Goal: Task Accomplishment & Management: Use online tool/utility

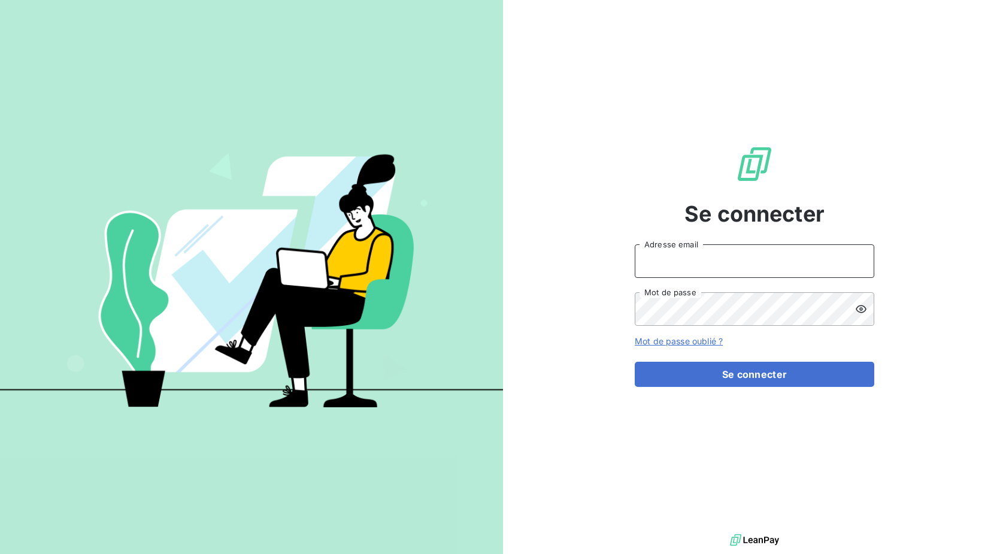
click at [707, 262] on input "Adresse email" at bounding box center [755, 261] width 240 height 34
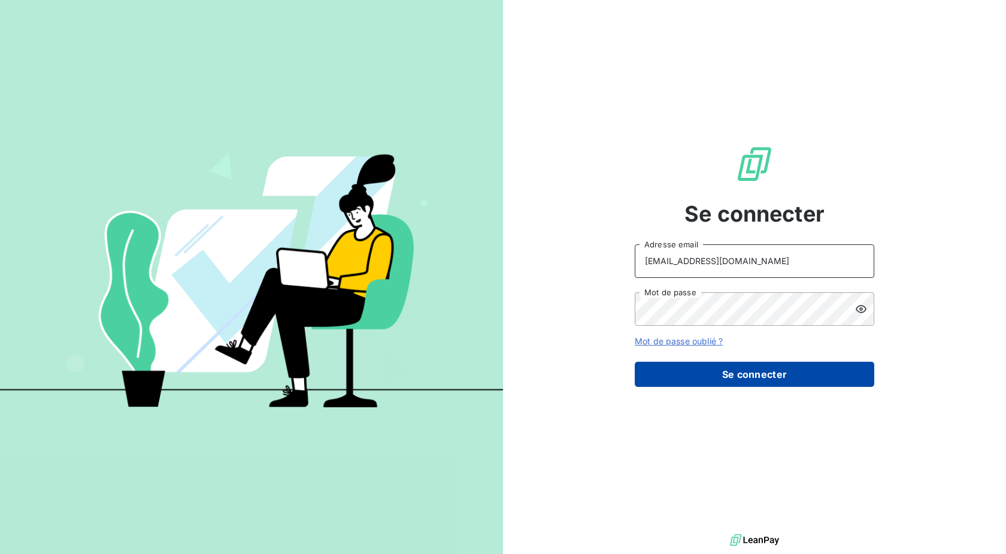
type input "[EMAIL_ADDRESS][DOMAIN_NAME]"
click at [701, 373] on button "Se connecter" at bounding box center [755, 374] width 240 height 25
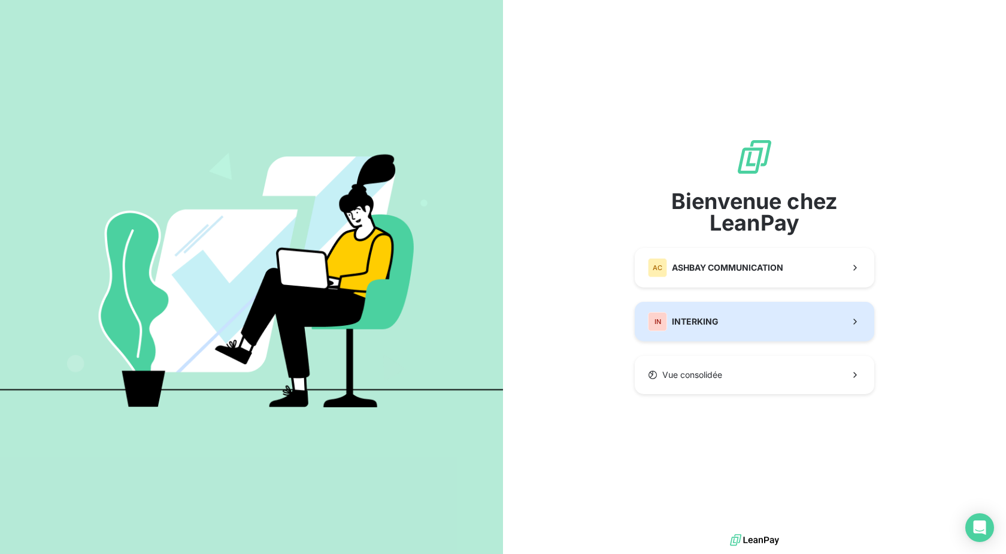
click at [693, 321] on span "INTERKING" at bounding box center [695, 322] width 47 height 12
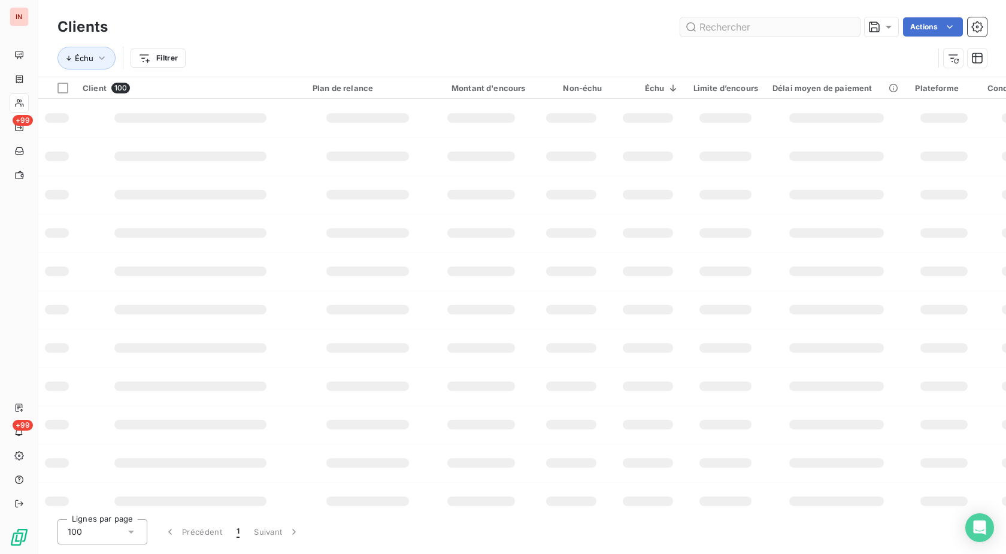
click at [711, 28] on input "text" at bounding box center [770, 26] width 180 height 19
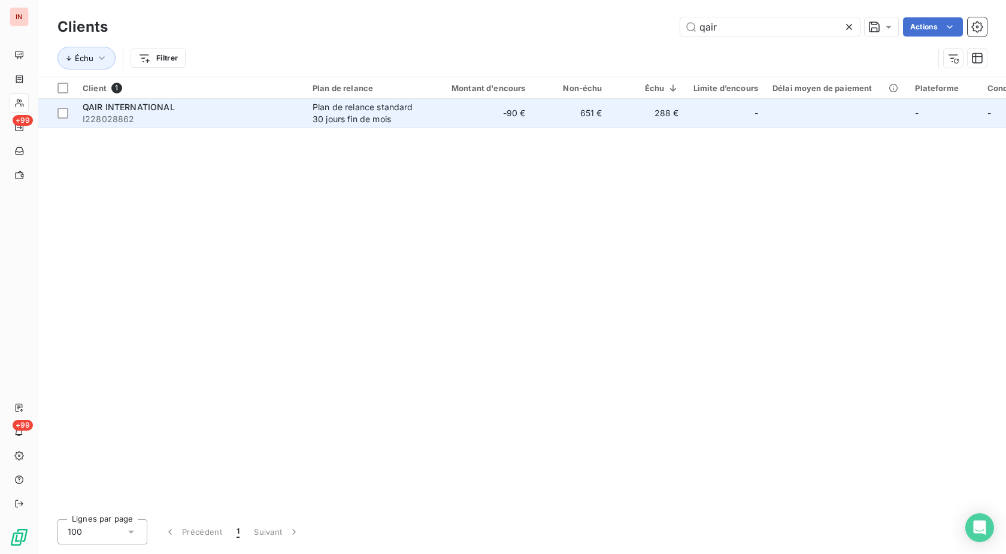
type input "qair"
click at [374, 110] on div "Plan de relance standard 30 jours fin de mois" at bounding box center [368, 113] width 110 height 24
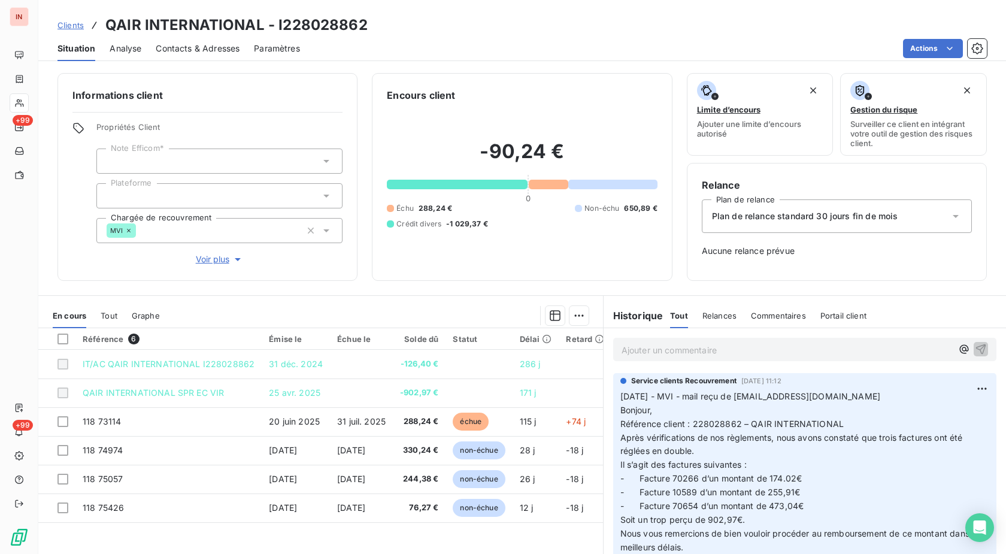
click at [640, 352] on p "Ajouter un commentaire ﻿" at bounding box center [787, 350] width 331 height 15
click at [774, 350] on p "[DATE] - MVI - mail reçu de" at bounding box center [787, 350] width 331 height 14
click at [622, 356] on p "[DATE] - MVI - mail reçu de [EMAIL_ADDRESS][DOMAIN_NAME]" at bounding box center [787, 350] width 331 height 14
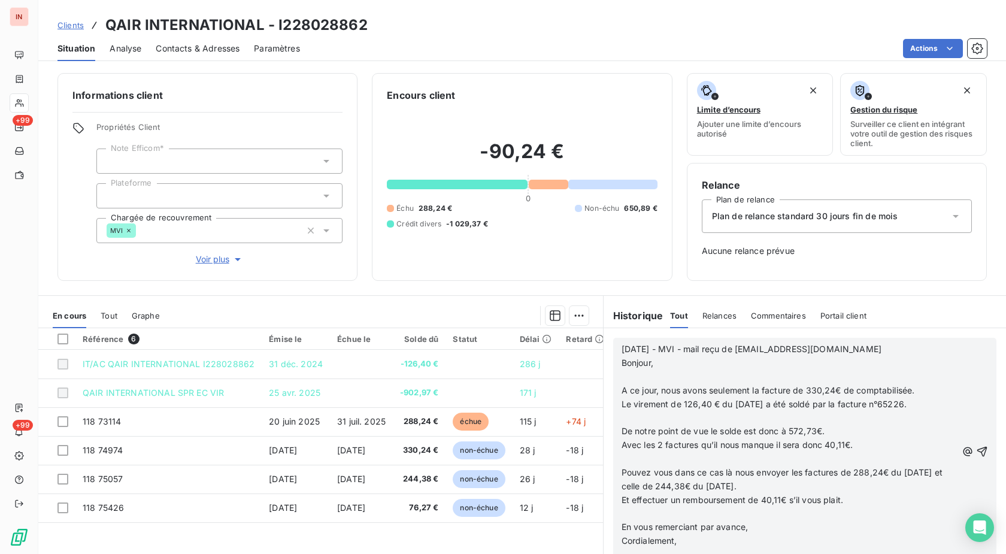
click at [650, 378] on p "﻿" at bounding box center [789, 377] width 335 height 14
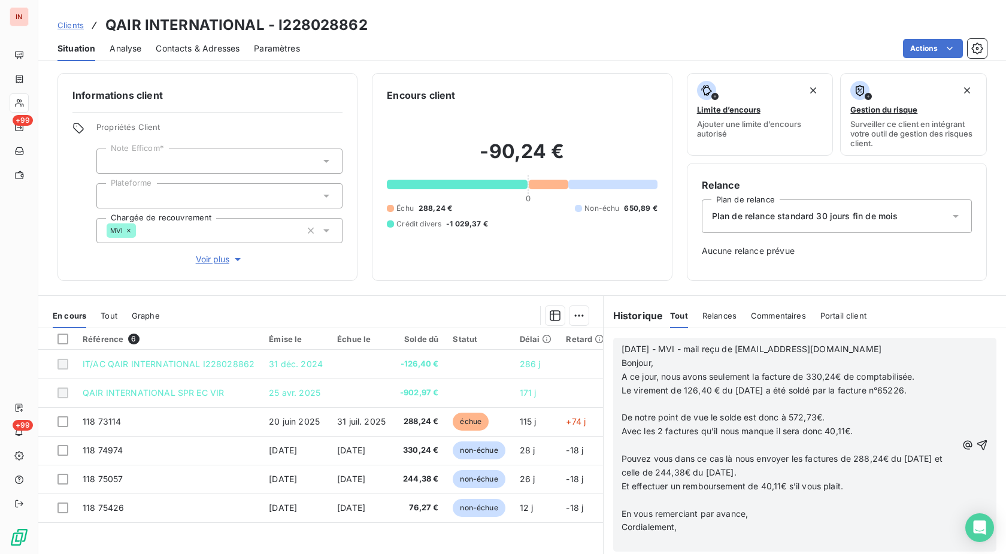
click at [631, 404] on p "﻿" at bounding box center [789, 405] width 335 height 14
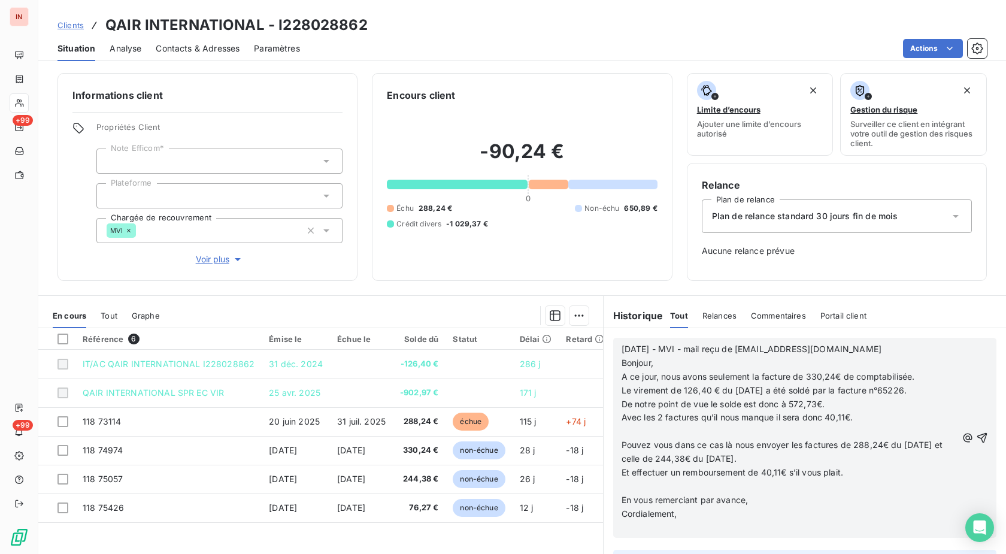
click at [631, 431] on p "﻿" at bounding box center [789, 432] width 335 height 14
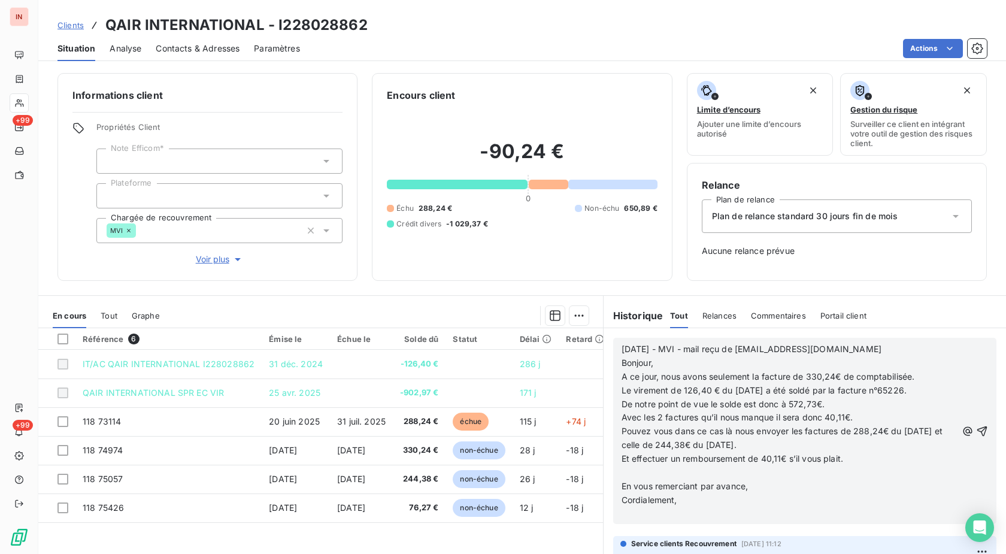
click at [622, 474] on p "﻿" at bounding box center [789, 473] width 335 height 14
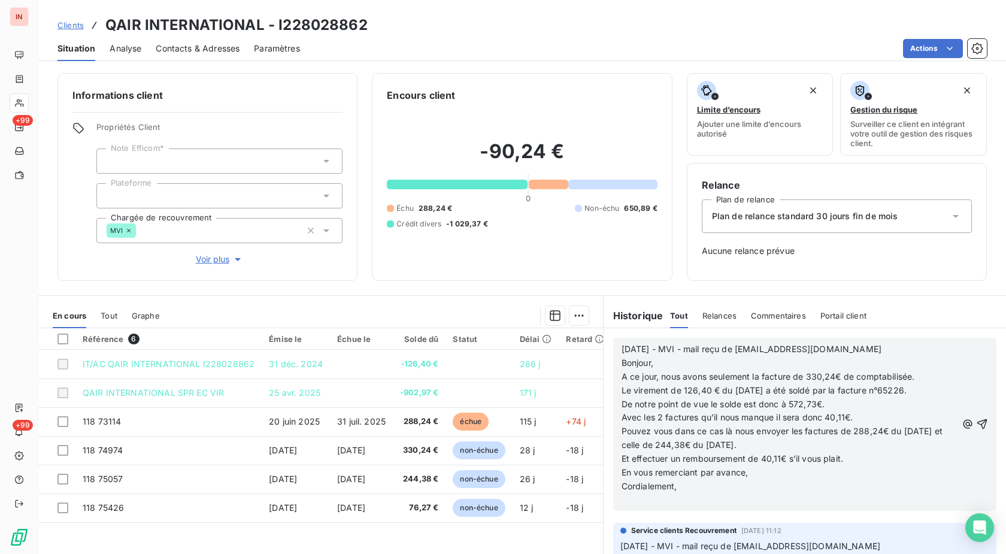
click at [628, 501] on p "﻿" at bounding box center [789, 500] width 335 height 14
click at [646, 502] on p "=>" at bounding box center [789, 500] width 335 height 14
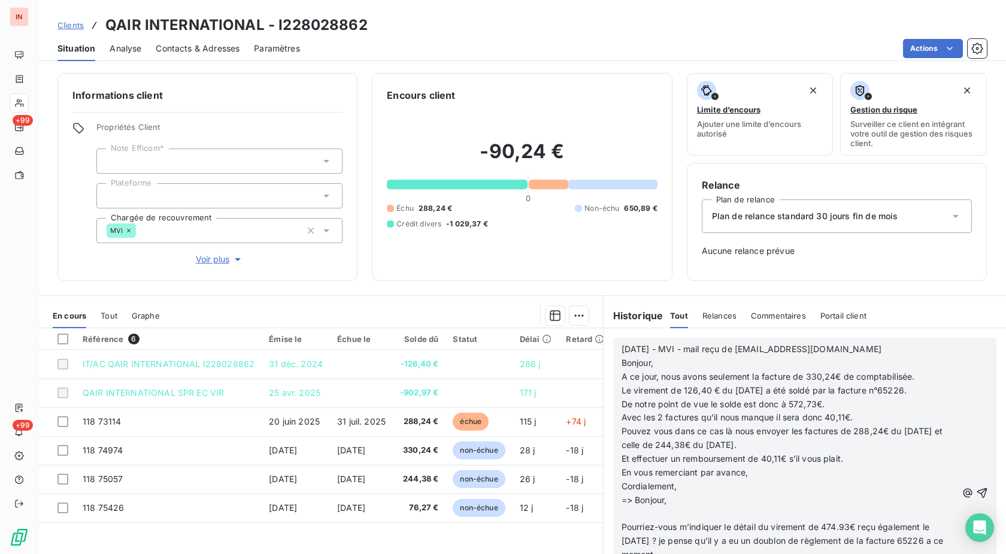
click at [646, 513] on p "﻿" at bounding box center [789, 514] width 335 height 14
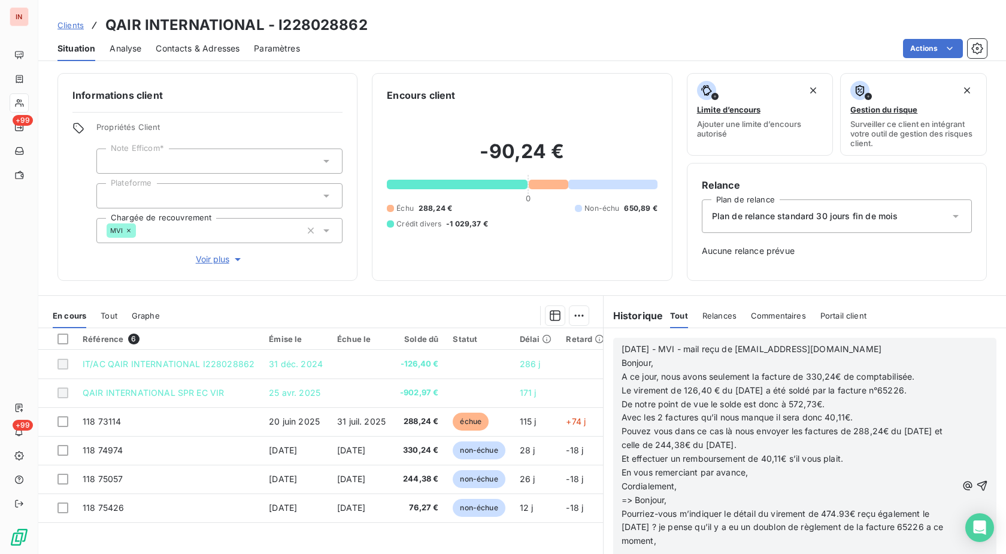
scroll to position [41, 0]
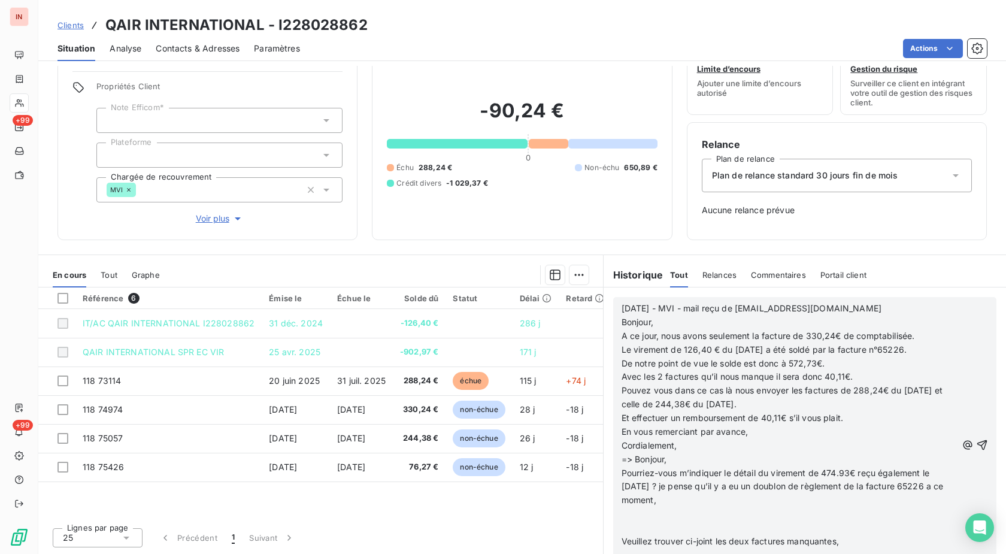
click at [640, 520] on p "﻿" at bounding box center [789, 514] width 335 height 14
click at [652, 526] on p "﻿" at bounding box center [789, 528] width 335 height 14
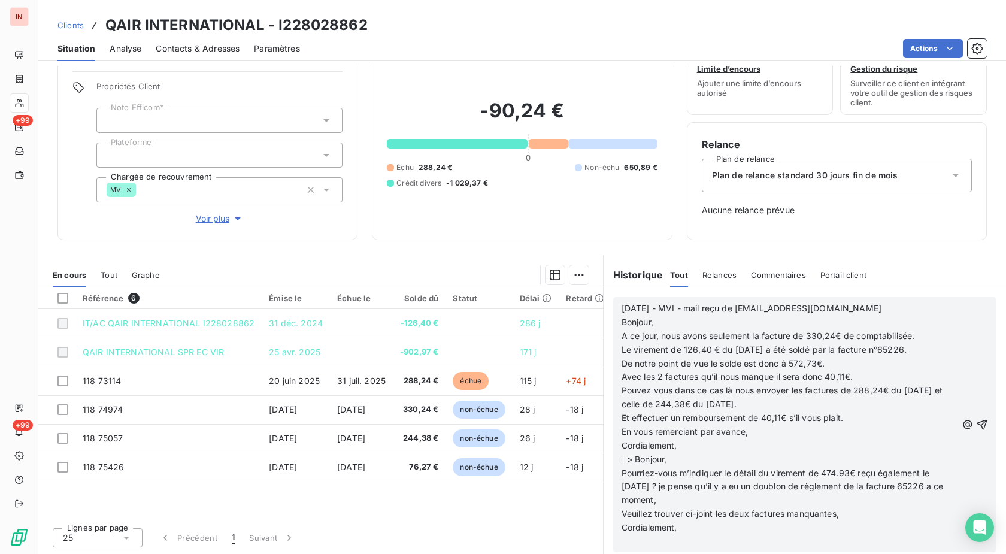
scroll to position [183, 0]
click at [638, 543] on p "﻿" at bounding box center [789, 542] width 335 height 14
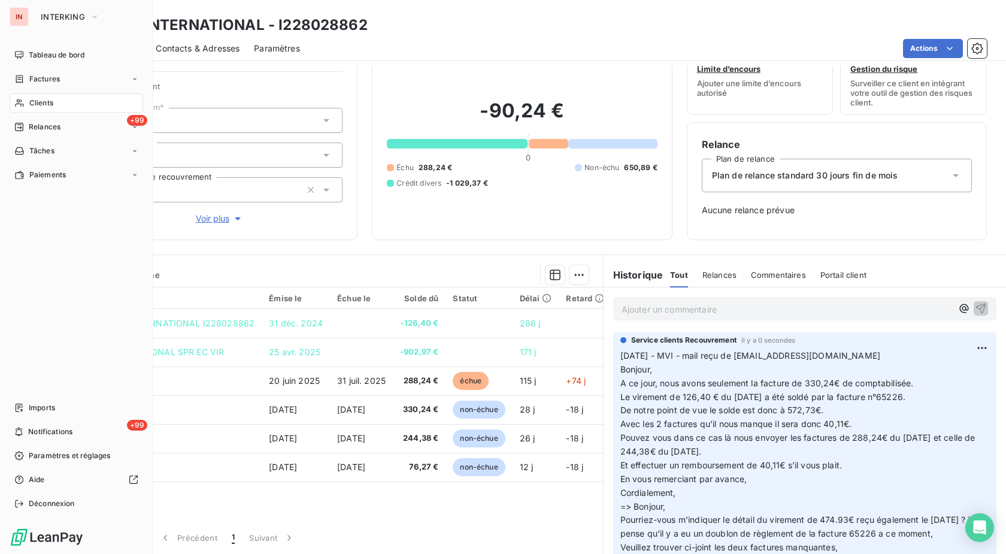
click at [25, 104] on div "Clients" at bounding box center [77, 102] width 134 height 19
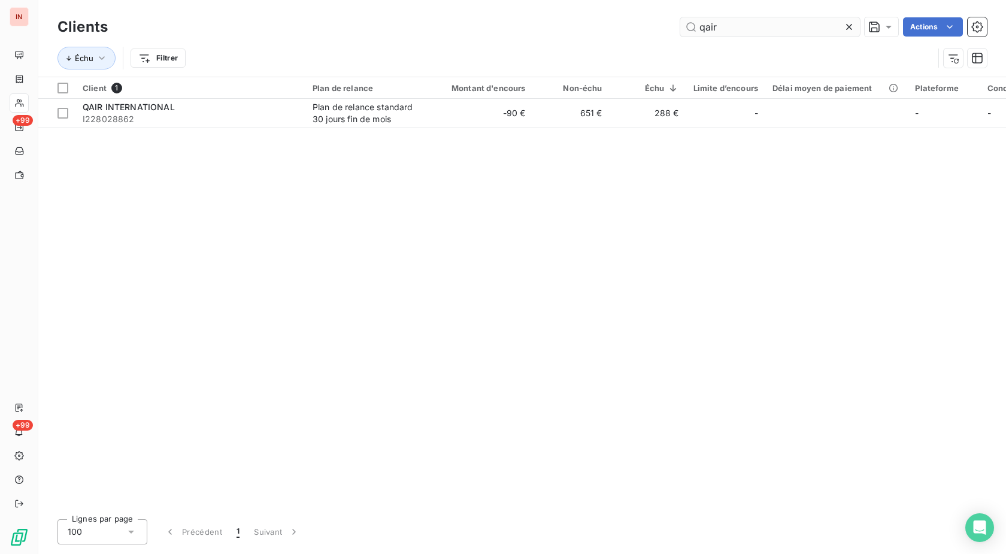
click at [680, 28] on input "qair" at bounding box center [770, 26] width 180 height 19
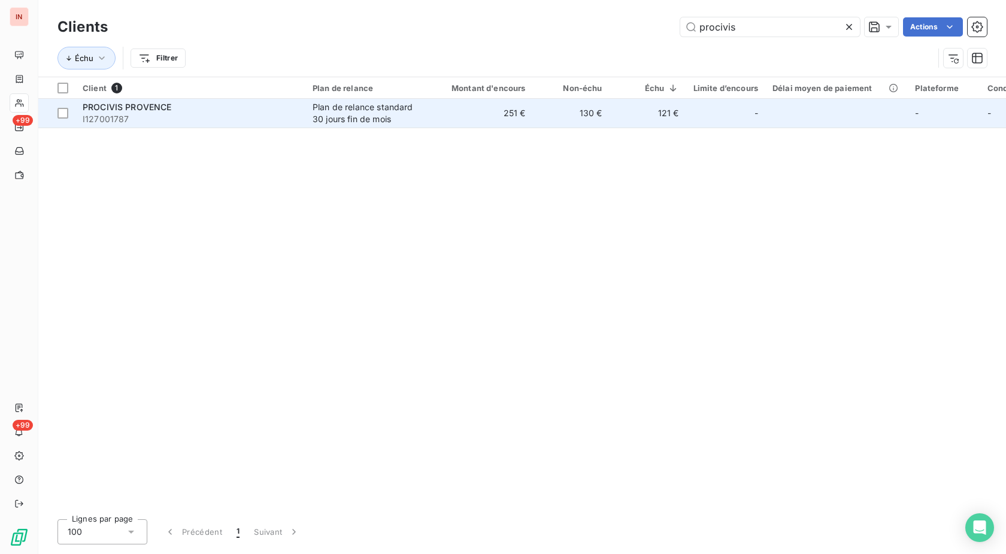
type input "procivis"
click at [499, 111] on td "251 €" at bounding box center [481, 113] width 103 height 29
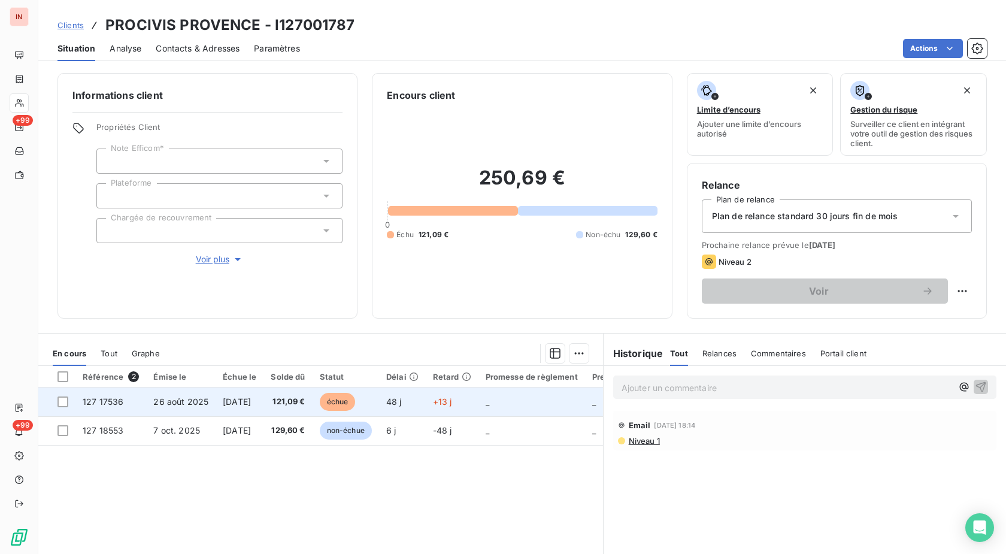
click at [352, 398] on span "échue" at bounding box center [338, 402] width 36 height 18
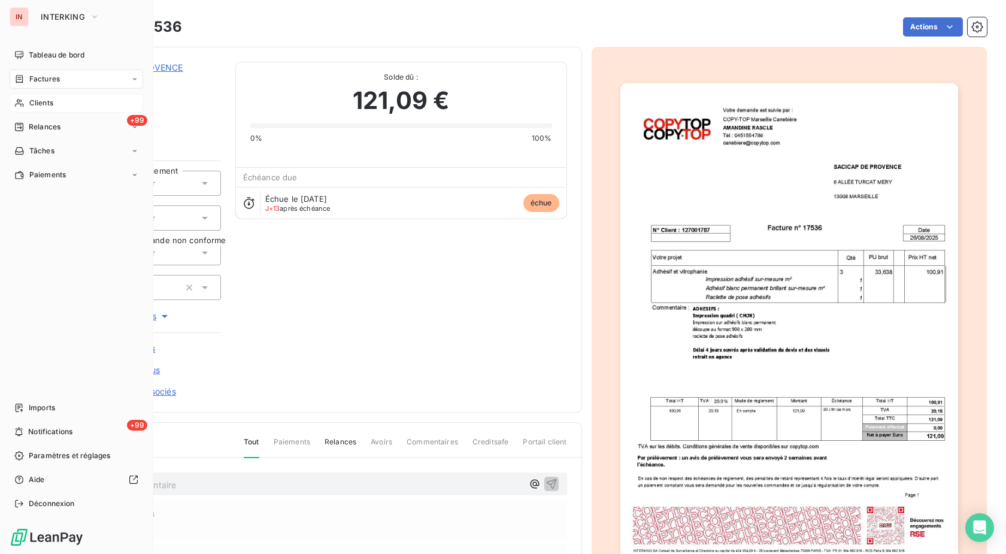
click at [27, 103] on div "Clients" at bounding box center [77, 102] width 134 height 19
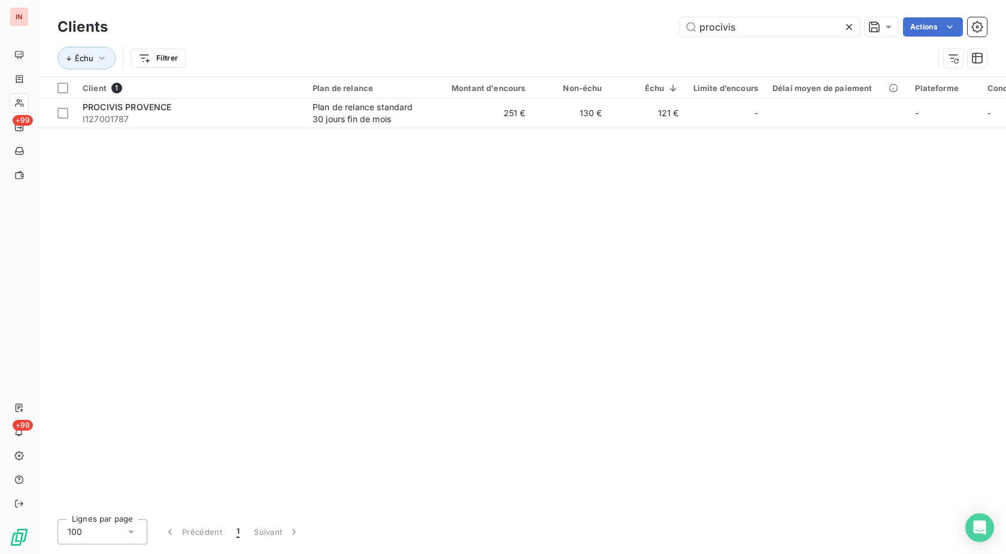
drag, startPoint x: 737, startPoint y: 28, endPoint x: 532, endPoint y: 29, distance: 204.8
click at [680, 29] on input "procivis" at bounding box center [770, 26] width 180 height 19
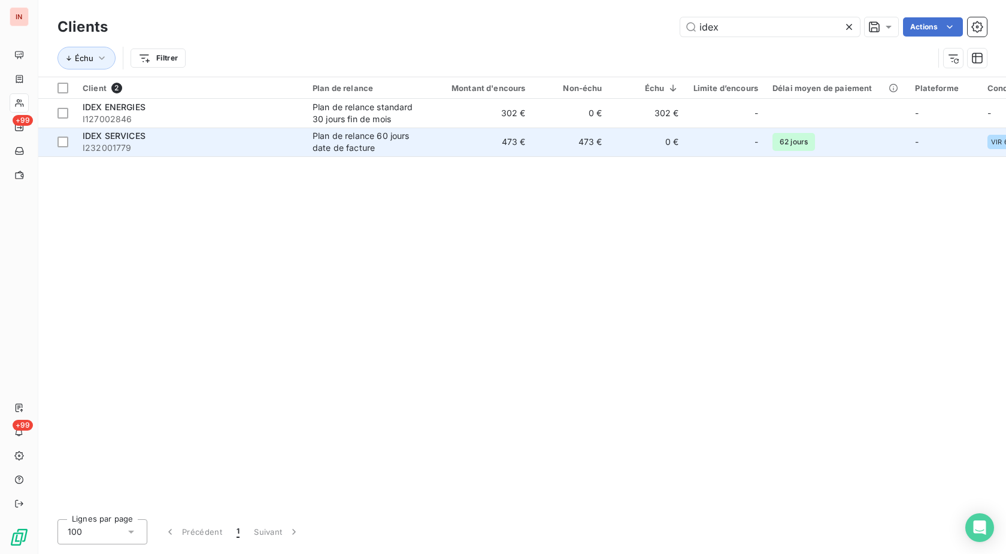
type input "idex"
click at [319, 131] on div "Plan de relance 60 jours date de facture" at bounding box center [368, 142] width 110 height 24
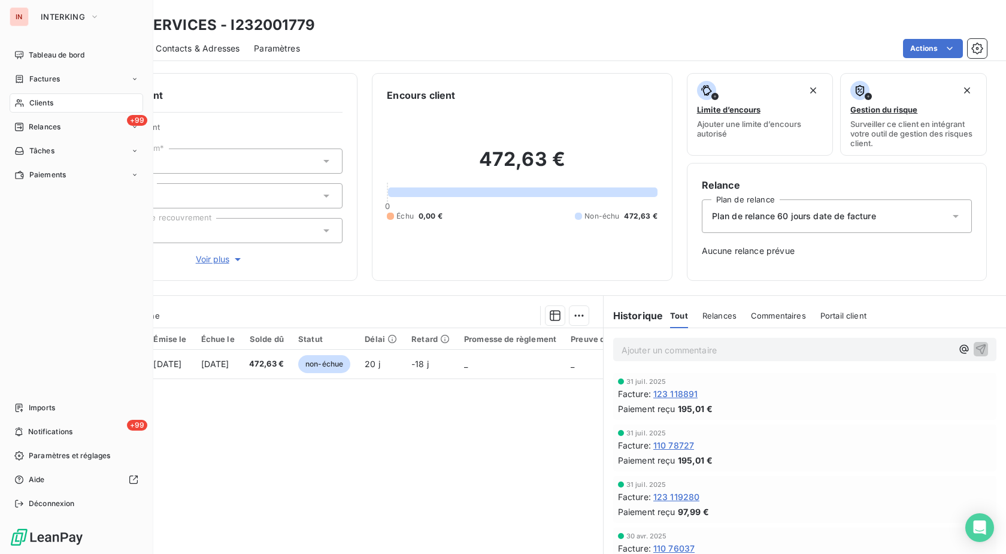
click at [22, 99] on icon at bounding box center [19, 103] width 10 height 10
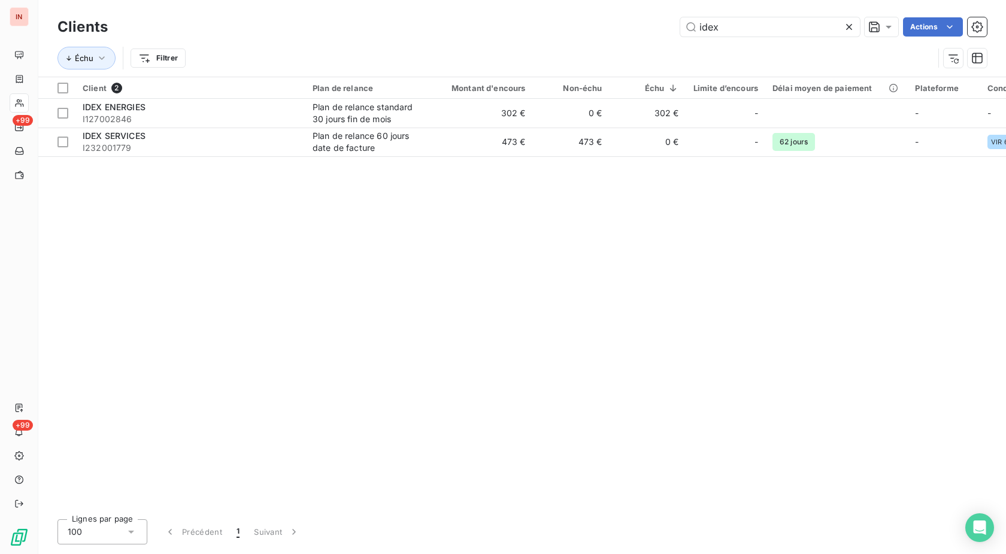
drag, startPoint x: 787, startPoint y: 31, endPoint x: 532, endPoint y: 25, distance: 255.2
click at [680, 25] on input "idex" at bounding box center [770, 26] width 180 height 19
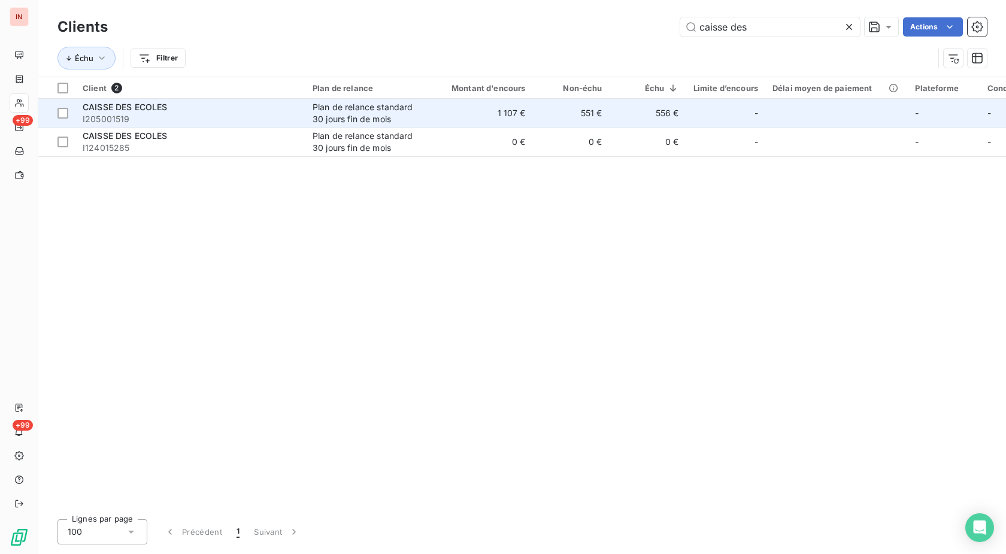
type input "caisse des"
click at [211, 101] on div "CAISSE DES ECOLES" at bounding box center [191, 107] width 216 height 12
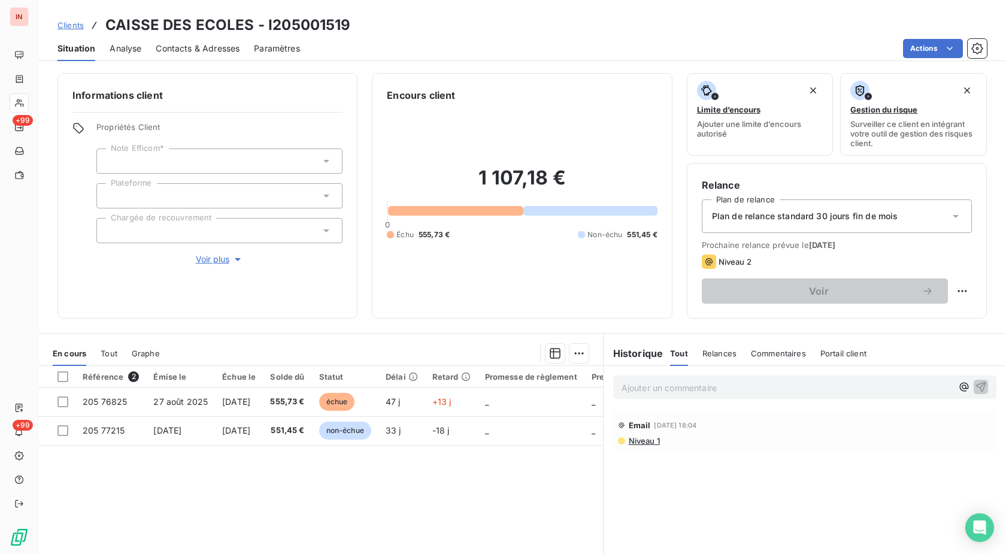
click at [213, 195] on div at bounding box center [219, 195] width 246 height 25
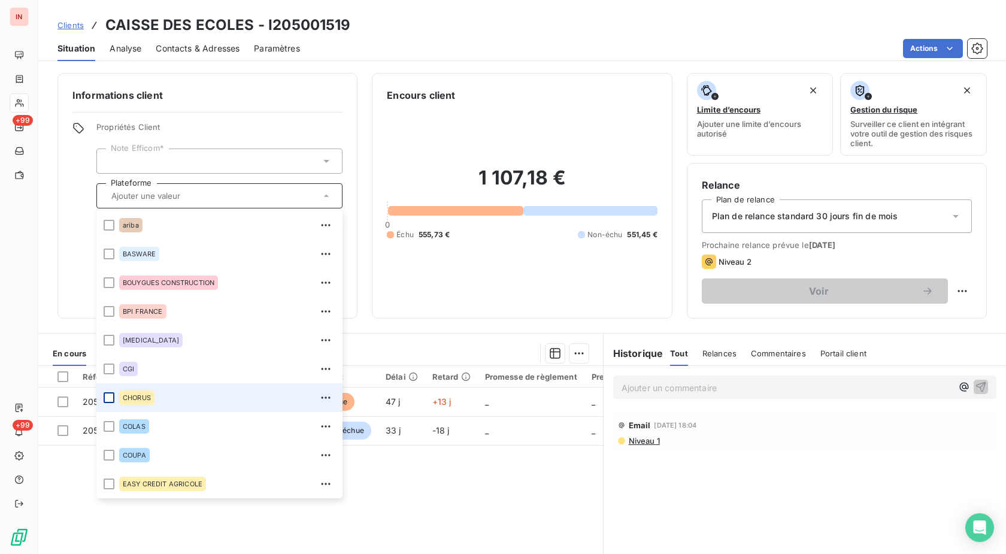
click at [111, 400] on div at bounding box center [109, 397] width 11 height 11
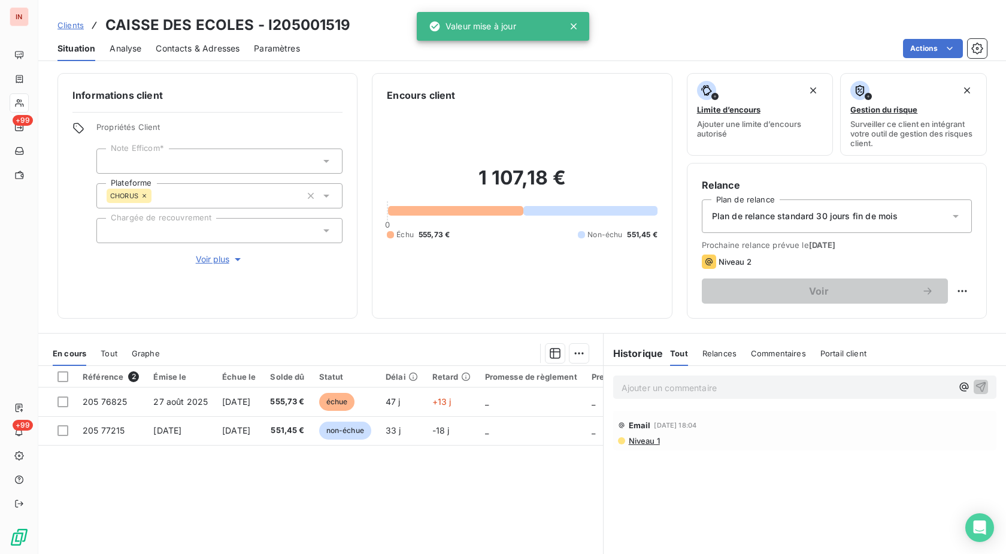
click at [439, 271] on div "1 107,18 € 0 Échu 555,73 € Non-échu 551,45 €" at bounding box center [522, 202] width 270 height 201
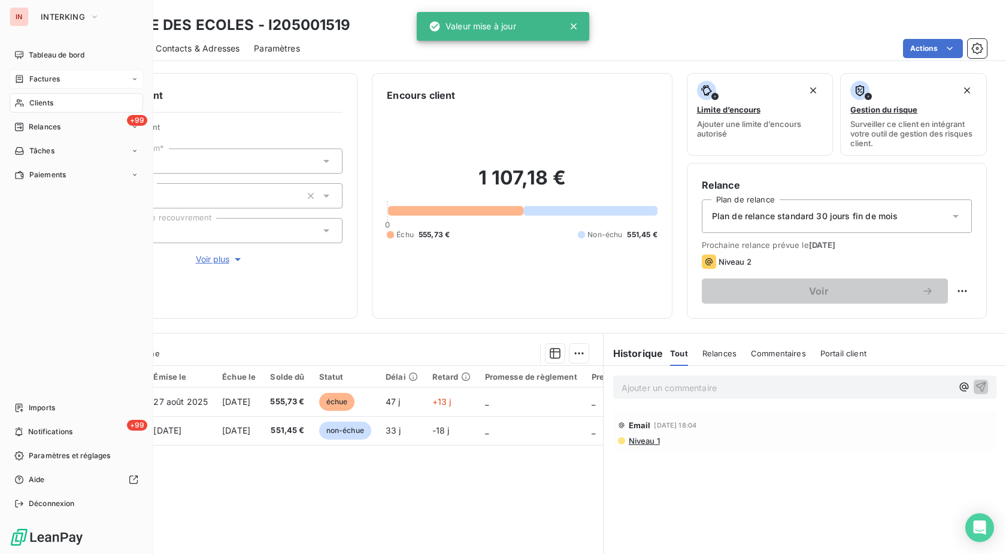
click at [22, 83] on icon at bounding box center [19, 79] width 10 height 10
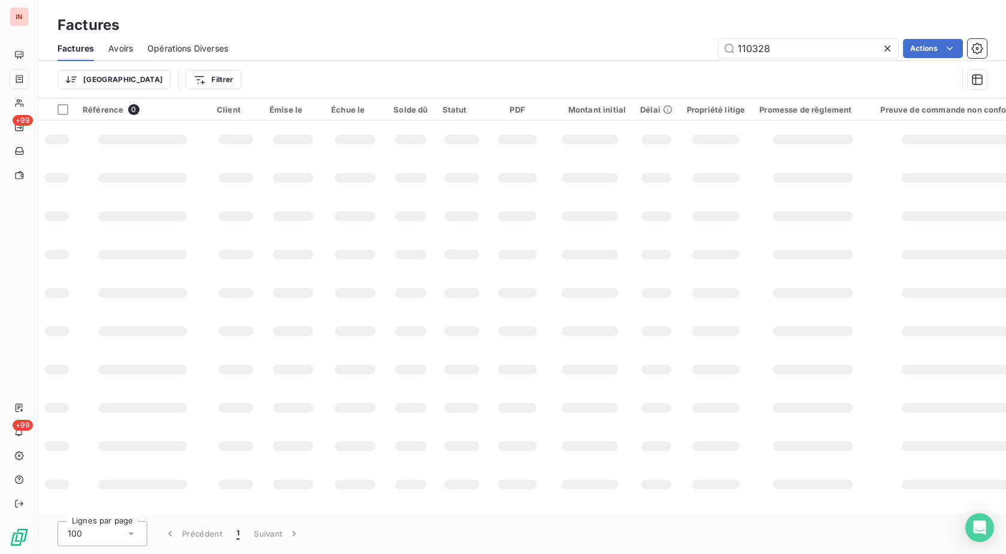
drag, startPoint x: 653, startPoint y: 52, endPoint x: 546, endPoint y: 54, distance: 107.2
click at [719, 55] on input "110328" at bounding box center [809, 48] width 180 height 19
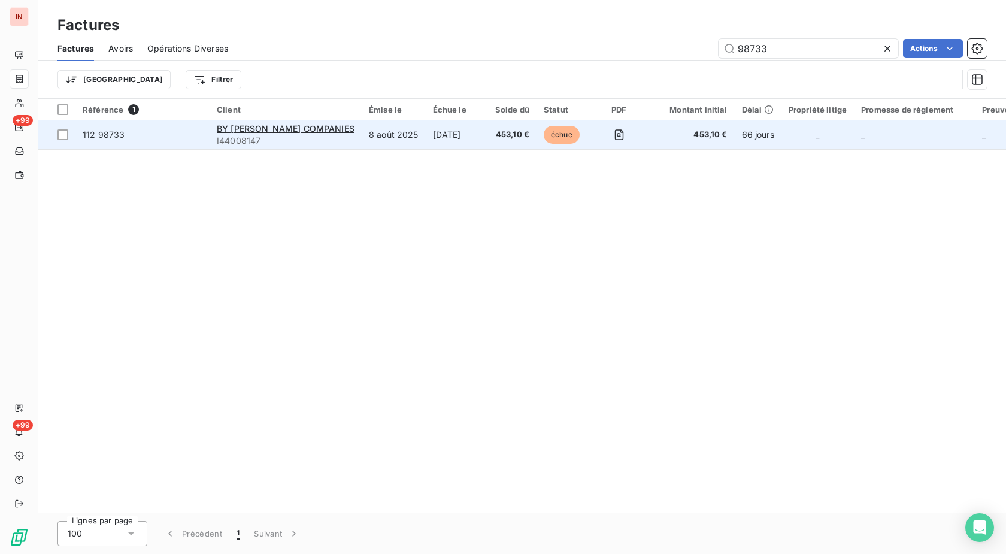
type input "98733"
click at [443, 134] on td "[DATE]" at bounding box center [457, 134] width 62 height 29
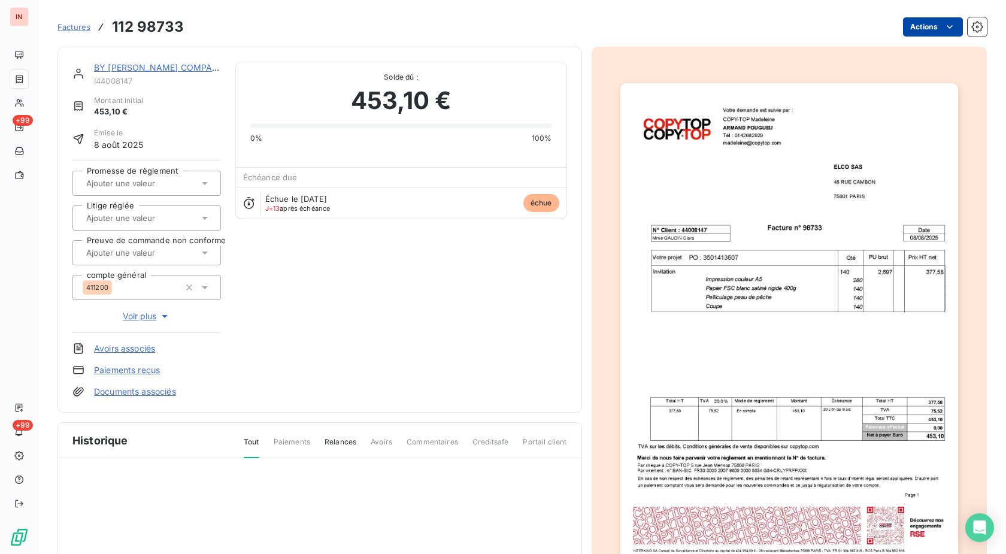
click at [917, 25] on html "IN +99 +99 Factures 112 98733 Actions BY [PERSON_NAME] COMPANIES I44008147 Mont…" at bounding box center [503, 277] width 1006 height 554
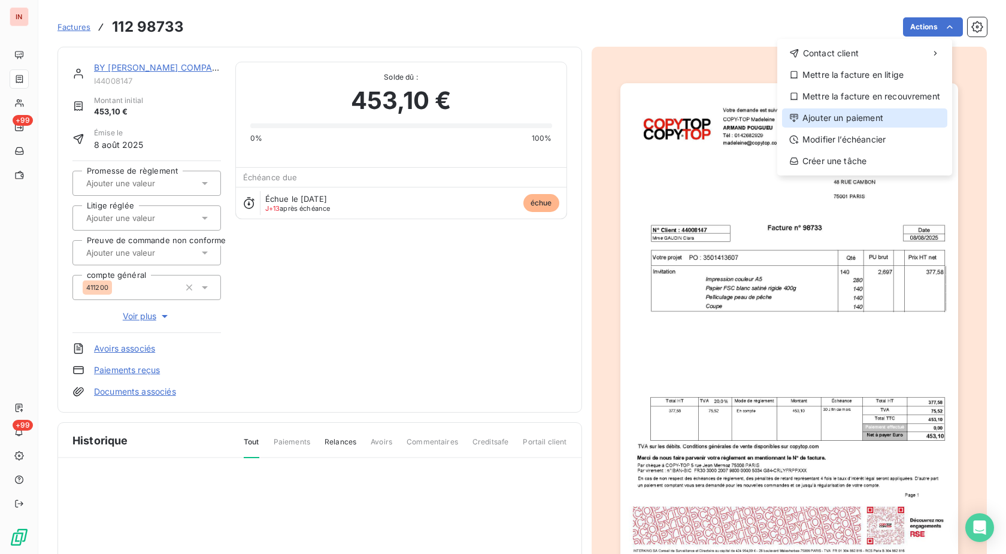
click at [865, 114] on div "Ajouter un paiement" at bounding box center [864, 117] width 165 height 19
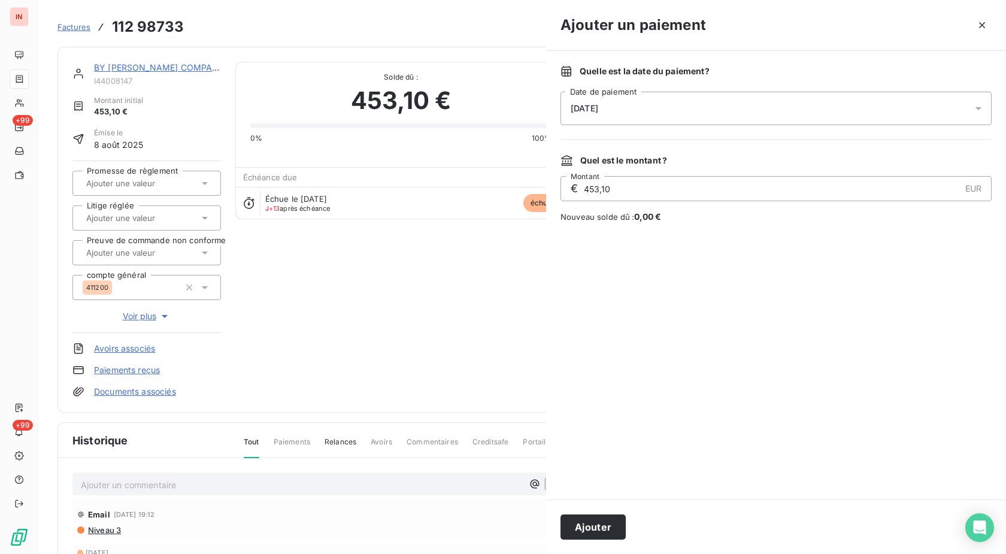
click at [726, 116] on div "[DATE]" at bounding box center [776, 109] width 431 height 34
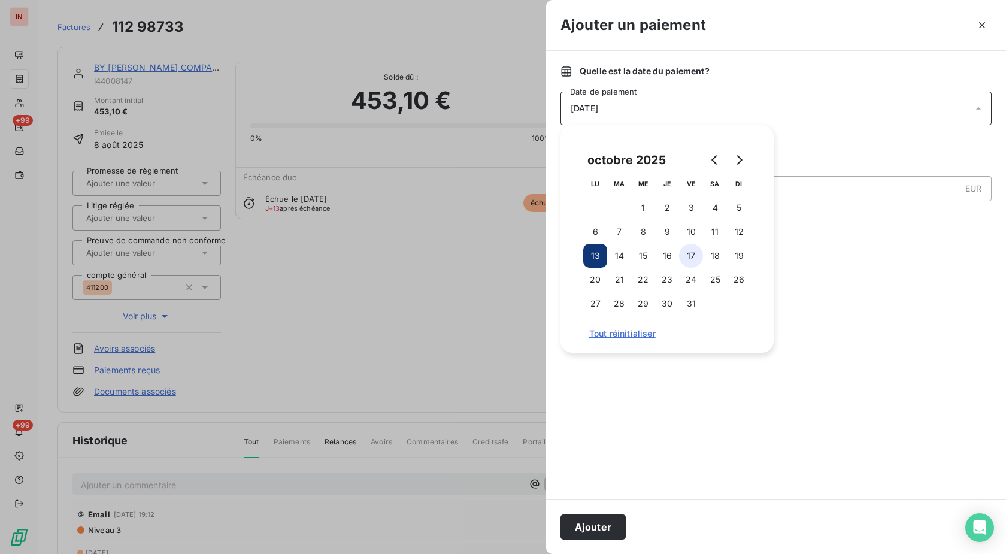
click at [680, 253] on button "17" at bounding box center [691, 256] width 24 height 24
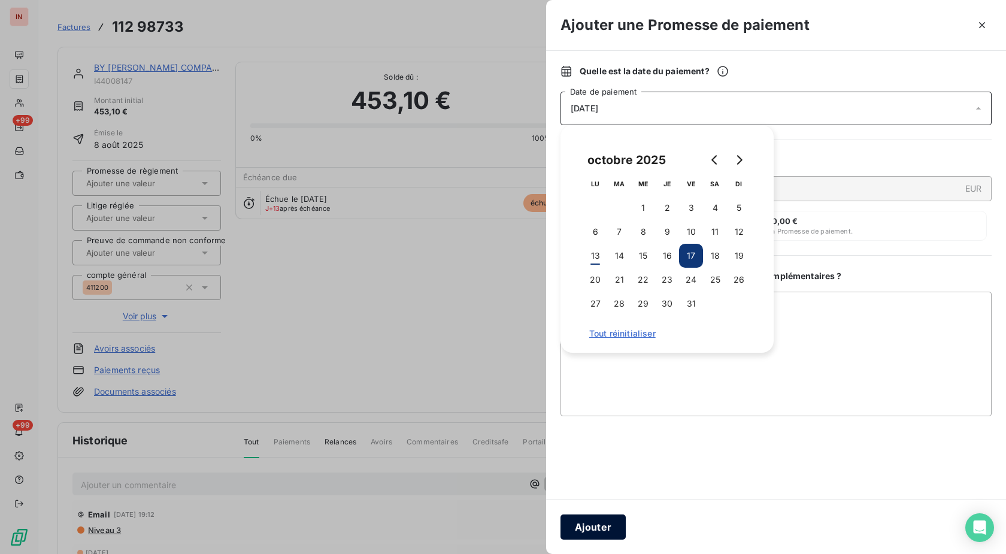
click at [607, 526] on button "Ajouter" at bounding box center [593, 526] width 65 height 25
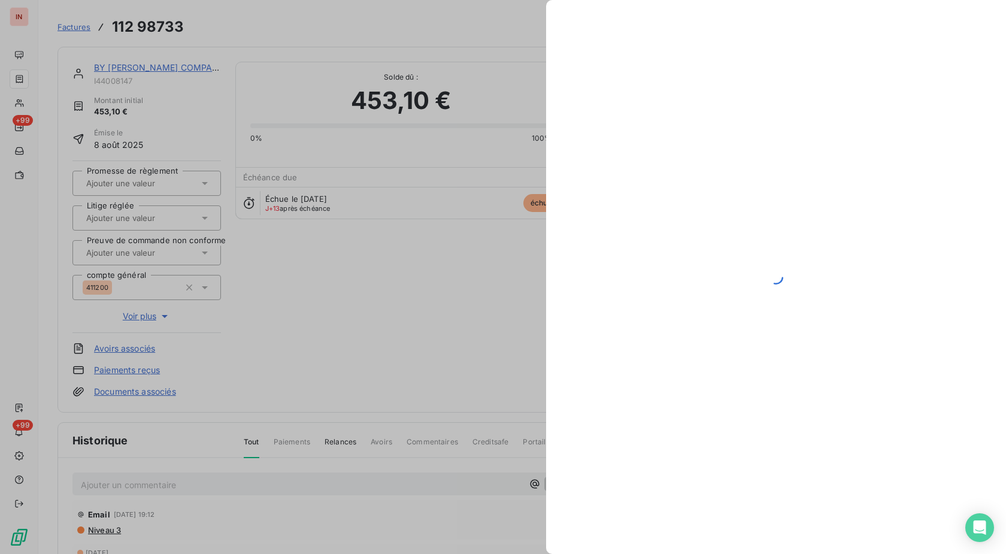
click at [133, 175] on div at bounding box center [503, 277] width 1006 height 554
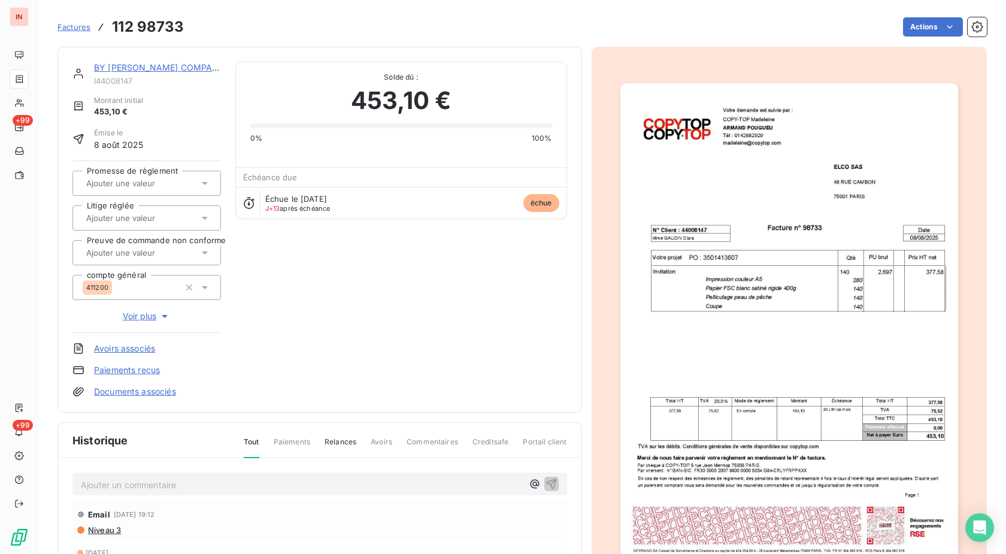
click at [138, 181] on input "text" at bounding box center [145, 183] width 120 height 11
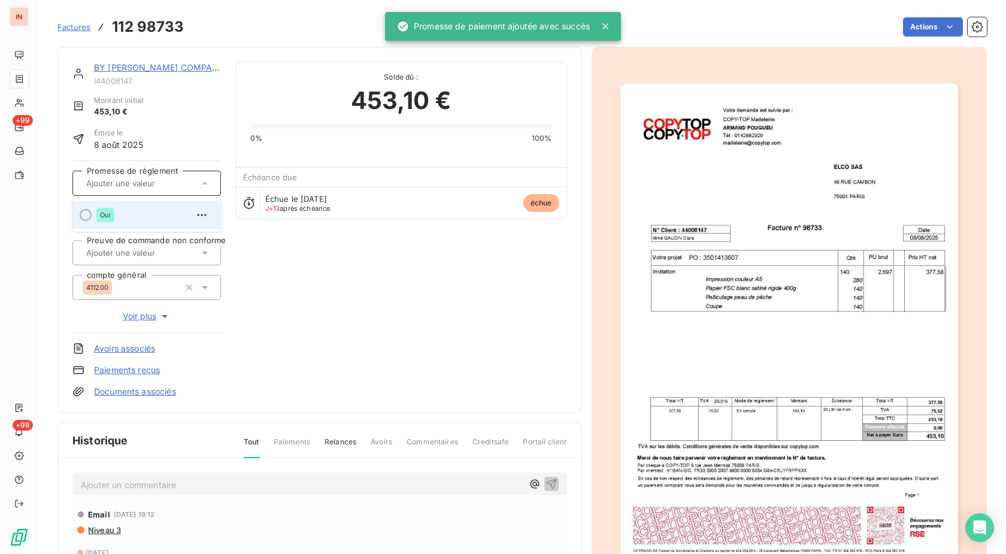
click at [136, 215] on div "Oui" at bounding box center [153, 214] width 115 height 19
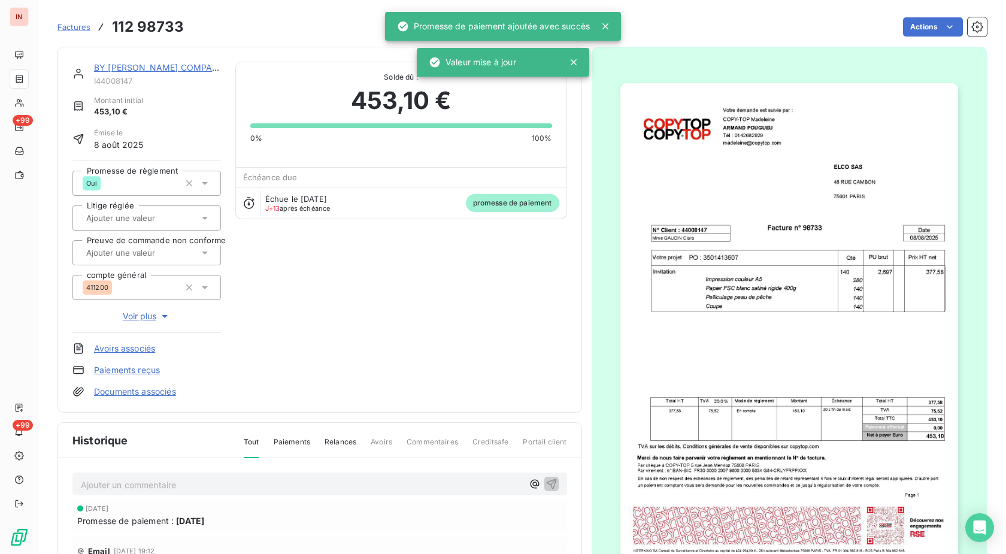
click at [126, 70] on link "BY [PERSON_NAME] COMPANIES" at bounding box center [163, 67] width 138 height 10
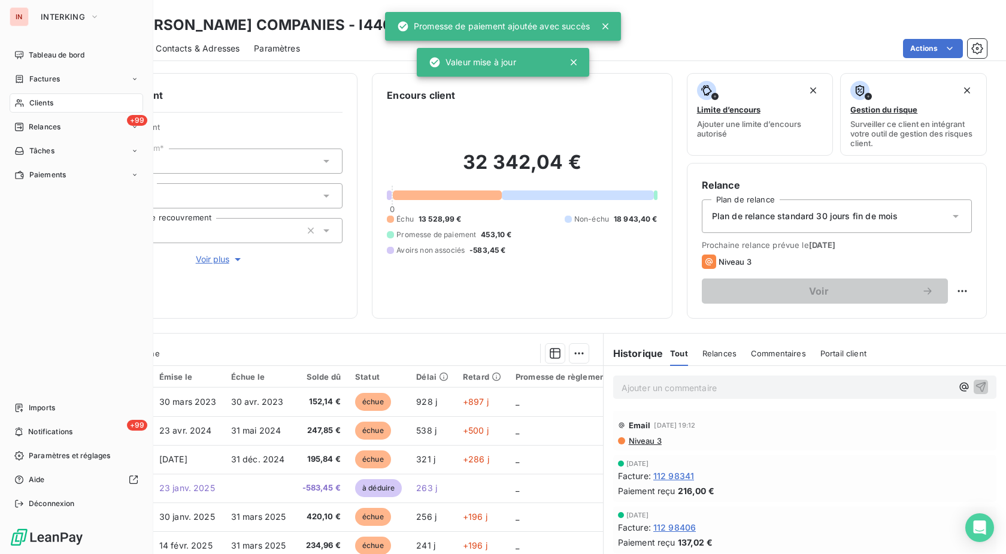
click at [46, 111] on div "Clients" at bounding box center [77, 102] width 134 height 19
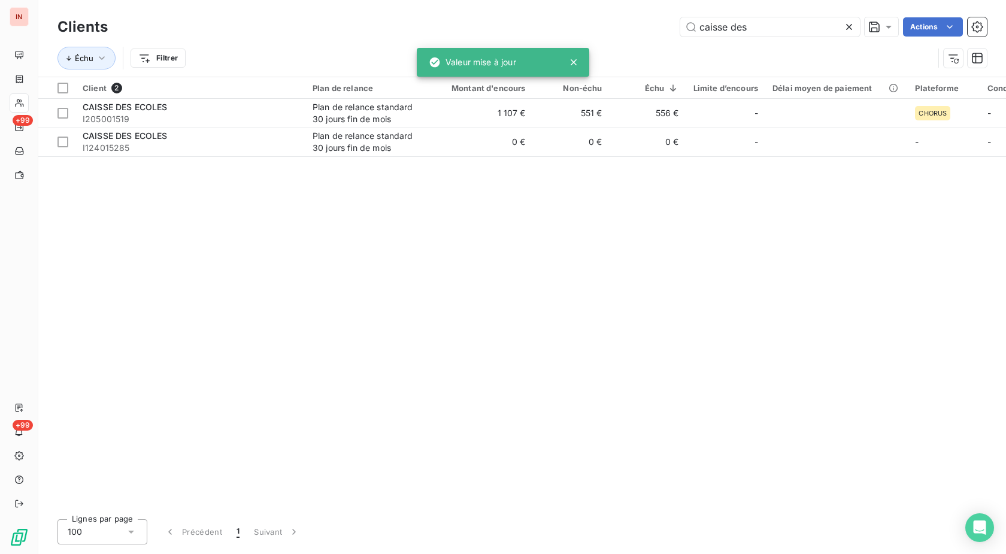
click at [852, 27] on icon at bounding box center [849, 27] width 12 height 12
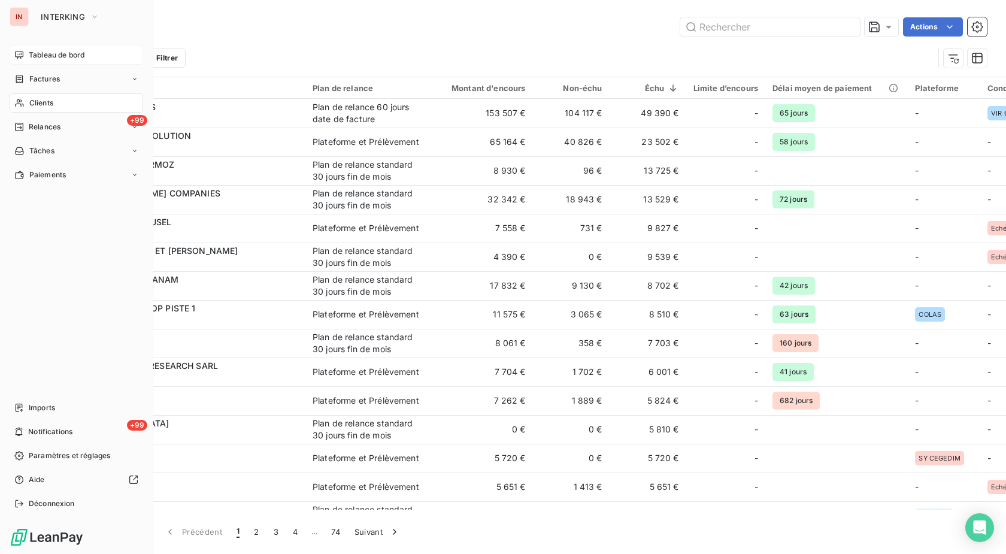
drag, startPoint x: 24, startPoint y: 56, endPoint x: 448, endPoint y: 56, distance: 424.0
click at [25, 56] on div "Tableau de bord" at bounding box center [77, 55] width 134 height 19
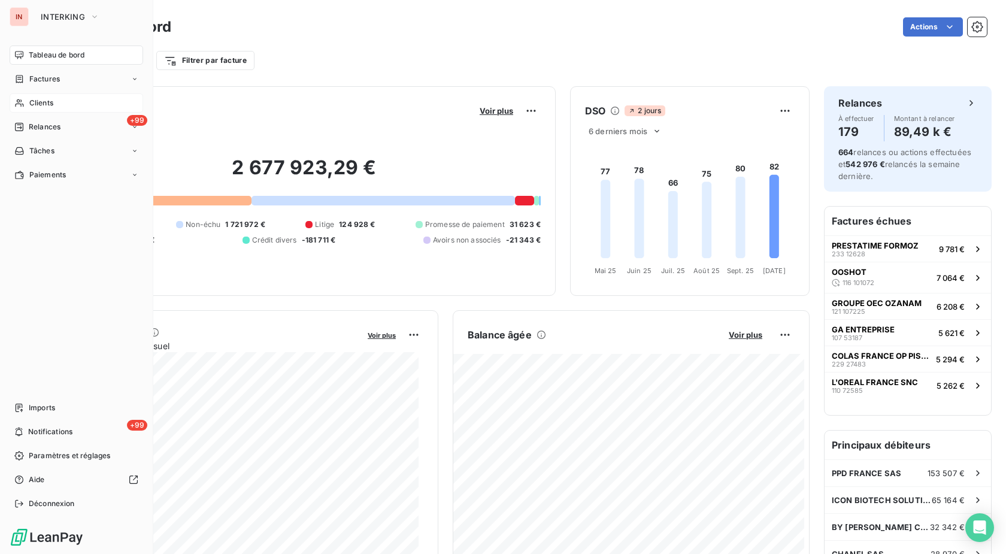
click at [33, 95] on div "Clients" at bounding box center [77, 102] width 134 height 19
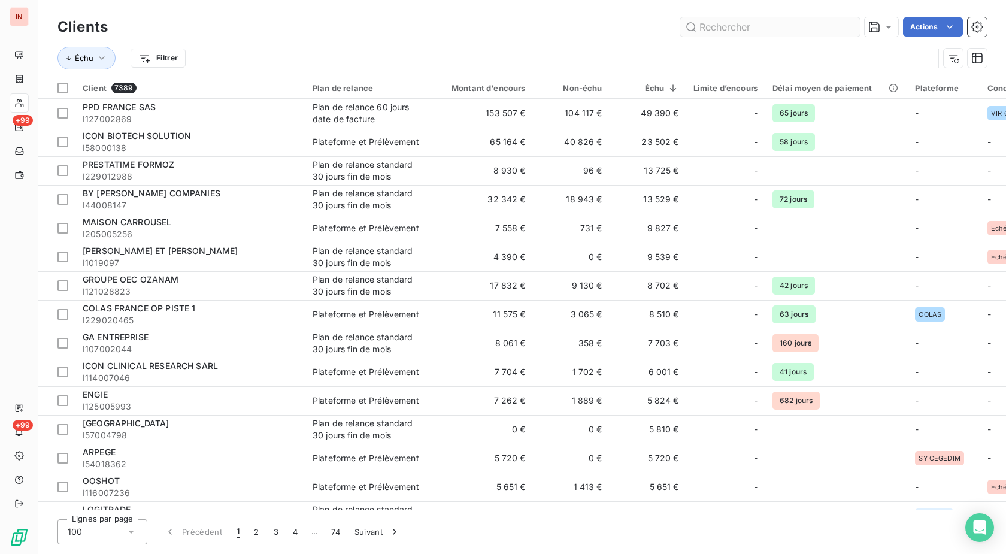
click at [713, 26] on input "text" at bounding box center [770, 26] width 180 height 19
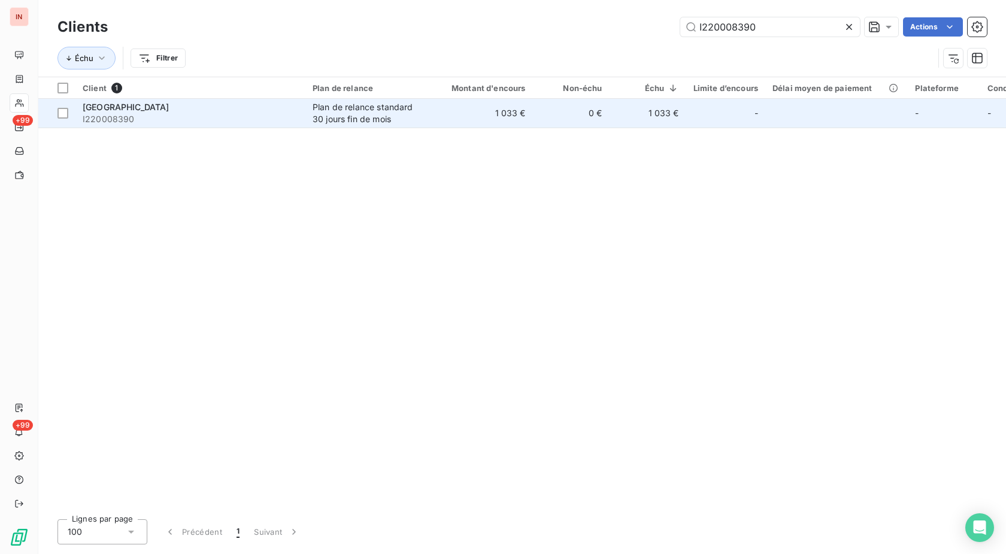
type input "I220008390"
click at [431, 108] on td "1 033 €" at bounding box center [481, 113] width 103 height 29
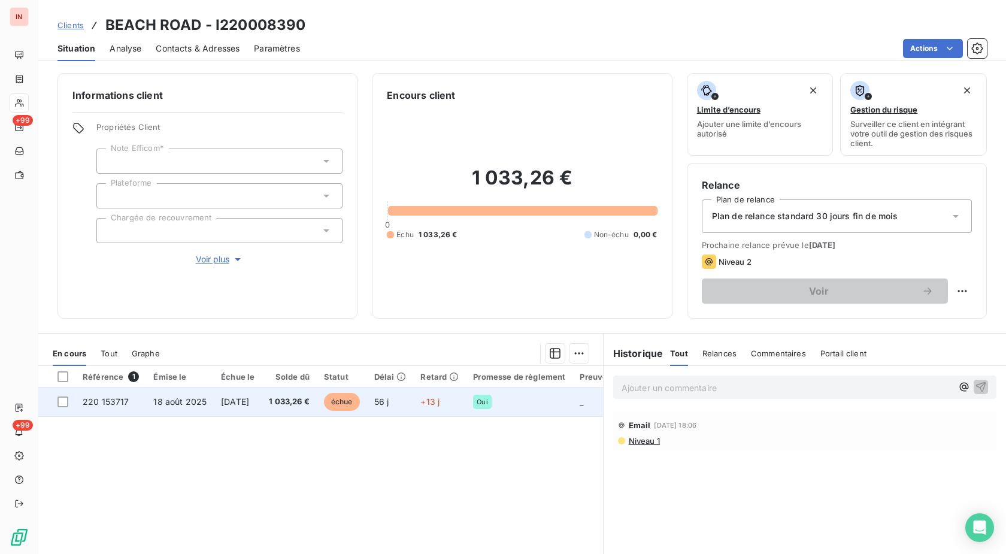
click at [436, 404] on td "+13 j" at bounding box center [439, 401] width 53 height 29
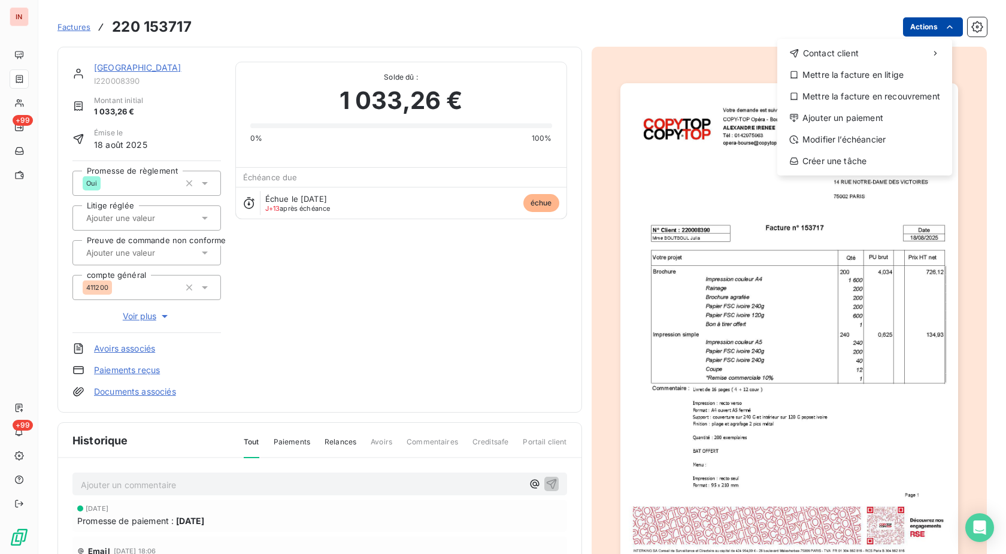
click at [923, 21] on html "IN +99 +99 Factures [PHONE_NUMBER] Actions Contact client Mettre la facture en …" at bounding box center [503, 277] width 1006 height 554
click at [869, 123] on div "Ajouter un paiement" at bounding box center [864, 117] width 165 height 19
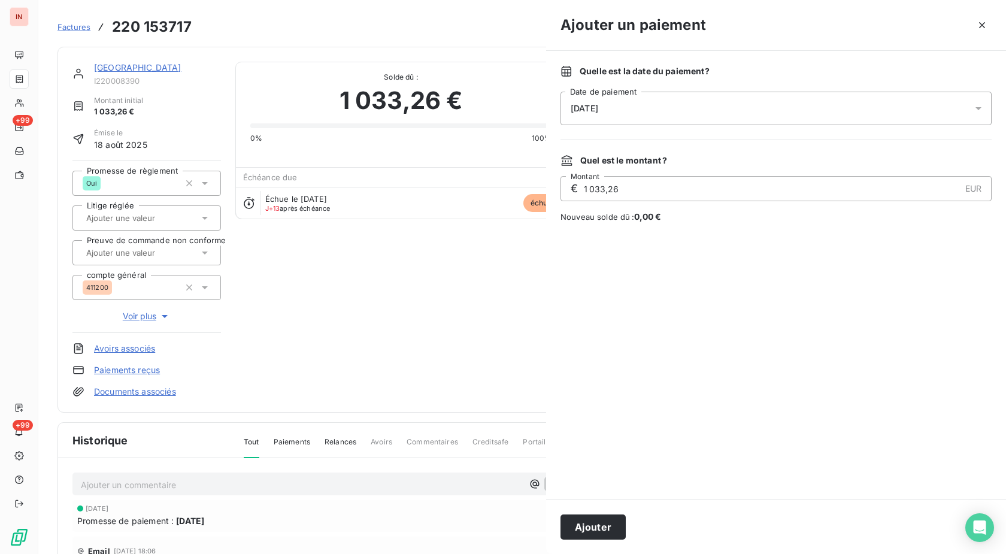
click at [763, 116] on div "[DATE]" at bounding box center [776, 109] width 431 height 34
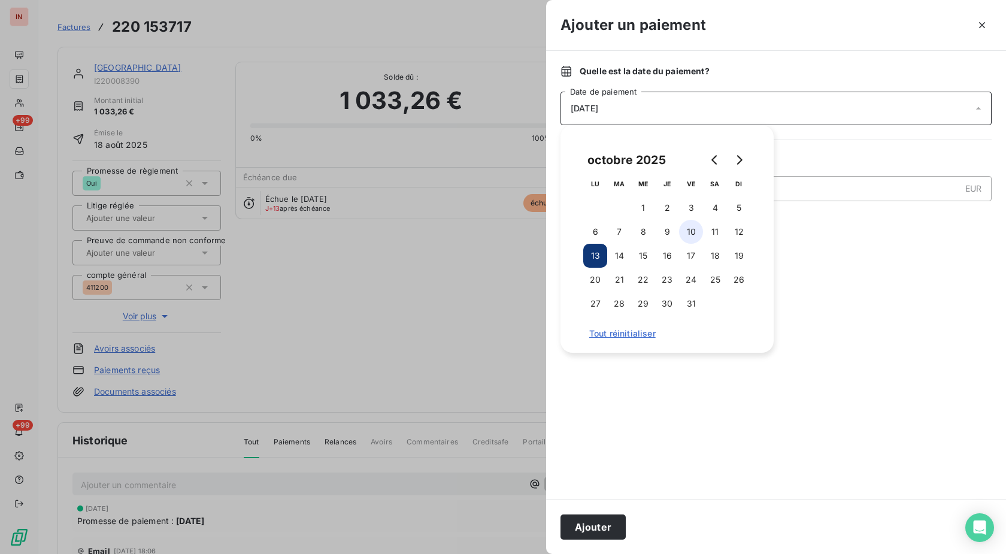
click at [695, 232] on button "10" at bounding box center [691, 232] width 24 height 24
click at [600, 523] on button "Ajouter" at bounding box center [593, 526] width 65 height 25
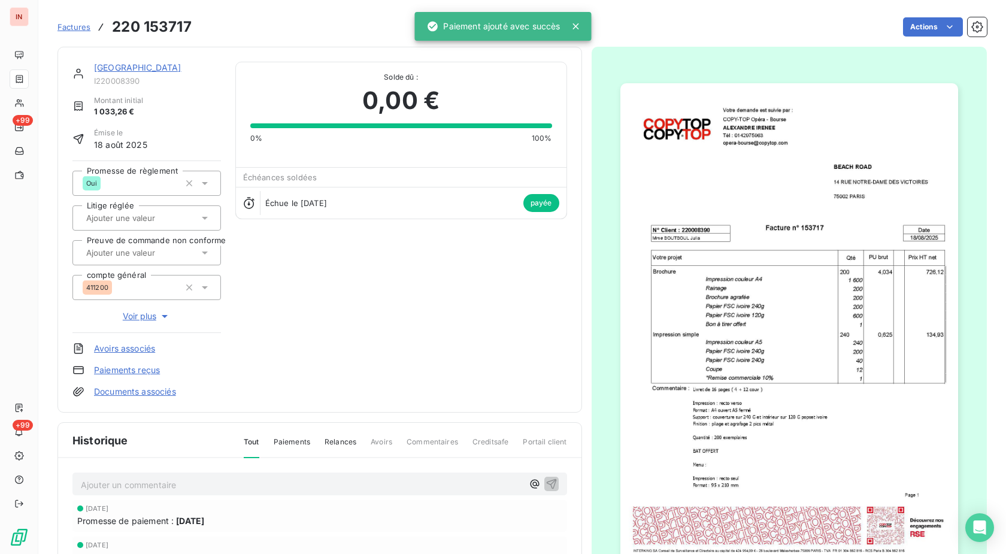
click at [111, 70] on link "[GEOGRAPHIC_DATA]" at bounding box center [137, 67] width 87 height 10
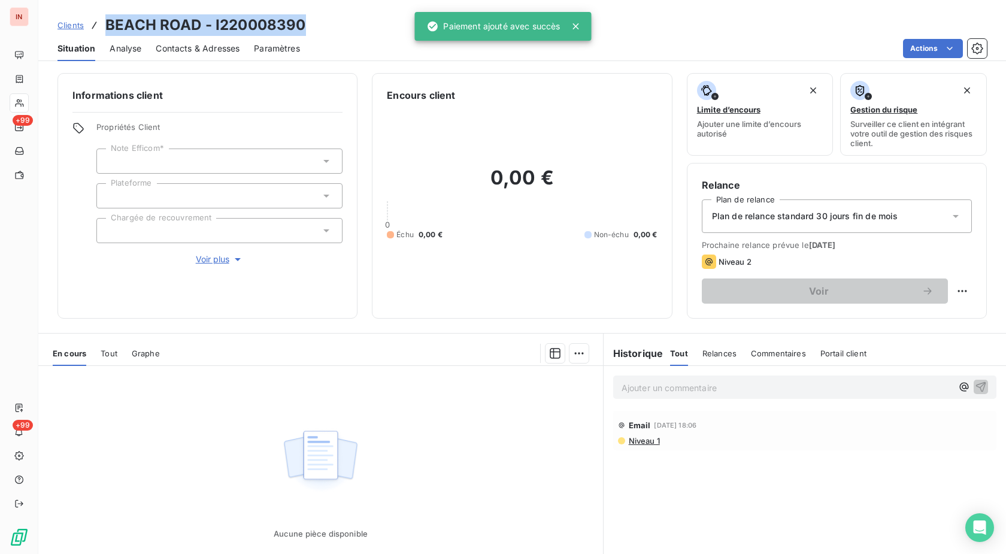
drag, startPoint x: 307, startPoint y: 25, endPoint x: 92, endPoint y: 23, distance: 214.4
click at [92, 23] on div "Clients BEACH ROAD - I220008390" at bounding box center [522, 25] width 968 height 22
copy div "BEACH ROAD - I220008390"
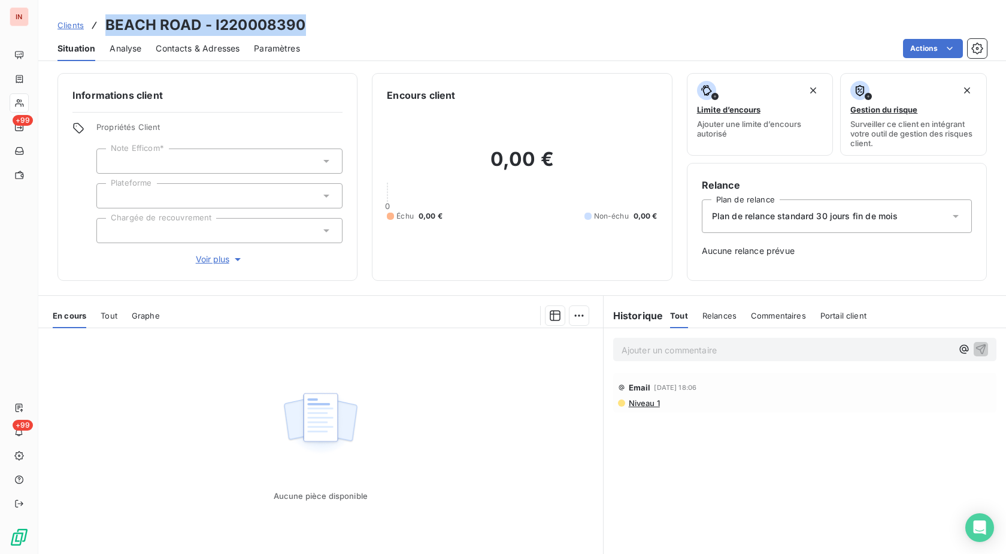
click at [870, 461] on div "Ajouter un commentaire ﻿ Email [DATE] 18:06 Niveau 1" at bounding box center [805, 461] width 402 height 267
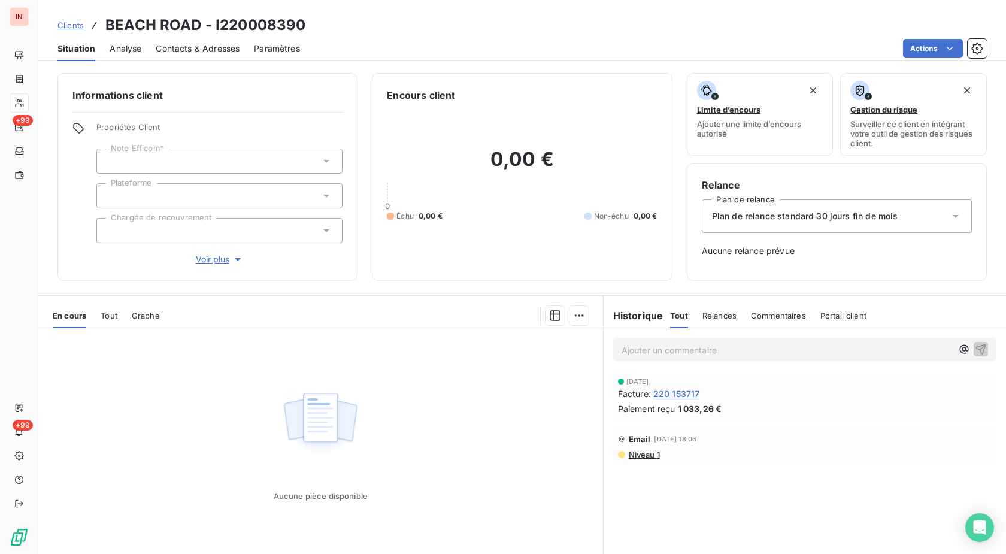
click at [26, 102] on div at bounding box center [19, 102] width 19 height 19
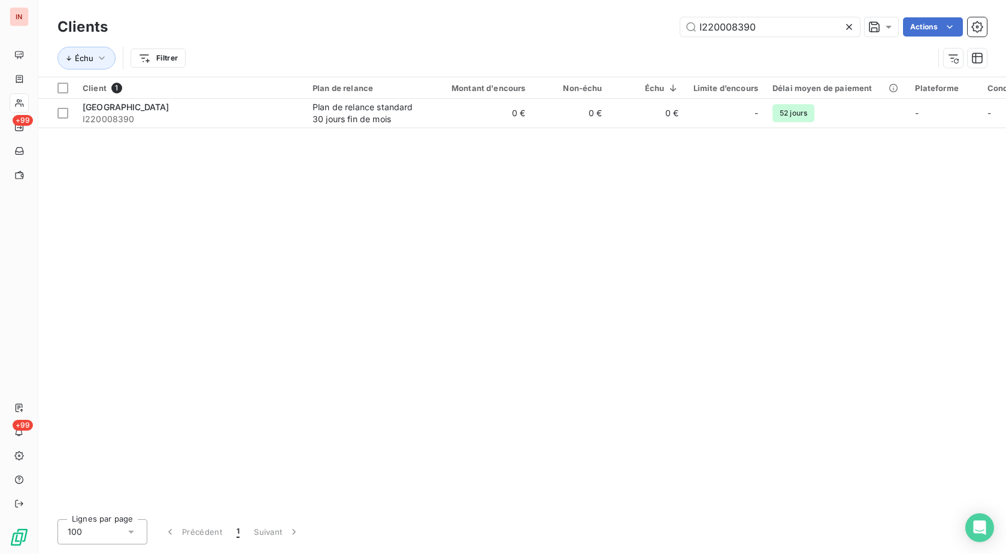
drag, startPoint x: 771, startPoint y: 26, endPoint x: 545, endPoint y: 25, distance: 225.8
click at [680, 25] on input "I220008390" at bounding box center [770, 26] width 180 height 19
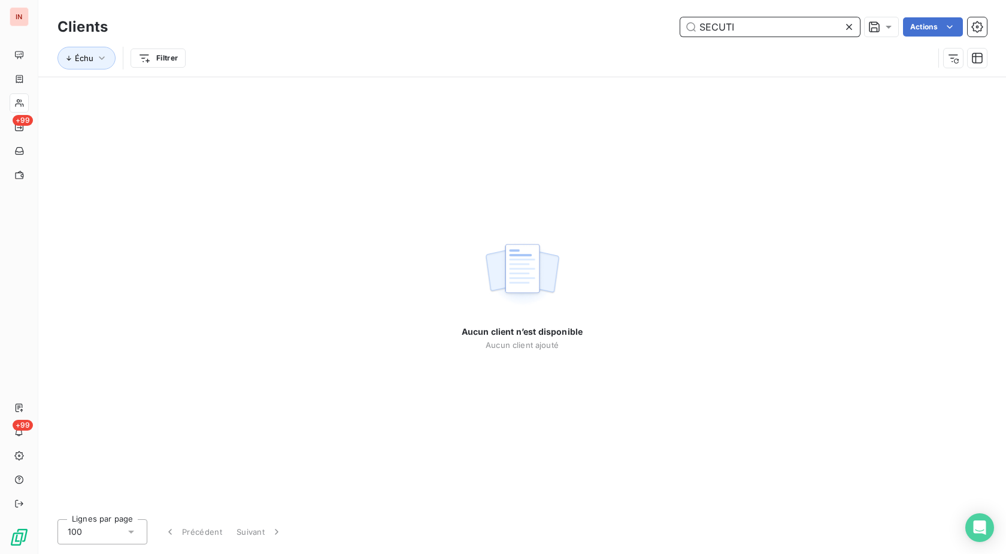
drag, startPoint x: 719, startPoint y: 26, endPoint x: 565, endPoint y: 23, distance: 154.5
click at [680, 23] on input "SECUTI" at bounding box center [770, 26] width 180 height 19
paste input "I233001291"
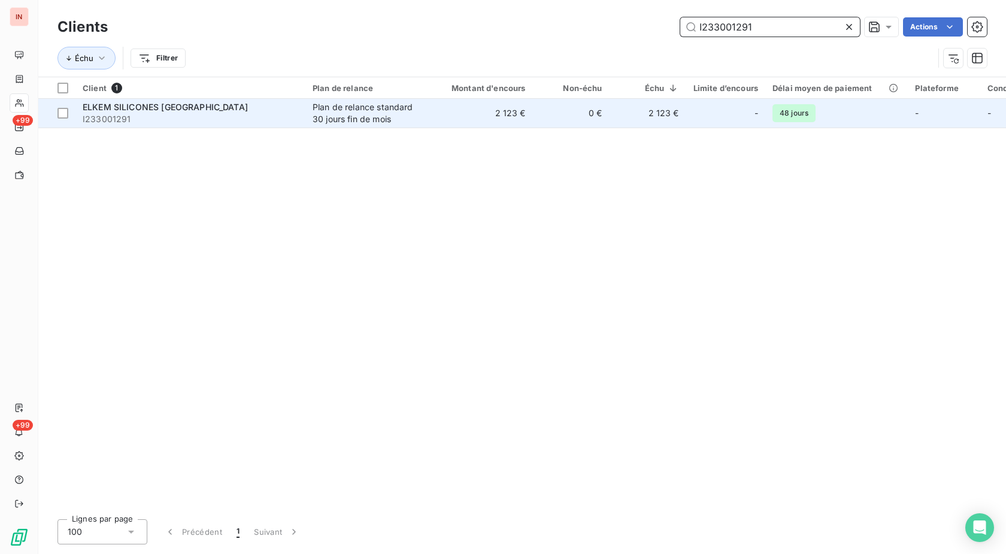
type input "I233001291"
click at [265, 120] on span "I233001291" at bounding box center [191, 119] width 216 height 12
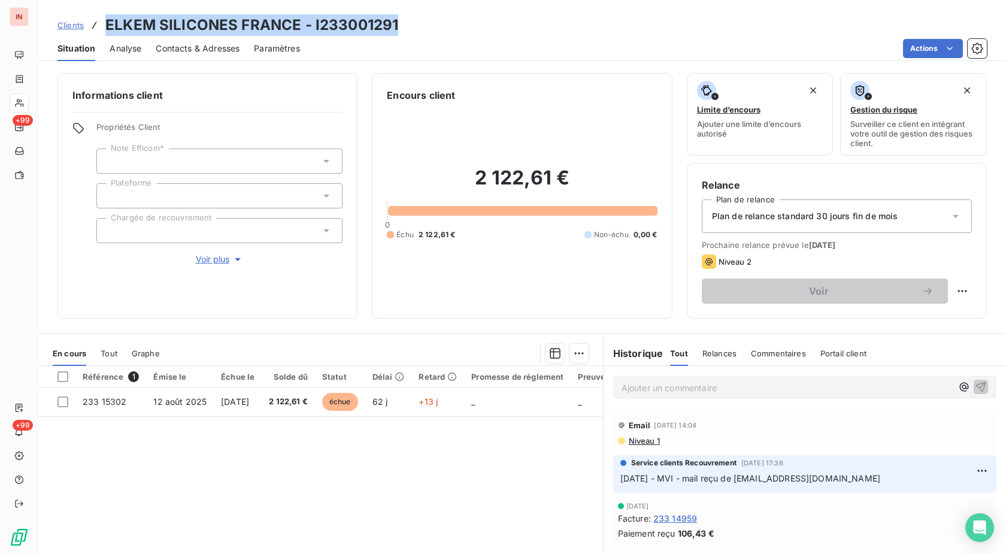
drag, startPoint x: 376, startPoint y: 24, endPoint x: 91, endPoint y: 31, distance: 285.2
click at [91, 31] on div "Clients ELKEM SILICONES FRANCE - I233001291" at bounding box center [522, 25] width 968 height 22
copy div "ELKEM SILICONES FRANCE - I233001291"
click at [534, 462] on div "Référence 1 Émise le Échue le Solde dû Statut Délai Retard Promesse de règlemen…" at bounding box center [320, 481] width 565 height 231
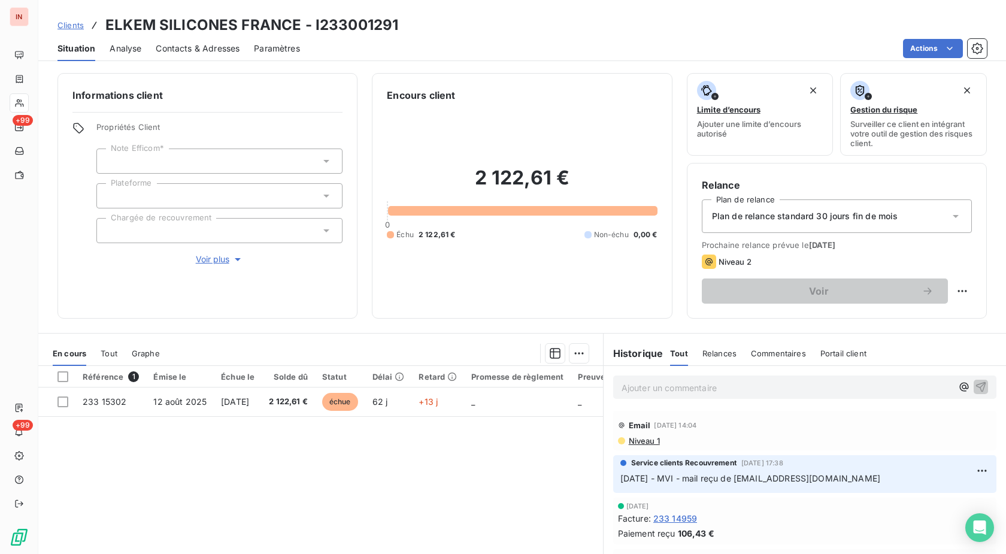
click at [438, 403] on span "+13 j" at bounding box center [428, 401] width 19 height 10
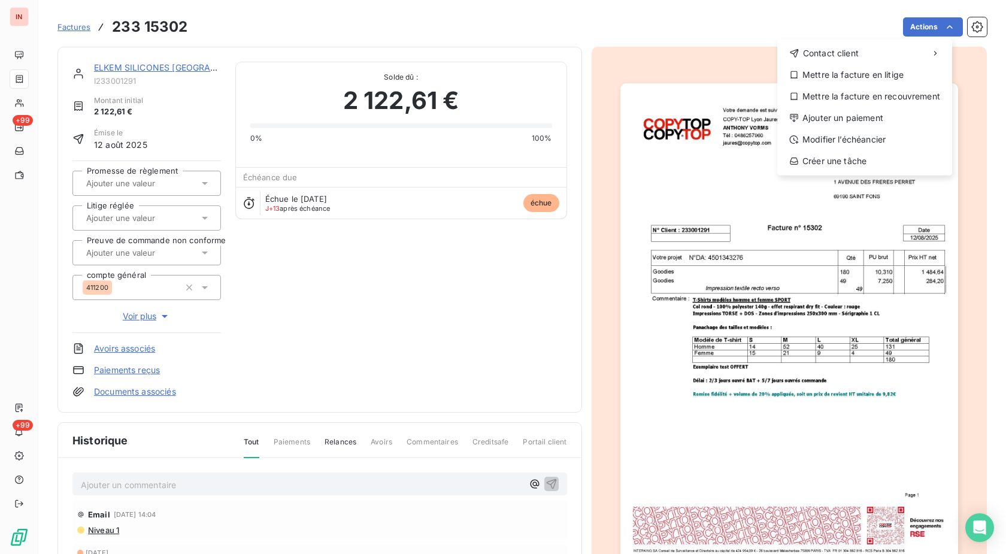
click at [938, 24] on html "IN +99 +99 Factures [PHONE_NUMBER] Actions Contact client Mettre la facture en …" at bounding box center [503, 277] width 1006 height 554
click at [846, 122] on div "Ajouter un paiement" at bounding box center [864, 117] width 165 height 19
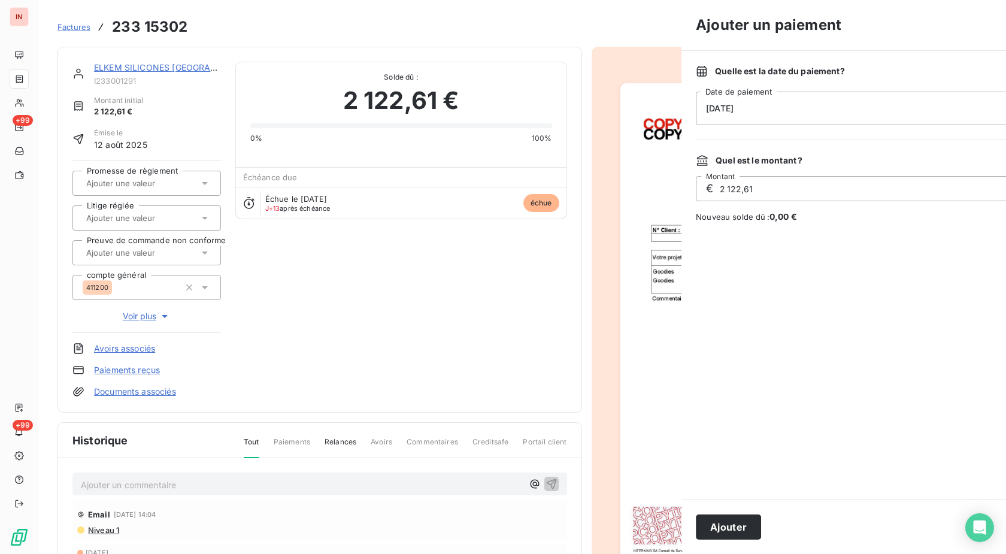
click at [711, 106] on div "[DATE]" at bounding box center [911, 109] width 431 height 34
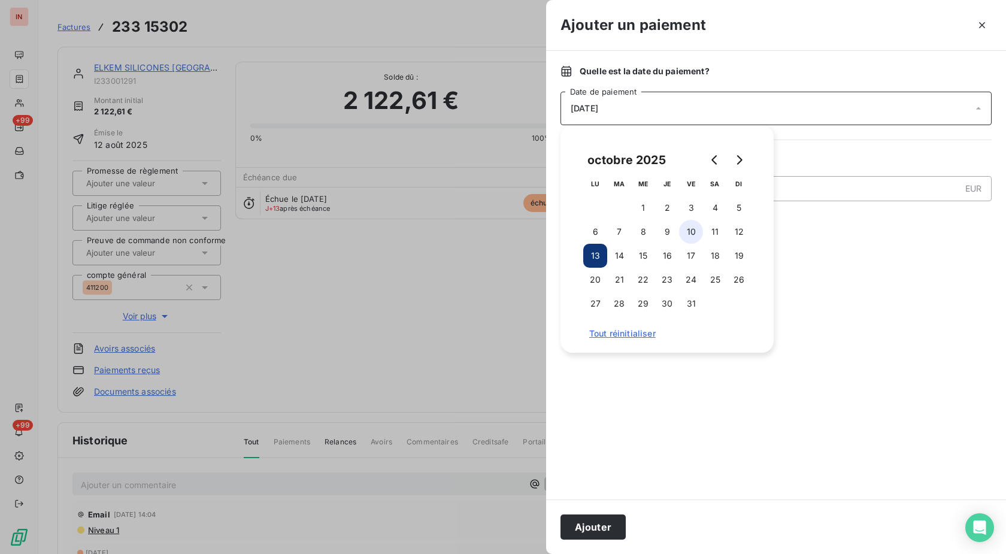
click at [692, 229] on button "10" at bounding box center [691, 232] width 24 height 24
click at [595, 528] on button "Ajouter" at bounding box center [593, 526] width 65 height 25
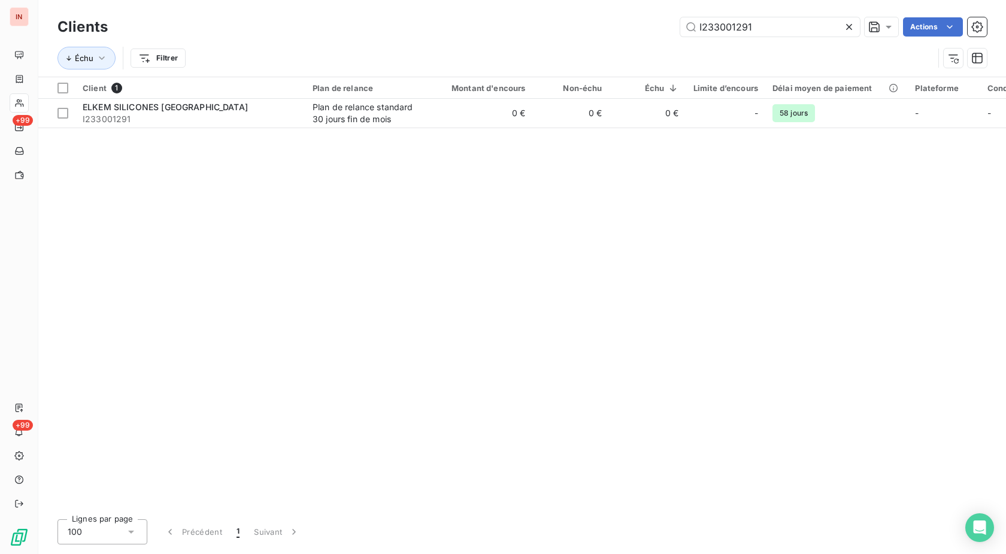
drag, startPoint x: 669, startPoint y: 21, endPoint x: 534, endPoint y: 27, distance: 135.5
click at [680, 27] on input "I233001291" at bounding box center [770, 26] width 180 height 19
type input "I119015500"
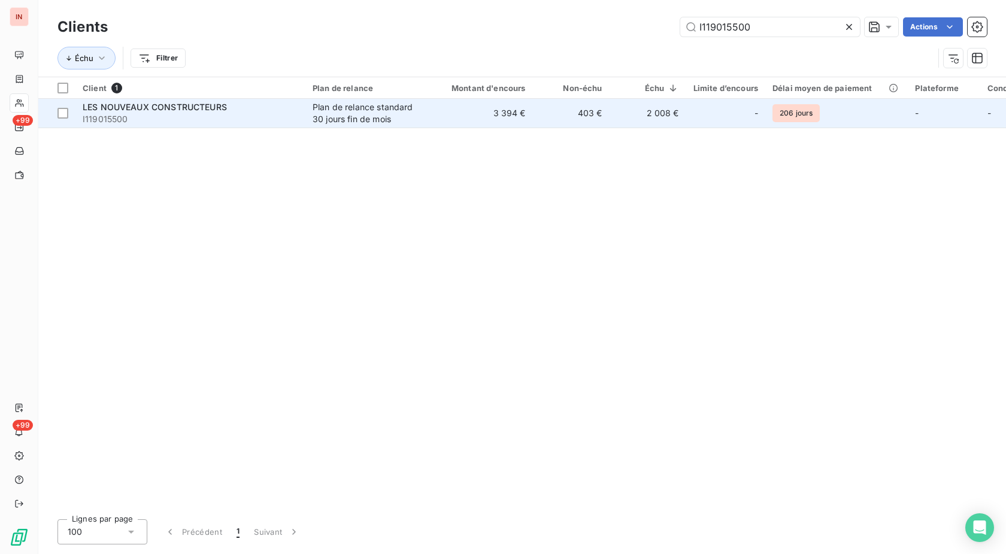
drag, startPoint x: 504, startPoint y: 123, endPoint x: 508, endPoint y: 118, distance: 7.2
click at [508, 118] on td "3 394 €" at bounding box center [481, 113] width 103 height 29
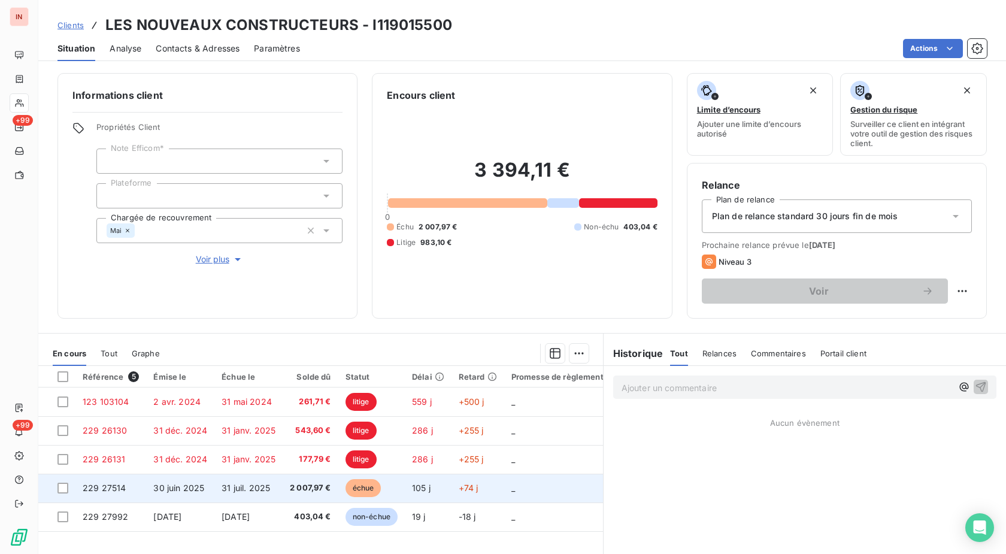
click at [380, 487] on span "échue" at bounding box center [364, 488] width 36 height 18
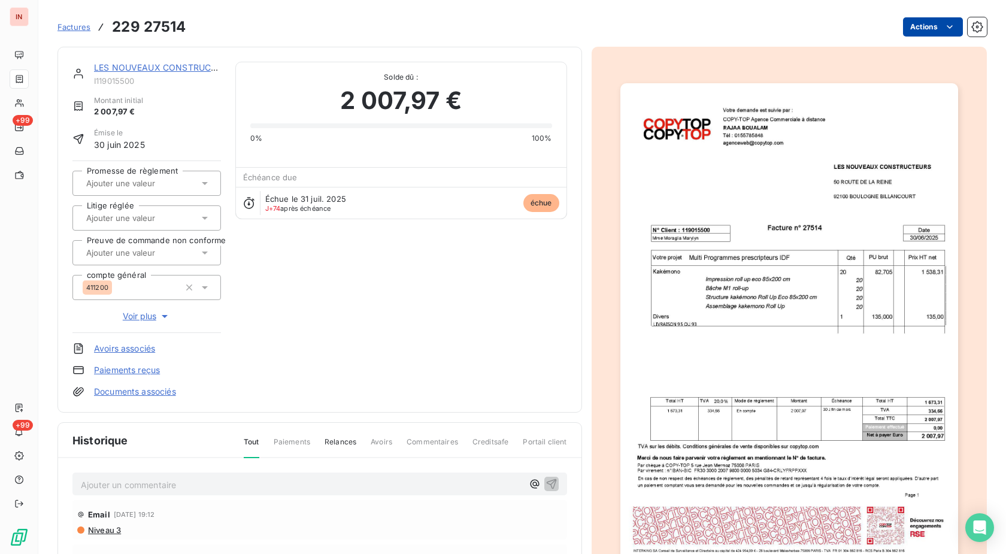
click at [923, 26] on html "IN +99 +99 Factures 229 27514 Actions LES NOUVEAUX CONSTRUCTEURS I119015500 Mon…" at bounding box center [503, 277] width 1006 height 554
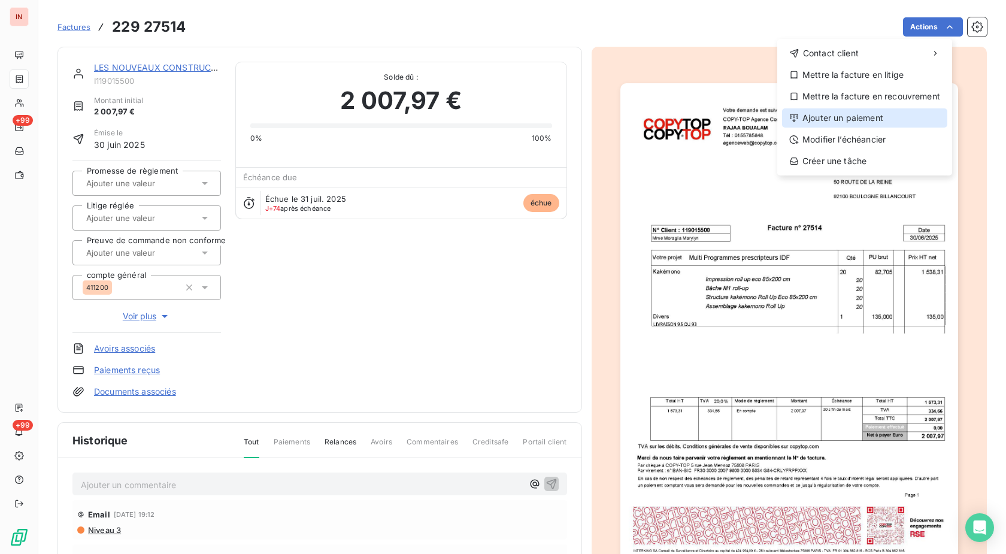
click at [881, 116] on div "Ajouter un paiement" at bounding box center [864, 117] width 165 height 19
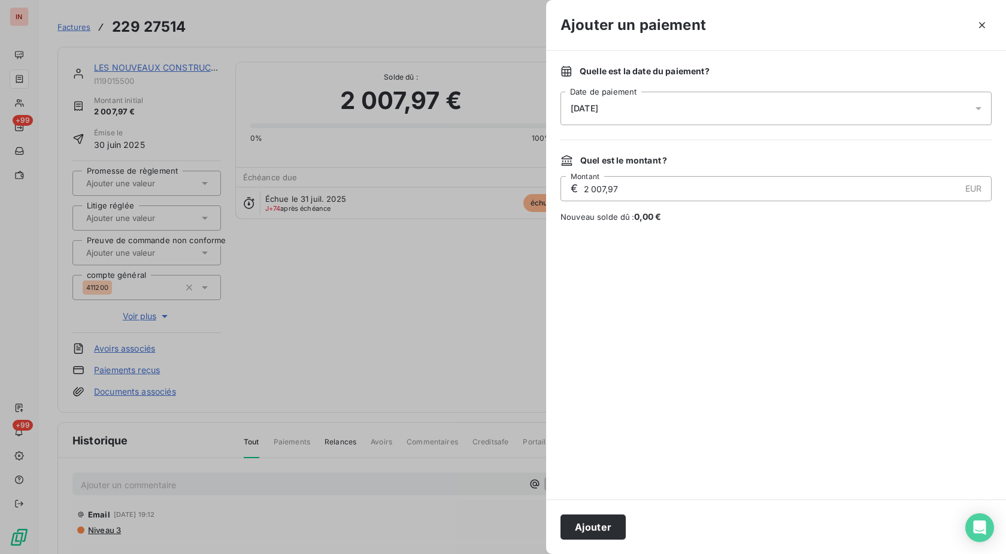
click at [796, 93] on div "[DATE]" at bounding box center [776, 109] width 431 height 34
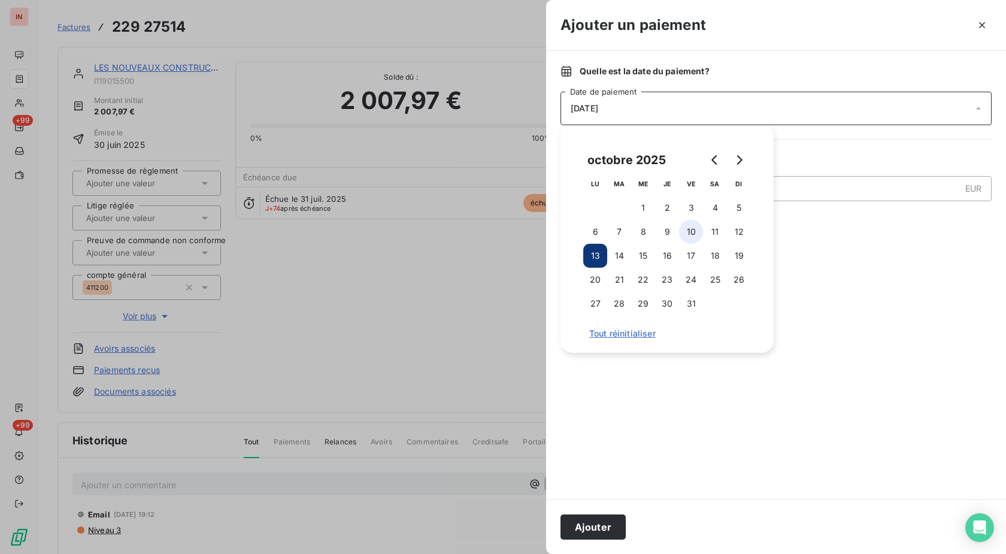
click at [689, 232] on button "10" at bounding box center [691, 232] width 24 height 24
click at [590, 529] on button "Ajouter" at bounding box center [593, 526] width 65 height 25
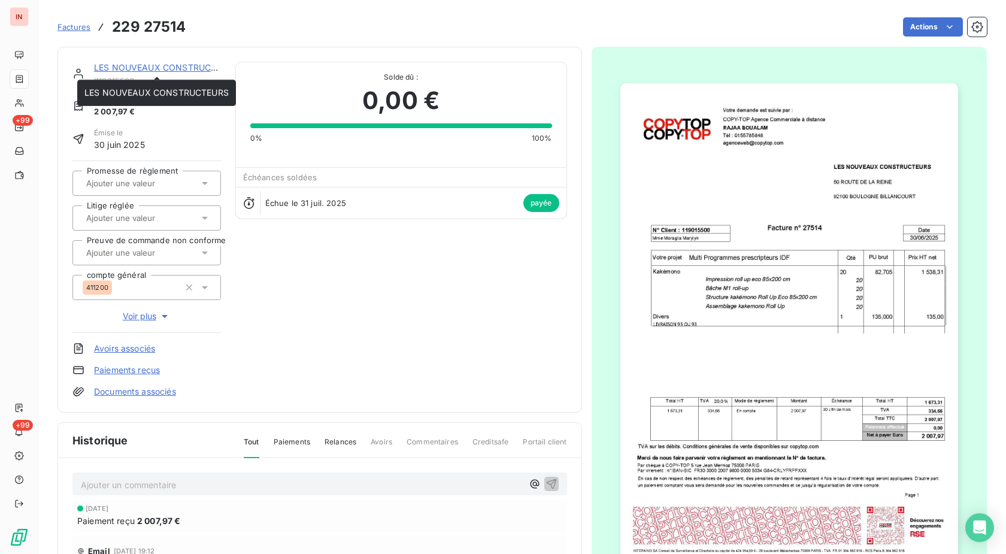
click at [152, 68] on link "LES NOUVEAUX CONSTRUCTEURS" at bounding box center [166, 67] width 144 height 10
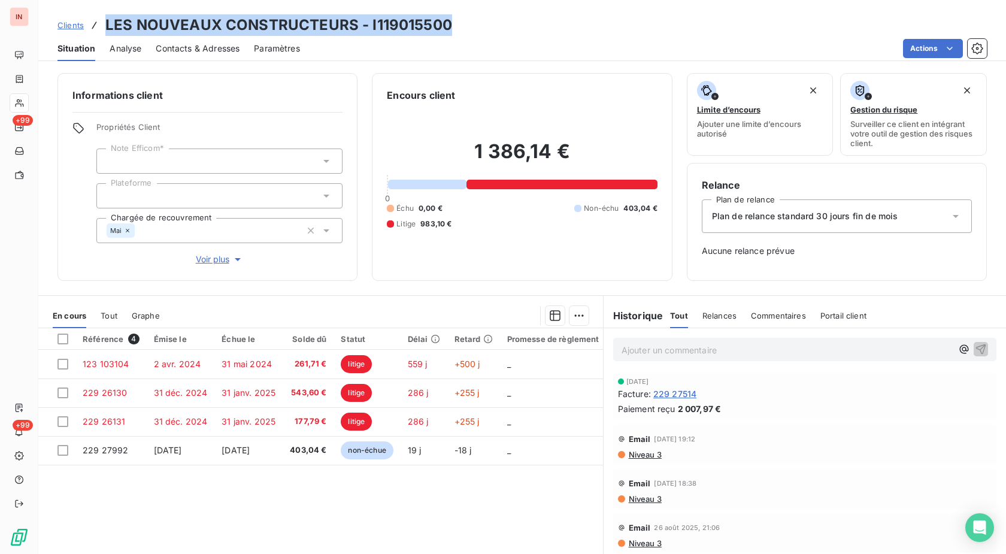
drag, startPoint x: 443, startPoint y: 24, endPoint x: 105, endPoint y: 30, distance: 337.8
click at [105, 30] on div "Clients LES NOUVEAUX CONSTRUCTEURS - I119015500" at bounding box center [522, 25] width 968 height 22
copy h3 "LES NOUVEAUX CONSTRUCTEURS - I119015500"
click at [493, 503] on div "Référence 4 Émise le Échue le Solde dû Statut Délai Retard Promesse de règlemen…" at bounding box center [320, 443] width 565 height 231
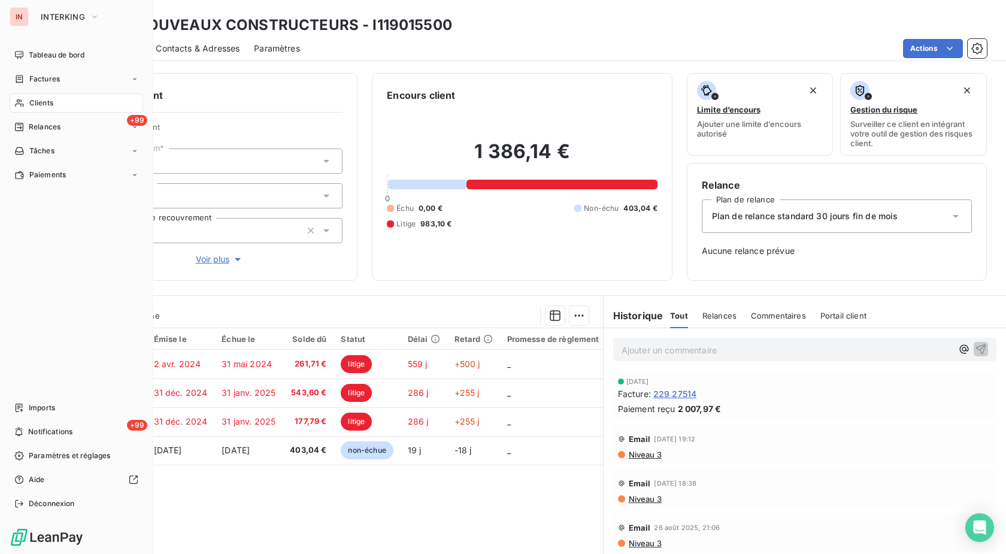
drag, startPoint x: 21, startPoint y: 105, endPoint x: 40, endPoint y: 105, distance: 18.6
click at [23, 106] on icon at bounding box center [19, 103] width 10 height 10
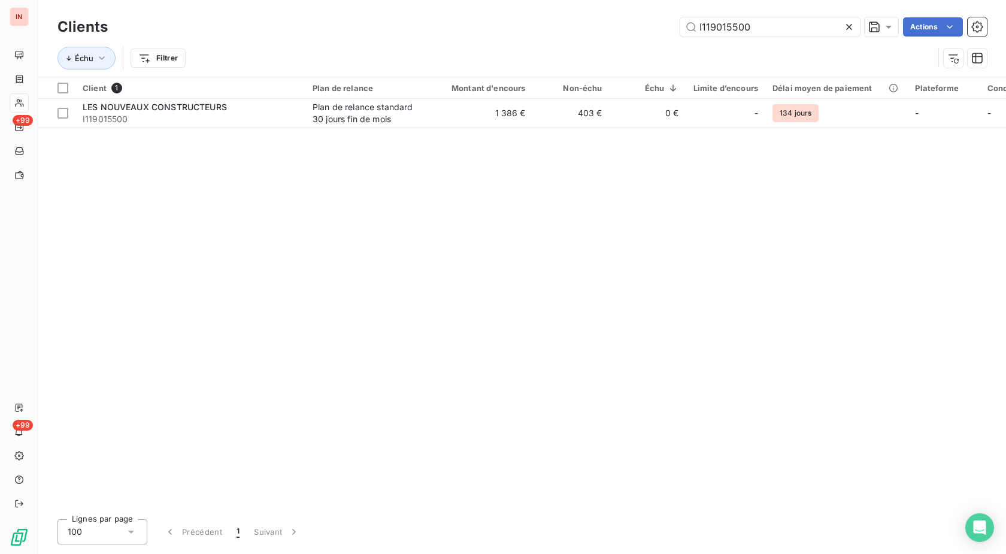
drag, startPoint x: 712, startPoint y: 25, endPoint x: 504, endPoint y: 48, distance: 209.1
click at [680, 37] on input "I119015500" at bounding box center [770, 26] width 180 height 19
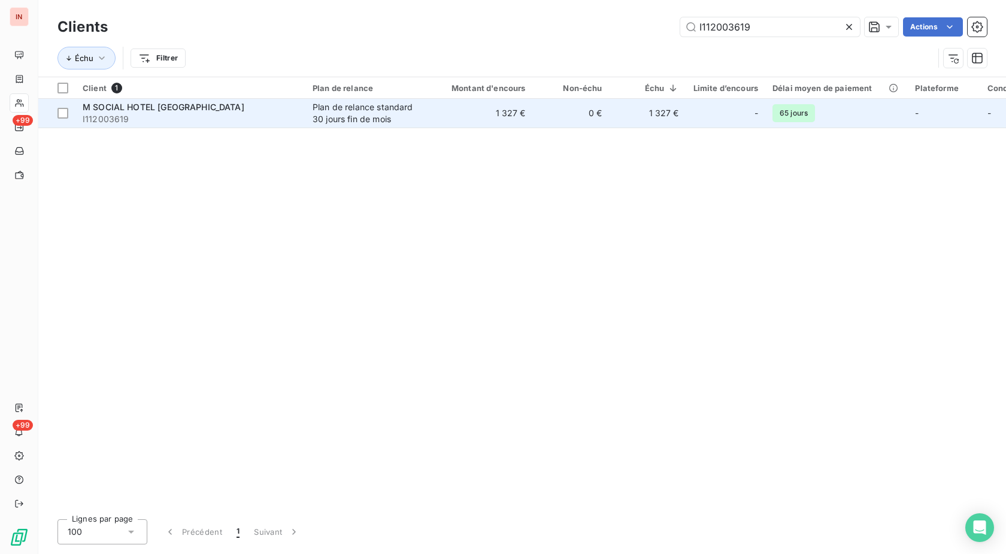
type input "I112003619"
click at [378, 116] on div "Plan de relance standard 30 jours fin de mois" at bounding box center [368, 113] width 110 height 24
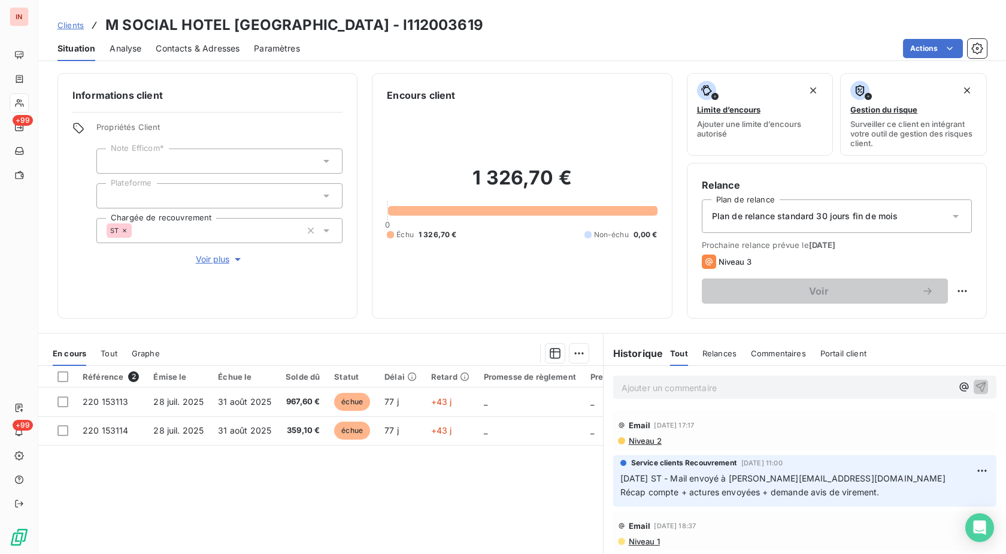
click at [365, 26] on h3 "M SOCIAL HOTEL [GEOGRAPHIC_DATA] - I112003619" at bounding box center [294, 25] width 378 height 22
drag, startPoint x: 370, startPoint y: 24, endPoint x: 63, endPoint y: 29, distance: 307.3
click at [63, 29] on div "Clients M SOCIAL HOTEL [GEOGRAPHIC_DATA] - I112003619" at bounding box center [522, 25] width 968 height 22
click at [339, 28] on h3 "M SOCIAL HOTEL [GEOGRAPHIC_DATA] - I112003619" at bounding box center [294, 25] width 378 height 22
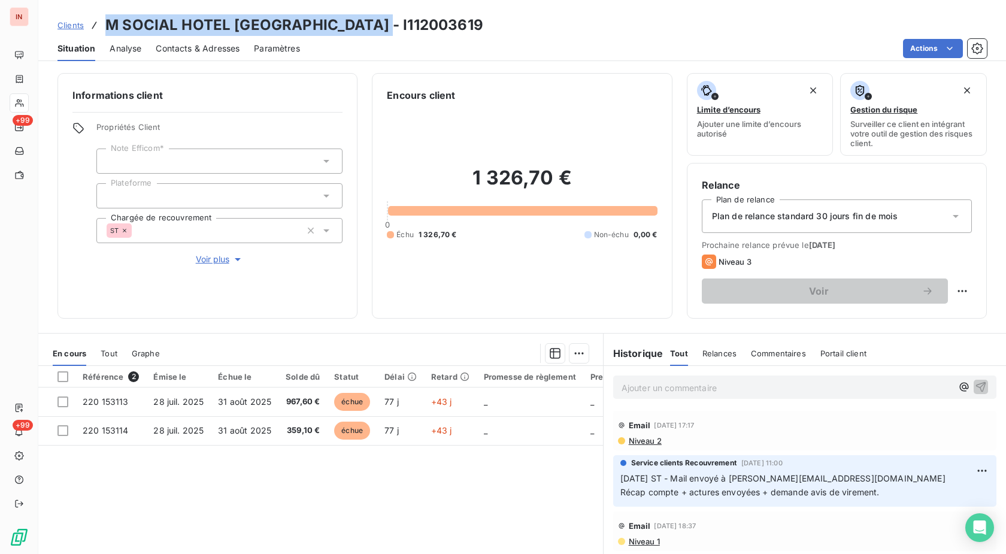
drag, startPoint x: 373, startPoint y: 26, endPoint x: 109, endPoint y: 30, distance: 264.1
click at [109, 30] on div "Clients M SOCIAL HOTEL [GEOGRAPHIC_DATA] - I112003619" at bounding box center [522, 25] width 968 height 22
copy h3 "M SOCIAL HOTEL [GEOGRAPHIC_DATA] - I112003619"
drag, startPoint x: 450, startPoint y: 479, endPoint x: 900, endPoint y: 443, distance: 451.2
click at [450, 479] on div "Référence 2 Émise le Échue le Solde dû Statut Délai Retard Promesse de règlemen…" at bounding box center [320, 481] width 565 height 231
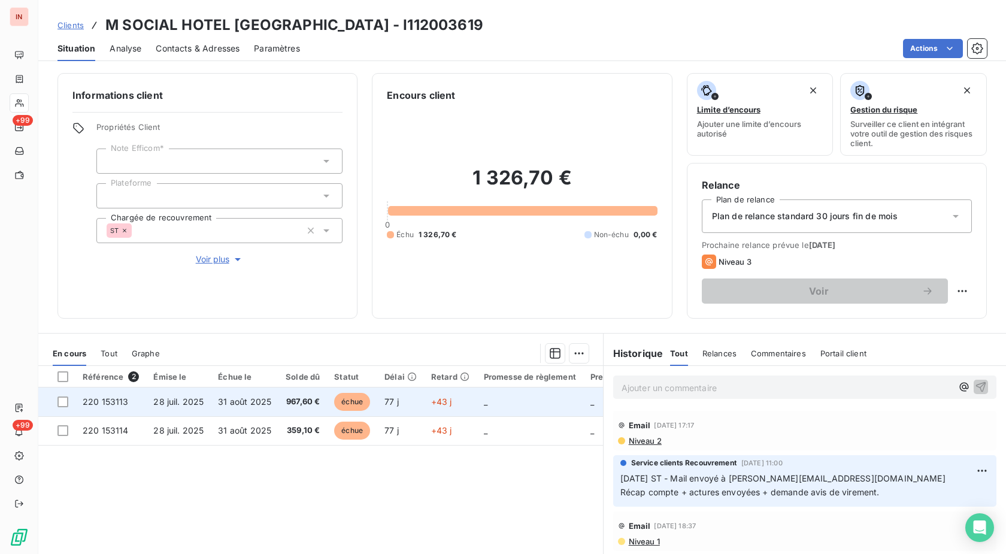
click at [343, 393] on span "échue" at bounding box center [352, 402] width 36 height 18
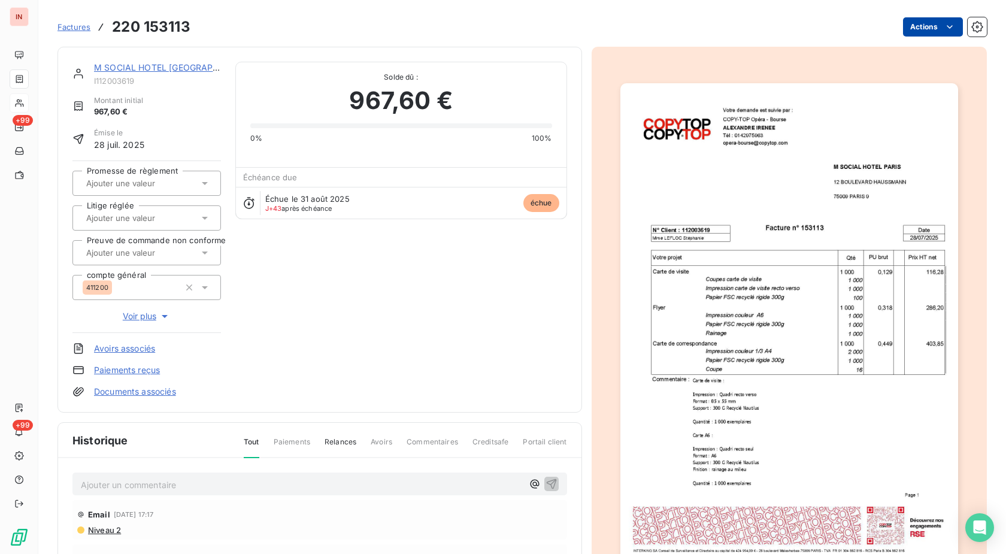
click at [917, 24] on html "IN +99 +99 Factures 220 153113 Actions M SOCIAL HOTEL [GEOGRAPHIC_DATA] I112003…" at bounding box center [503, 277] width 1006 height 554
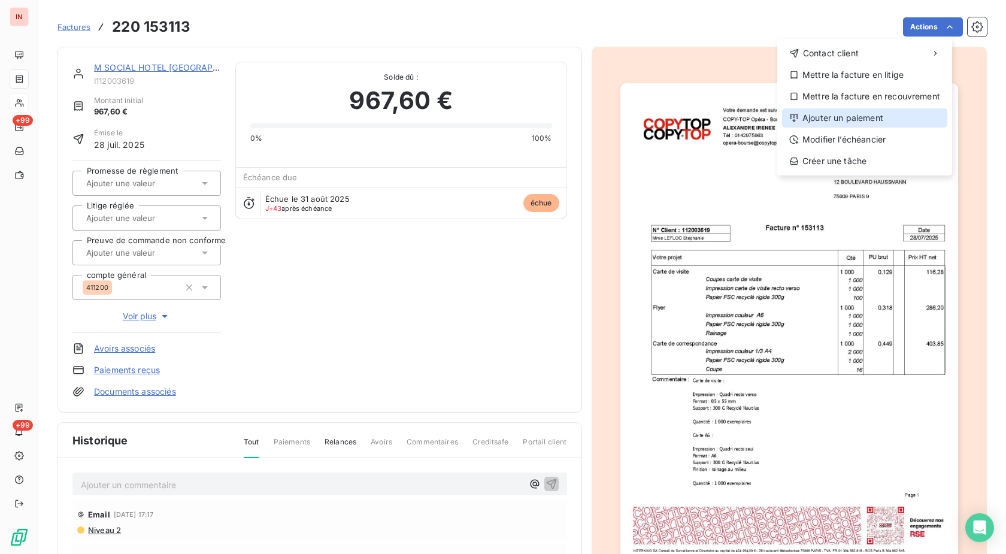
click at [870, 119] on div "Ajouter un paiement" at bounding box center [864, 117] width 165 height 19
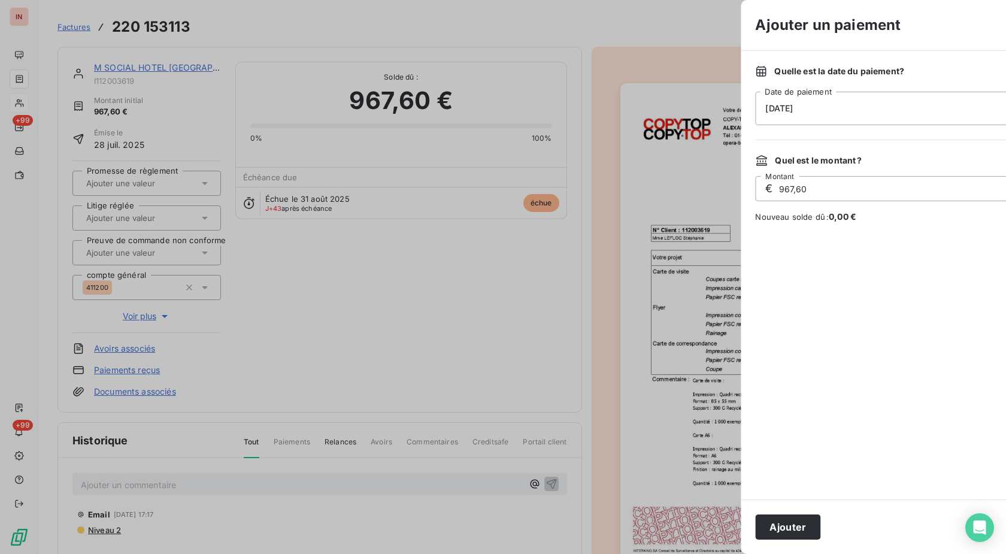
click at [755, 114] on div "[DATE]" at bounding box center [970, 109] width 431 height 34
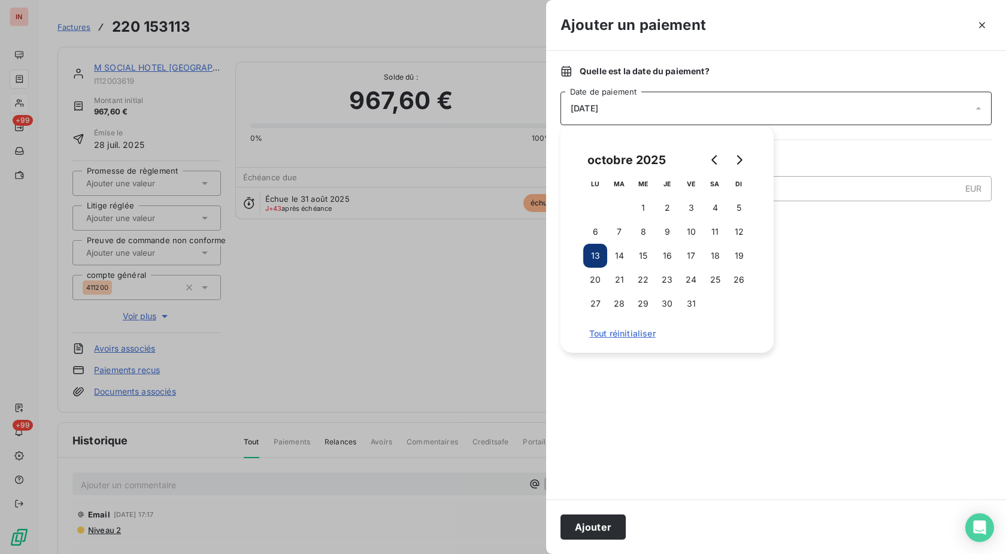
click at [688, 227] on button "10" at bounding box center [691, 232] width 24 height 24
click at [586, 528] on button "Ajouter" at bounding box center [593, 526] width 65 height 25
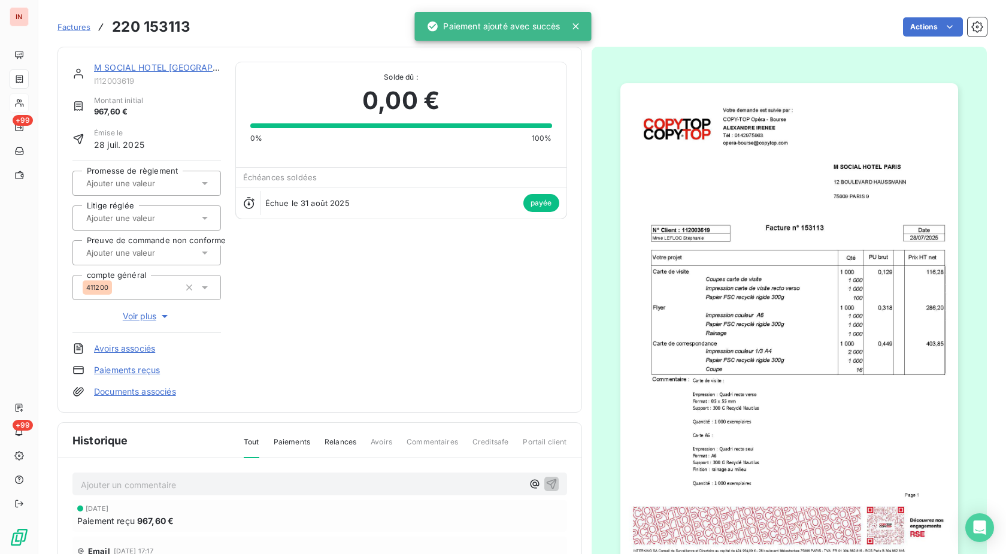
click at [154, 67] on link "M SOCIAL HOTEL [GEOGRAPHIC_DATA]" at bounding box center [175, 67] width 162 height 10
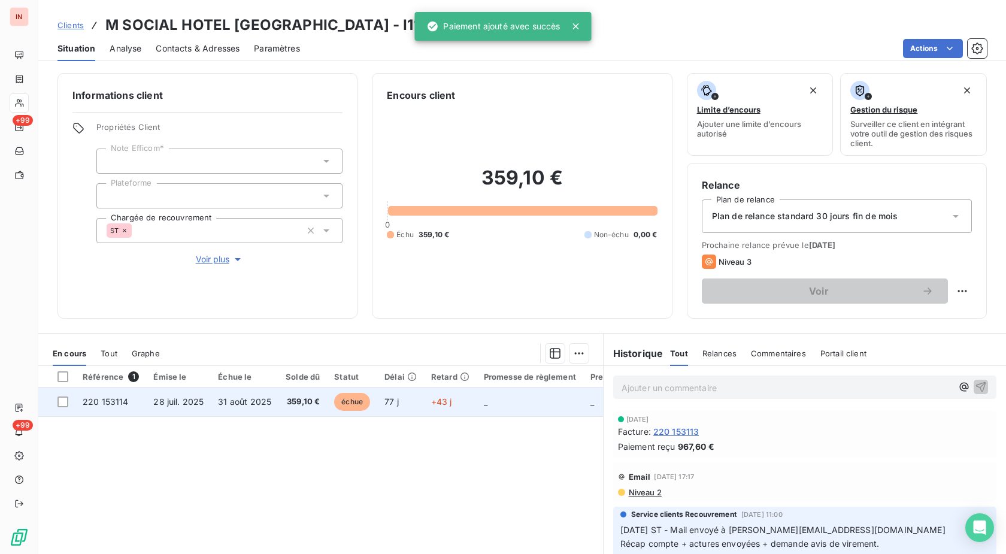
click at [414, 412] on td "77 j" at bounding box center [400, 401] width 47 height 29
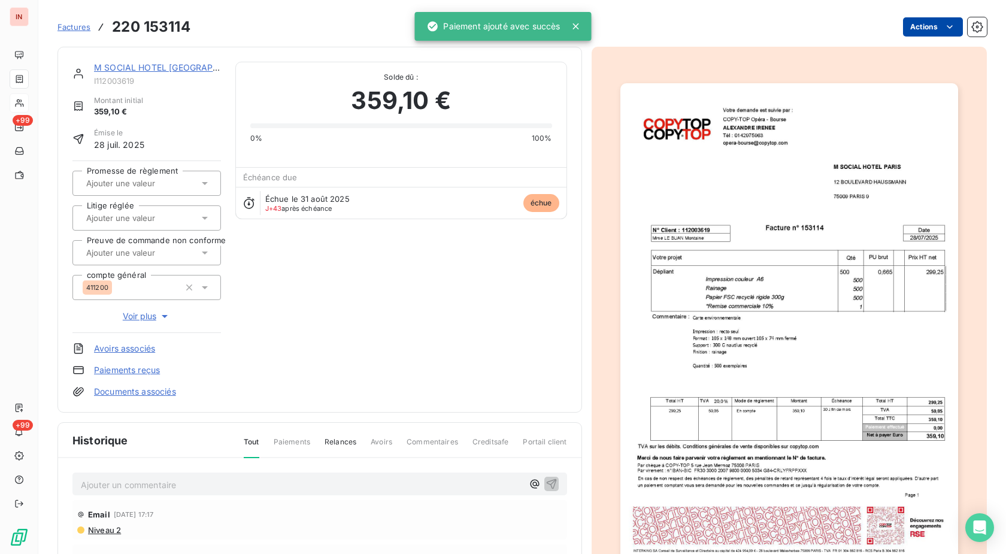
click at [927, 33] on html "IN +99 +99 Factures 220 153114 Actions M SOCIAL HOTEL [GEOGRAPHIC_DATA] I112003…" at bounding box center [503, 277] width 1006 height 554
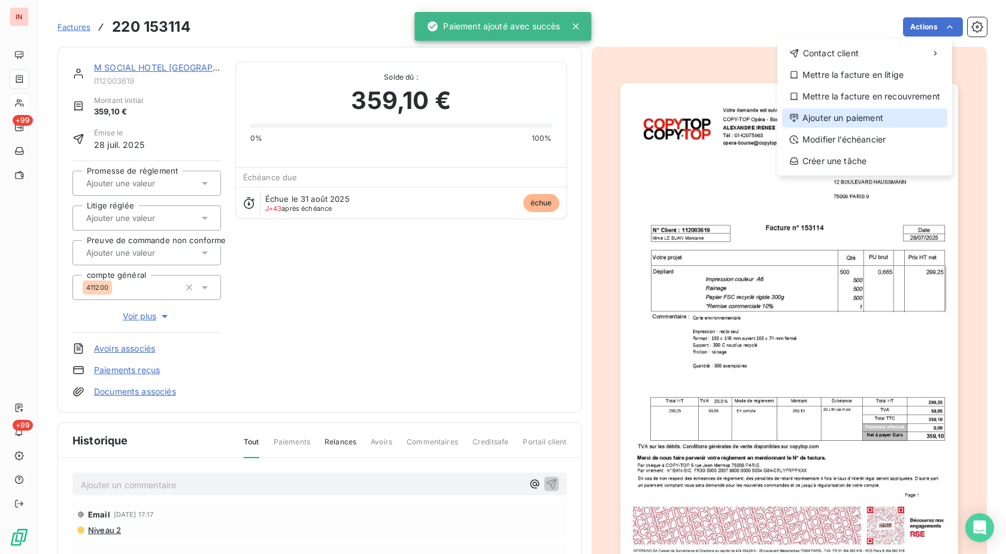
click at [858, 121] on div "Ajouter un paiement" at bounding box center [864, 117] width 165 height 19
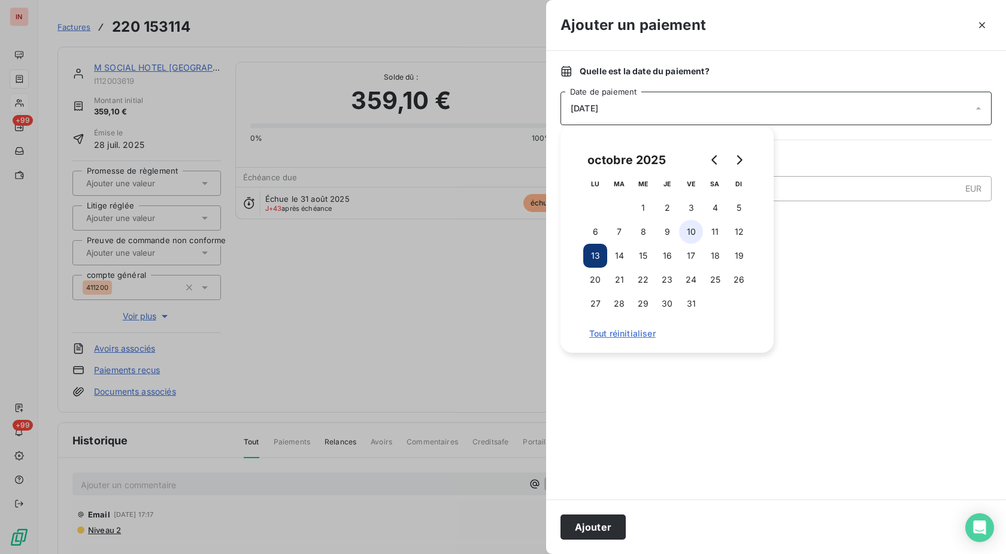
click at [690, 229] on button "10" at bounding box center [691, 232] width 24 height 24
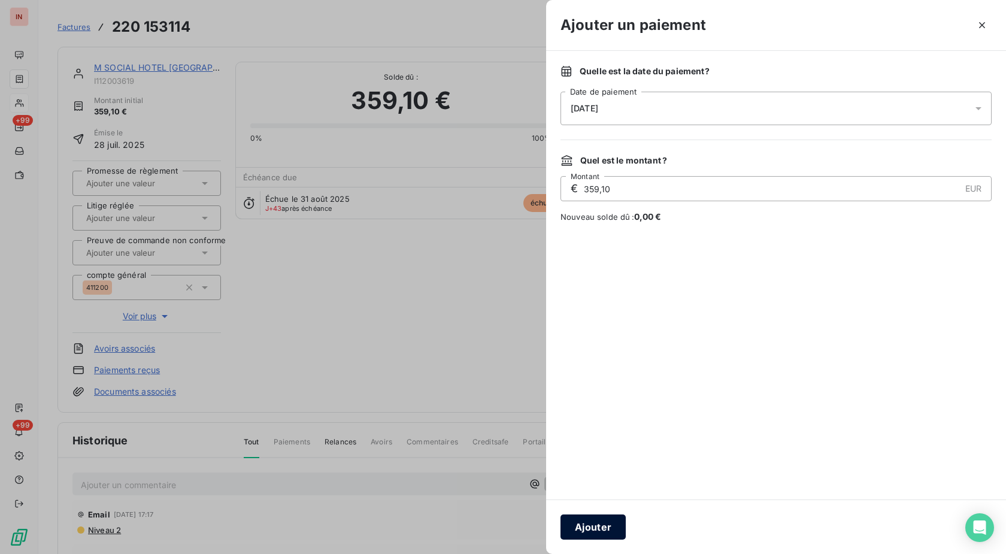
click at [596, 524] on button "Ajouter" at bounding box center [593, 526] width 65 height 25
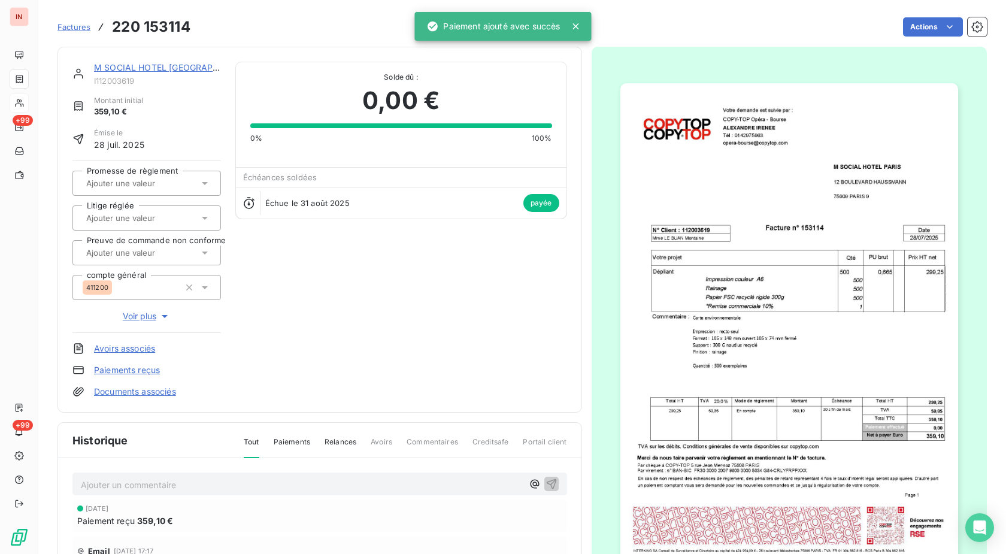
click at [135, 69] on link "M SOCIAL HOTEL [GEOGRAPHIC_DATA]" at bounding box center [175, 67] width 162 height 10
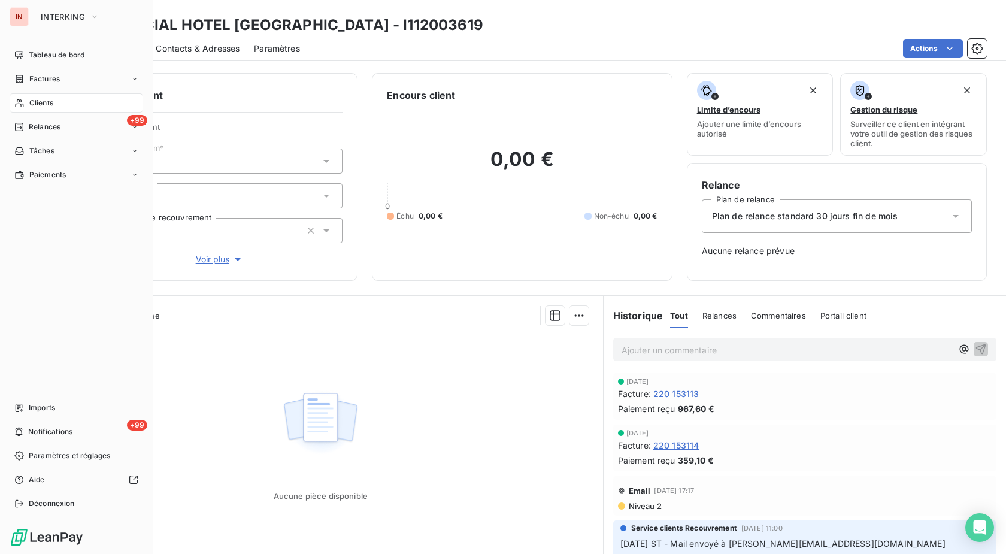
click at [22, 107] on icon at bounding box center [19, 103] width 10 height 10
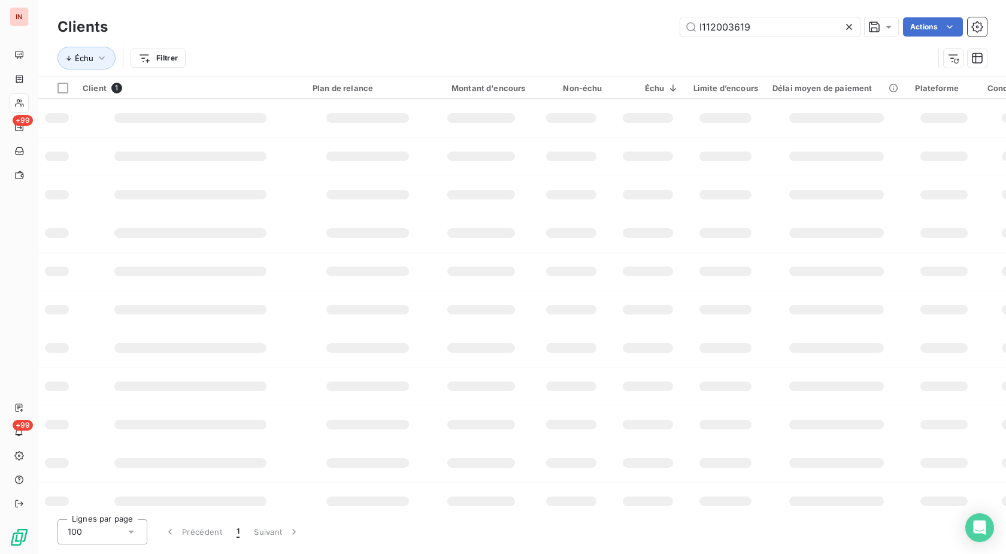
drag, startPoint x: 771, startPoint y: 28, endPoint x: 251, endPoint y: 20, distance: 520.5
click at [680, 19] on input "I112003619" at bounding box center [770, 26] width 180 height 19
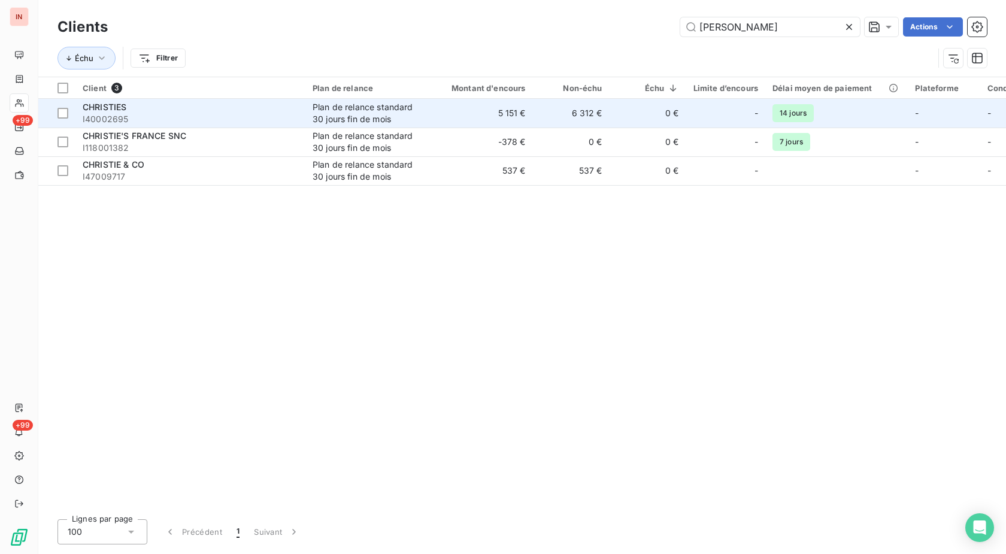
type input "[PERSON_NAME]"
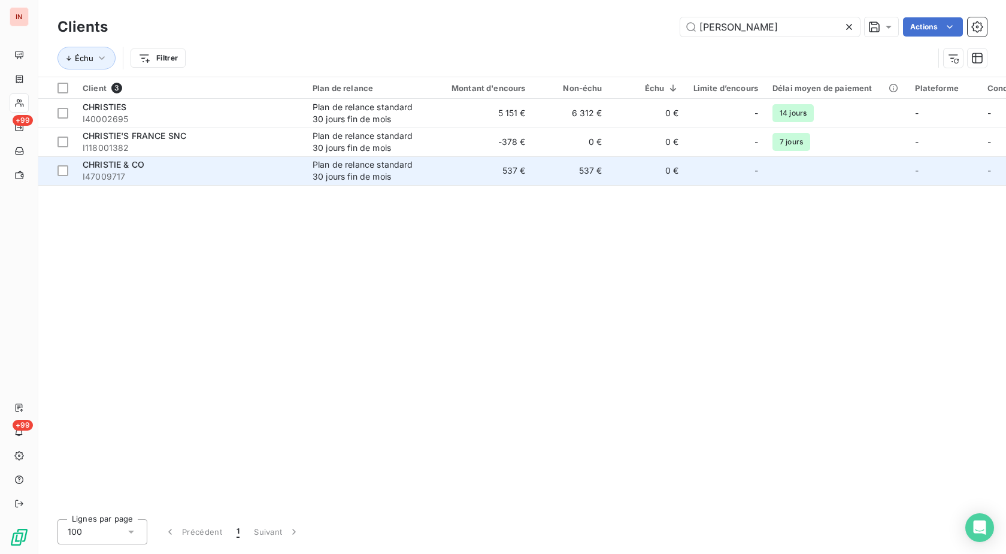
click at [496, 173] on td "537 €" at bounding box center [481, 170] width 103 height 29
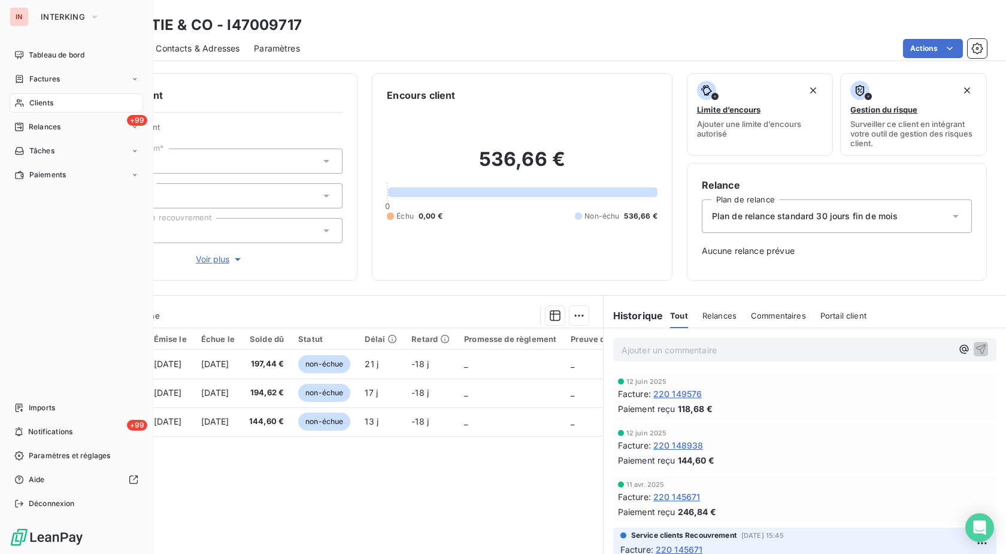
click at [22, 99] on icon at bounding box center [19, 103] width 10 height 10
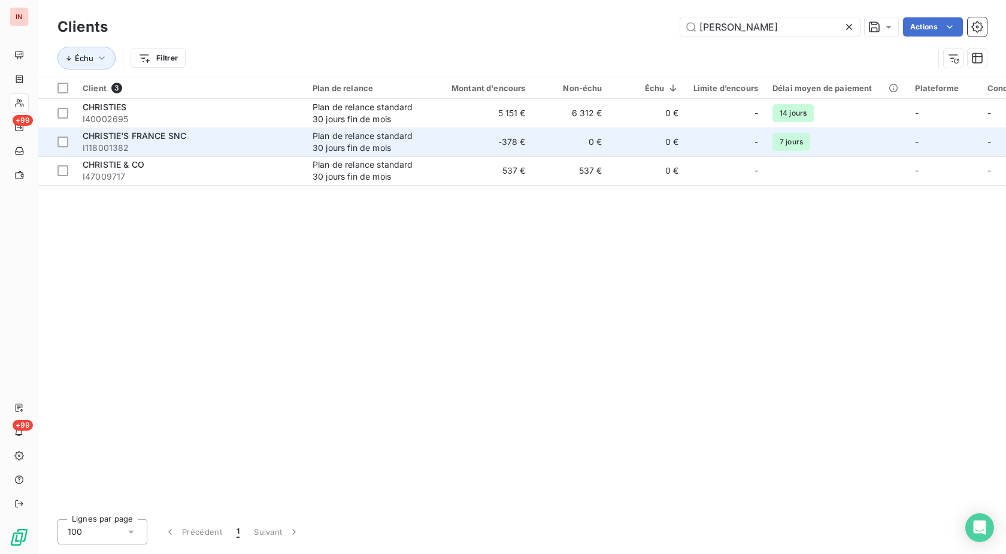
click at [589, 146] on td "0 €" at bounding box center [571, 142] width 77 height 29
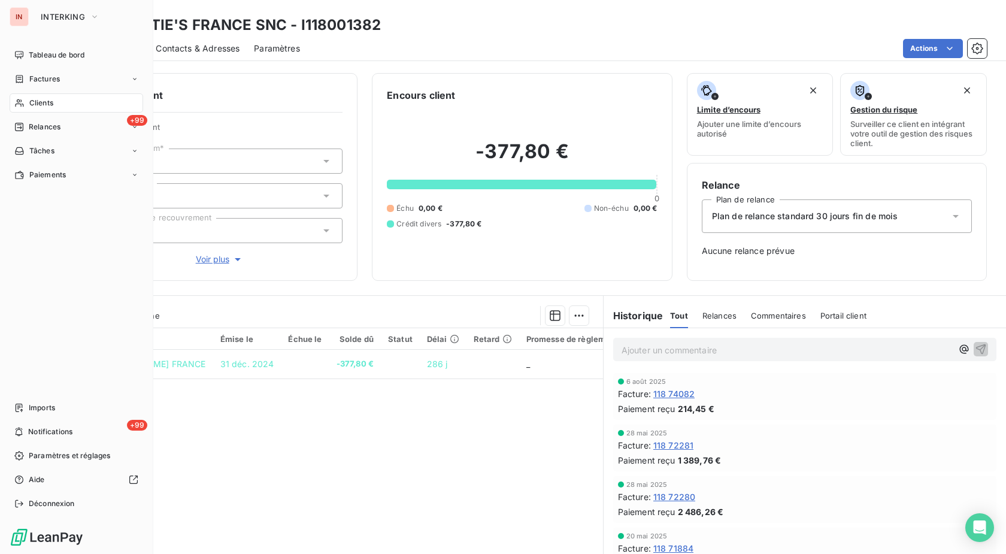
click at [28, 104] on div "Clients" at bounding box center [77, 102] width 134 height 19
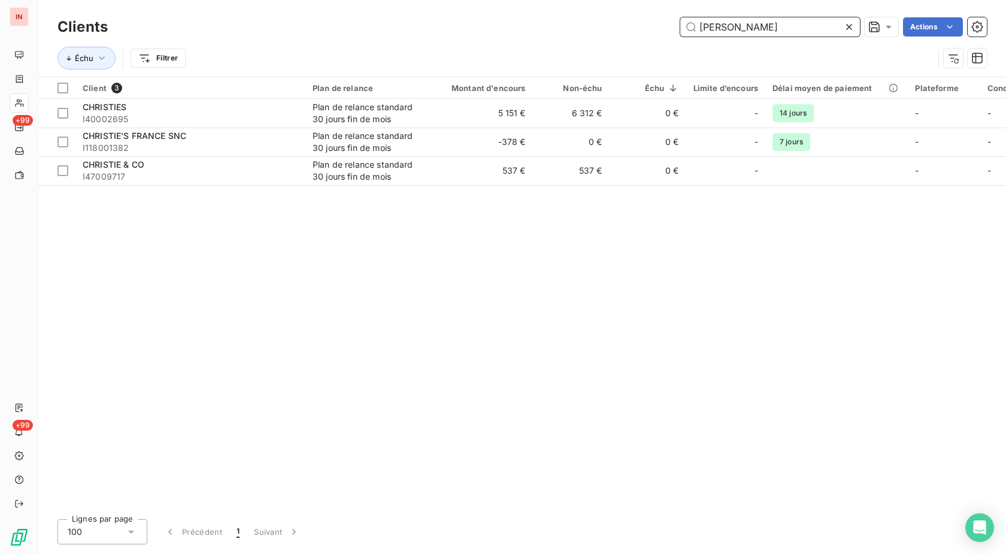
drag, startPoint x: 761, startPoint y: 34, endPoint x: 581, endPoint y: 40, distance: 180.4
click at [680, 37] on input "[PERSON_NAME]" at bounding box center [770, 26] width 180 height 19
paste input "I216007238"
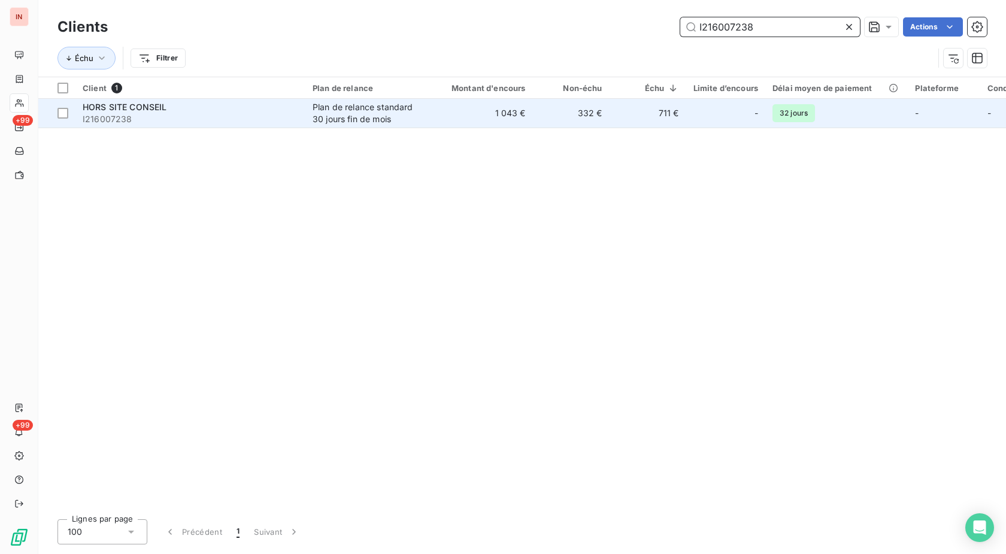
type input "I216007238"
click at [508, 115] on td "1 043 €" at bounding box center [481, 113] width 103 height 29
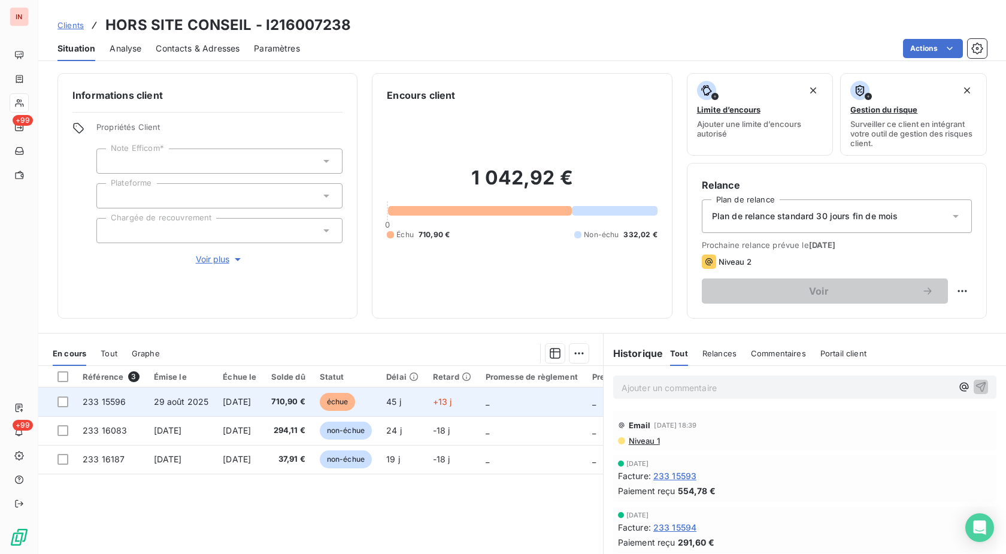
click at [426, 395] on td "45 j" at bounding box center [402, 401] width 47 height 29
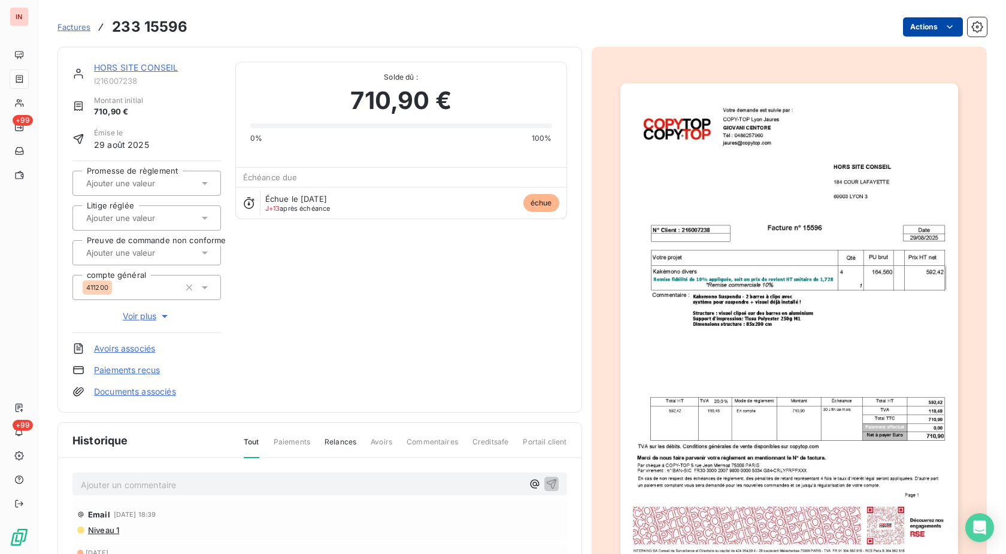
click at [906, 32] on html "IN +99 +99 Factures 233 15596 Actions HORS SITE CONSEIL I216007238 Montant init…" at bounding box center [503, 277] width 1006 height 554
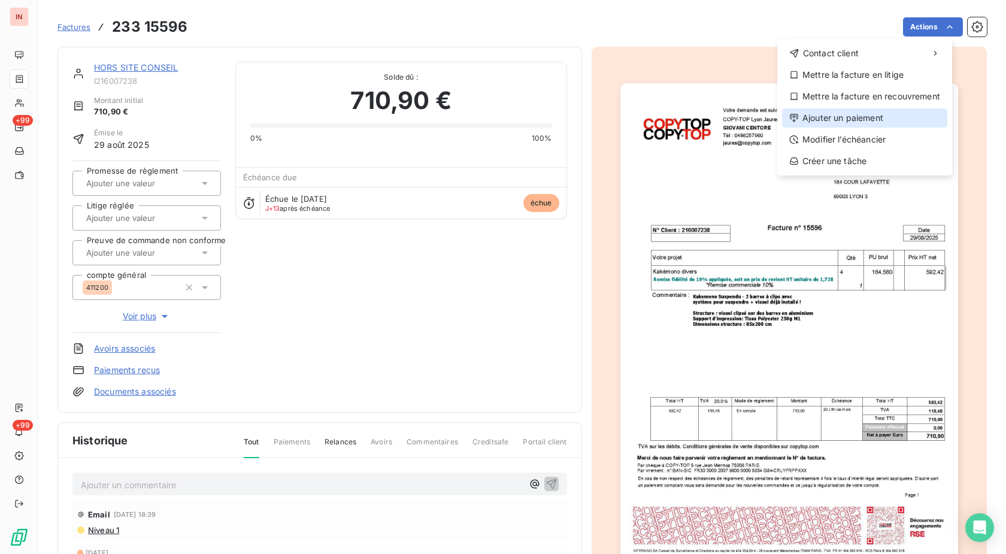
click at [856, 116] on div "Ajouter un paiement" at bounding box center [864, 117] width 165 height 19
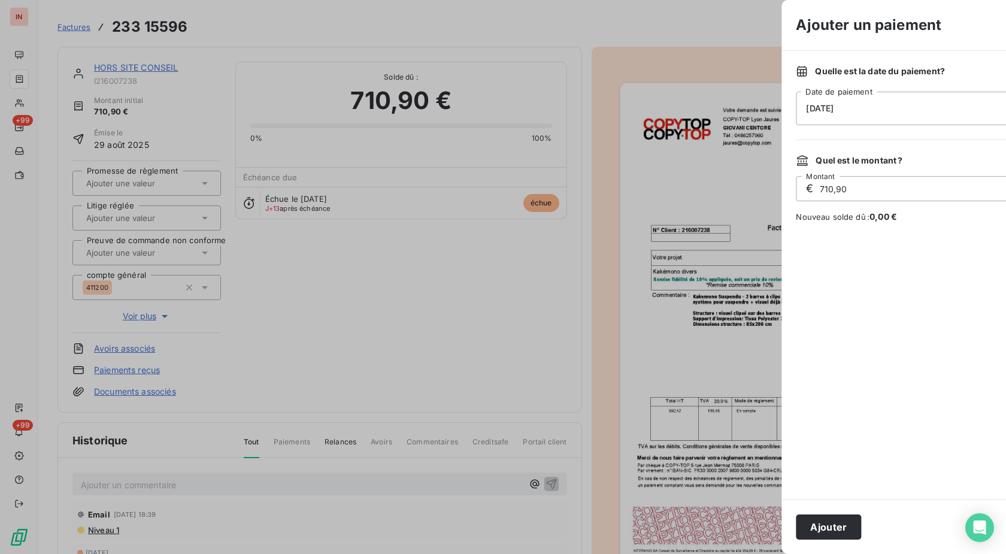
click at [796, 111] on div "[DATE]" at bounding box center [1011, 109] width 431 height 34
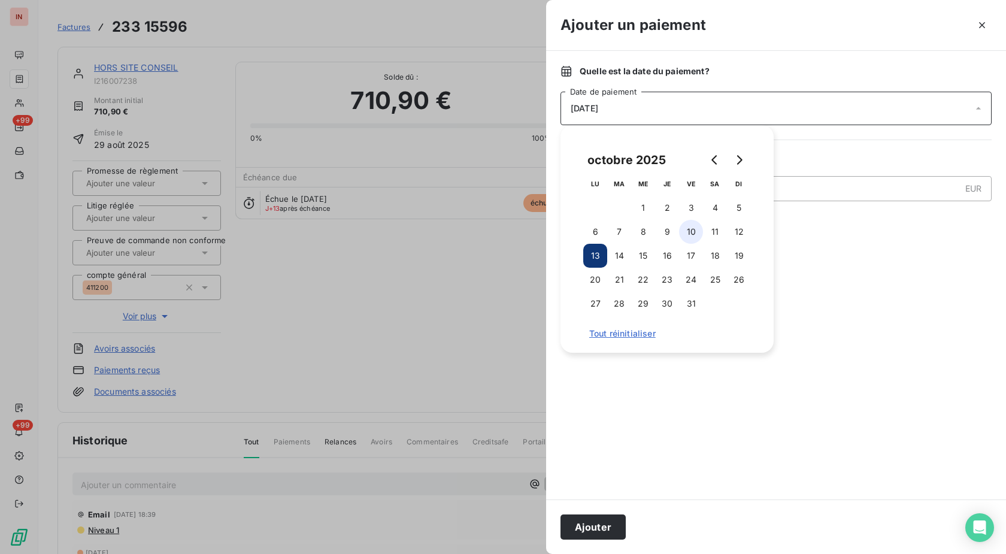
click at [693, 231] on button "10" at bounding box center [691, 232] width 24 height 24
click at [605, 528] on button "Ajouter" at bounding box center [593, 526] width 65 height 25
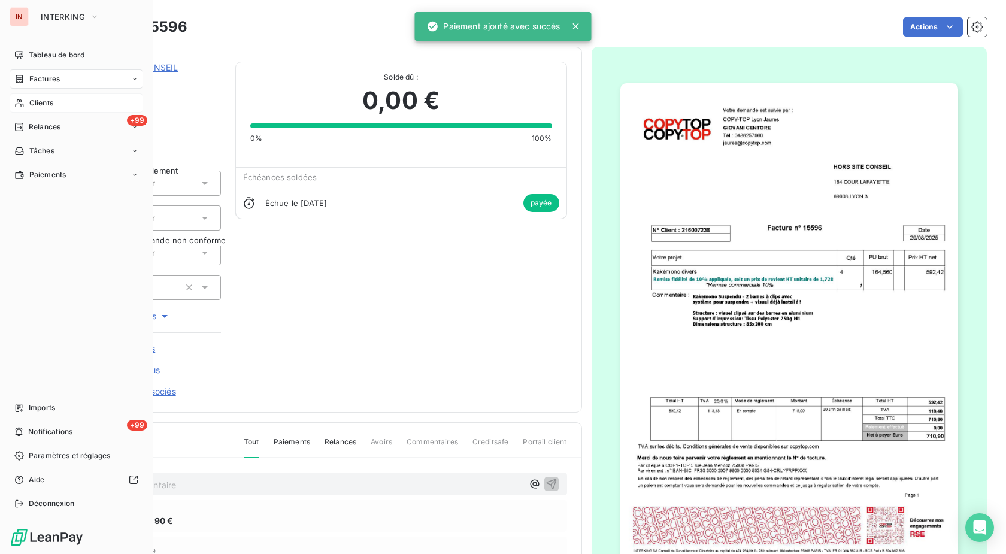
drag, startPoint x: 23, startPoint y: 104, endPoint x: 123, endPoint y: 101, distance: 100.6
click at [25, 104] on div "Clients" at bounding box center [77, 102] width 134 height 19
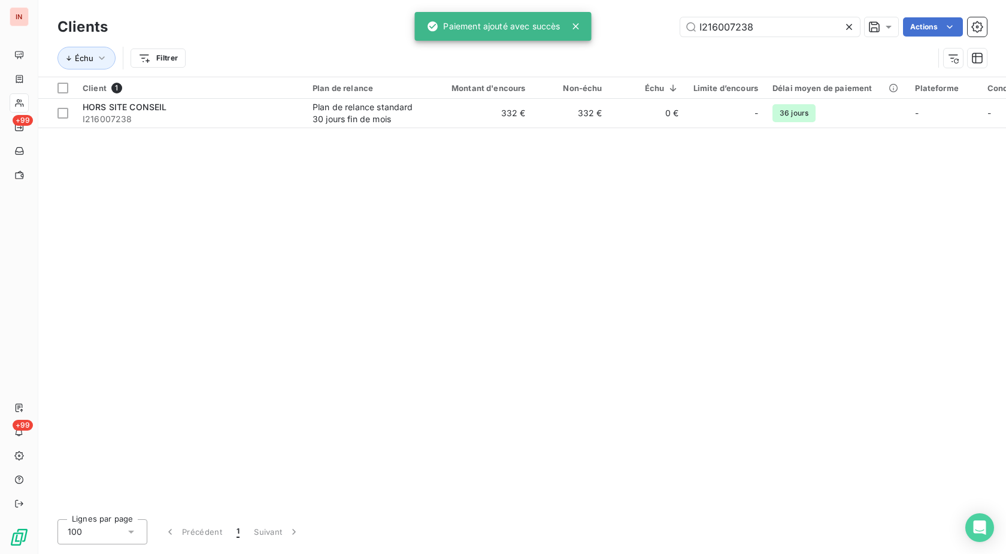
drag, startPoint x: 780, startPoint y: 31, endPoint x: 510, endPoint y: 25, distance: 270.2
click at [680, 25] on input "I216007238" at bounding box center [770, 26] width 180 height 19
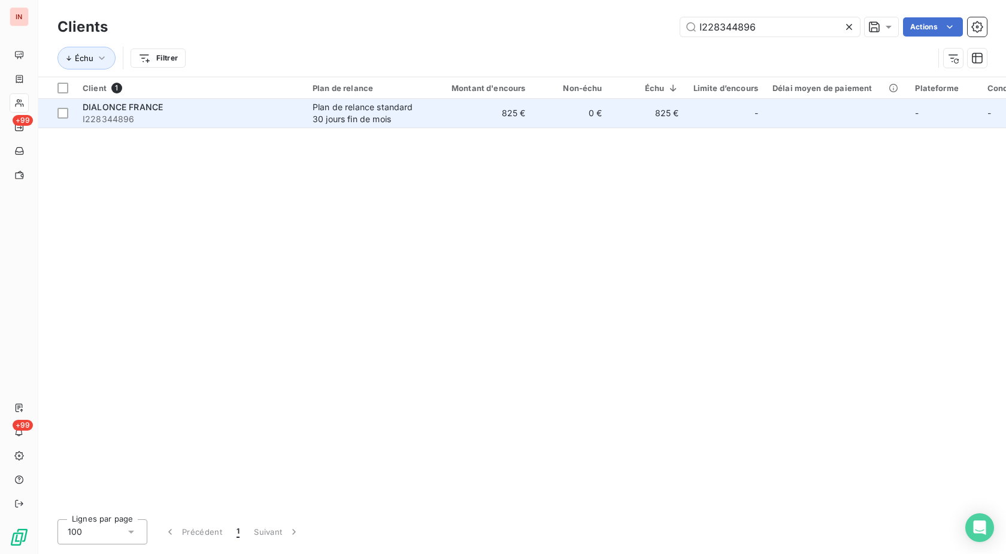
type input "I228344896"
click at [398, 113] on div "Plan de relance standard 30 jours fin de mois" at bounding box center [368, 113] width 110 height 24
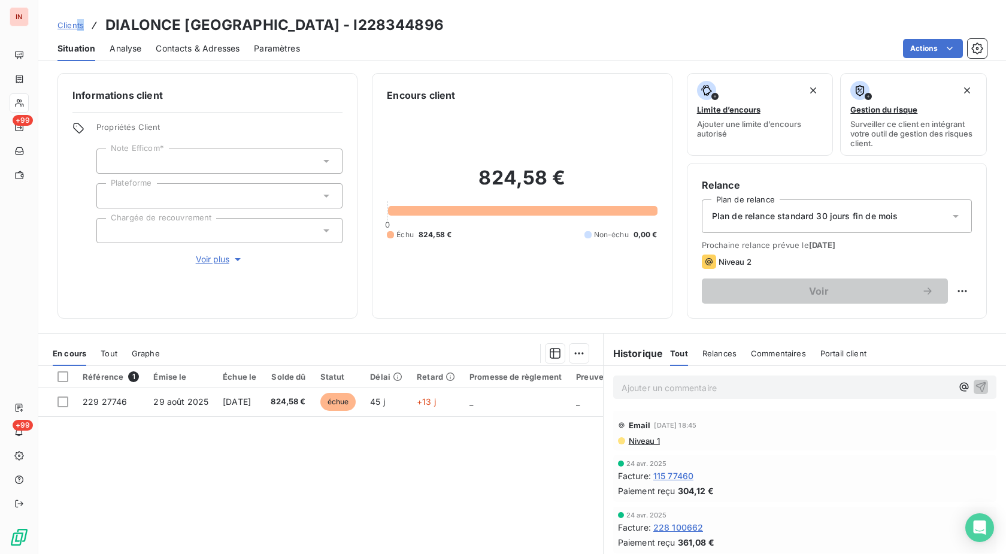
drag, startPoint x: 344, startPoint y: 27, endPoint x: 77, endPoint y: 23, distance: 267.7
click at [77, 23] on div "Clients DIALONCE [GEOGRAPHIC_DATA] - I228344896" at bounding box center [250, 25] width 386 height 22
copy span "ts"
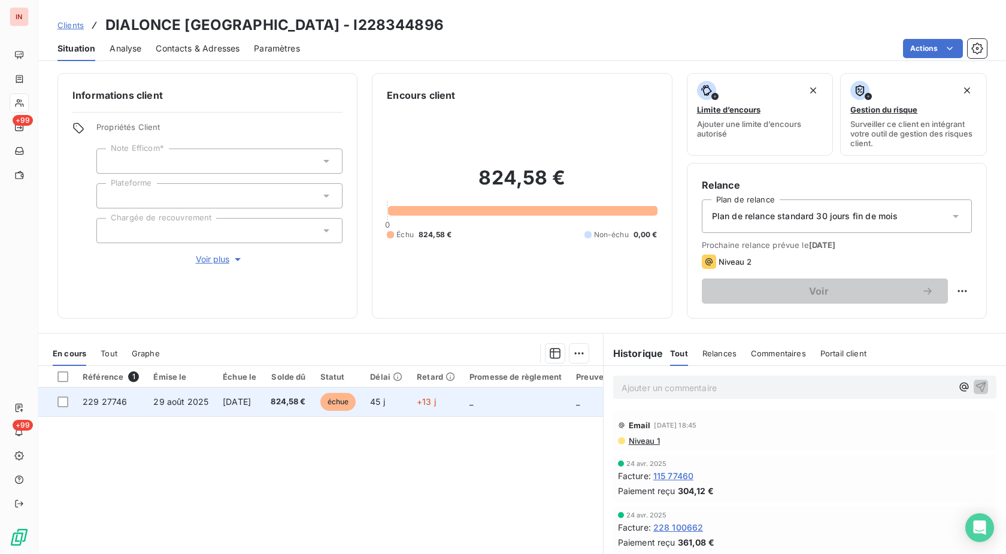
click at [356, 399] on span "échue" at bounding box center [338, 402] width 36 height 18
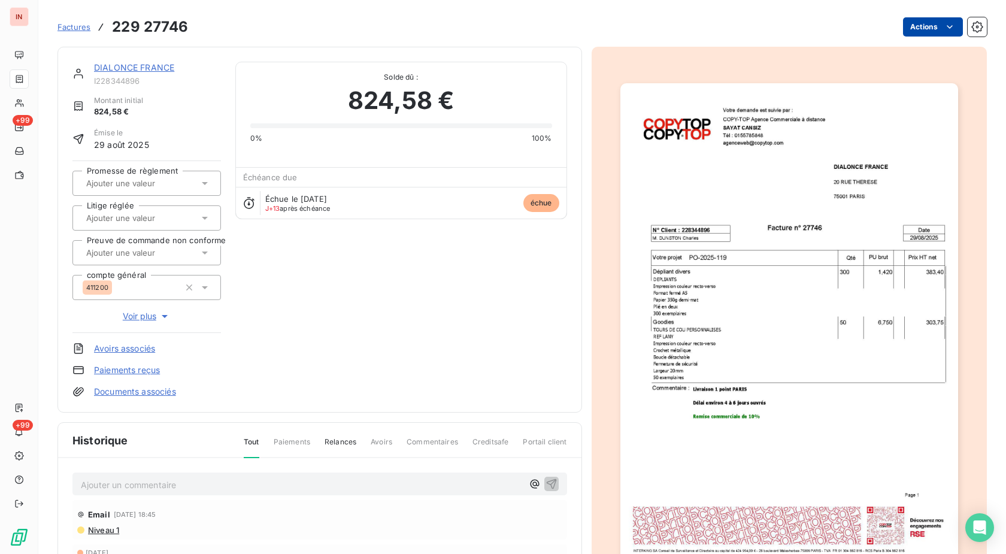
click at [910, 32] on html "IN +99 +99 Factures 229 27746 Actions DIALONCE [GEOGRAPHIC_DATA] I228344896 Mon…" at bounding box center [503, 277] width 1006 height 554
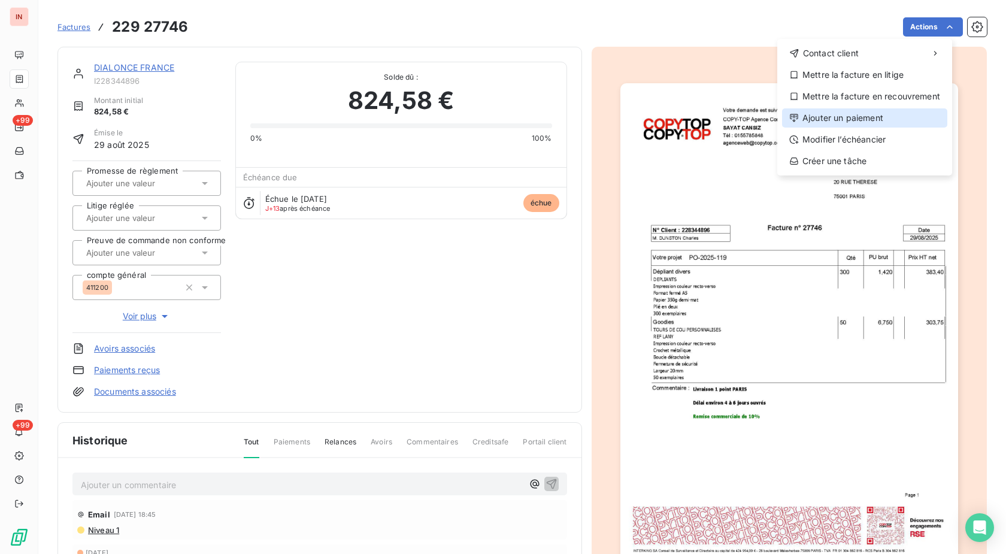
click at [849, 113] on div "Ajouter un paiement" at bounding box center [864, 117] width 165 height 19
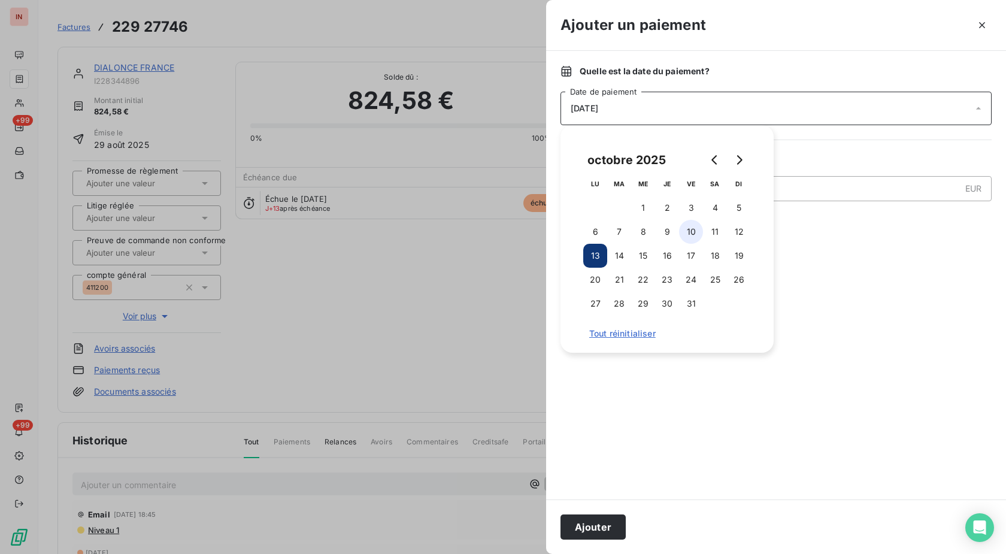
click at [685, 237] on button "10" at bounding box center [691, 232] width 24 height 24
click at [579, 529] on button "Ajouter" at bounding box center [593, 526] width 65 height 25
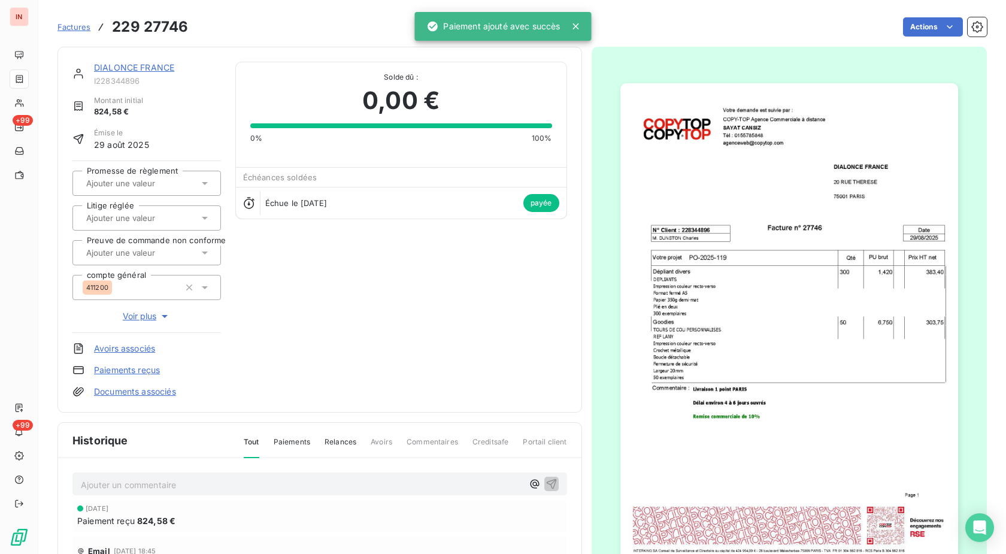
click at [154, 67] on link "DIALONCE FRANCE" at bounding box center [134, 67] width 80 height 10
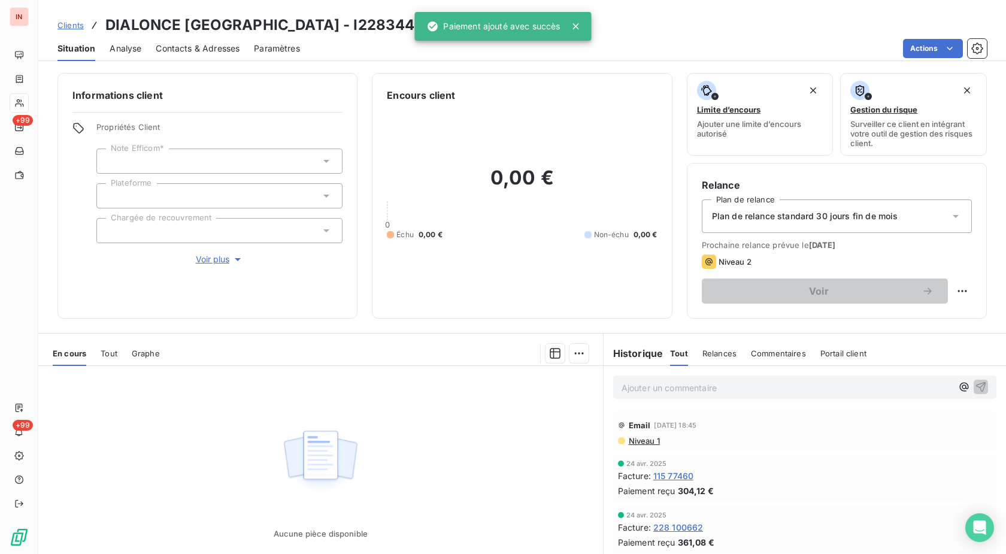
click at [335, 32] on h3 "DIALONCE [GEOGRAPHIC_DATA] - I228344896" at bounding box center [274, 25] width 338 height 22
drag, startPoint x: 344, startPoint y: 23, endPoint x: 107, endPoint y: 22, distance: 237.2
click at [107, 22] on h3 "DIALONCE [GEOGRAPHIC_DATA] - I228344896" at bounding box center [274, 25] width 338 height 22
copy h3 "DIALONCE [GEOGRAPHIC_DATA] - I228344896"
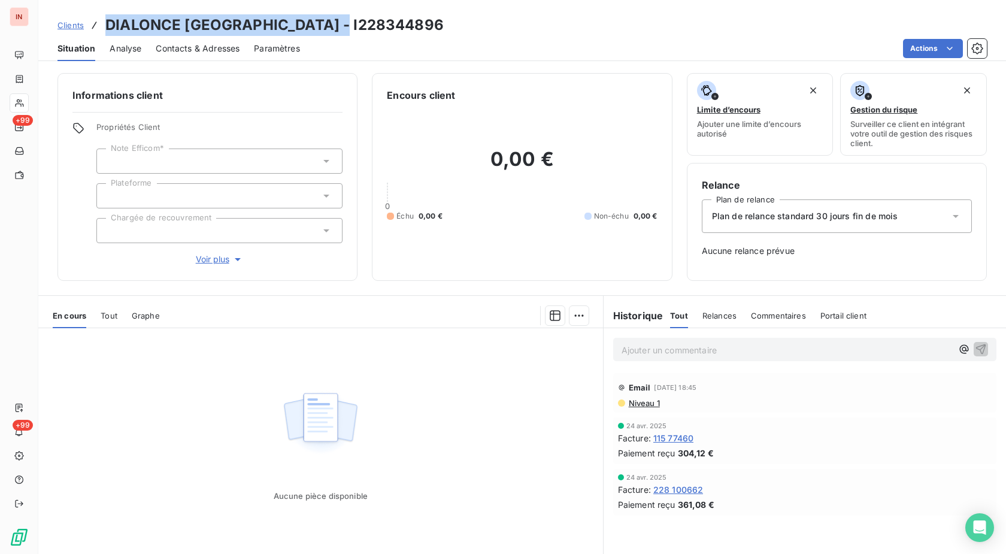
click at [507, 478] on div "Aucune pièce disponible" at bounding box center [320, 443] width 565 height 231
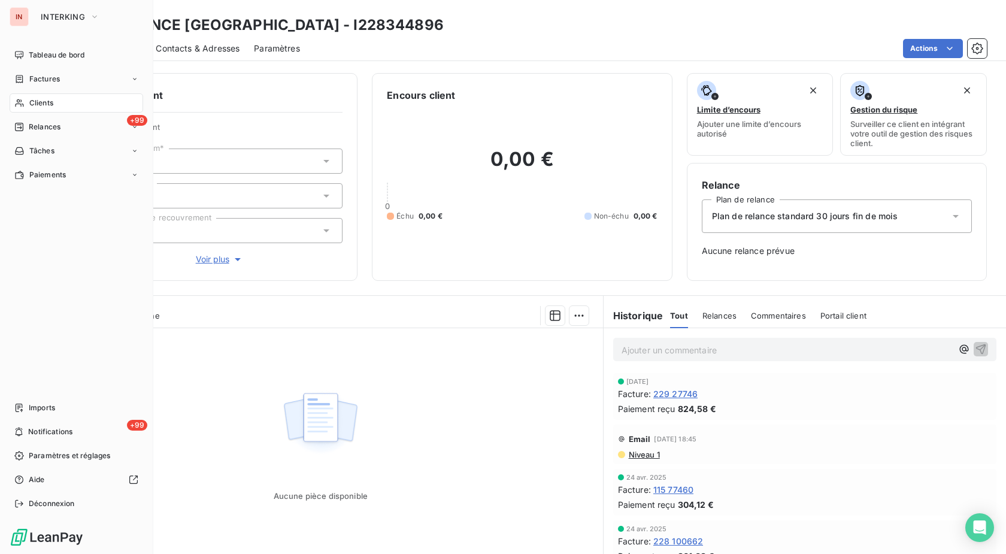
click at [34, 102] on span "Clients" at bounding box center [41, 103] width 24 height 11
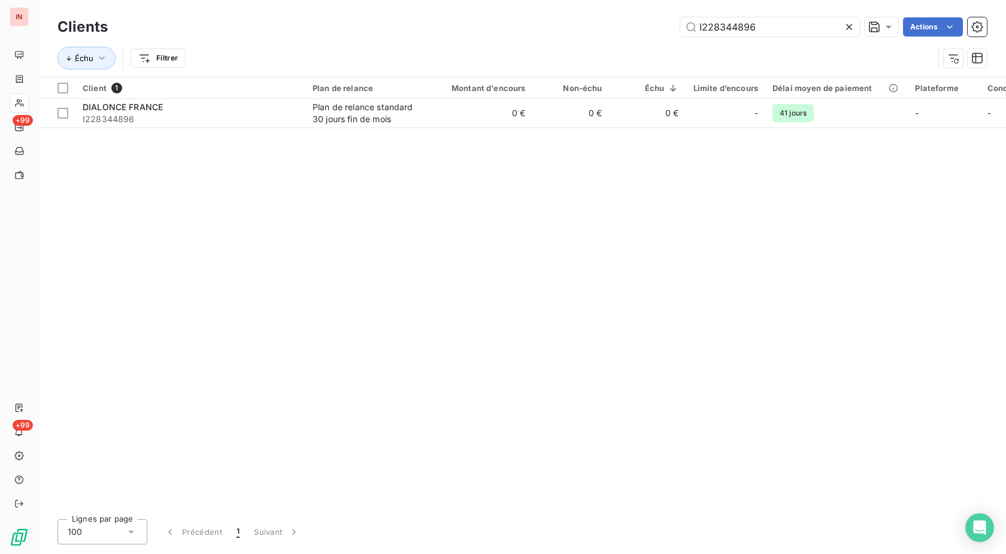
drag, startPoint x: 767, startPoint y: 28, endPoint x: 507, endPoint y: 29, distance: 259.9
click at [680, 27] on input "I228344896" at bounding box center [770, 26] width 180 height 19
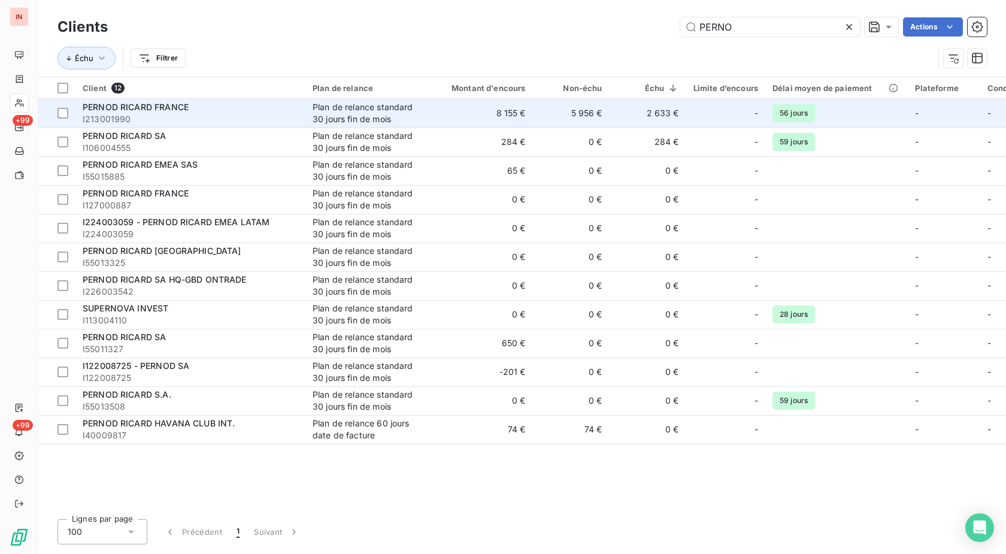
type input "PERNO"
click at [520, 102] on td "8 155 €" at bounding box center [481, 113] width 103 height 29
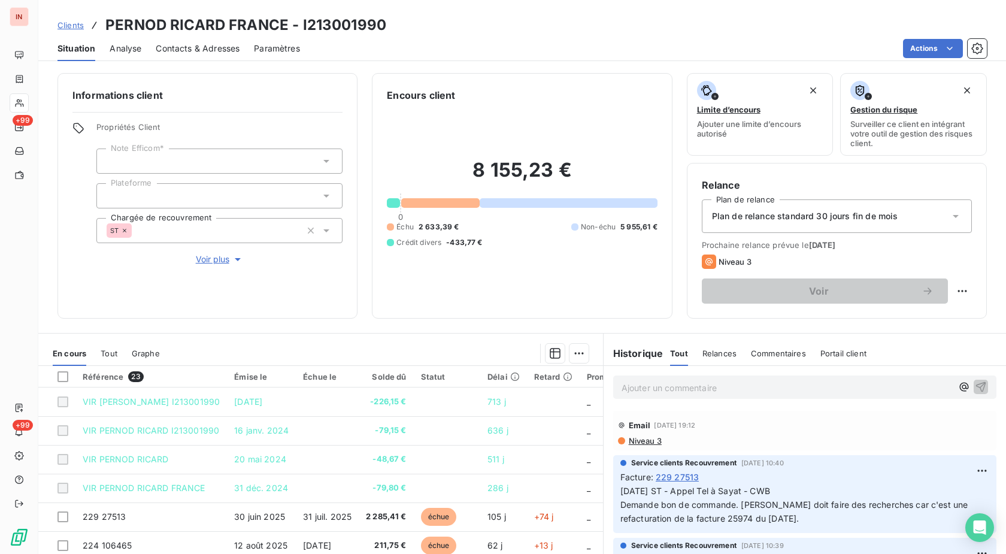
click at [357, 27] on h3 "PERNOD RICARD FRANCE - I213001990" at bounding box center [245, 25] width 281 height 22
click at [358, 27] on h3 "PERNOD RICARD FRANCE - I213001990" at bounding box center [245, 25] width 281 height 22
copy h3 "I213001990"
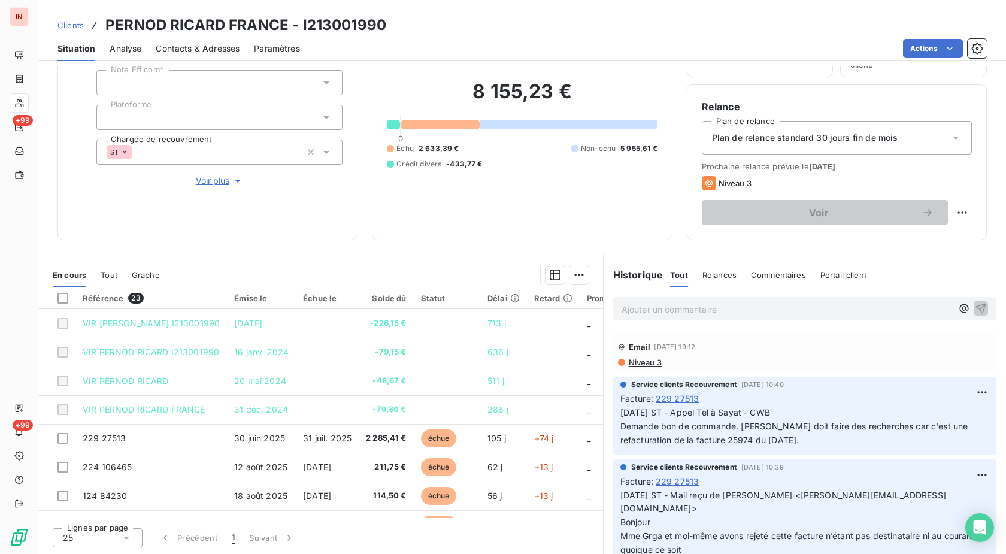
click at [560, 227] on div "Encours client 8 155,23 € 0 Échu 2 633,39 € Non-échu 5 955,61 € Crédit divers -…" at bounding box center [522, 118] width 300 height 246
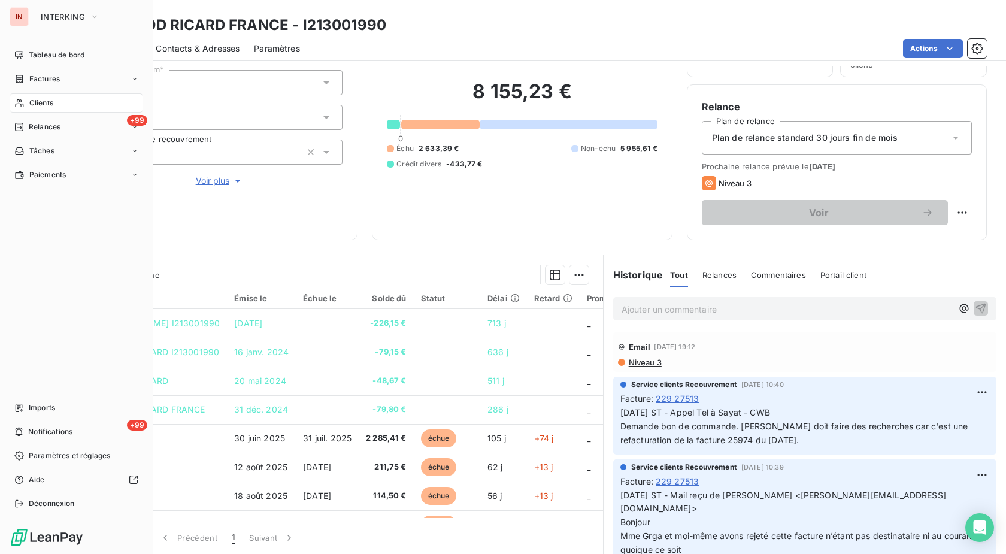
click at [19, 102] on icon at bounding box center [19, 103] width 10 height 10
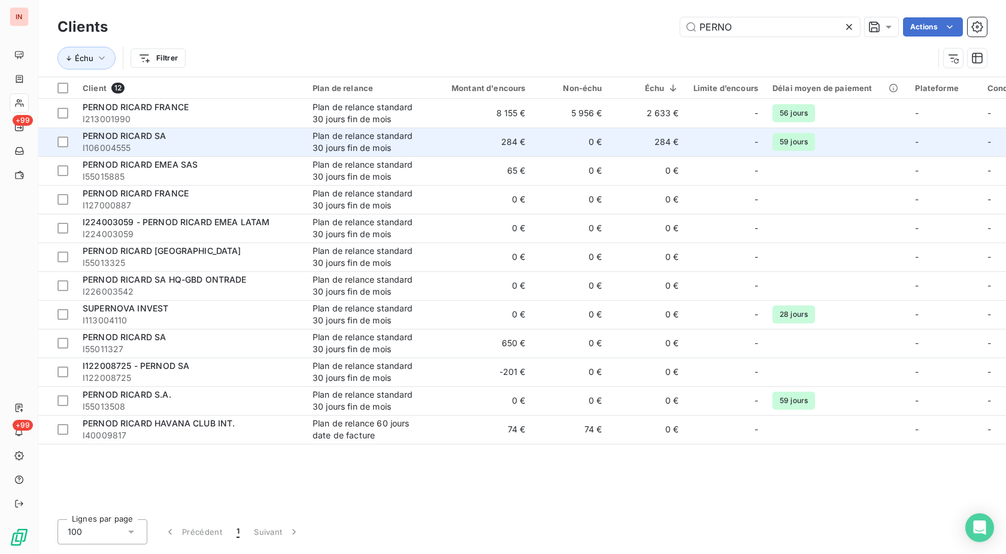
click at [460, 145] on td "284 €" at bounding box center [481, 142] width 103 height 29
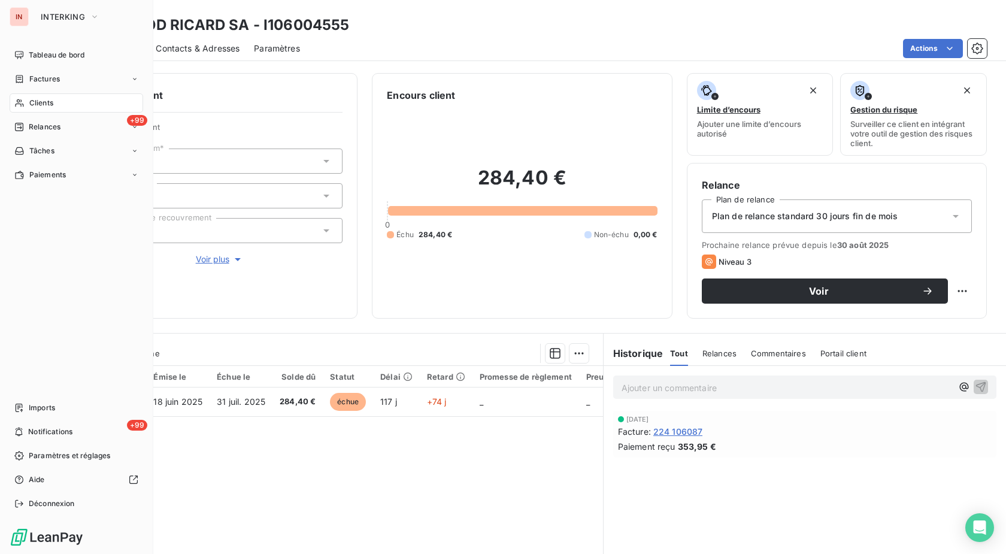
click at [57, 104] on div "Clients" at bounding box center [77, 102] width 134 height 19
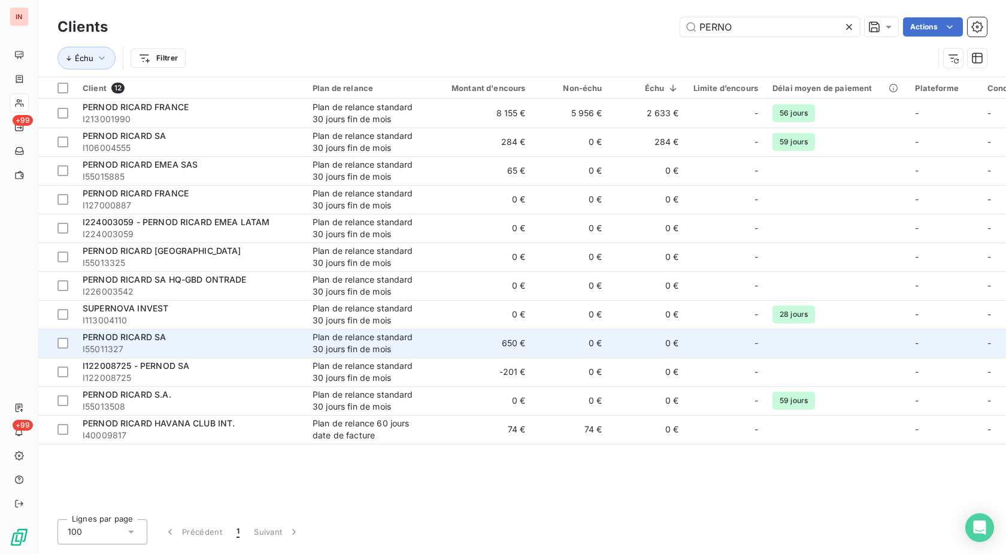
click at [472, 344] on td "650 €" at bounding box center [481, 343] width 103 height 29
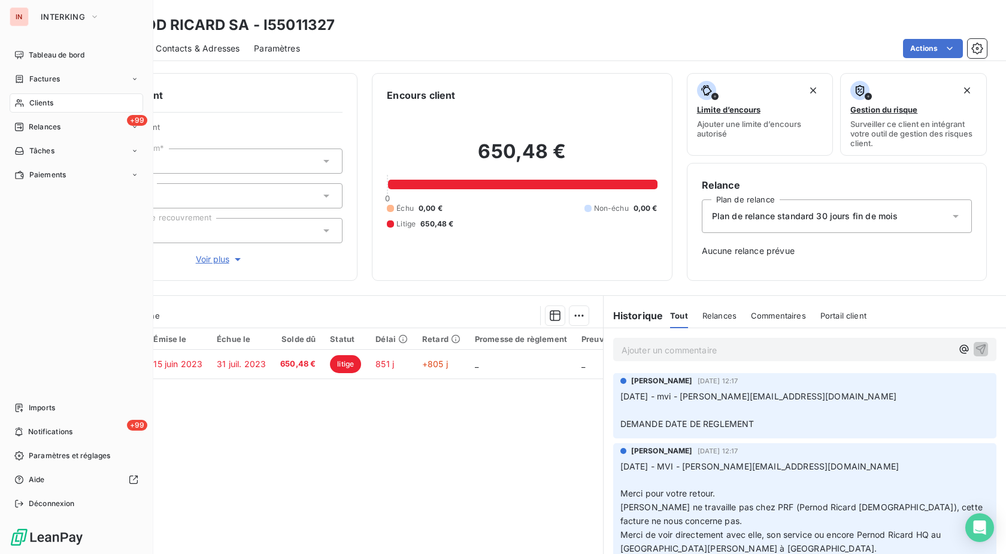
click at [28, 106] on div "Clients" at bounding box center [77, 102] width 134 height 19
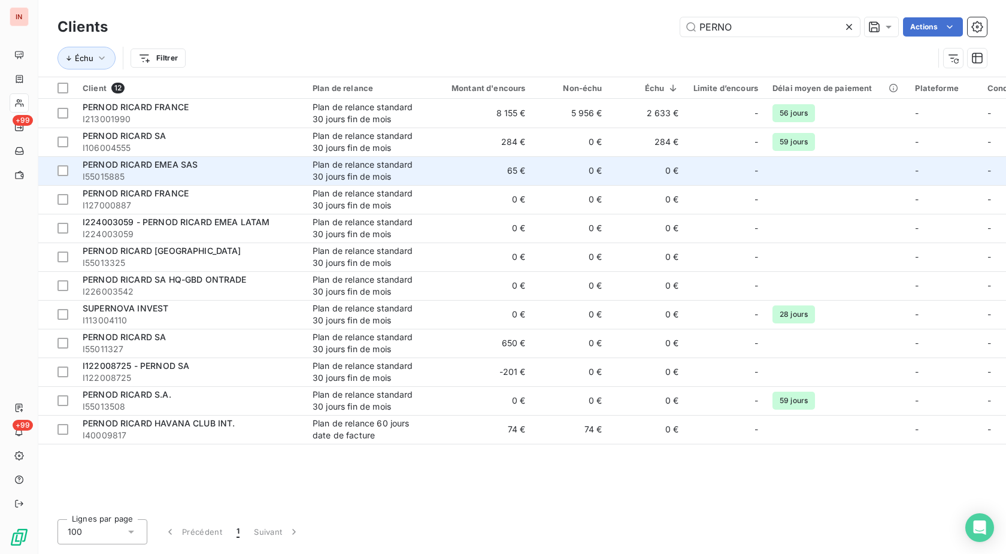
click at [484, 162] on td "65 €" at bounding box center [481, 170] width 103 height 29
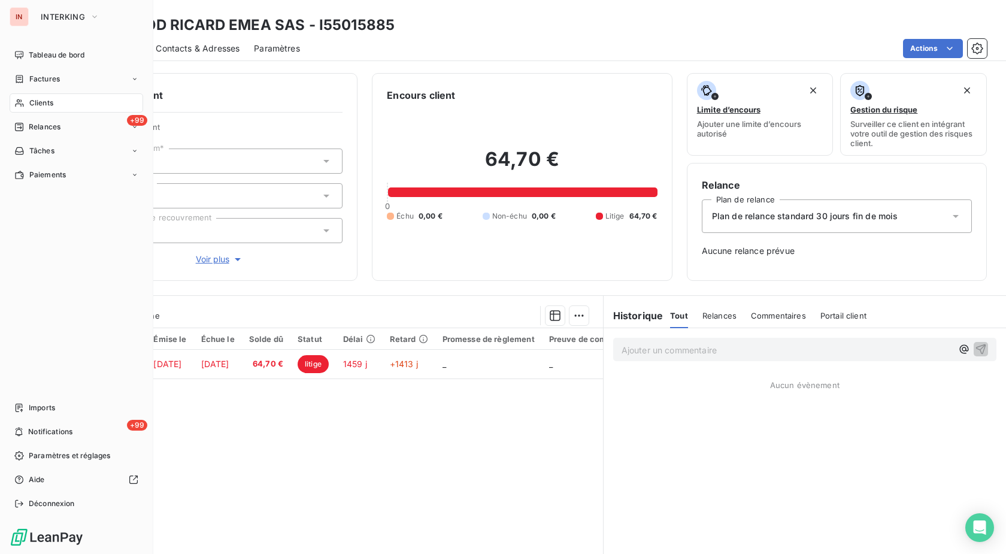
click at [25, 102] on div "Clients" at bounding box center [77, 102] width 134 height 19
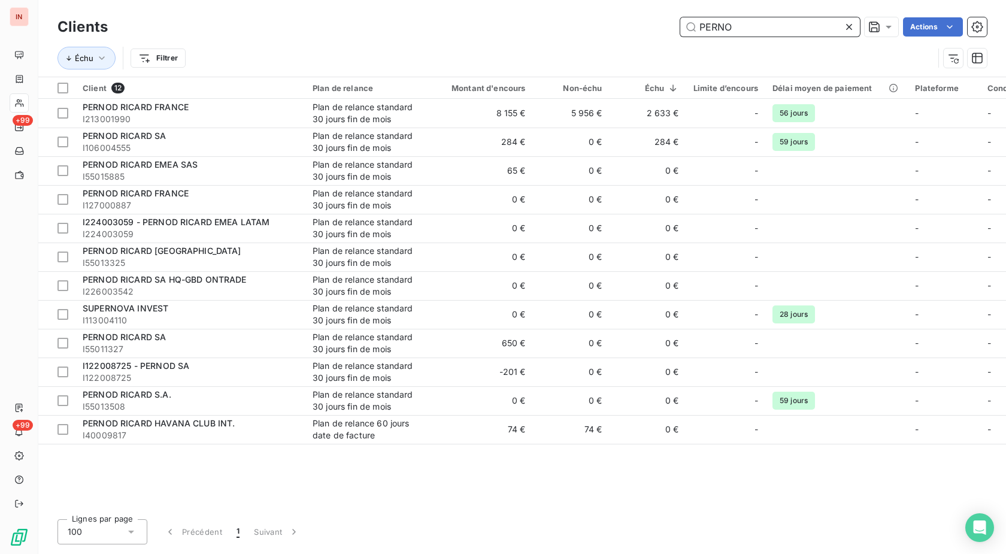
drag, startPoint x: 750, startPoint y: 28, endPoint x: 604, endPoint y: 31, distance: 146.8
click at [680, 31] on input "PERNO" at bounding box center [770, 26] width 180 height 19
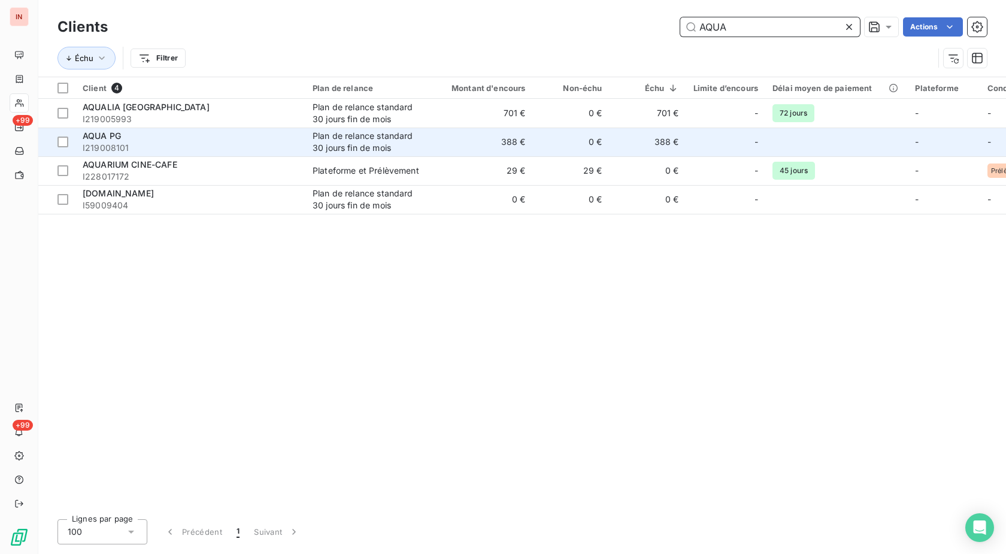
type input "AQUA"
click at [561, 144] on td "0 €" at bounding box center [571, 142] width 77 height 29
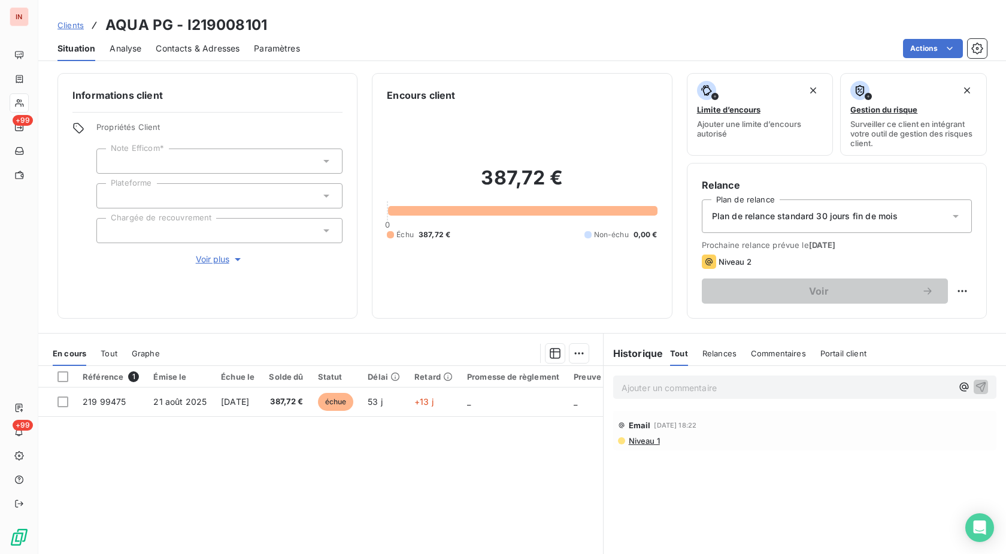
click at [198, 50] on span "Contacts & Adresses" at bounding box center [198, 49] width 84 height 12
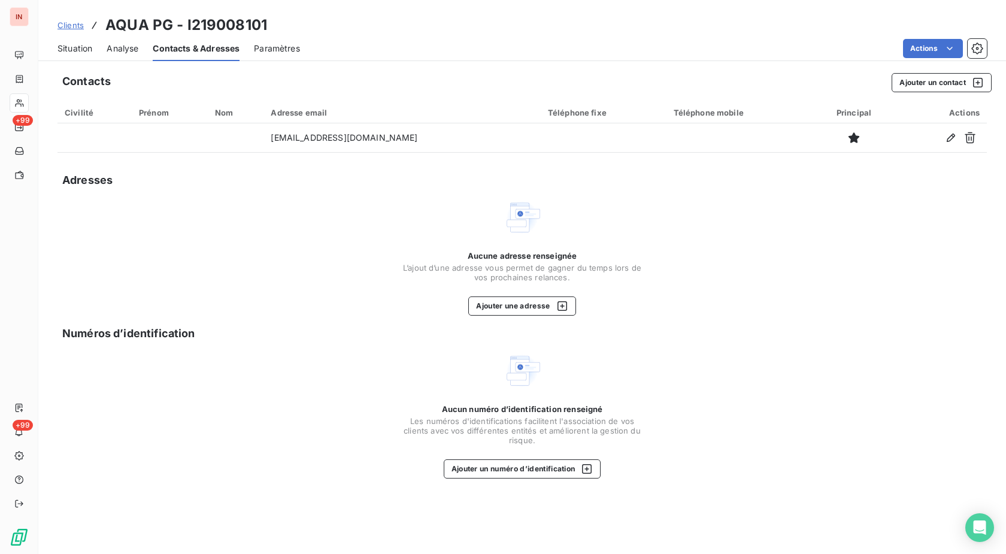
click at [60, 47] on span "Situation" at bounding box center [74, 49] width 35 height 12
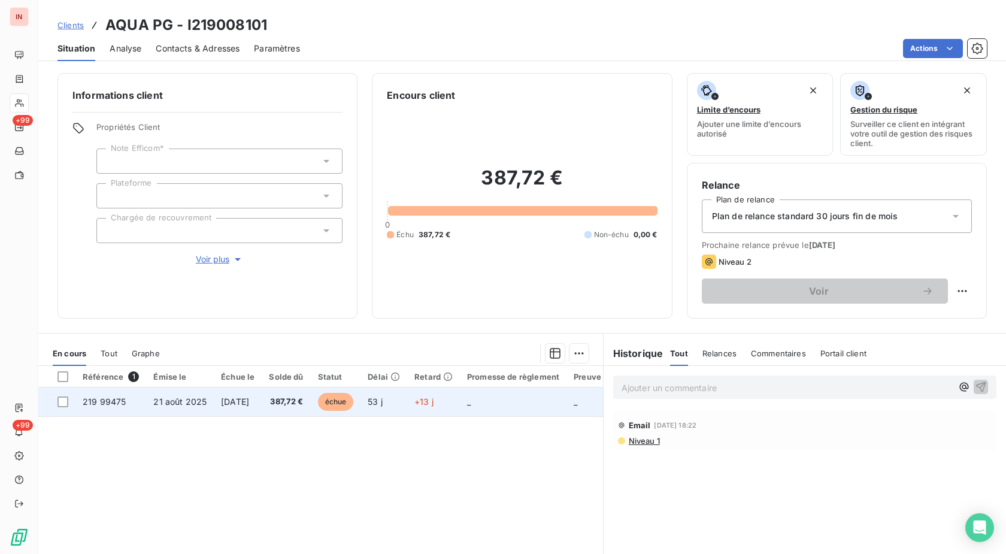
drag, startPoint x: 296, startPoint y: 408, endPoint x: 304, endPoint y: 407, distance: 7.9
click at [299, 408] on td "387,72 €" at bounding box center [286, 401] width 49 height 29
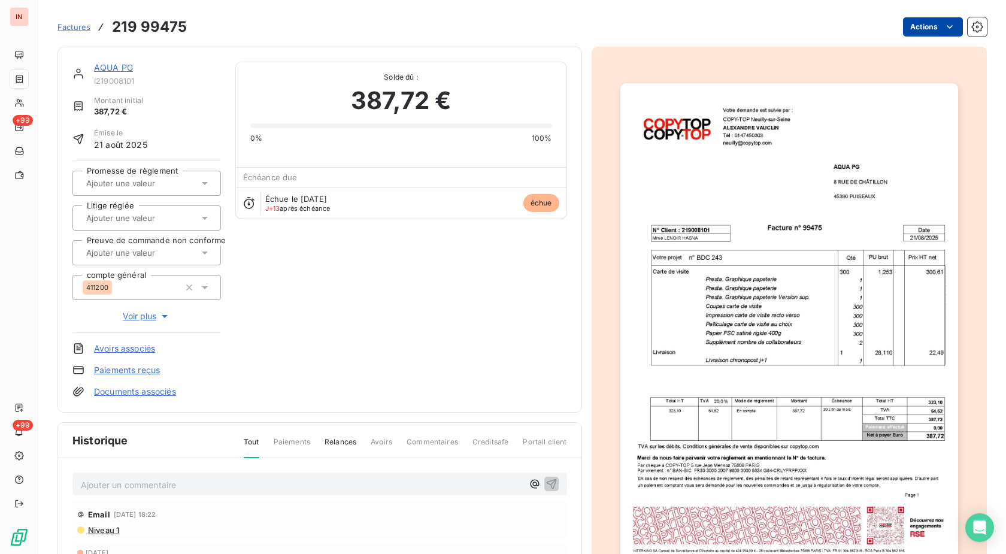
click at [918, 23] on html "IN +99 +99 Factures 219 99475 Actions AQUA PG I219008101 Montant initial 387,72…" at bounding box center [503, 277] width 1006 height 554
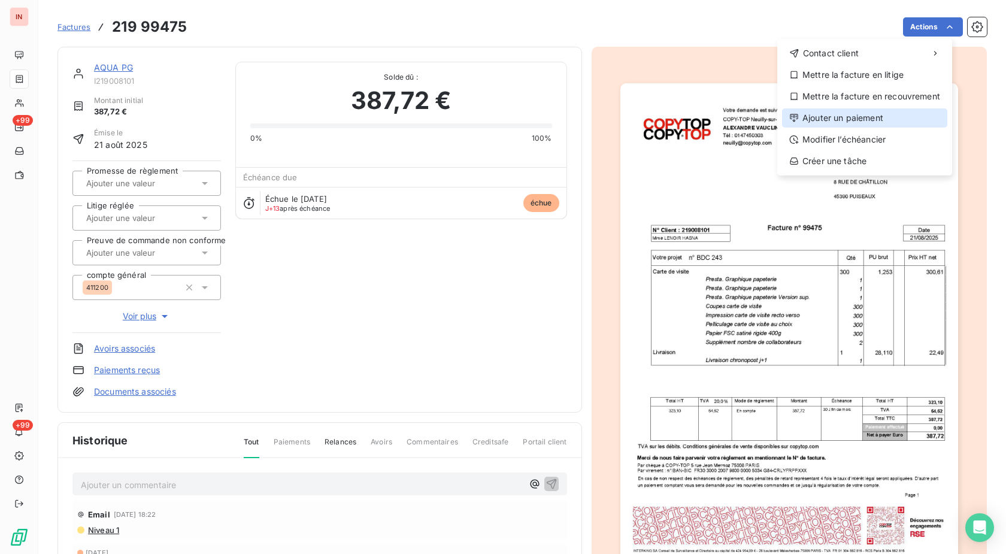
click at [888, 114] on div "Ajouter un paiement" at bounding box center [864, 117] width 165 height 19
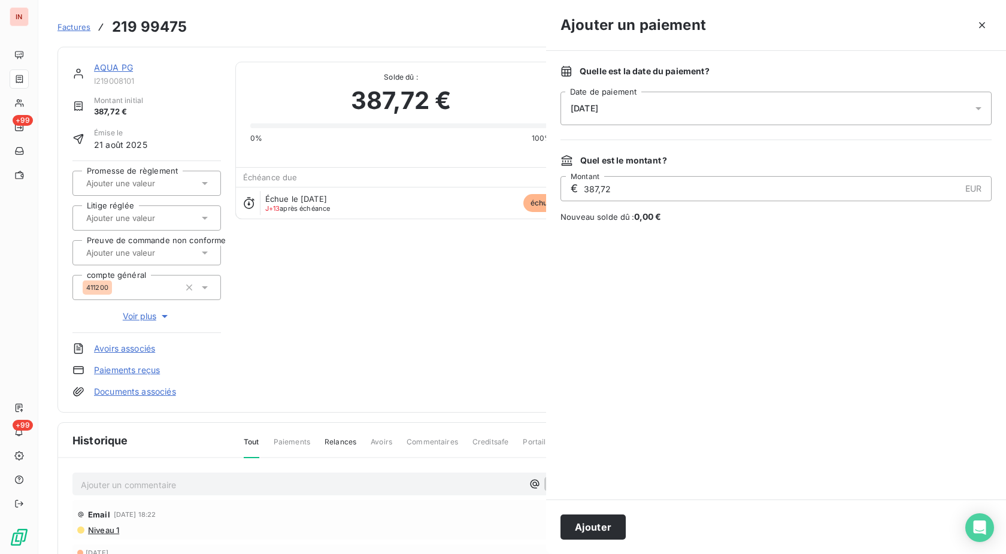
click at [770, 112] on div "[DATE]" at bounding box center [776, 109] width 431 height 34
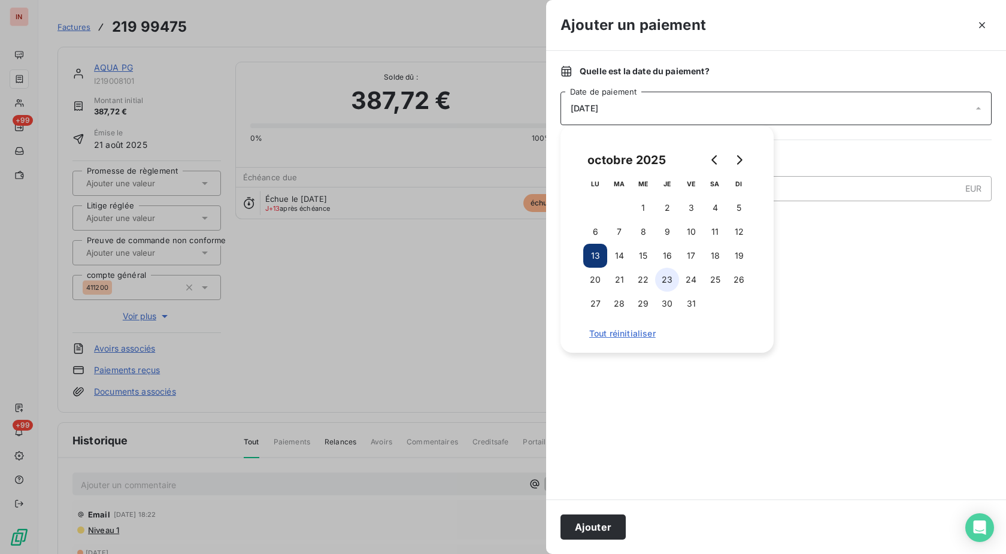
drag, startPoint x: 691, startPoint y: 230, endPoint x: 665, endPoint y: 284, distance: 59.7
click at [691, 231] on button "10" at bounding box center [691, 232] width 24 height 24
click at [602, 524] on button "Ajouter" at bounding box center [593, 526] width 65 height 25
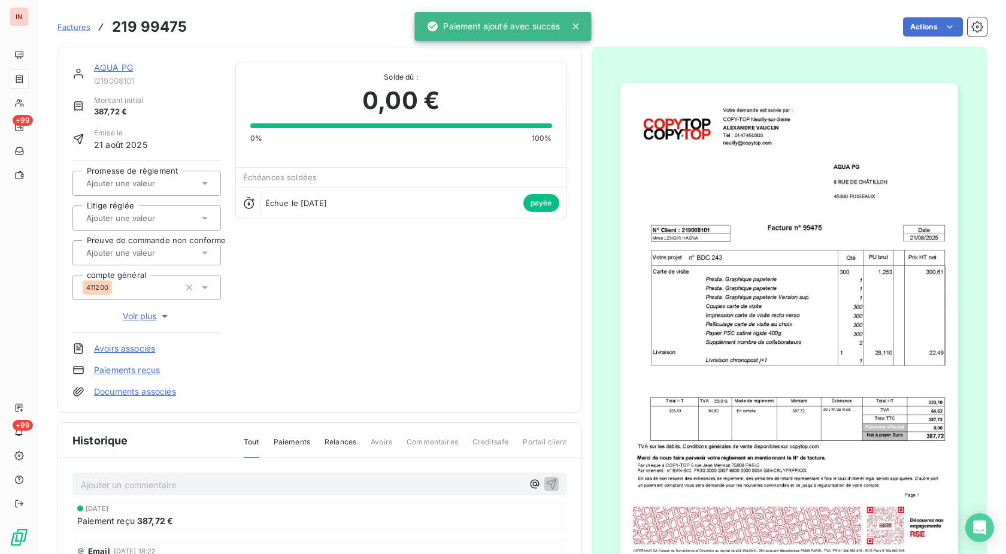
click at [104, 67] on link "AQUA PG" at bounding box center [113, 67] width 39 height 10
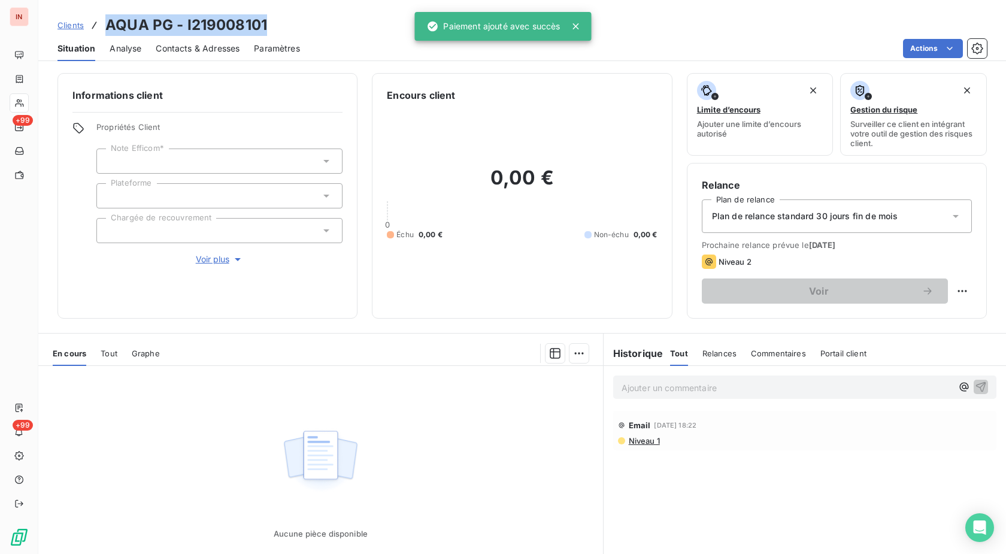
drag, startPoint x: 271, startPoint y: 23, endPoint x: 104, endPoint y: 20, distance: 166.5
click at [104, 20] on div "Clients AQUA PG - I219008101" at bounding box center [522, 25] width 968 height 22
copy h3 "AQUA PG - I219008101"
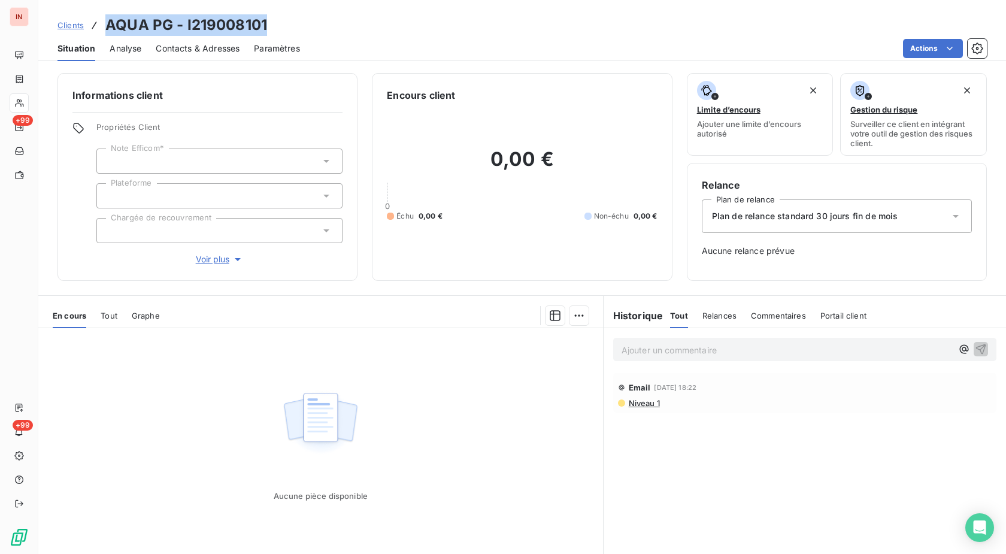
drag, startPoint x: 526, startPoint y: 471, endPoint x: 976, endPoint y: 379, distance: 459.0
click at [527, 471] on div "Aucune pièce disponible" at bounding box center [320, 443] width 565 height 231
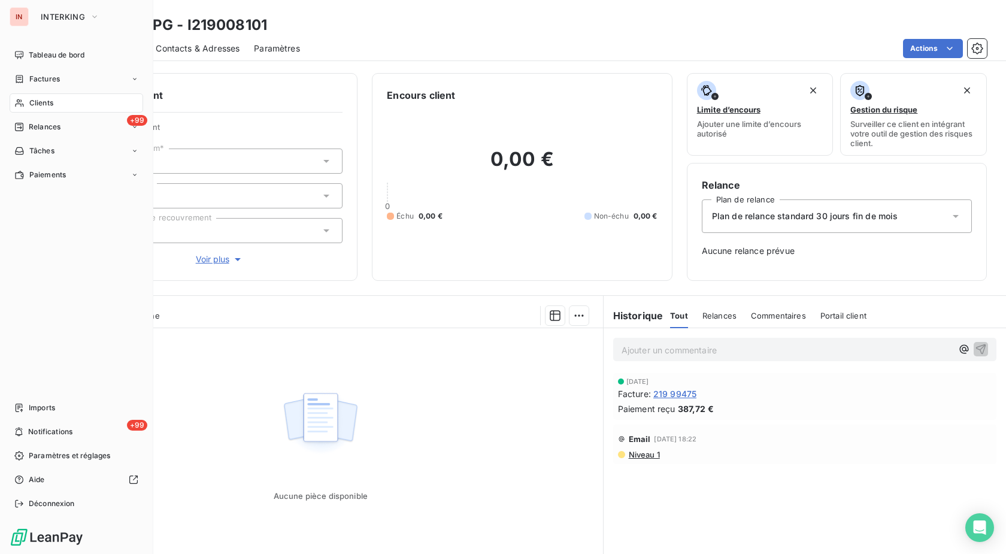
drag, startPoint x: 34, startPoint y: 107, endPoint x: 165, endPoint y: 107, distance: 131.8
click at [38, 107] on span "Clients" at bounding box center [41, 103] width 24 height 11
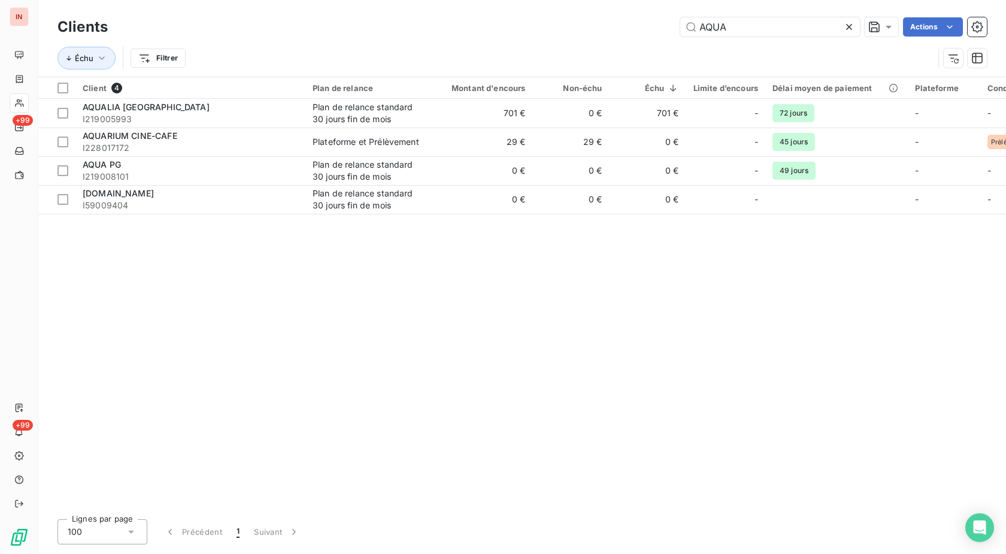
drag, startPoint x: 780, startPoint y: 25, endPoint x: 540, endPoint y: 32, distance: 239.6
click at [680, 32] on input "AQUA" at bounding box center [770, 26] width 180 height 19
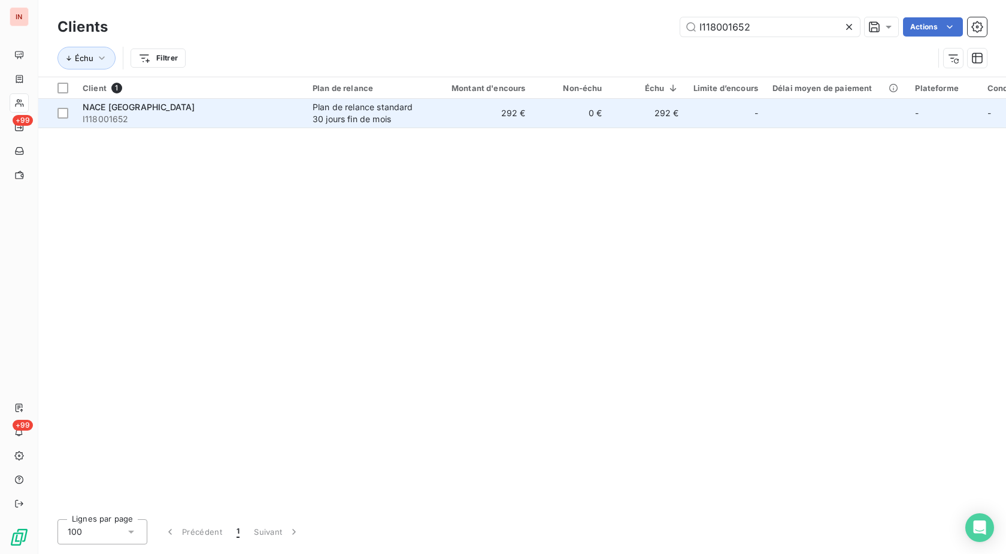
type input "I118001652"
click at [367, 111] on div "Plan de relance standard 30 jours fin de mois" at bounding box center [368, 113] width 110 height 24
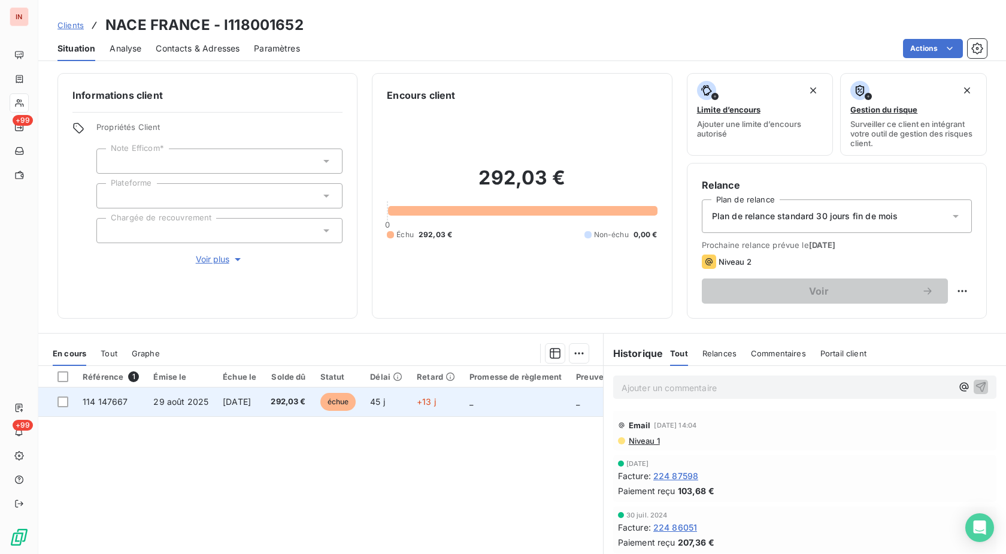
click at [305, 405] on span "292,03 €" at bounding box center [288, 402] width 35 height 12
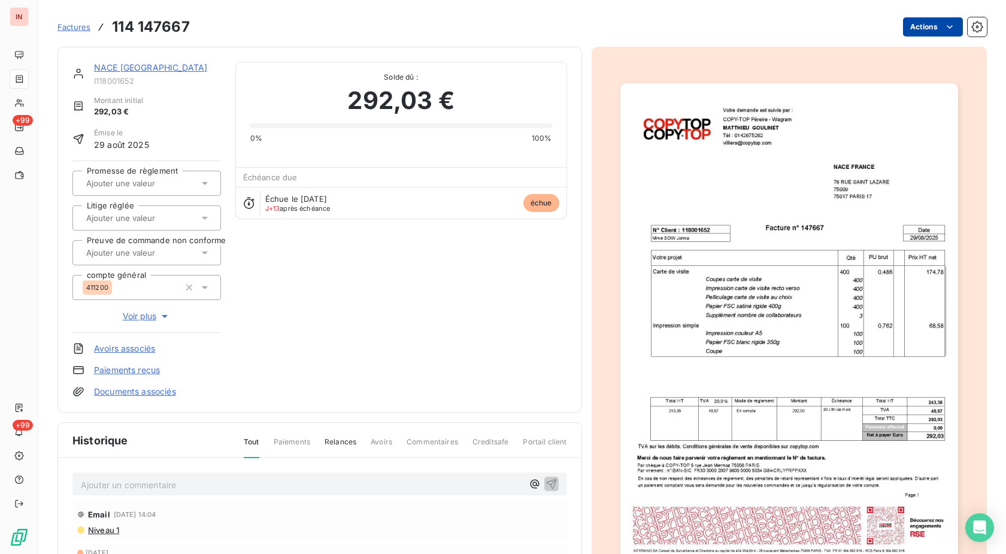
click at [910, 29] on html "IN +99 +99 Factures 114 147667 Actions NACE [GEOGRAPHIC_DATA] I118001652 Montan…" at bounding box center [503, 277] width 1006 height 554
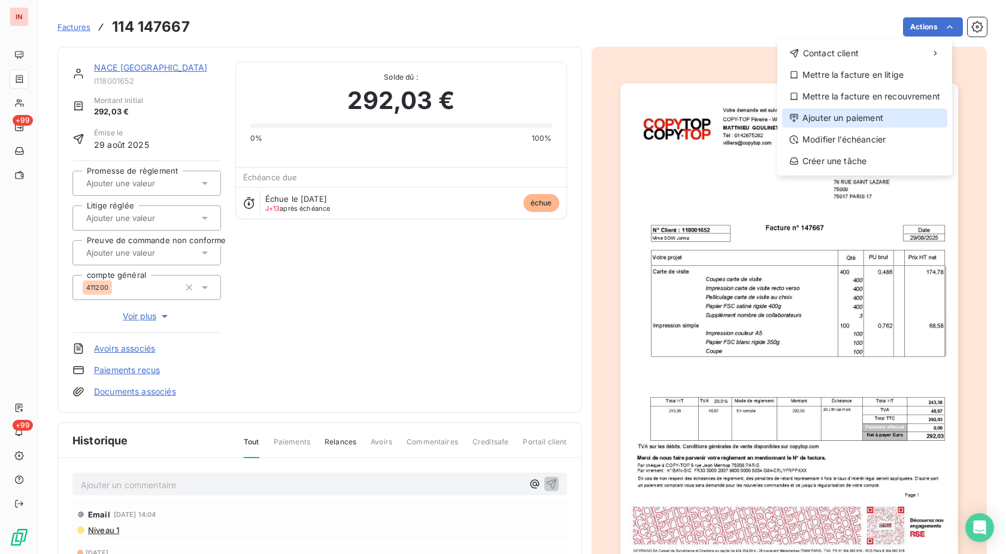
click at [861, 116] on div "Ajouter un paiement" at bounding box center [864, 117] width 165 height 19
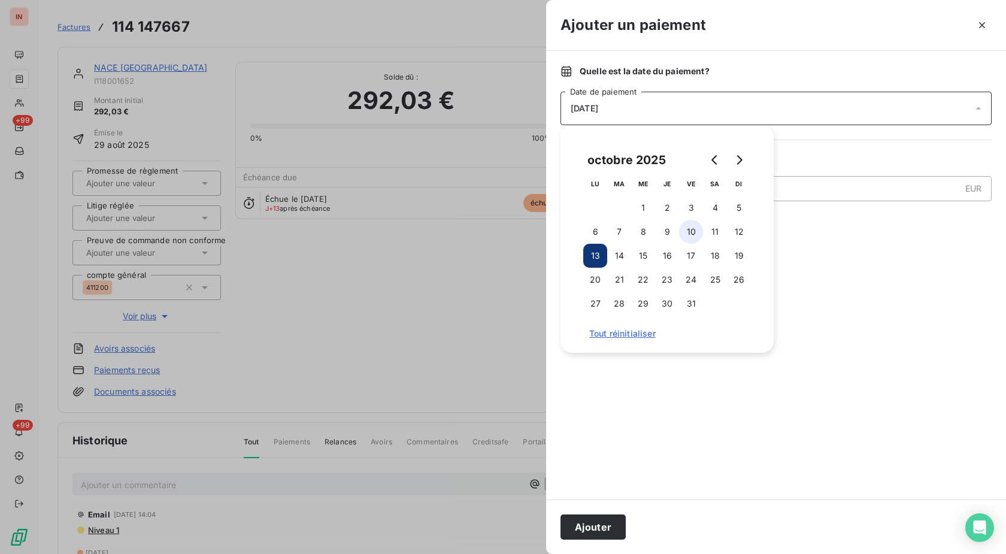
click at [693, 235] on button "10" at bounding box center [691, 232] width 24 height 24
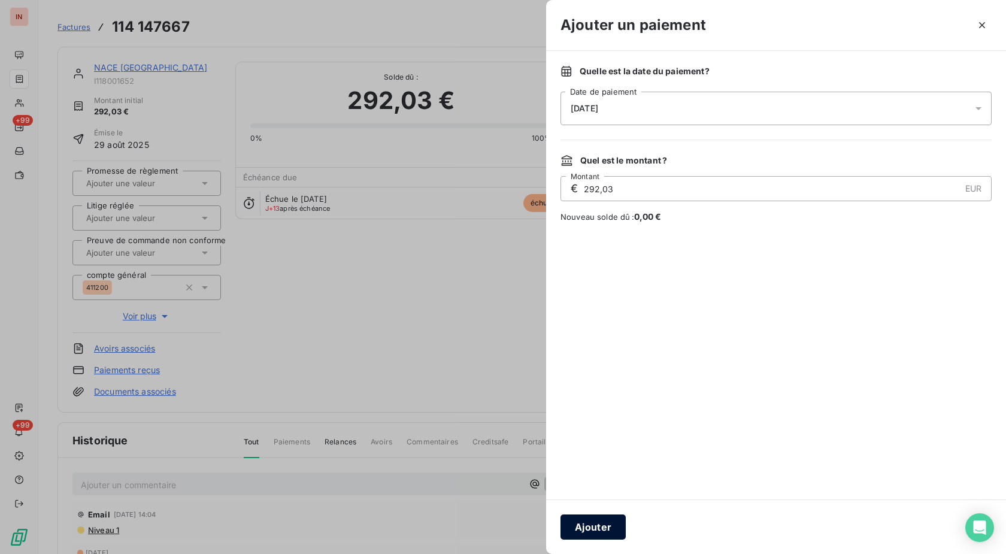
click at [599, 525] on button "Ajouter" at bounding box center [593, 526] width 65 height 25
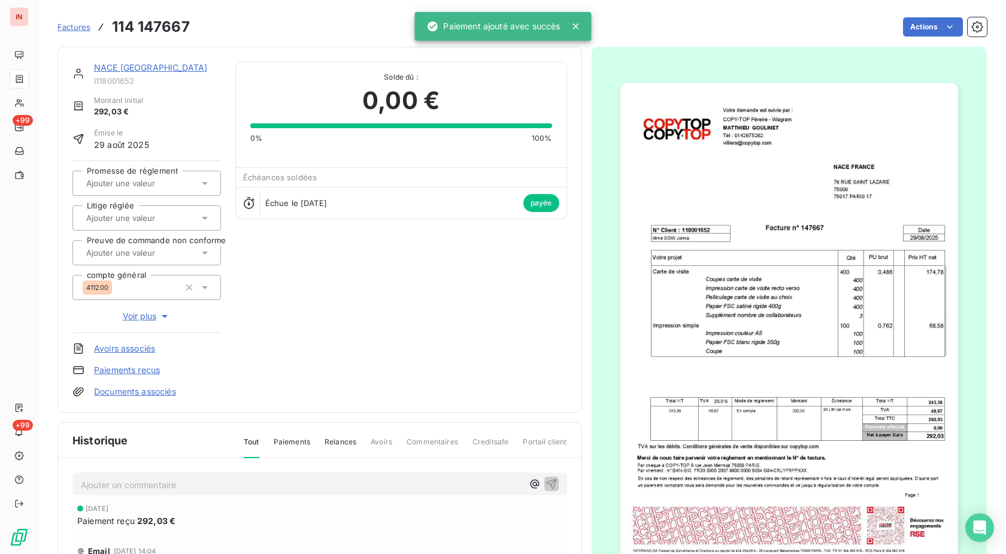
click at [125, 71] on link "NACE [GEOGRAPHIC_DATA]" at bounding box center [150, 67] width 113 height 10
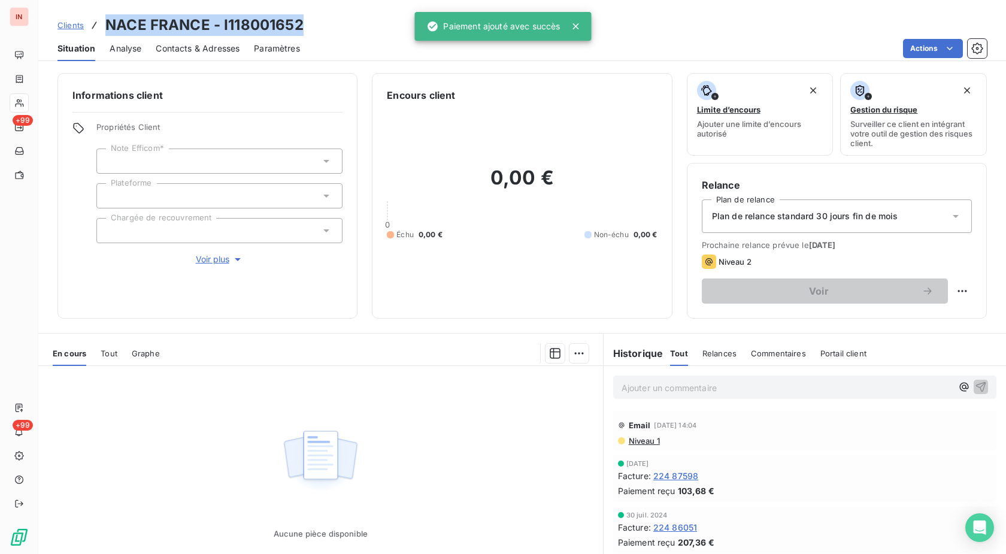
drag, startPoint x: 302, startPoint y: 24, endPoint x: 97, endPoint y: 22, distance: 204.8
click at [97, 22] on div "Clients NACE FRANCE - I118001652" at bounding box center [180, 25] width 246 height 22
copy div "NACE FRANCE - I118001652"
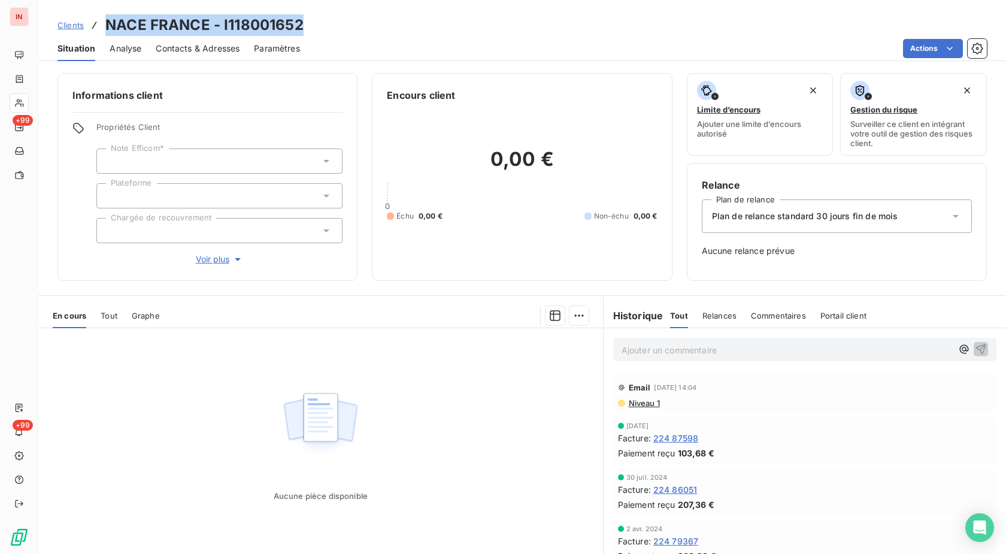
click at [557, 450] on div "Aucune pièce disponible" at bounding box center [320, 443] width 565 height 231
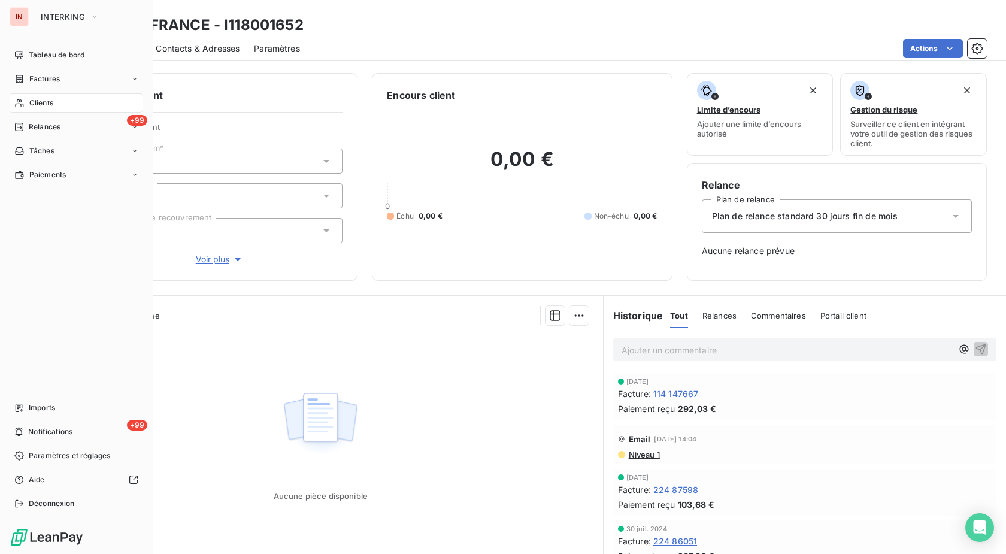
click at [29, 101] on span "Clients" at bounding box center [41, 103] width 24 height 11
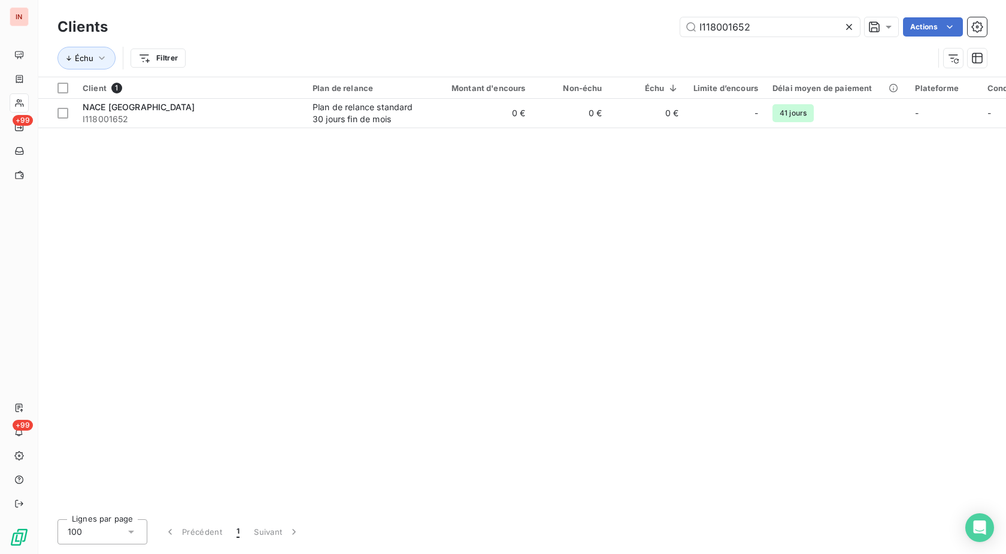
drag, startPoint x: 785, startPoint y: 28, endPoint x: 443, endPoint y: 18, distance: 342.1
click at [680, 18] on input "I118001652" at bounding box center [770, 26] width 180 height 19
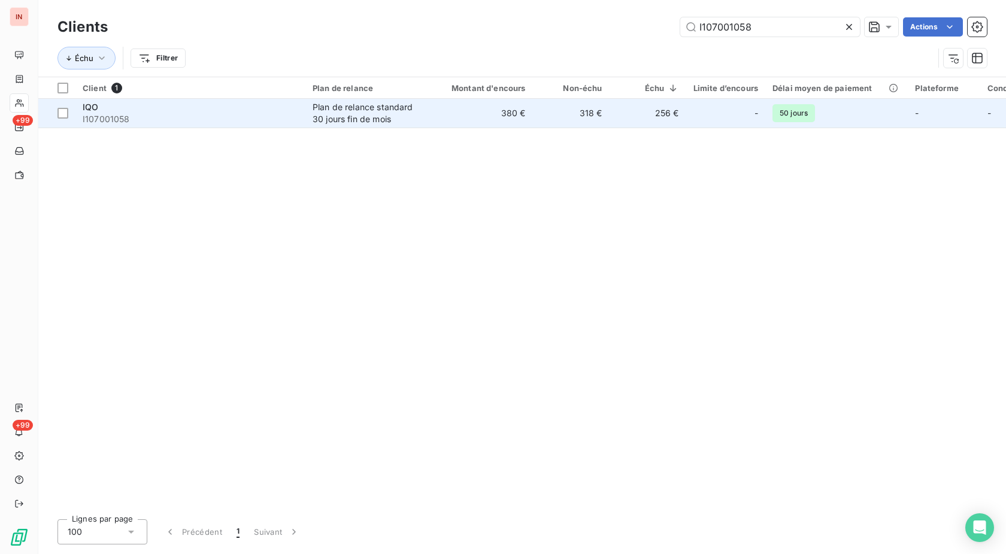
type input "I107001058"
click at [366, 116] on div "Plan de relance standard 30 jours fin de mois" at bounding box center [368, 113] width 110 height 24
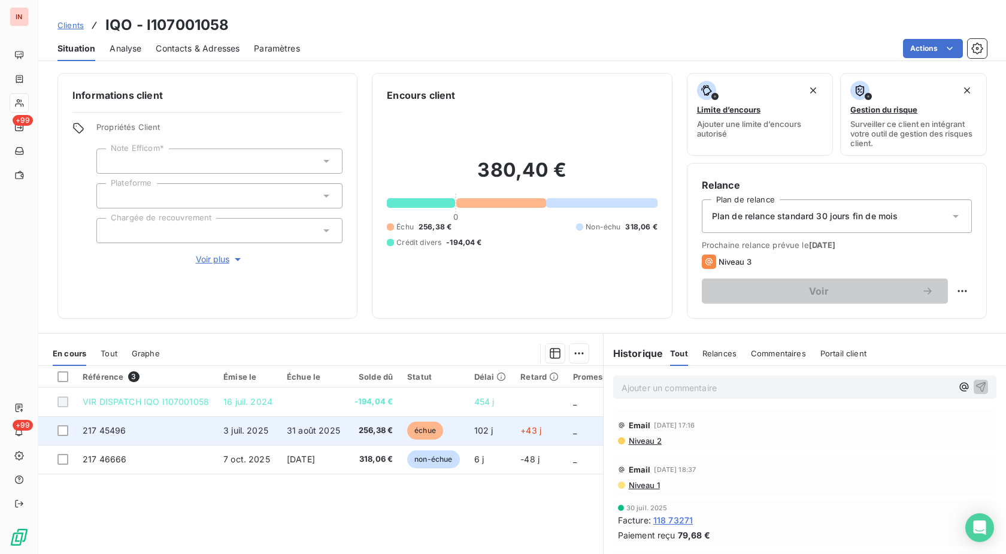
click at [337, 432] on td "31 août 2025" at bounding box center [314, 430] width 68 height 29
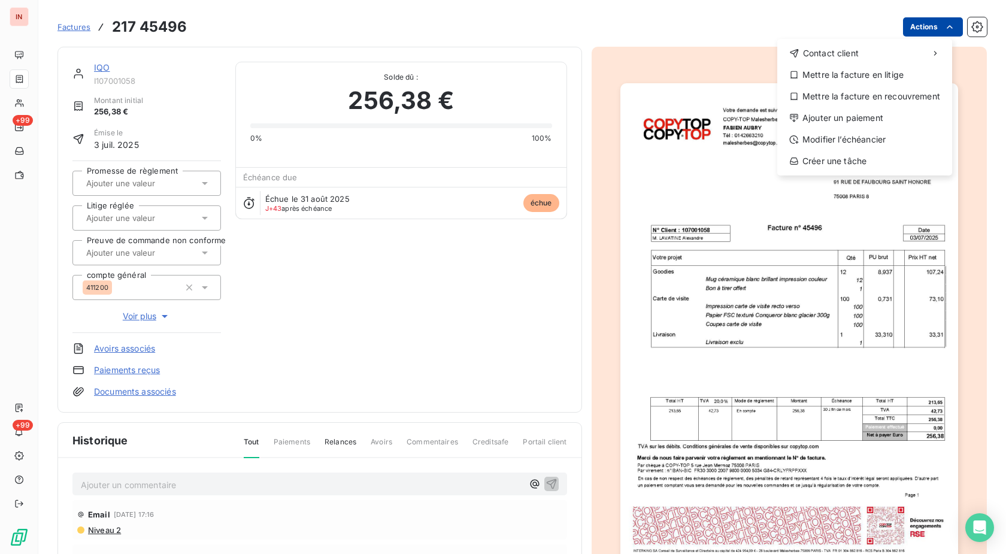
click at [932, 29] on html "IN +99 +99 Factures [PHONE_NUMBER] Actions Contact client Mettre la facture en …" at bounding box center [503, 277] width 1006 height 554
click at [840, 117] on div "Ajouter un paiement" at bounding box center [864, 117] width 165 height 19
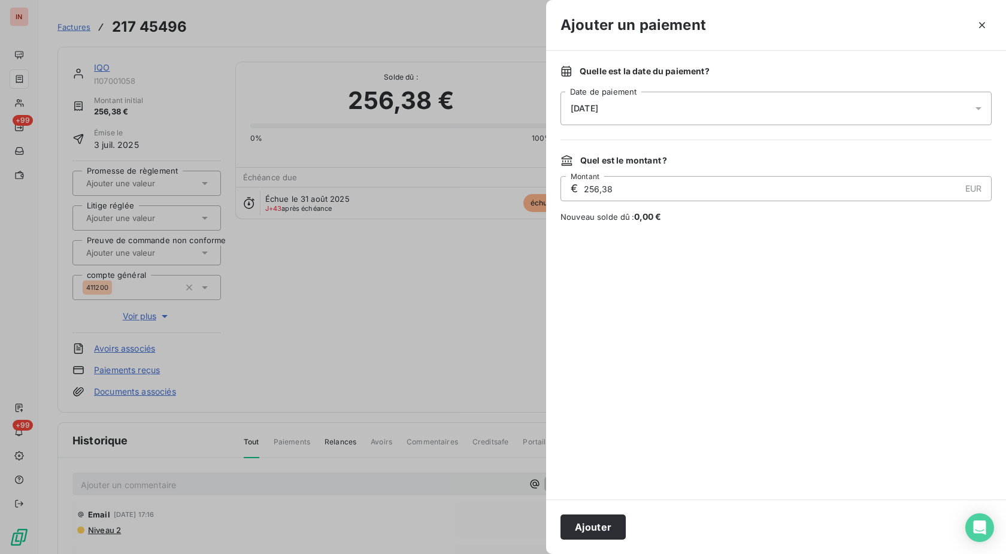
click at [769, 101] on div "[DATE]" at bounding box center [776, 109] width 431 height 34
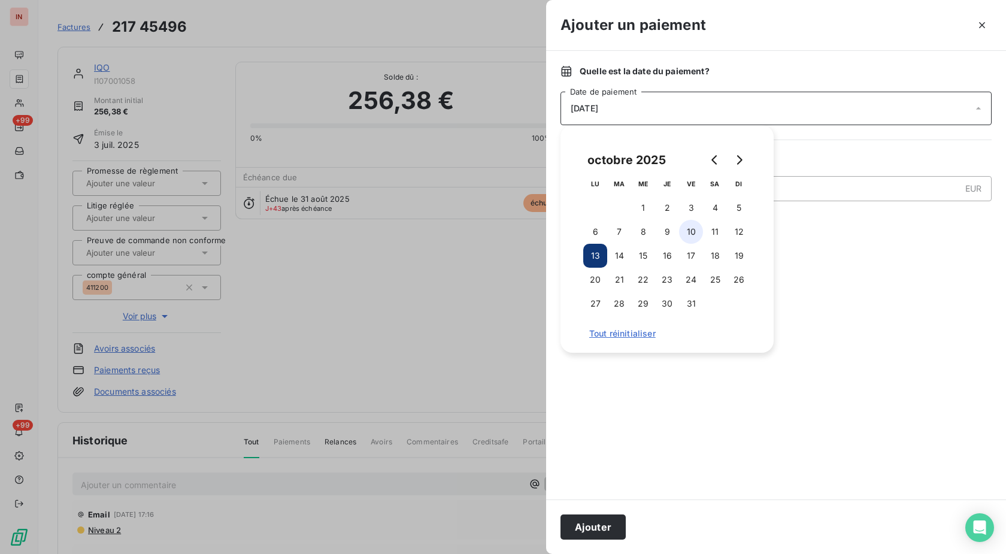
click at [686, 235] on button "10" at bounding box center [691, 232] width 24 height 24
click at [588, 522] on button "Ajouter" at bounding box center [593, 526] width 65 height 25
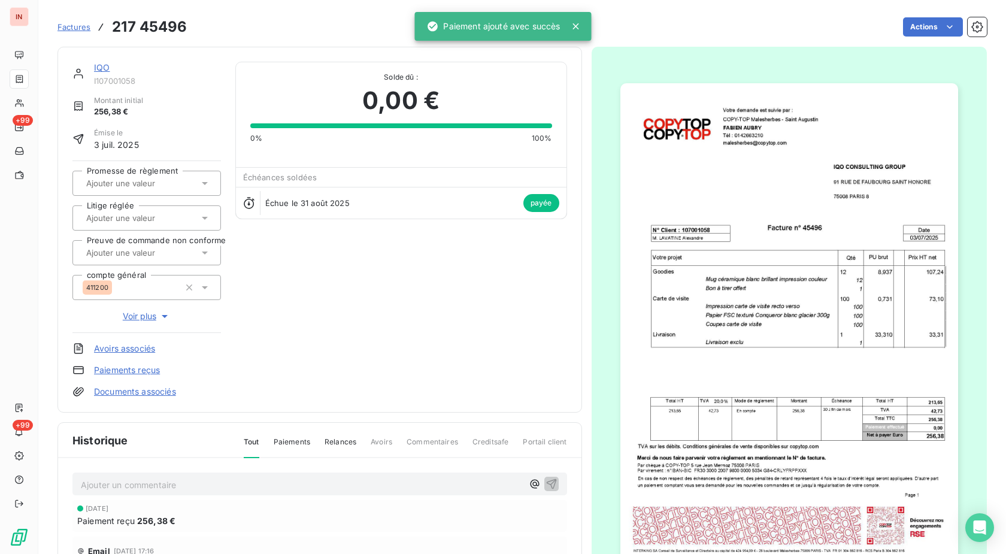
click at [100, 65] on link "IQO" at bounding box center [102, 67] width 16 height 10
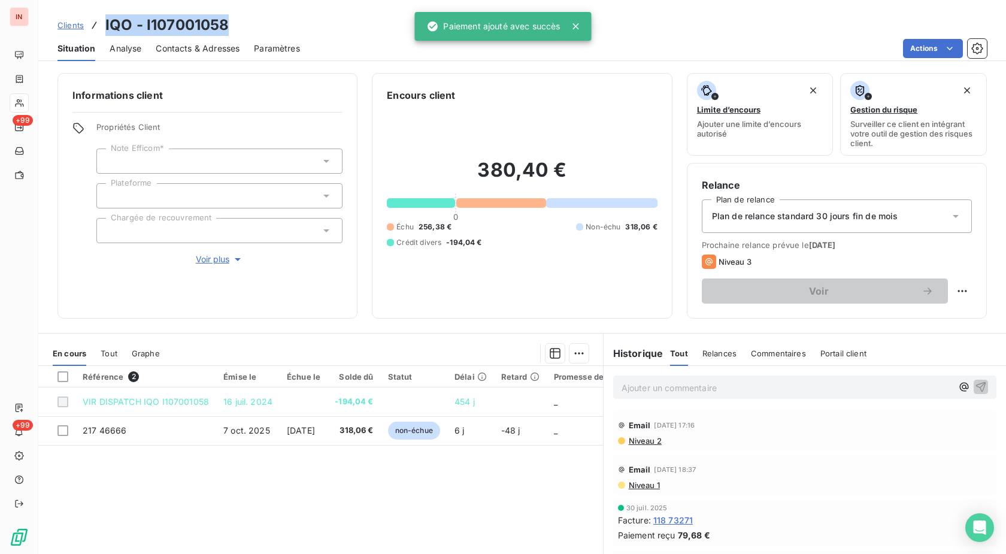
drag, startPoint x: 235, startPoint y: 24, endPoint x: 107, endPoint y: 25, distance: 128.8
click at [107, 25] on div "Clients IQO - I107001058" at bounding box center [522, 25] width 968 height 22
copy h3 "IQO - I107001058"
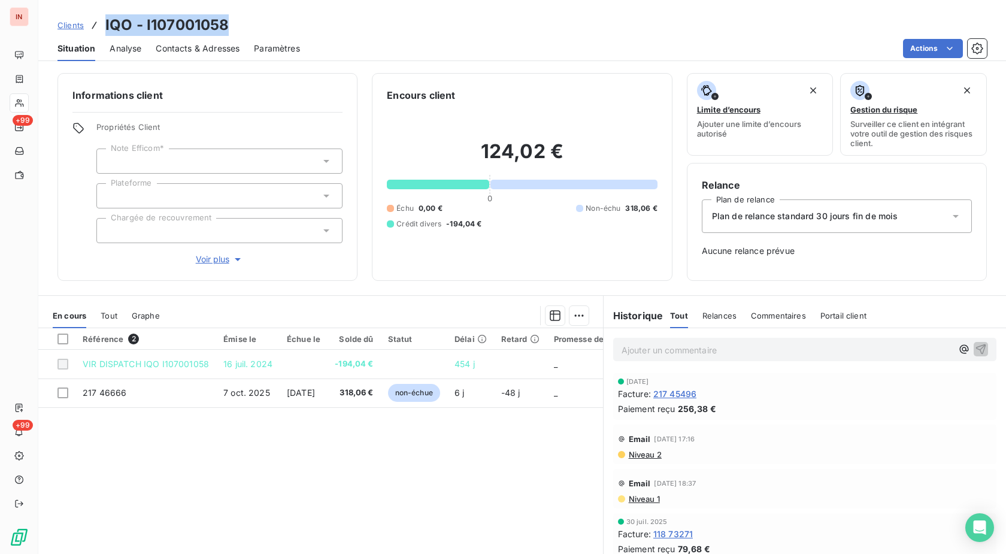
click at [26, 101] on div at bounding box center [19, 102] width 19 height 19
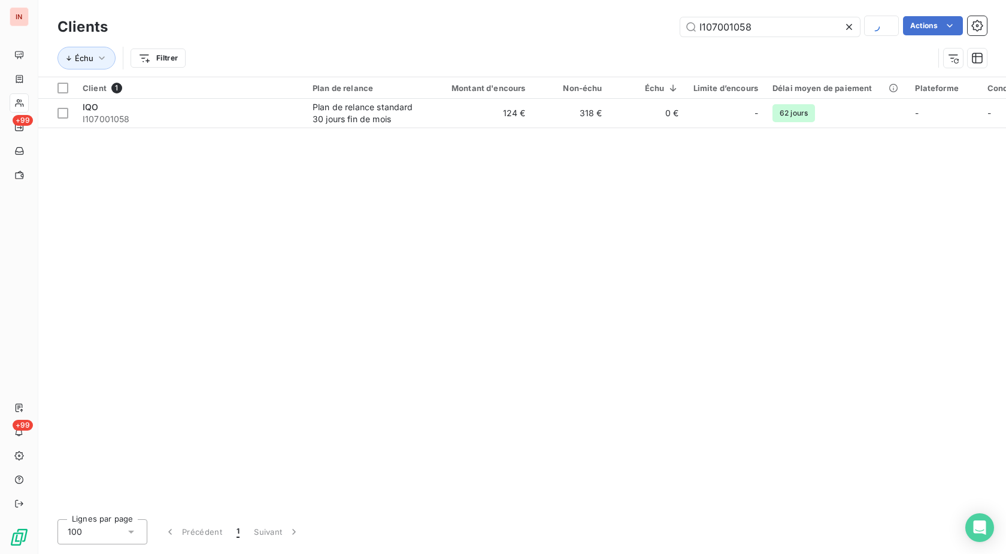
drag, startPoint x: 768, startPoint y: 28, endPoint x: 546, endPoint y: 27, distance: 222.2
click at [680, 27] on input "I107001058" at bounding box center [770, 26] width 180 height 19
type input "I105005786"
click at [369, 122] on div "Plan de relance standard 30 jours fin de mois" at bounding box center [368, 113] width 110 height 24
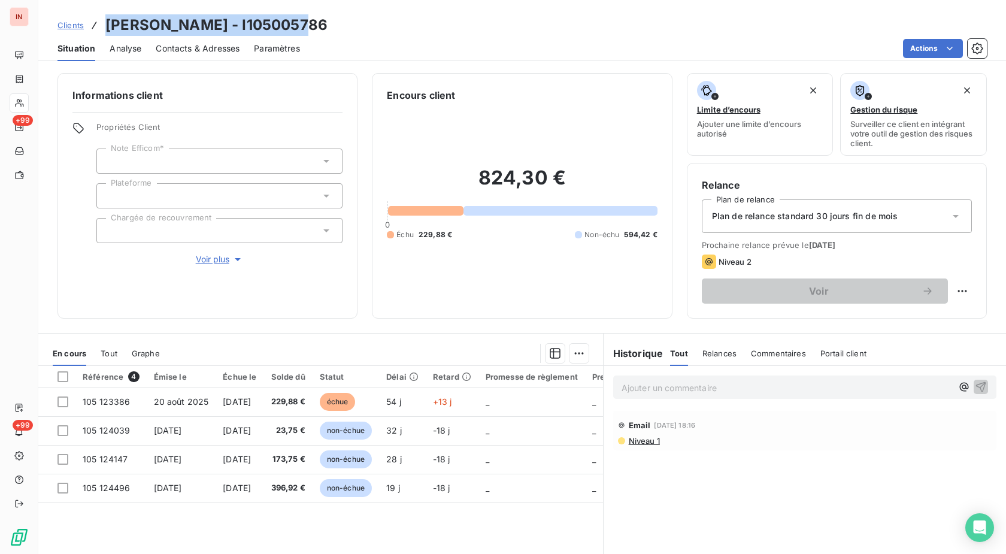
drag, startPoint x: 302, startPoint y: 28, endPoint x: 93, endPoint y: 28, distance: 209.0
click at [93, 28] on div "Clients [PERSON_NAME] - I105005786" at bounding box center [522, 25] width 968 height 22
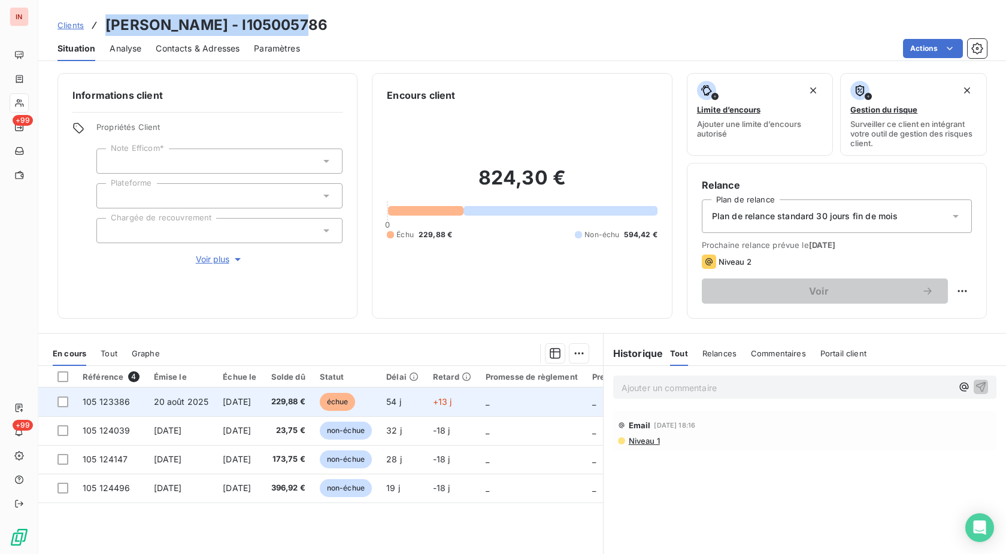
click at [471, 408] on td "+13 j" at bounding box center [452, 401] width 53 height 29
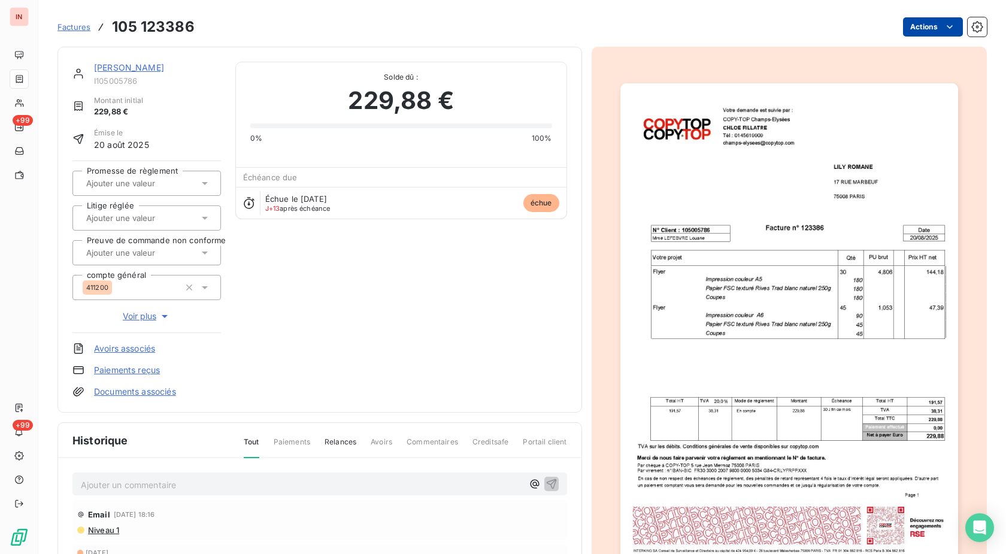
click at [919, 26] on html "IN +99 +99 Factures 105 123386 Actions [PERSON_NAME] I105005786 Montant initial…" at bounding box center [503, 277] width 1006 height 554
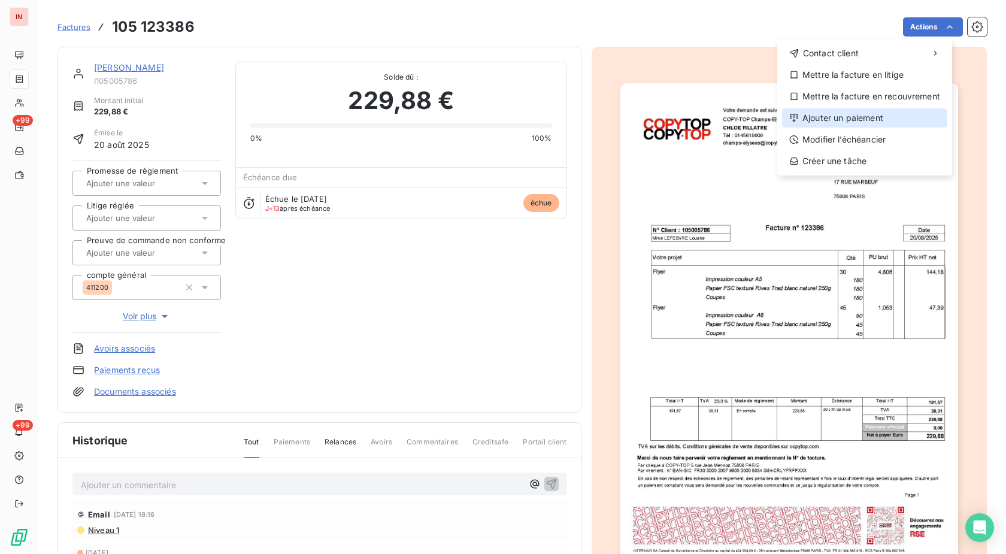
click at [854, 122] on div "Ajouter un paiement" at bounding box center [864, 117] width 165 height 19
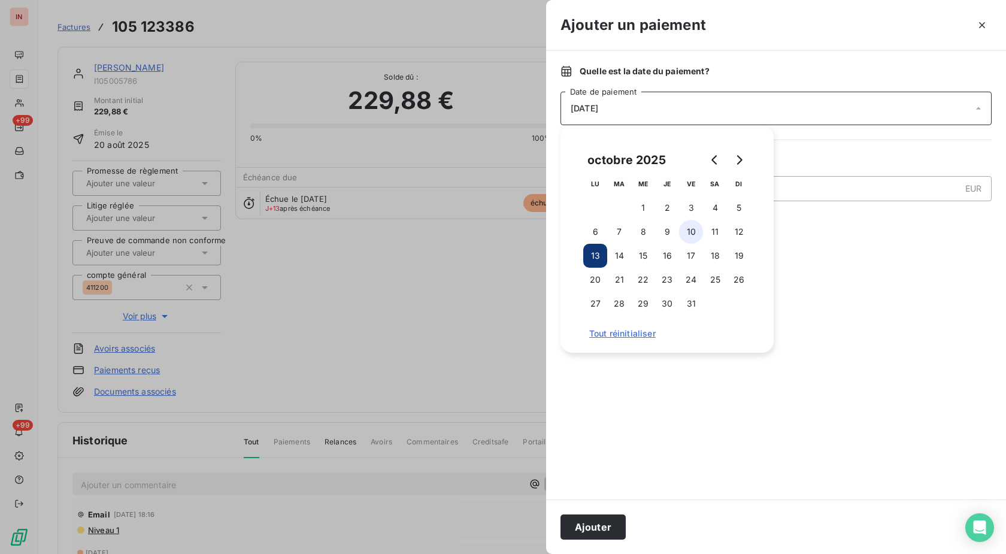
click at [692, 235] on button "10" at bounding box center [691, 232] width 24 height 24
click at [593, 532] on button "Ajouter" at bounding box center [593, 526] width 65 height 25
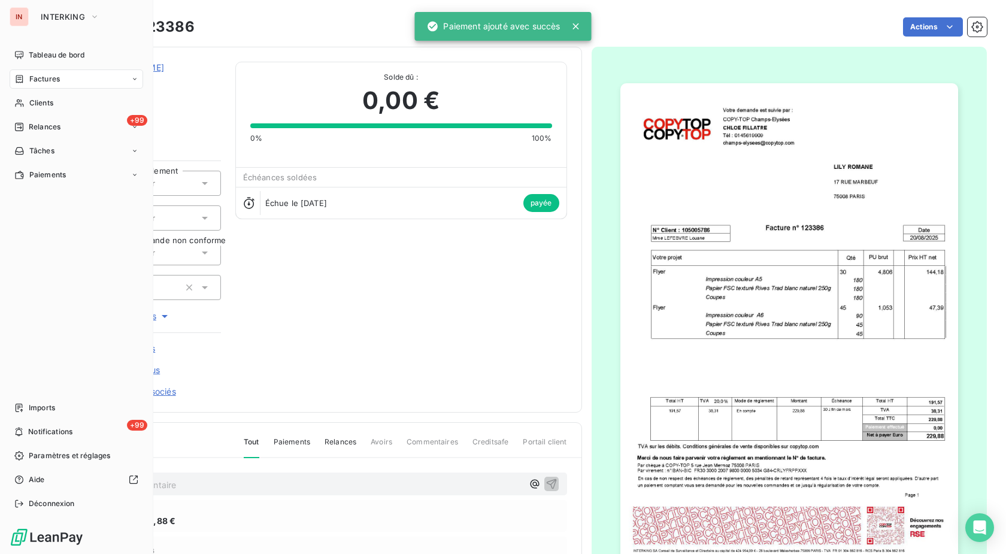
click at [32, 105] on span "Clients" at bounding box center [41, 103] width 24 height 11
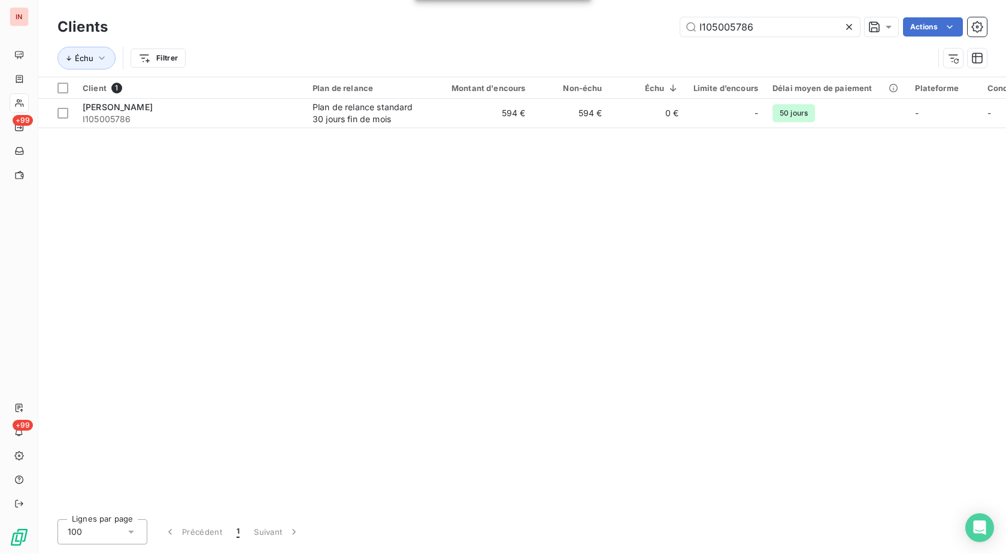
drag, startPoint x: 698, startPoint y: 28, endPoint x: 541, endPoint y: 36, distance: 157.1
click at [680, 34] on input "I105005786" at bounding box center [770, 26] width 180 height 19
type input "I57016440"
click at [329, 116] on div "Plan de relance standard 30 jours fin de mois" at bounding box center [368, 113] width 110 height 24
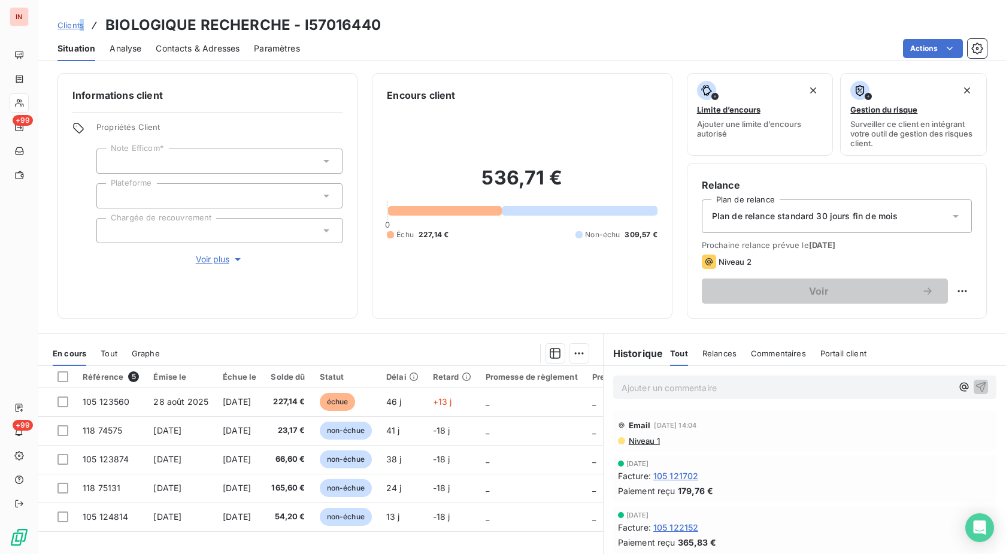
drag, startPoint x: 376, startPoint y: 26, endPoint x: 80, endPoint y: 28, distance: 296.4
click at [80, 27] on div "Clients BIOLOGIQUE RECHERCHE - I57016440" at bounding box center [218, 25] width 323 height 22
click at [977, 181] on div "Informations client Propriétés Client Note Efficom* Plateforme Chargée de recou…" at bounding box center [522, 196] width 968 height 246
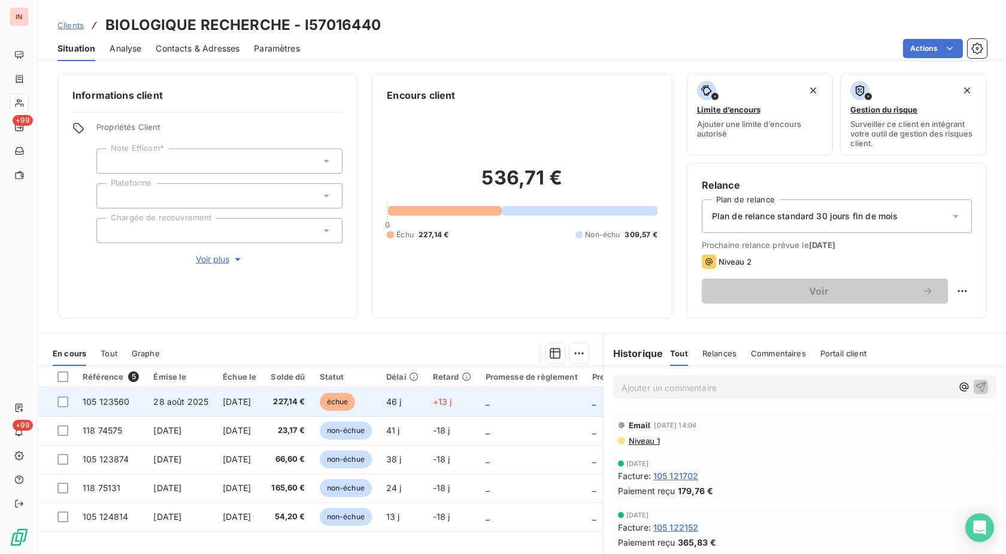
click at [379, 398] on td "échue" at bounding box center [346, 401] width 66 height 29
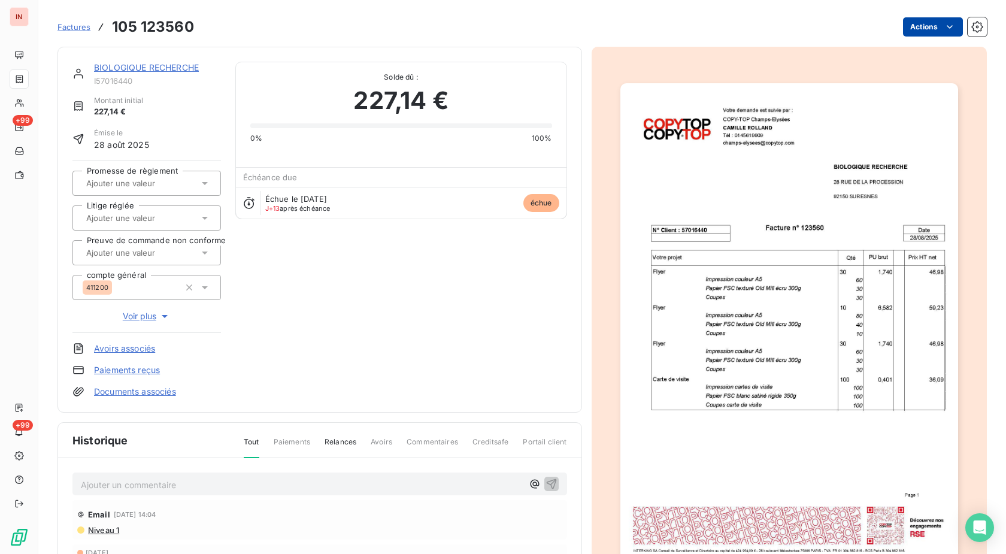
click at [917, 23] on html "IN +99 +99 Factures 105 123560 Actions BIOLOGIQUE RECHERCHE I57016440 Montant i…" at bounding box center [503, 277] width 1006 height 554
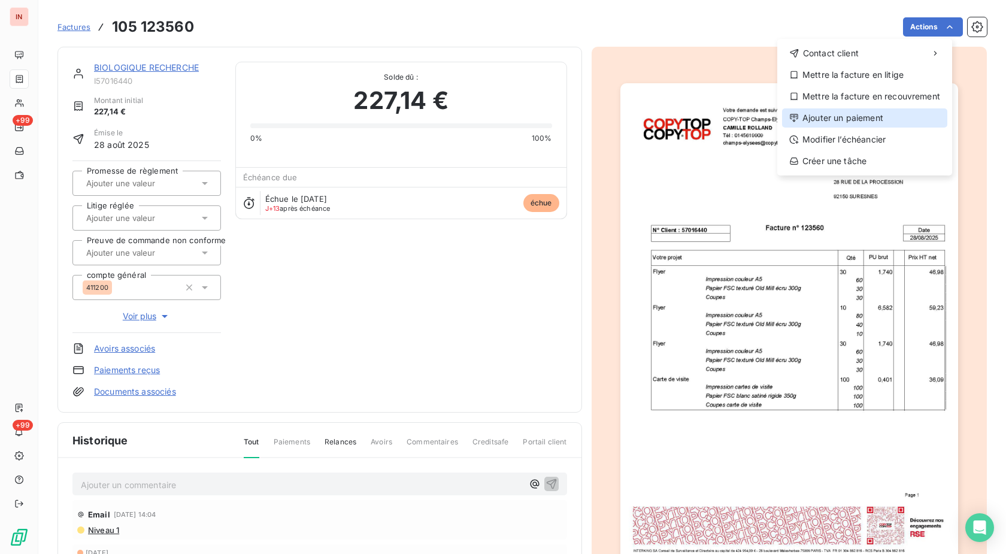
click at [864, 121] on div "Ajouter un paiement" at bounding box center [864, 117] width 165 height 19
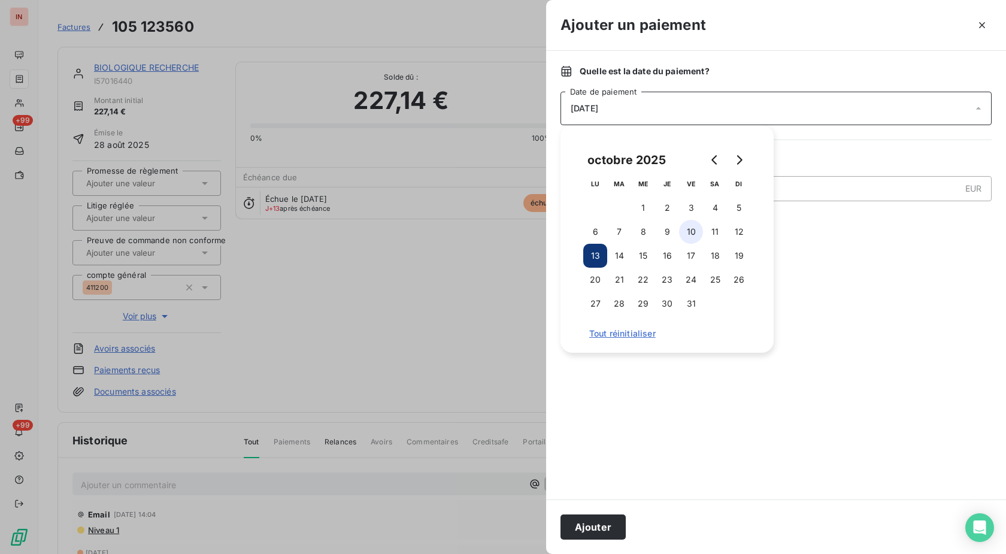
click at [690, 233] on button "10" at bounding box center [691, 232] width 24 height 24
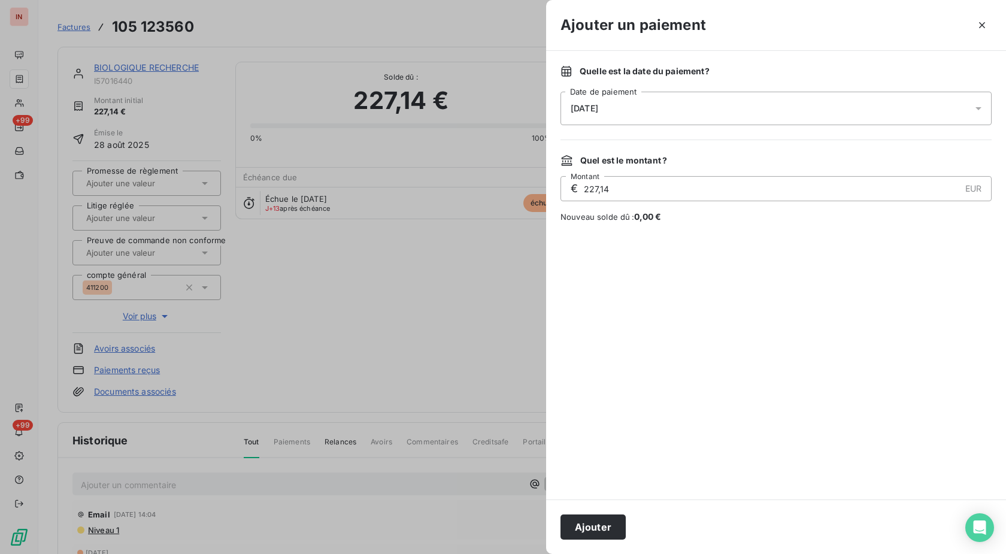
drag, startPoint x: 589, startPoint y: 523, endPoint x: 731, endPoint y: 253, distance: 304.6
click at [589, 523] on button "Ajouter" at bounding box center [593, 526] width 65 height 25
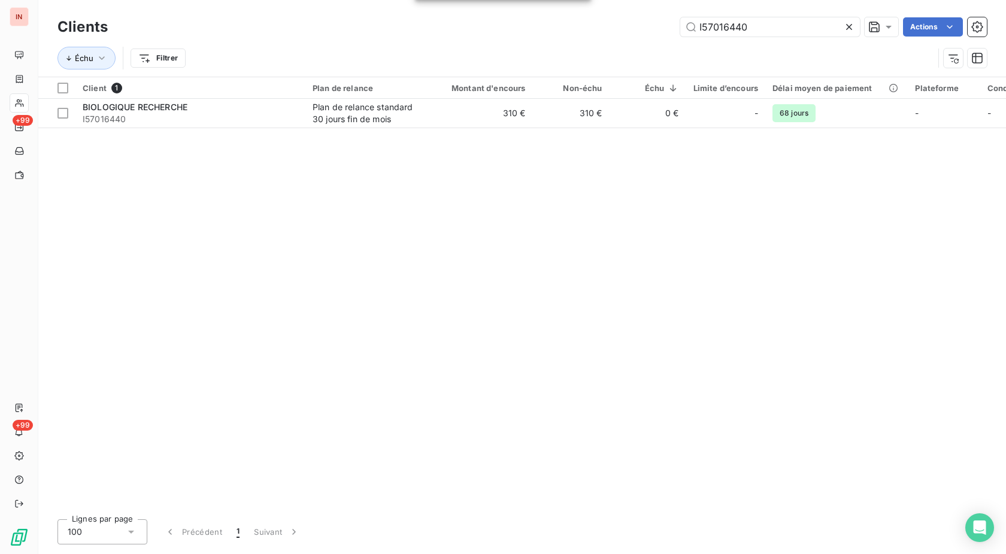
click at [680, 28] on input "I57016440" at bounding box center [770, 26] width 180 height 19
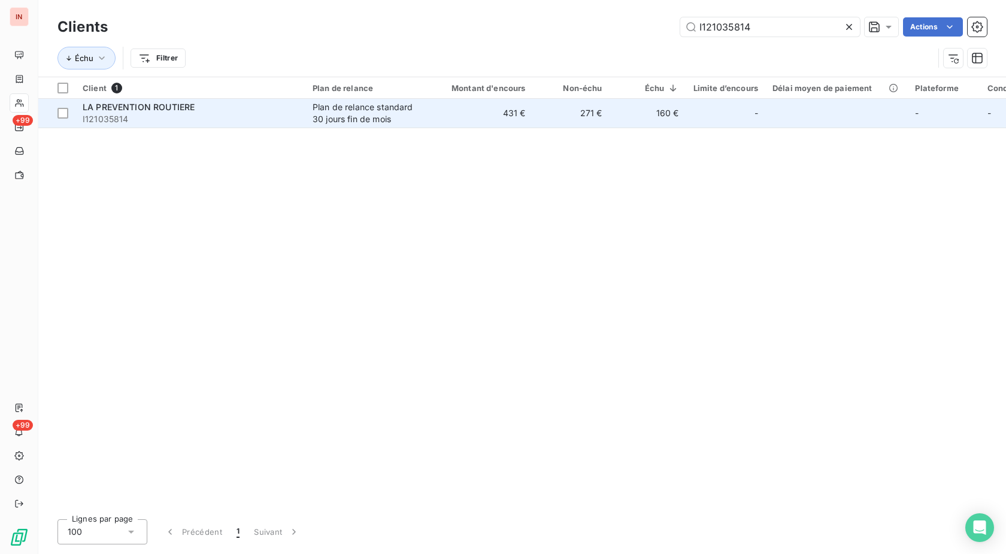
type input "I121035814"
click at [403, 118] on div "Plan de relance standard 30 jours fin de mois" at bounding box center [368, 113] width 110 height 24
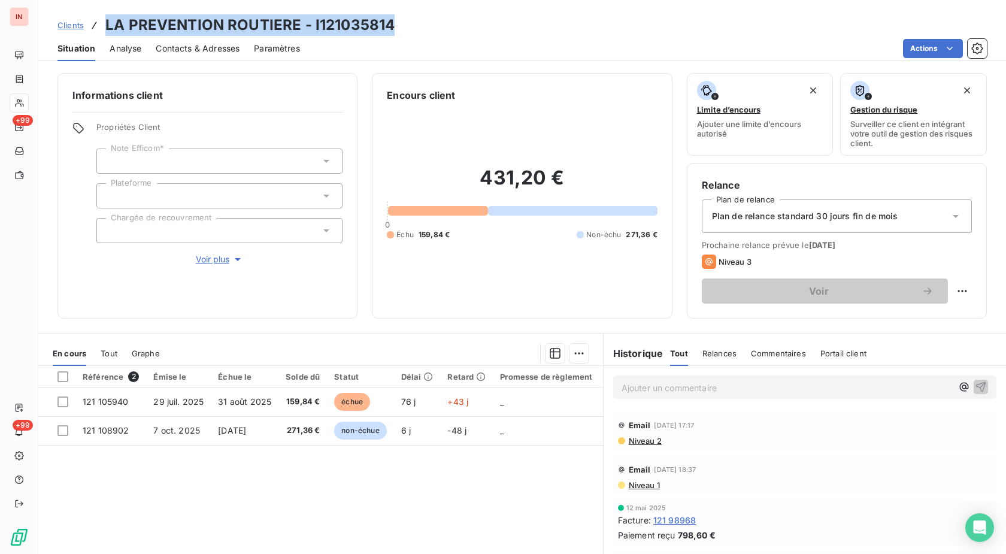
drag, startPoint x: 392, startPoint y: 22, endPoint x: 100, endPoint y: 20, distance: 291.7
click at [100, 20] on div "Clients LA PREVENTION ROUTIERE - I121035814" at bounding box center [522, 25] width 968 height 22
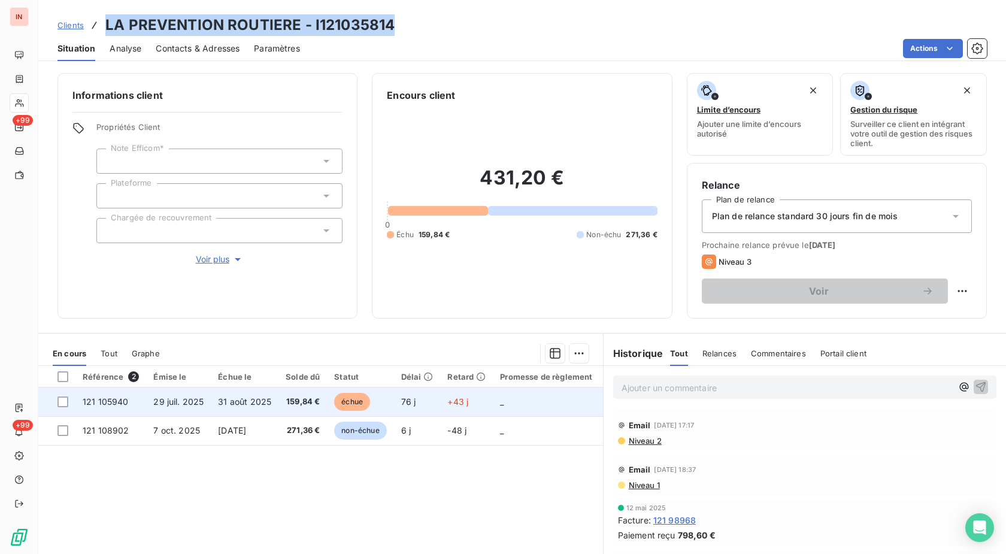
click at [523, 402] on td "_" at bounding box center [546, 401] width 107 height 29
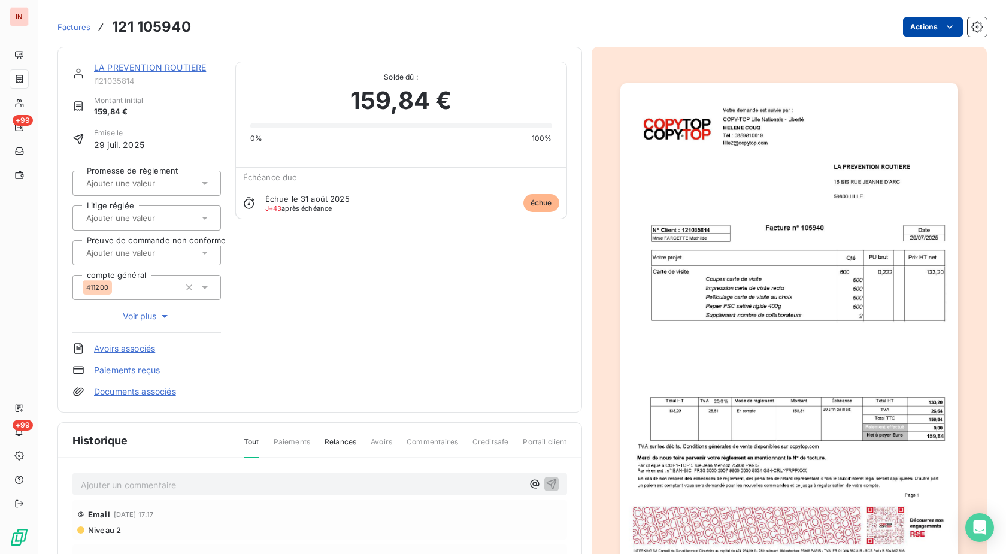
click at [913, 31] on html "IN +99 +99 Factures 121 105940 Actions LA PREVENTION ROUTIERE I121035814 Montan…" at bounding box center [503, 277] width 1006 height 554
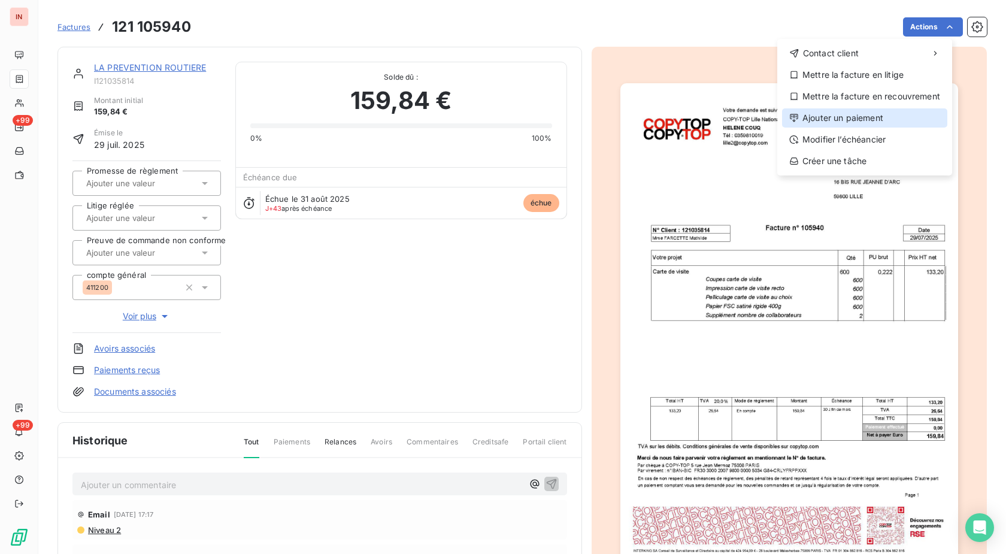
click at [868, 125] on div "Ajouter un paiement" at bounding box center [864, 117] width 165 height 19
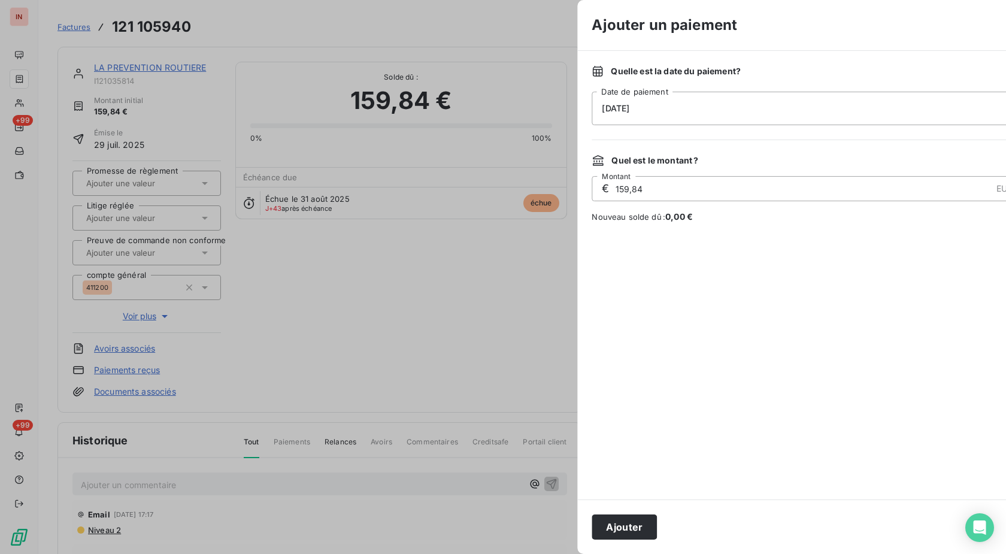
click at [769, 107] on div "[DATE]" at bounding box center [807, 109] width 431 height 34
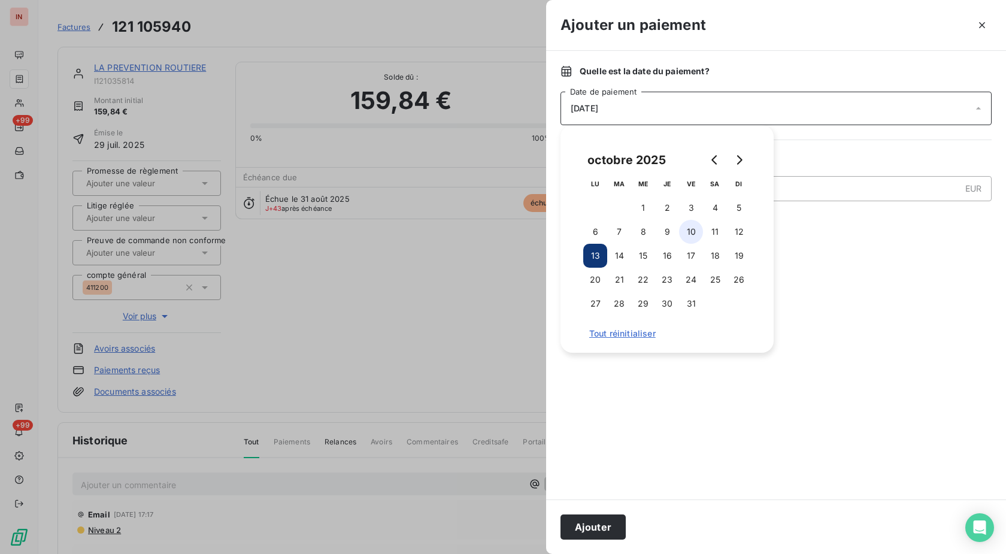
click at [699, 234] on button "10" at bounding box center [691, 232] width 24 height 24
click at [603, 532] on button "Ajouter" at bounding box center [593, 526] width 65 height 25
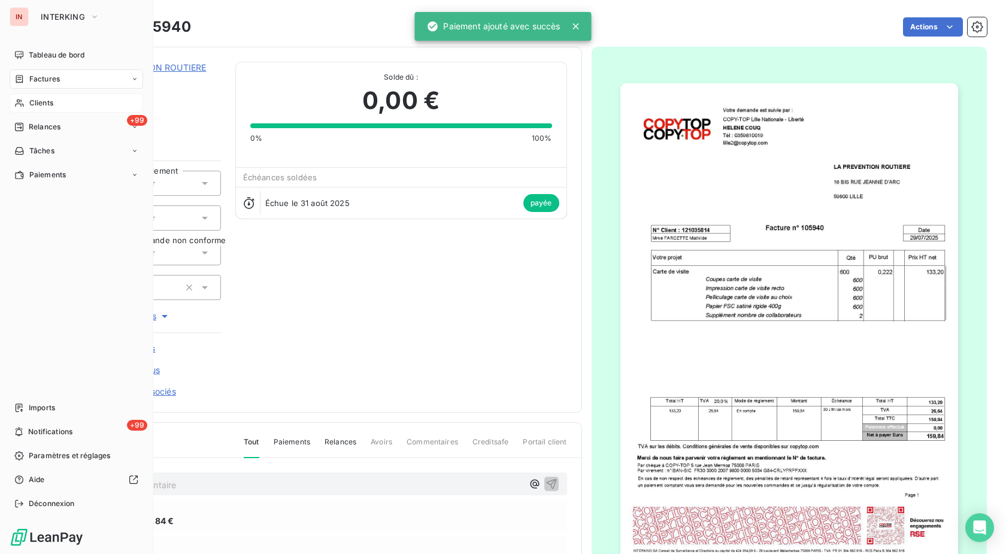
drag, startPoint x: 37, startPoint y: 103, endPoint x: 54, endPoint y: 101, distance: 17.5
click at [38, 104] on span "Clients" at bounding box center [41, 103] width 24 height 11
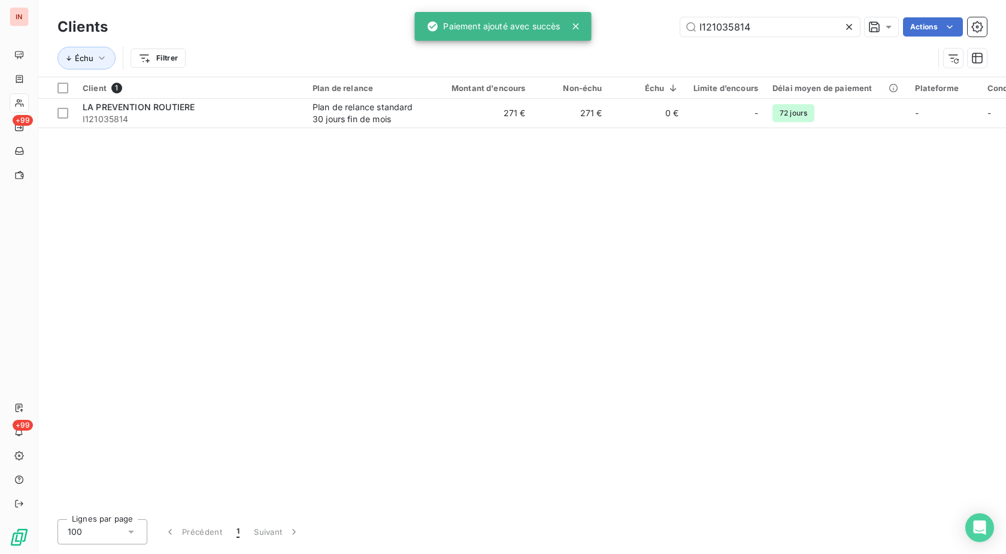
drag, startPoint x: 776, startPoint y: 33, endPoint x: 420, endPoint y: 19, distance: 356.0
click at [680, 22] on input "I121035814" at bounding box center [770, 26] width 180 height 19
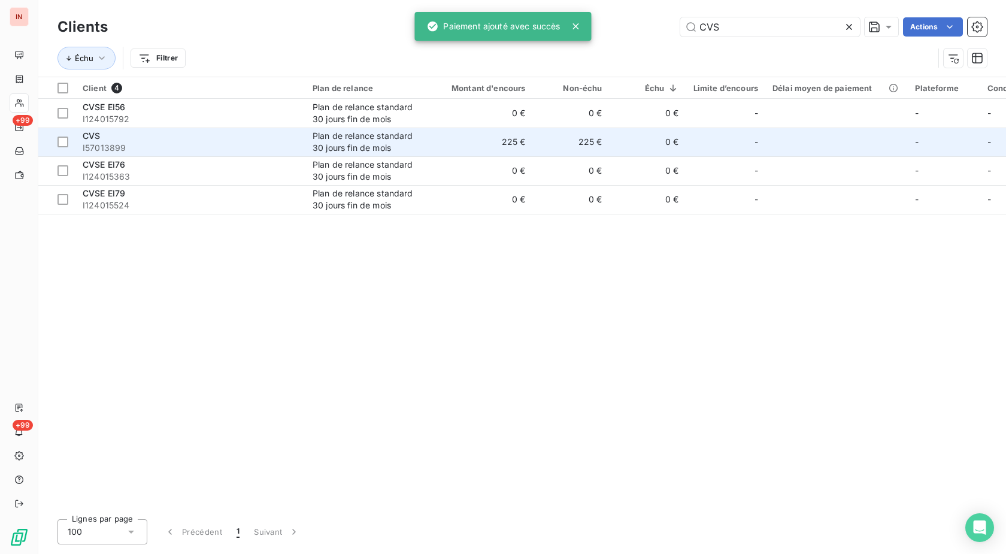
type input "CVS"
click at [462, 142] on td "225 €" at bounding box center [481, 142] width 103 height 29
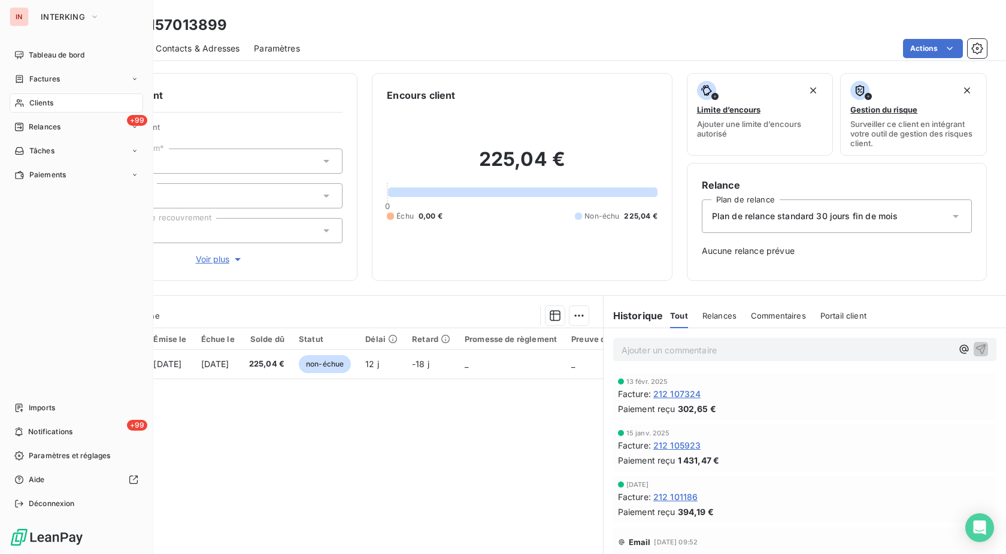
drag, startPoint x: 18, startPoint y: 106, endPoint x: 101, endPoint y: 101, distance: 82.8
click at [19, 106] on icon at bounding box center [19, 103] width 10 height 10
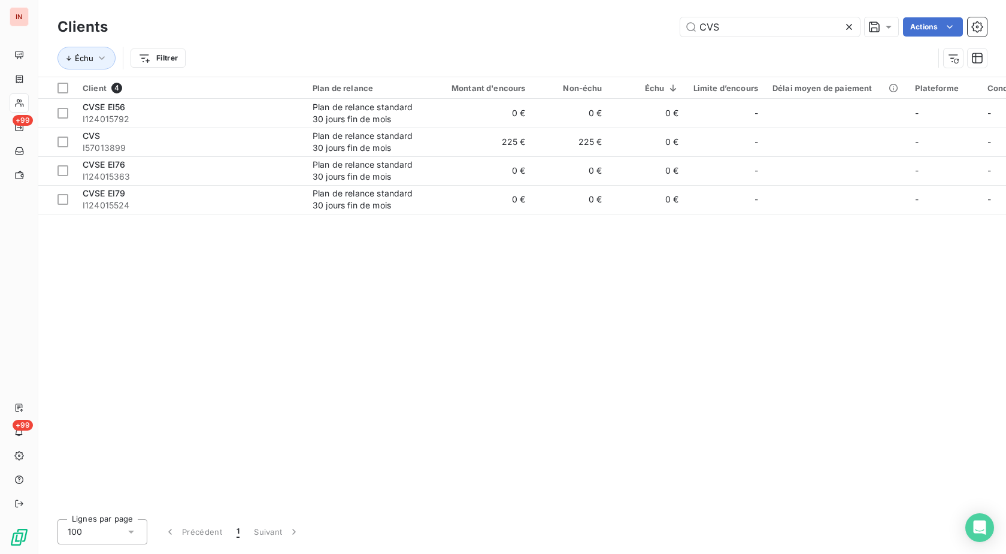
drag, startPoint x: 651, startPoint y: 31, endPoint x: 574, endPoint y: 35, distance: 76.8
click at [680, 34] on input "CVS" at bounding box center [770, 26] width 180 height 19
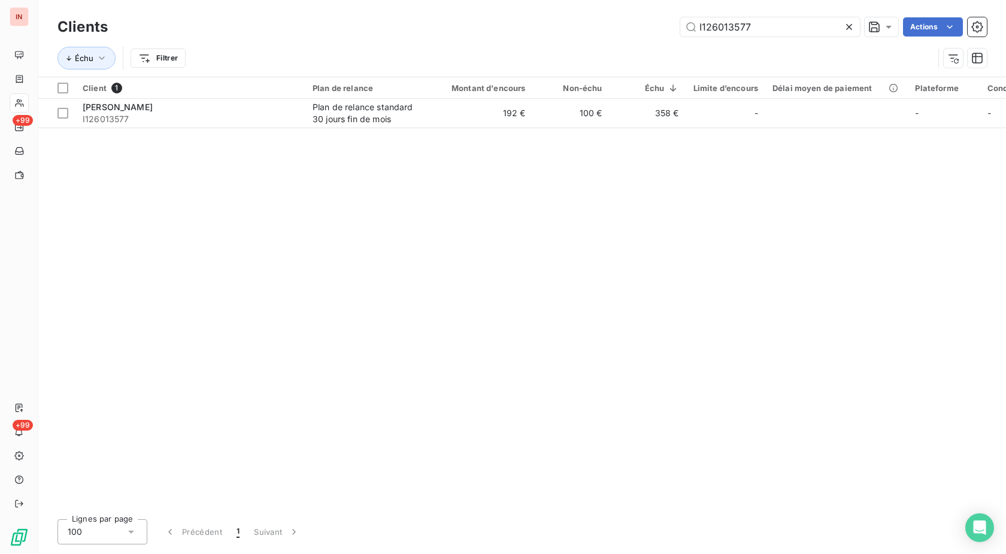
type input "I126013577"
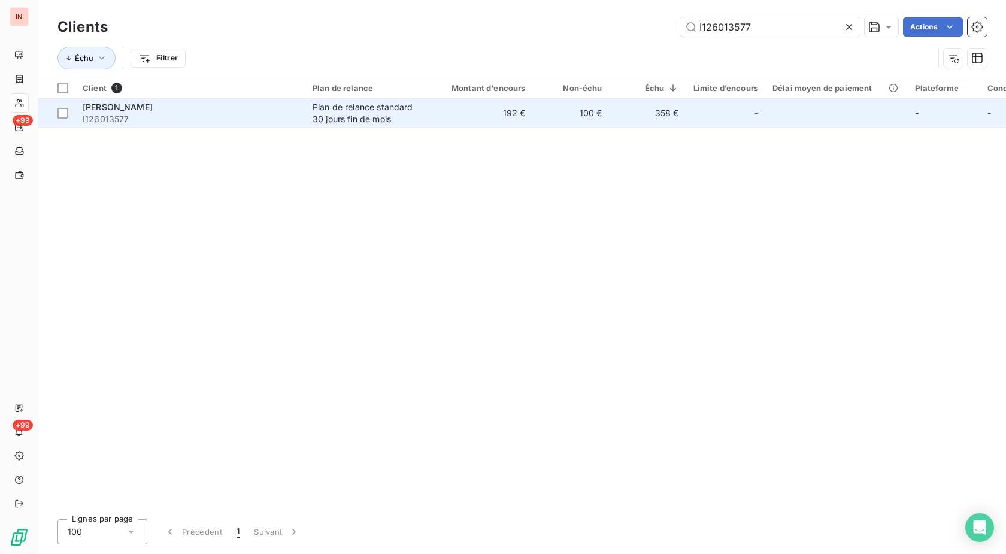
click at [531, 117] on td "192 €" at bounding box center [481, 113] width 103 height 29
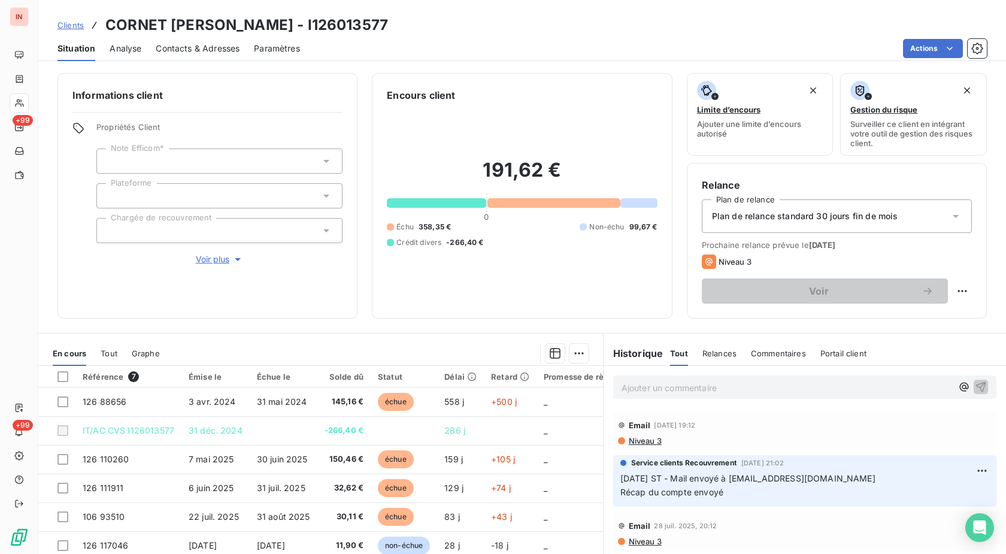
drag, startPoint x: 355, startPoint y: 23, endPoint x: 106, endPoint y: 23, distance: 248.5
click at [106, 23] on h3 "CORNET [PERSON_NAME] - I126013577" at bounding box center [246, 25] width 283 height 22
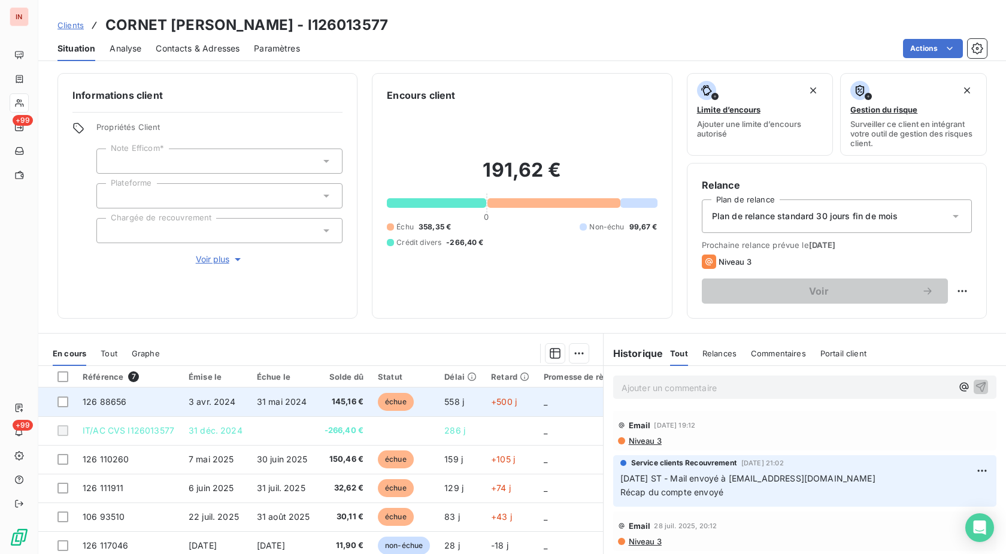
click at [425, 403] on td "échue" at bounding box center [404, 401] width 66 height 29
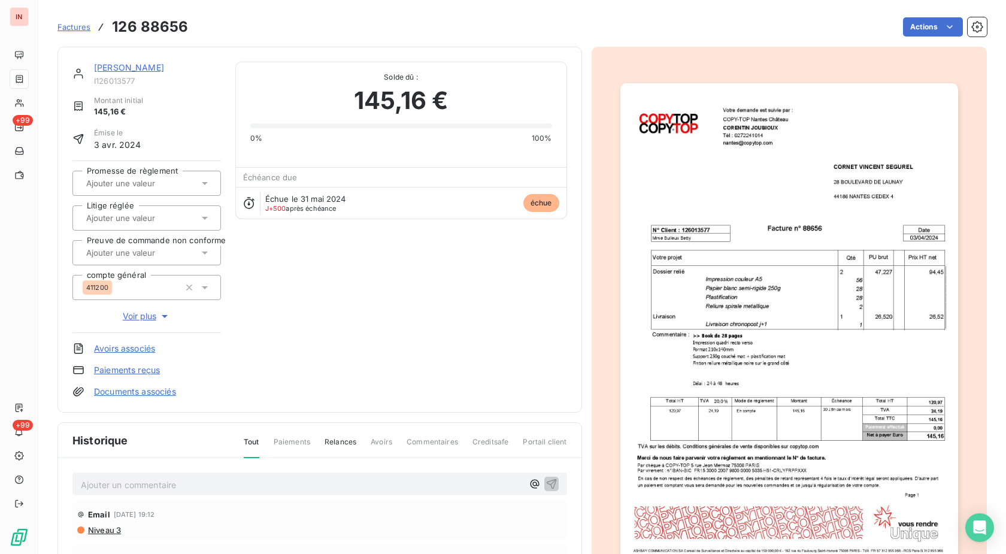
click at [923, 37] on div "Factures 126 88656 Actions" at bounding box center [521, 26] width 929 height 25
click at [921, 32] on html "IN +99 +99 Factures 126 88656 Actions CORNET [PERSON_NAME] I126013577 Montant i…" at bounding box center [503, 277] width 1006 height 554
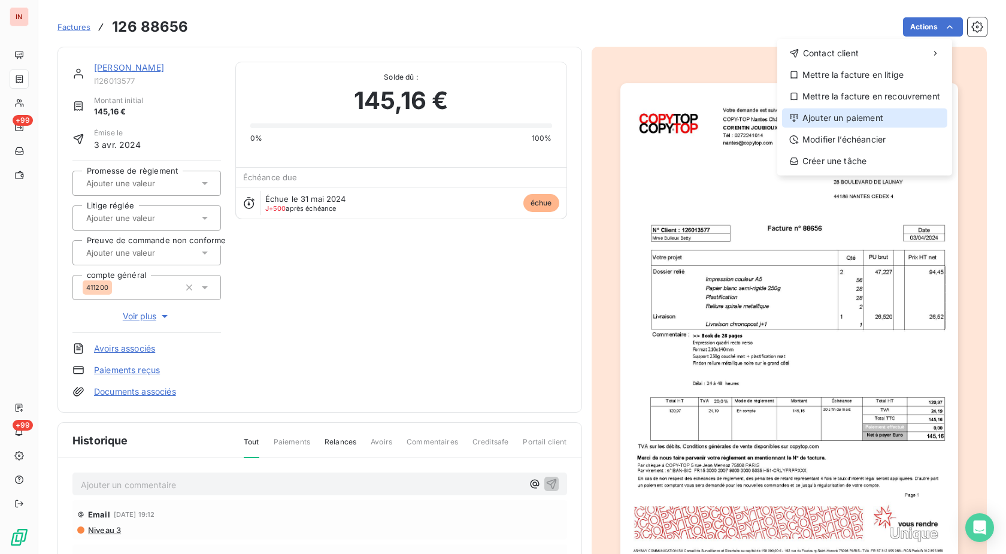
click at [841, 116] on div "Ajouter un paiement" at bounding box center [864, 117] width 165 height 19
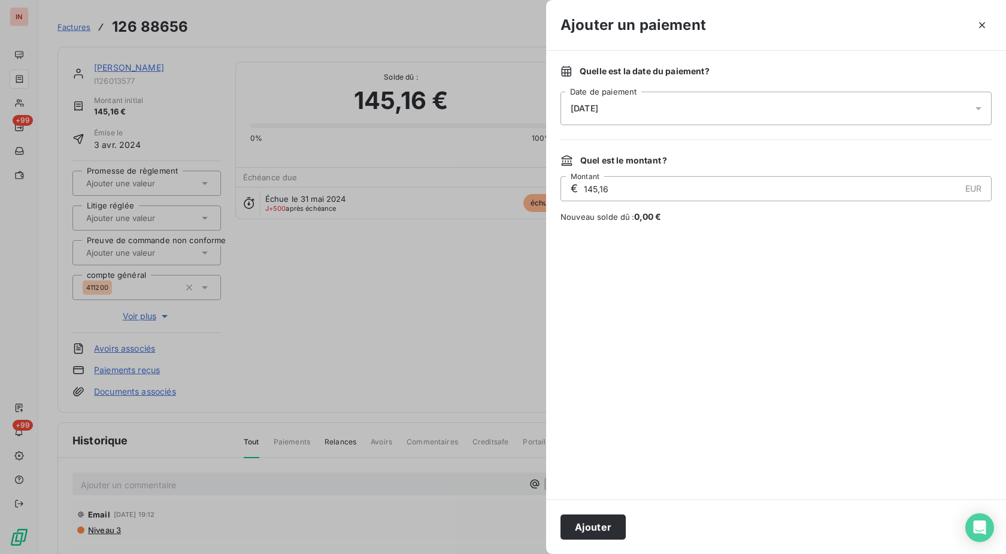
click at [798, 119] on div "[DATE]" at bounding box center [776, 109] width 431 height 34
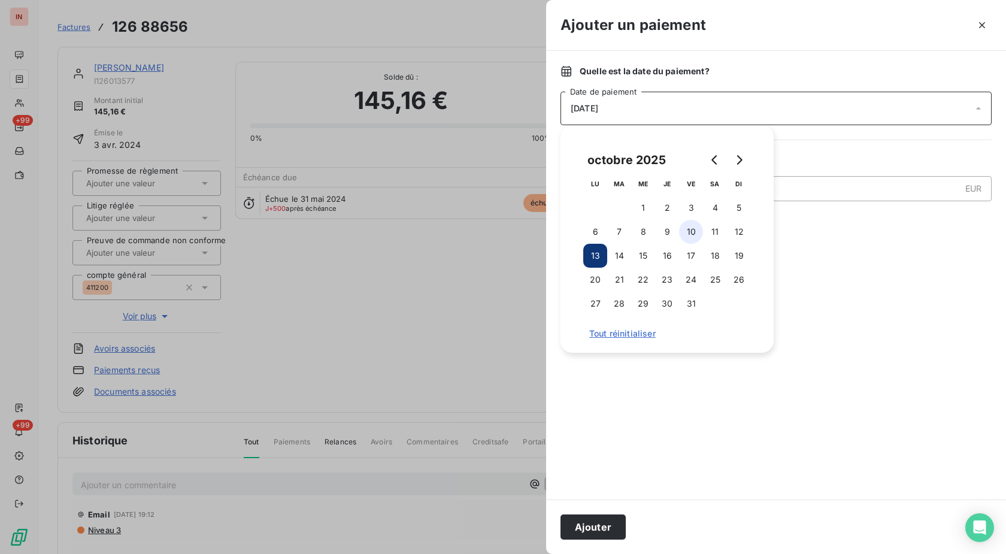
click at [686, 233] on button "10" at bounding box center [691, 232] width 24 height 24
click at [599, 530] on button "Ajouter" at bounding box center [593, 526] width 65 height 25
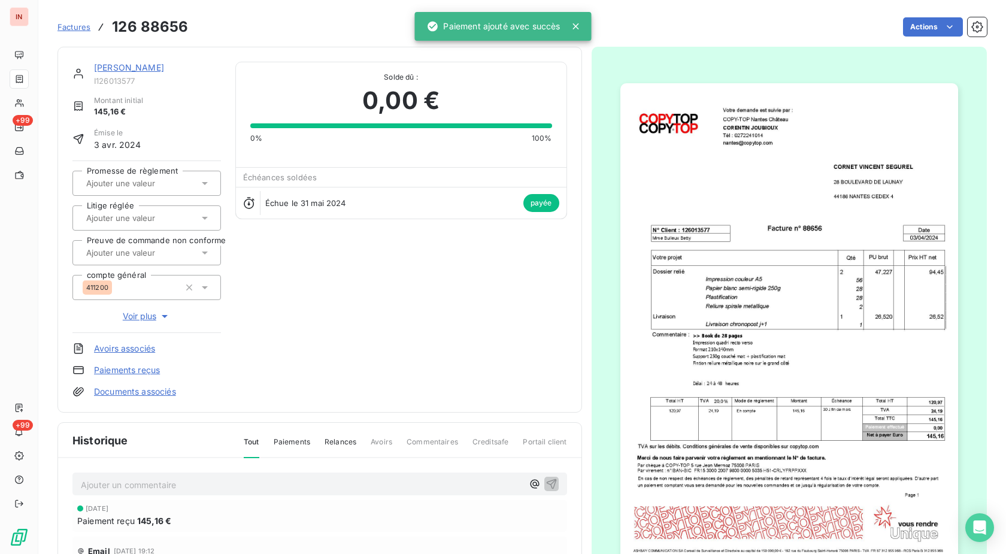
click at [164, 68] on link "[PERSON_NAME]" at bounding box center [129, 67] width 70 height 10
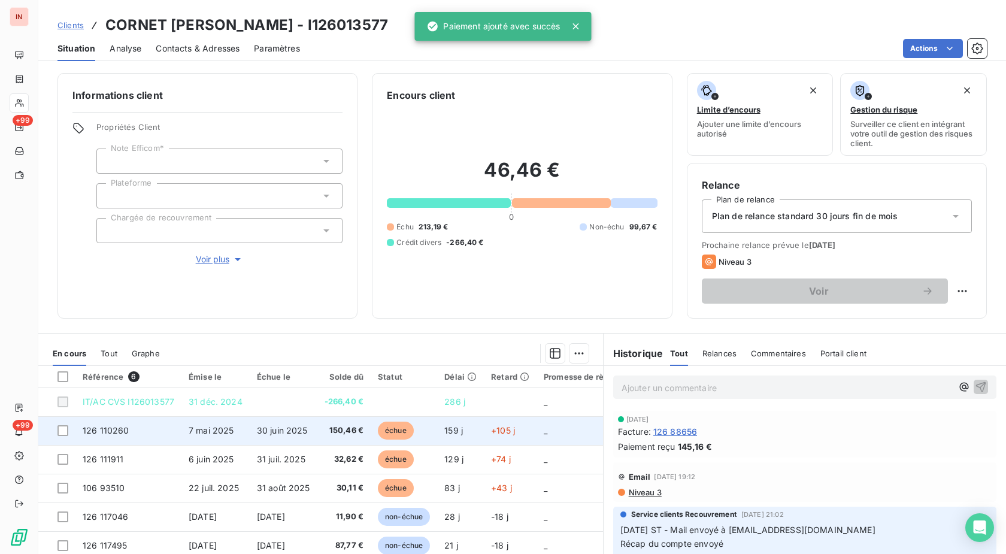
click at [461, 432] on span "159 j" at bounding box center [453, 430] width 19 height 10
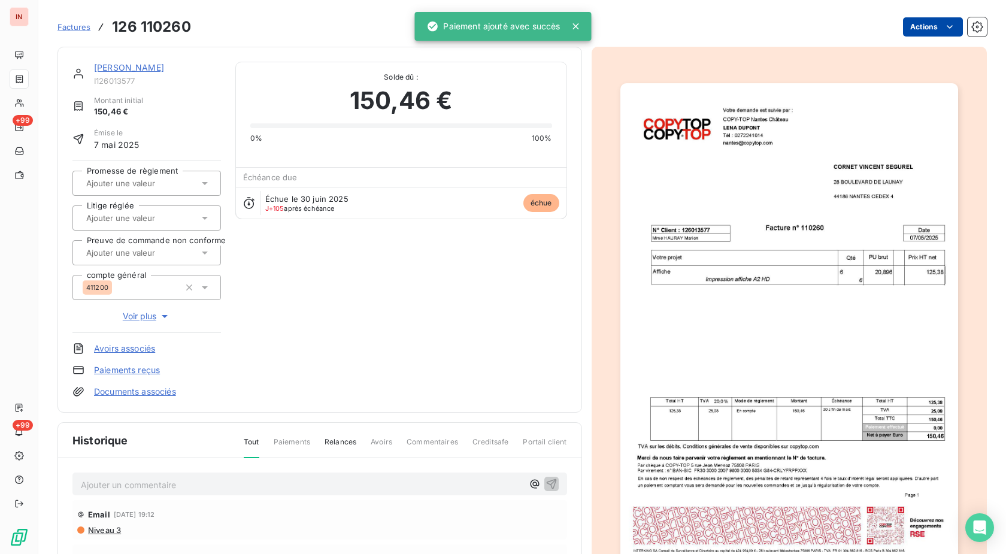
click at [920, 24] on html "IN +99 +99 Factures 126 110260 Actions CORNET [PERSON_NAME] I126013577 Montant …" at bounding box center [503, 277] width 1006 height 554
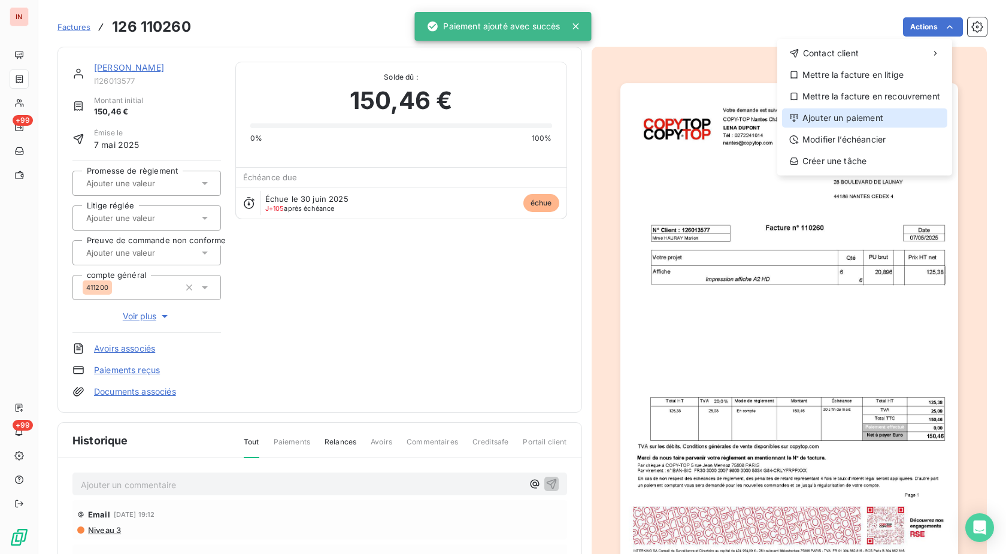
click at [859, 117] on div "Ajouter un paiement" at bounding box center [864, 117] width 165 height 19
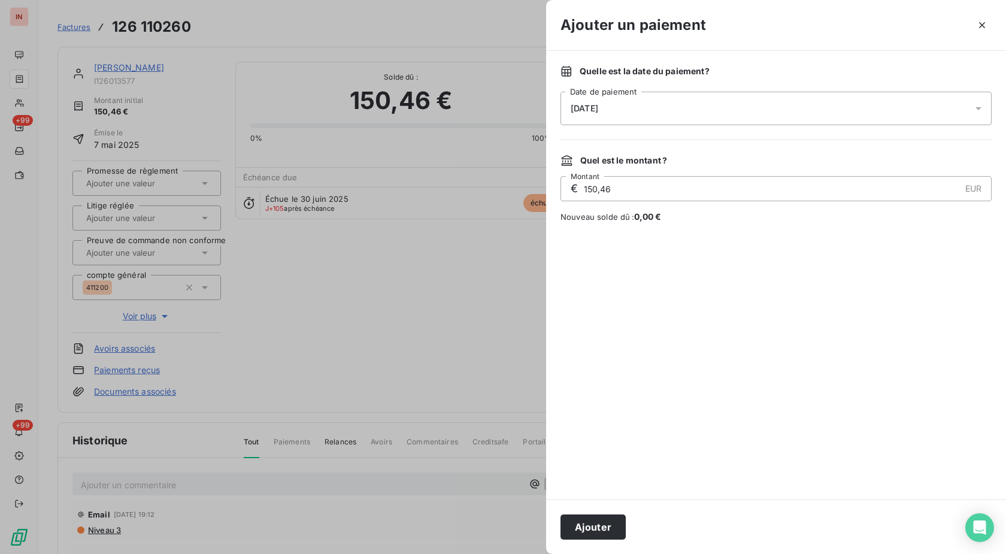
click at [765, 108] on div "[DATE]" at bounding box center [776, 109] width 431 height 34
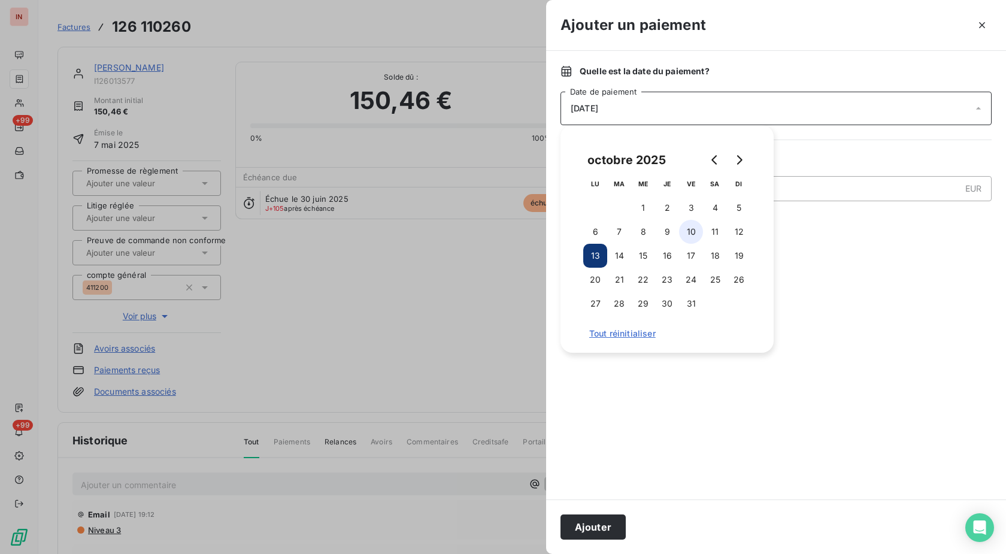
click at [688, 232] on button "10" at bounding box center [691, 232] width 24 height 24
click at [607, 525] on button "Ajouter" at bounding box center [593, 526] width 65 height 25
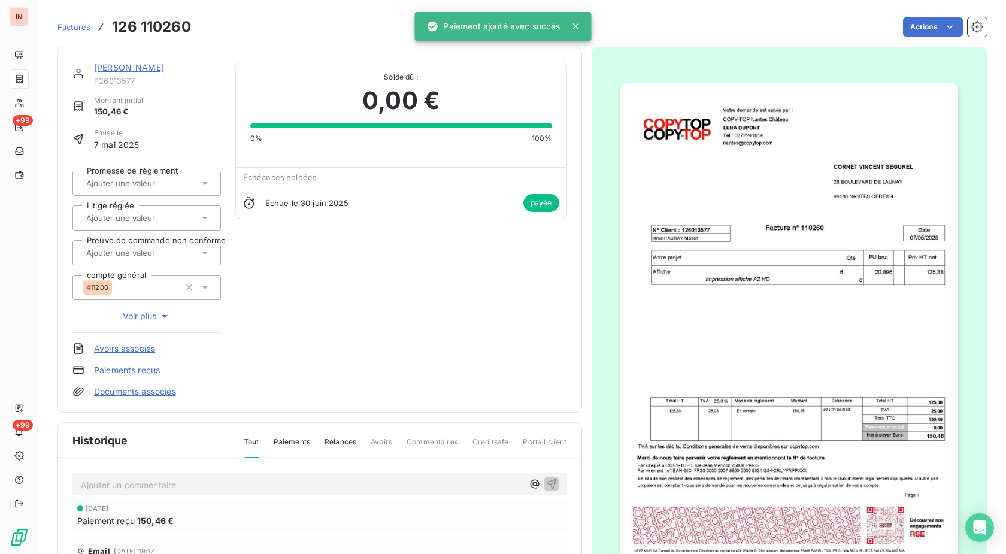
click at [164, 69] on link "[PERSON_NAME]" at bounding box center [129, 67] width 70 height 10
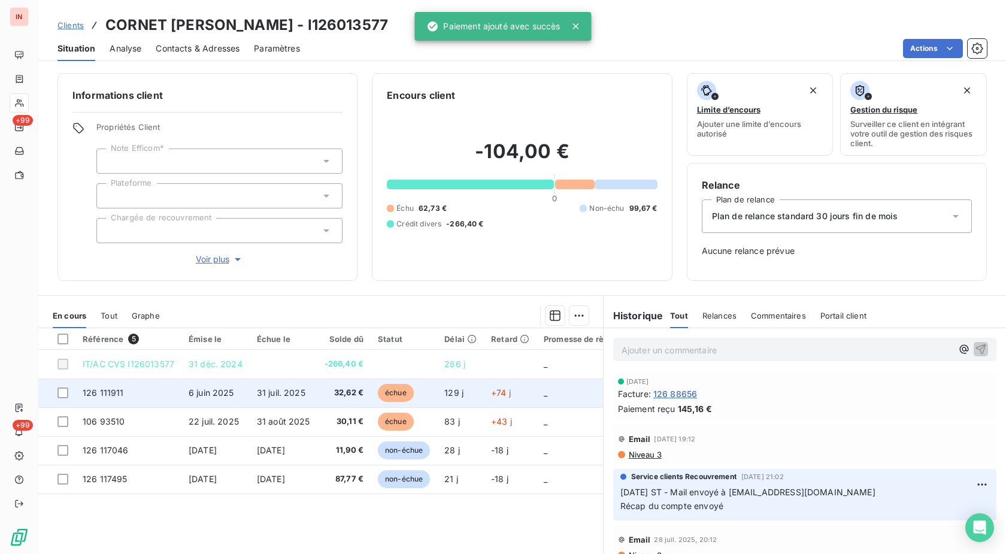
click at [495, 396] on span "+74 j" at bounding box center [501, 392] width 20 height 10
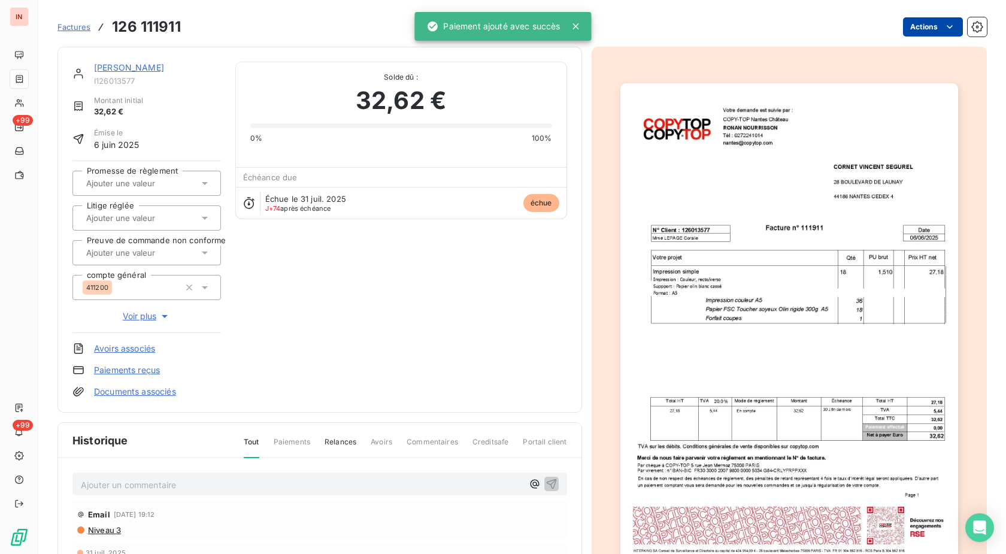
click at [923, 28] on html "IN +99 +99 Factures 126 111911 Actions CORNET [PERSON_NAME] I126013577 Montant …" at bounding box center [503, 277] width 1006 height 554
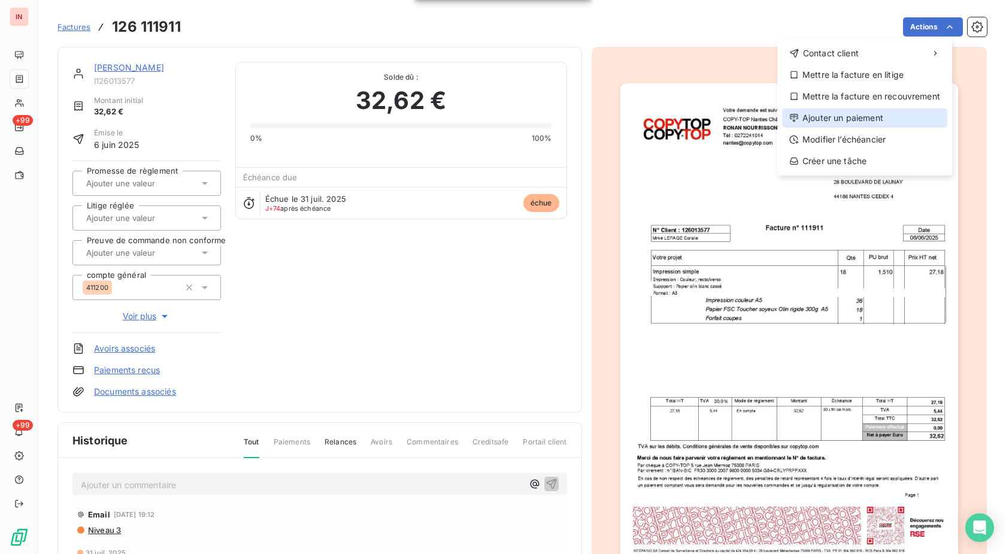
click at [873, 114] on div "Ajouter un paiement" at bounding box center [864, 117] width 165 height 19
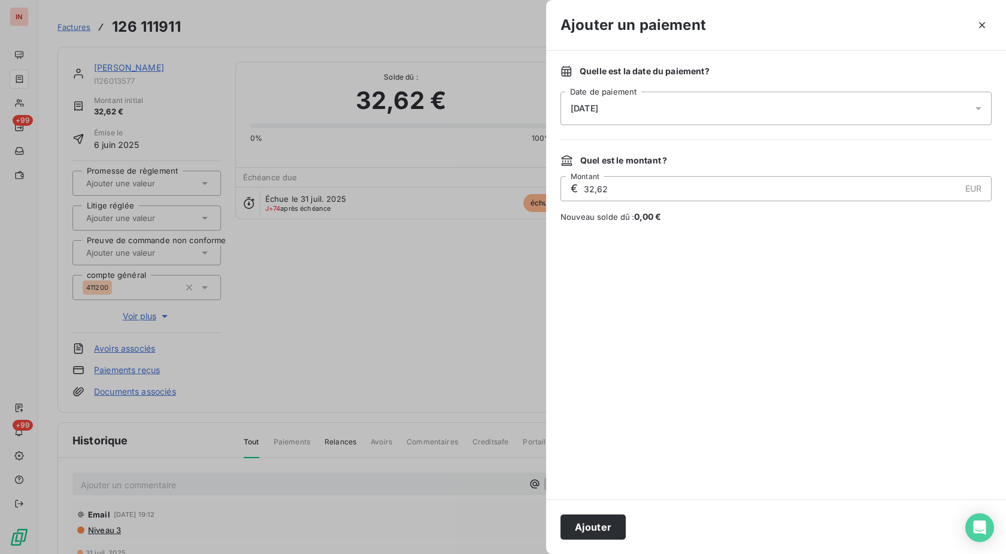
click at [735, 98] on div "[DATE]" at bounding box center [776, 109] width 431 height 34
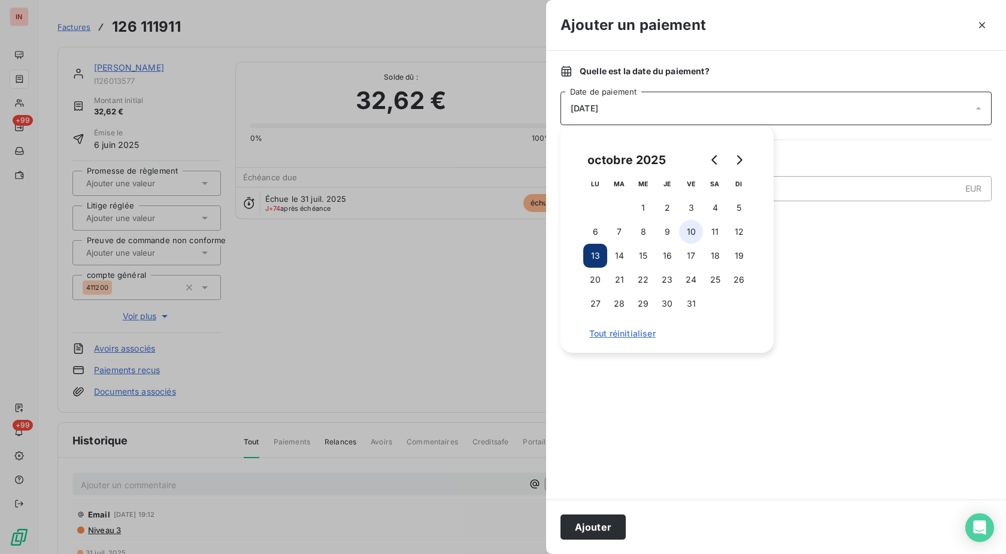
click at [684, 232] on button "10" at bounding box center [691, 232] width 24 height 24
click at [617, 523] on button "Ajouter" at bounding box center [593, 526] width 65 height 25
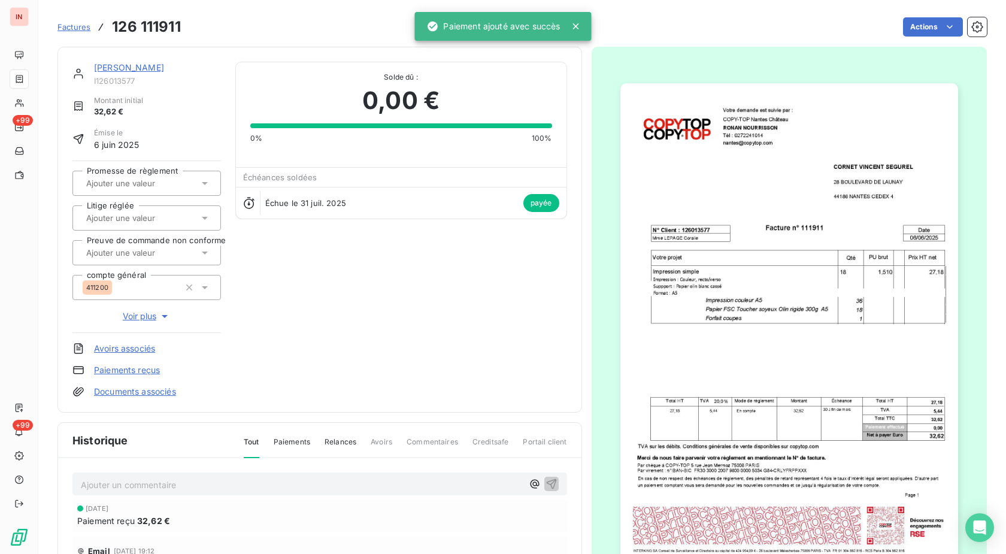
click at [164, 65] on link "[PERSON_NAME]" at bounding box center [129, 67] width 70 height 10
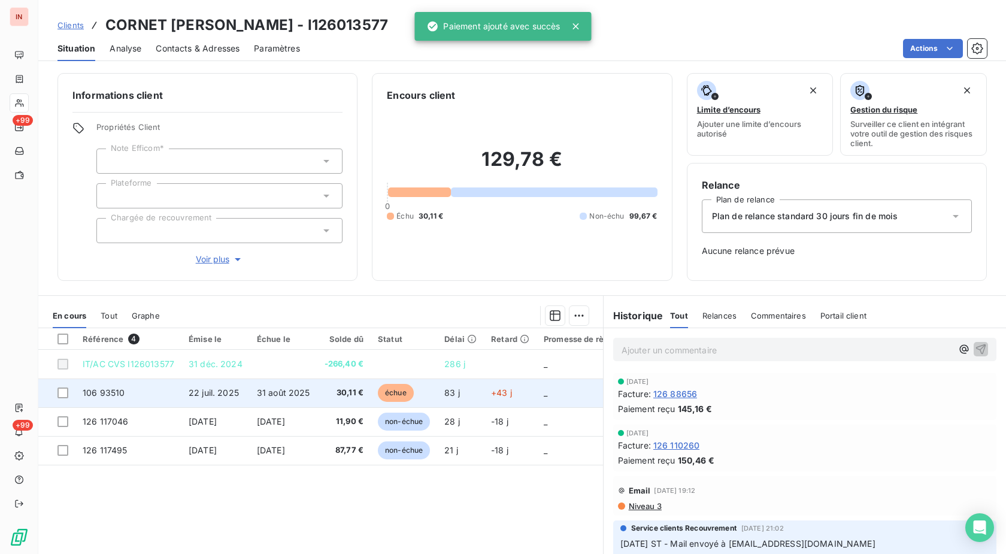
click at [505, 399] on td "+43 j" at bounding box center [510, 392] width 53 height 29
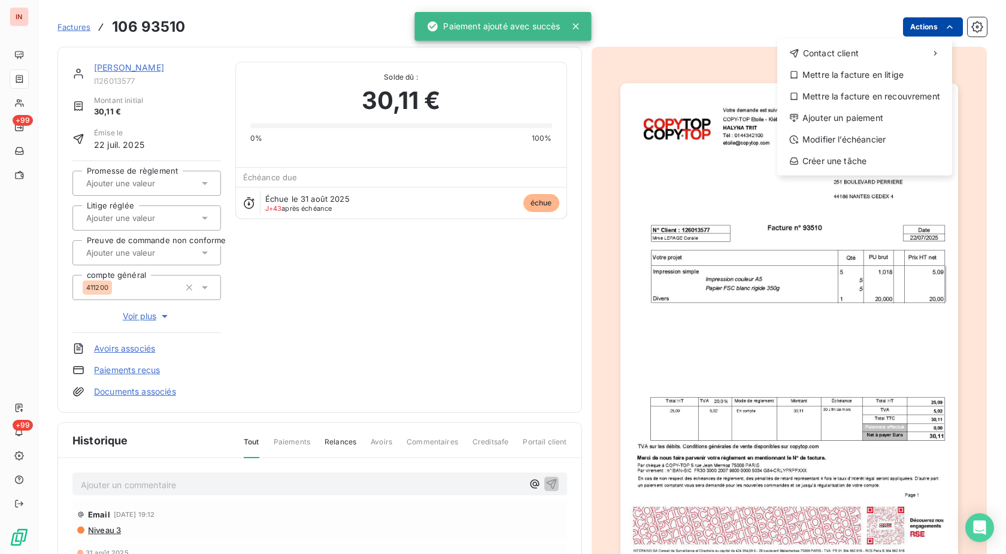
click at [921, 31] on html "IN +99 +99 Factures [PHONE_NUMBER] Actions Contact client Mettre la facture en …" at bounding box center [503, 277] width 1006 height 554
click at [869, 114] on div "Ajouter un paiement" at bounding box center [864, 117] width 165 height 19
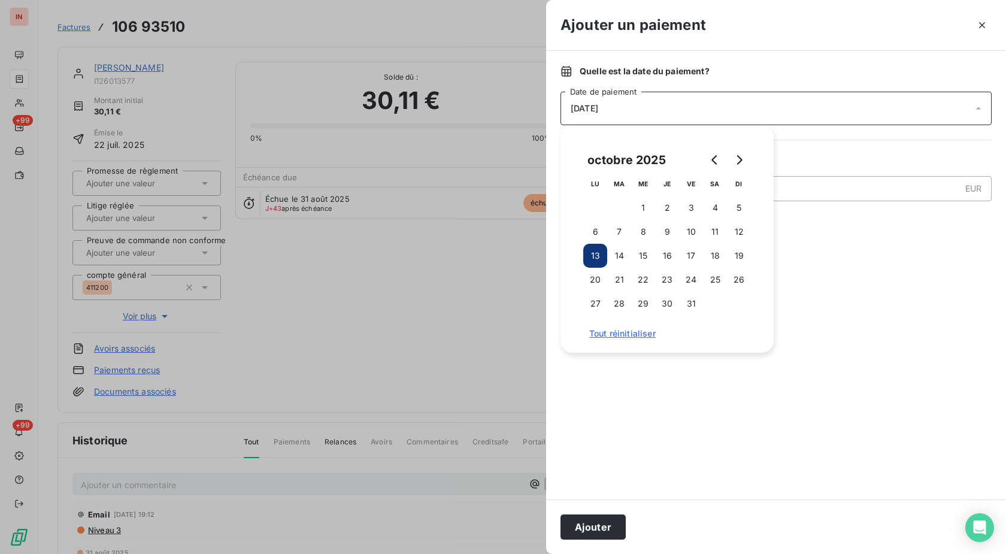
drag, startPoint x: 689, startPoint y: 232, endPoint x: 682, endPoint y: 270, distance: 39.0
click at [689, 234] on button "10" at bounding box center [691, 232] width 24 height 24
click at [593, 526] on button "Ajouter" at bounding box center [593, 526] width 65 height 25
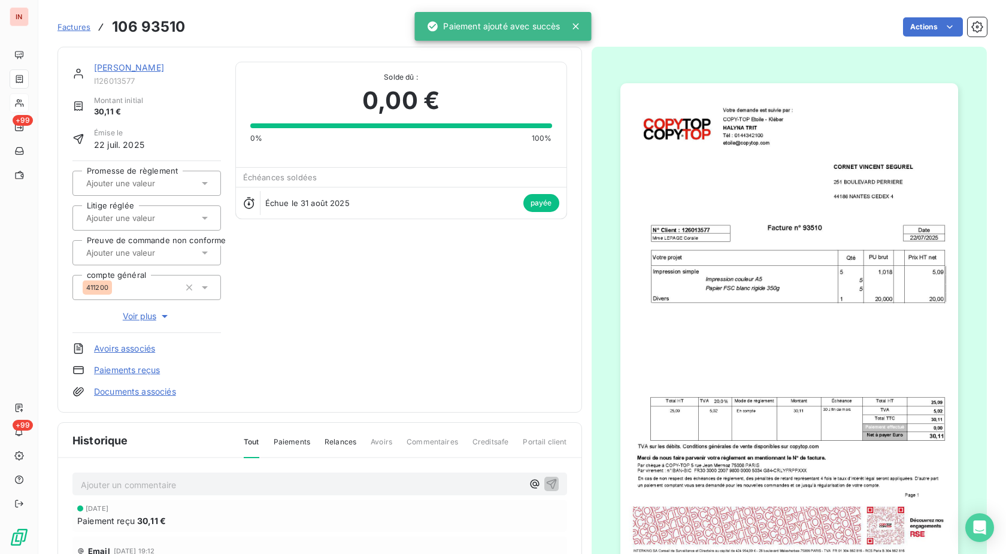
drag, startPoint x: 26, startPoint y: 99, endPoint x: 54, endPoint y: 101, distance: 28.2
click at [27, 99] on div at bounding box center [19, 102] width 19 height 19
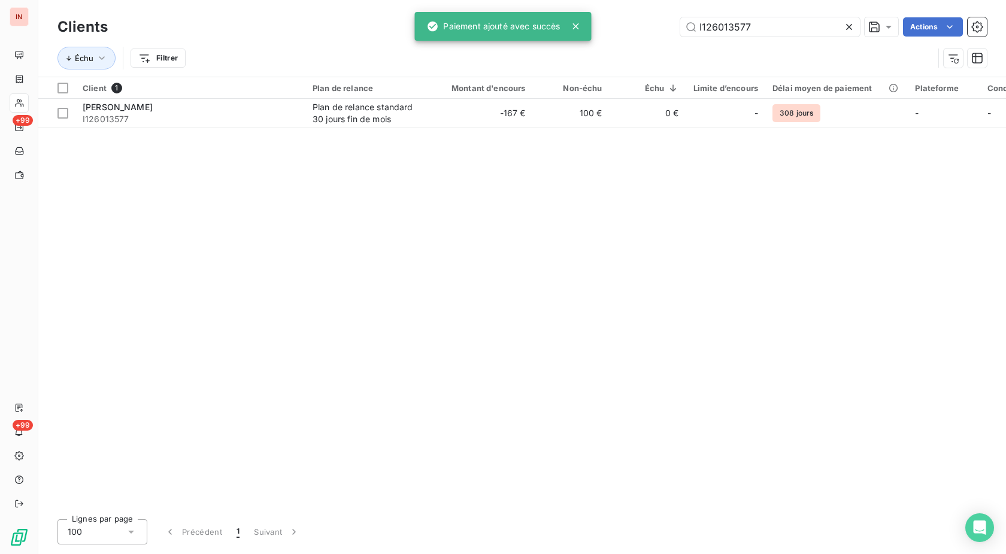
drag, startPoint x: 731, startPoint y: 24, endPoint x: 489, endPoint y: 38, distance: 242.9
click at [680, 37] on input "I126013577" at bounding box center [770, 26] width 180 height 19
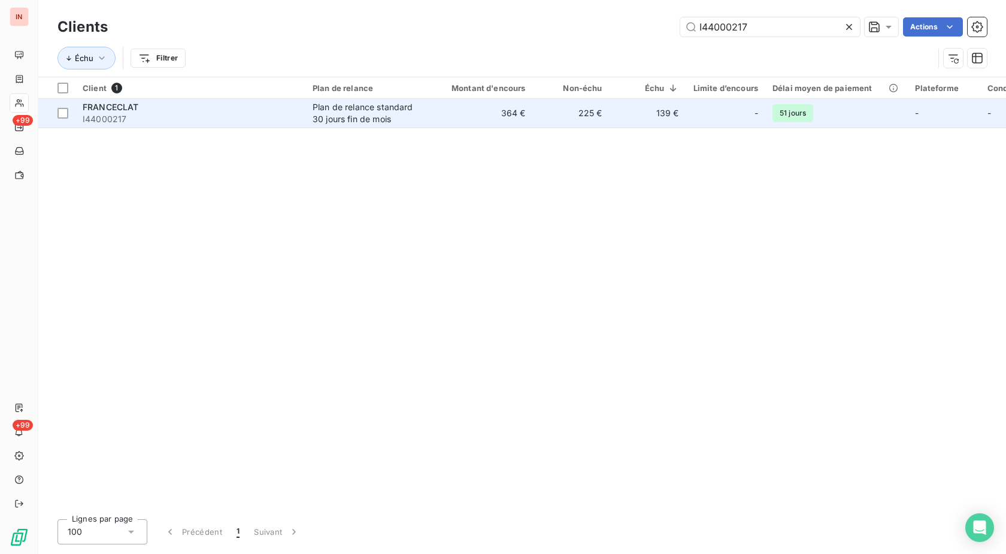
type input "I44000217"
click at [435, 114] on td "364 €" at bounding box center [481, 113] width 103 height 29
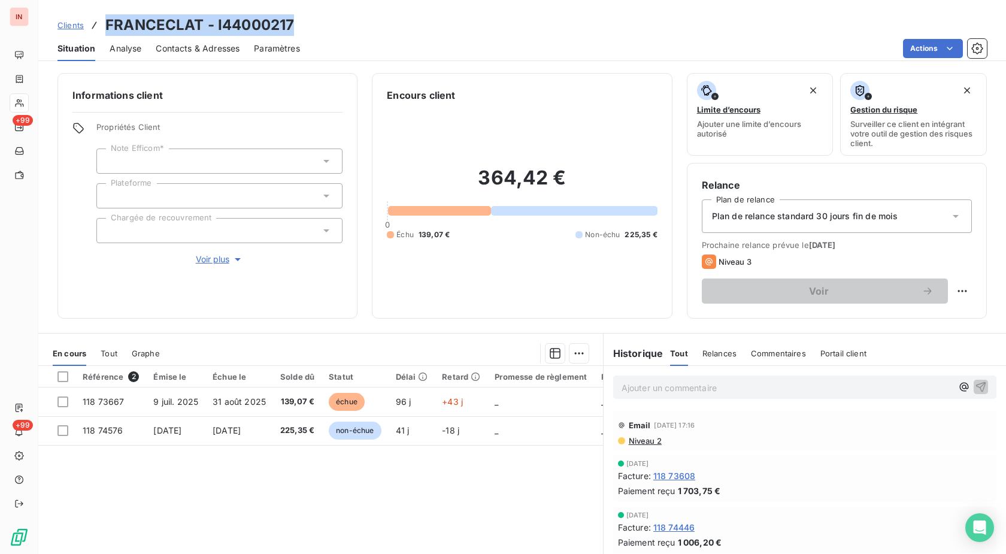
drag, startPoint x: 301, startPoint y: 24, endPoint x: 106, endPoint y: 25, distance: 194.6
click at [106, 24] on div "Clients FRANCECLAT - I44000217" at bounding box center [522, 25] width 968 height 22
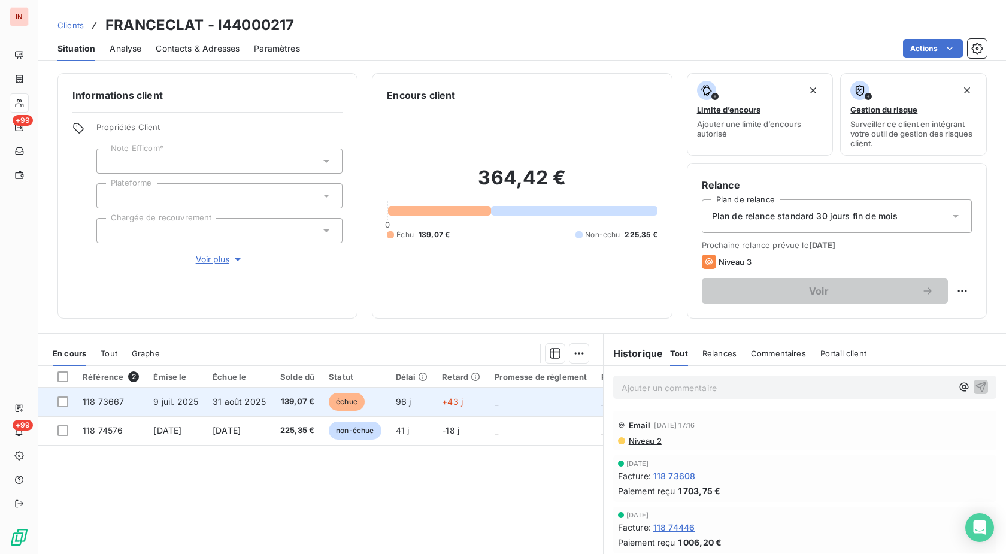
click at [332, 410] on td "échue" at bounding box center [355, 401] width 66 height 29
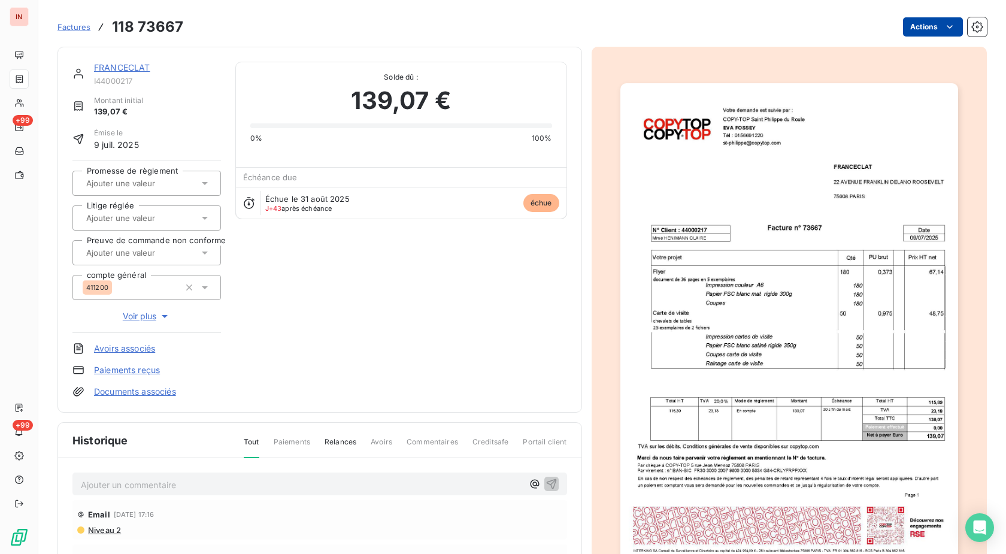
click at [906, 27] on html "IN +99 +99 Factures 118 73667 Actions FRANCECLAT I44000217 Montant initial 139,…" at bounding box center [503, 277] width 1006 height 554
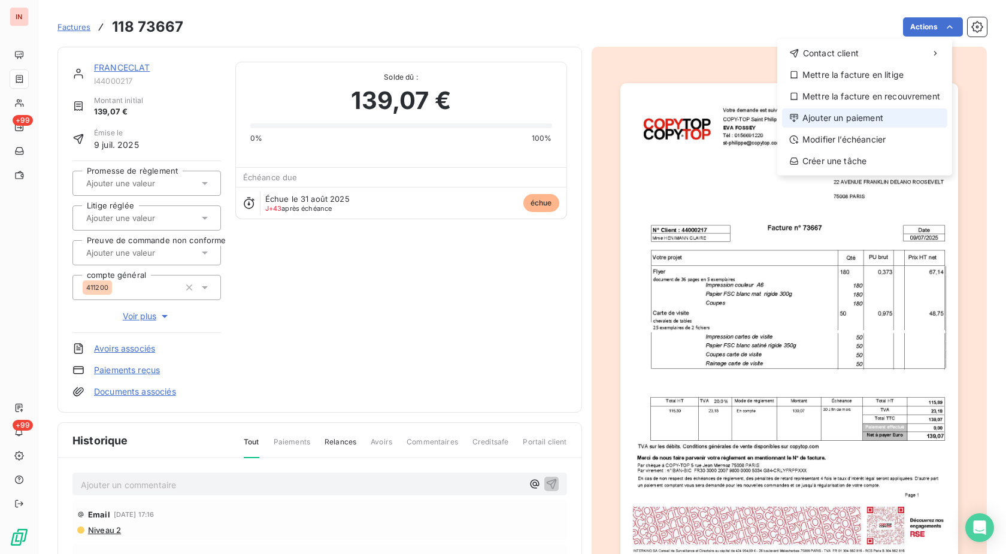
click at [856, 118] on div "Ajouter un paiement" at bounding box center [864, 117] width 165 height 19
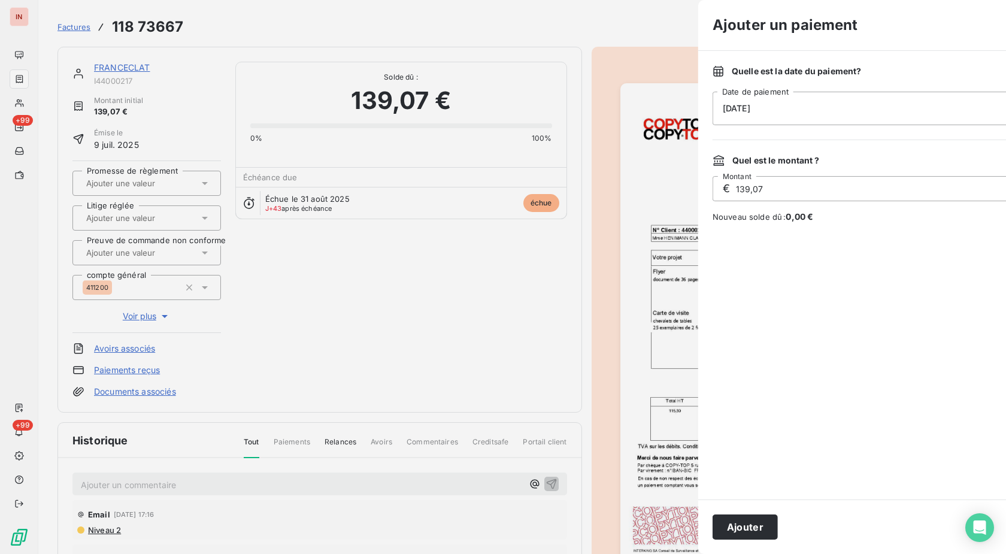
click at [730, 109] on div "[DATE]" at bounding box center [928, 109] width 431 height 34
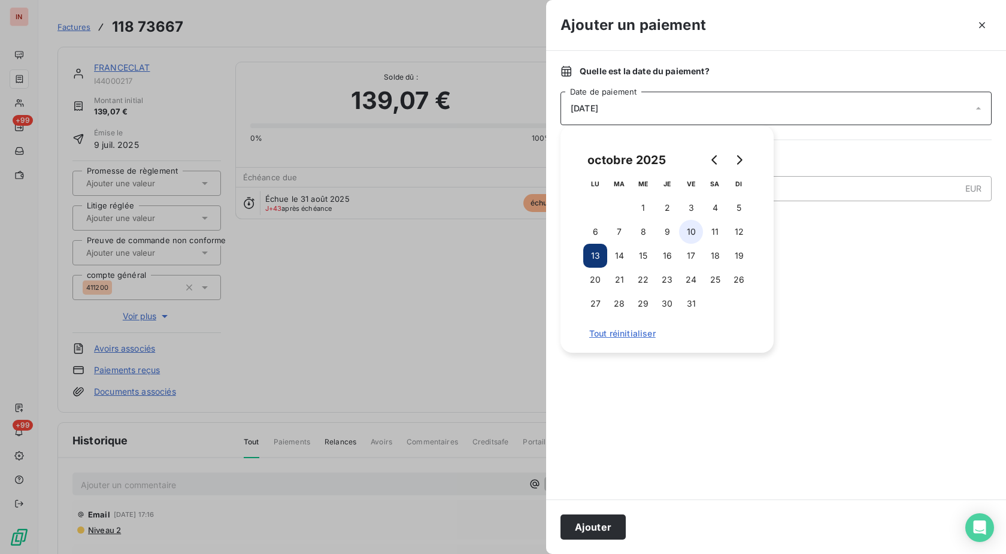
click at [689, 236] on button "10" at bounding box center [691, 232] width 24 height 24
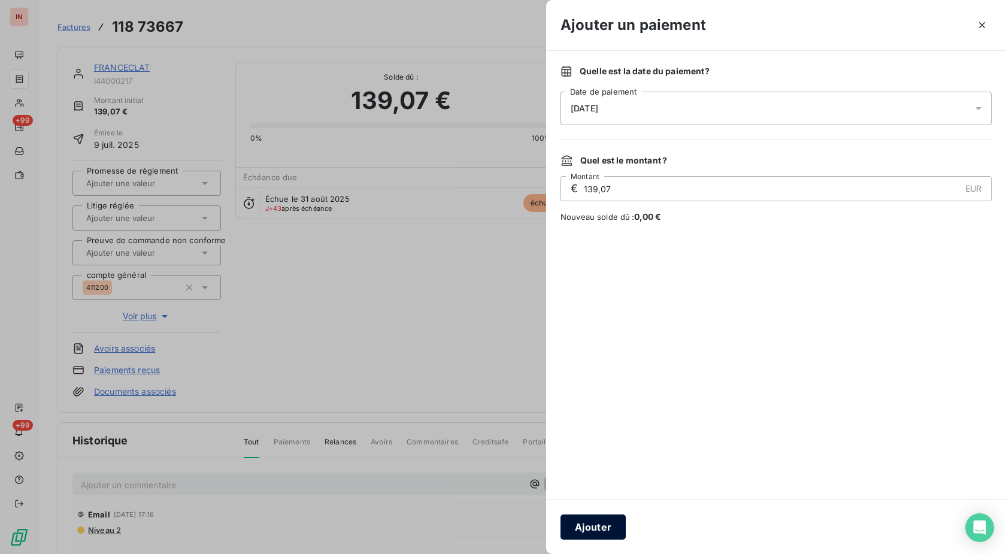
click at [593, 529] on button "Ajouter" at bounding box center [593, 526] width 65 height 25
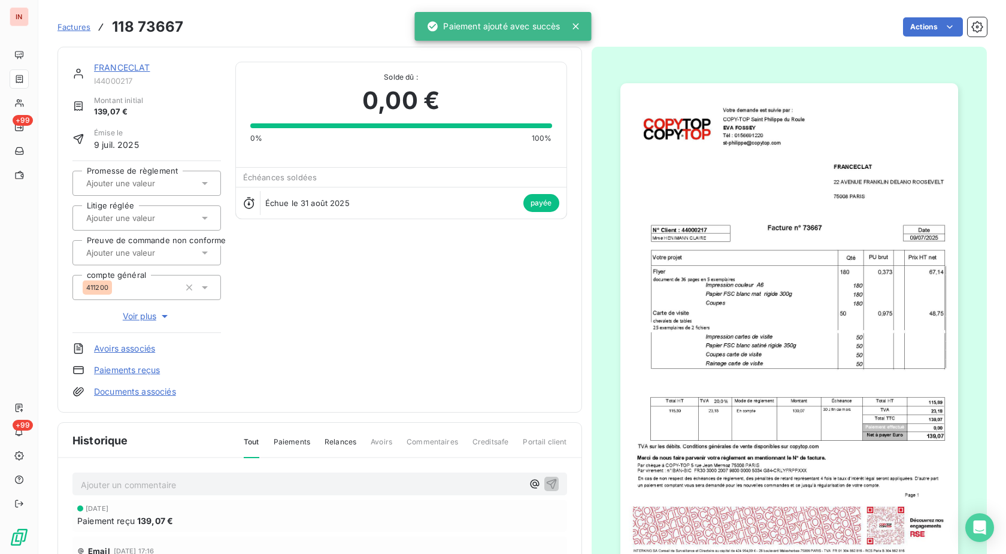
click at [597, 429] on div at bounding box center [790, 322] width 396 height 551
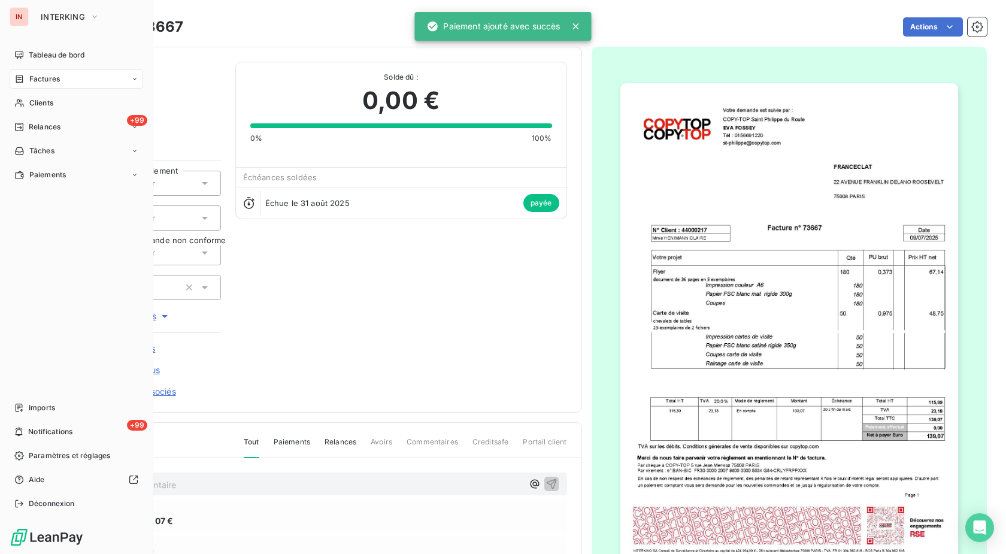
drag, startPoint x: 28, startPoint y: 101, endPoint x: 77, endPoint y: 91, distance: 50.2
click at [30, 101] on div "Clients" at bounding box center [77, 102] width 134 height 19
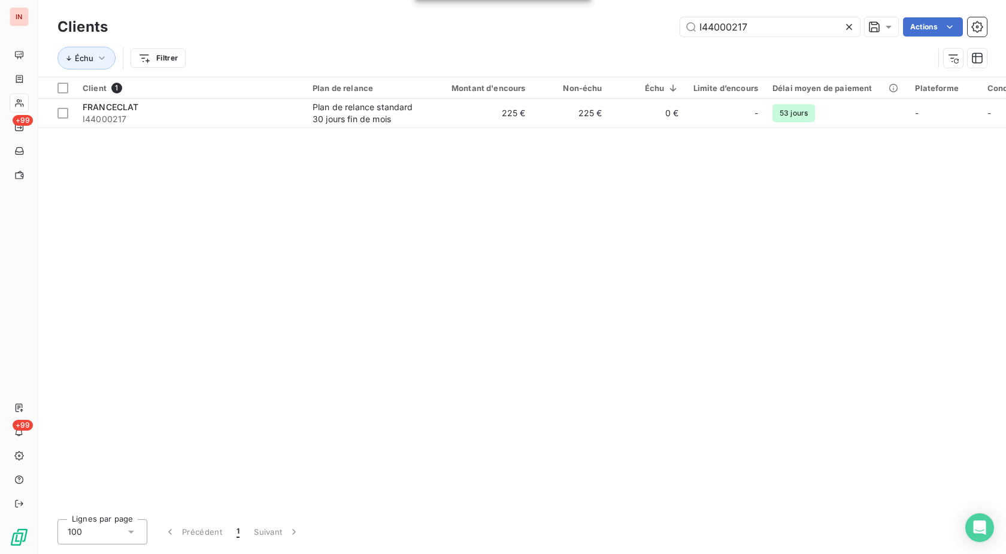
drag, startPoint x: 761, startPoint y: 25, endPoint x: 484, endPoint y: 33, distance: 277.4
click at [680, 25] on input "I44000217" at bounding box center [770, 26] width 180 height 19
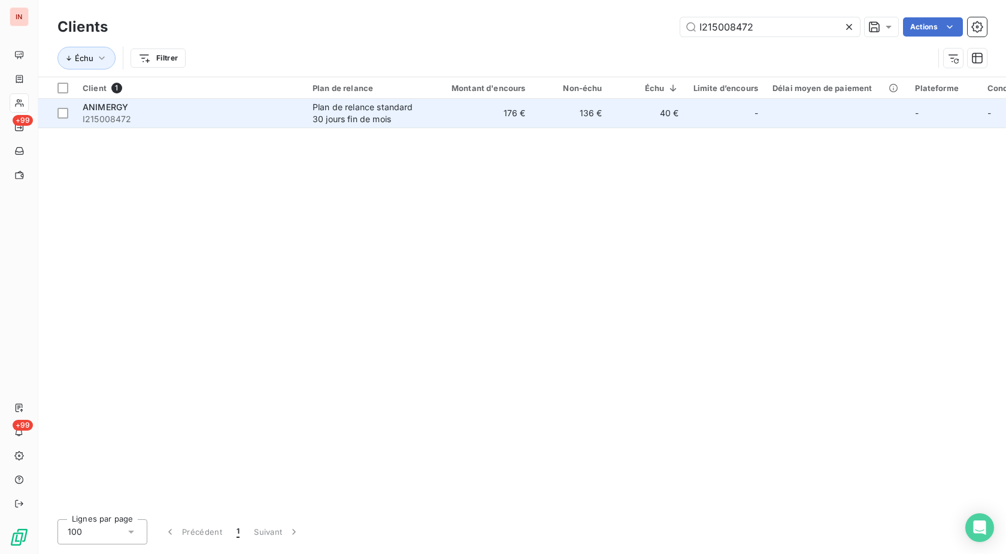
type input "I215008472"
click at [301, 112] on td "ANIMERGY I215008472" at bounding box center [190, 113] width 230 height 29
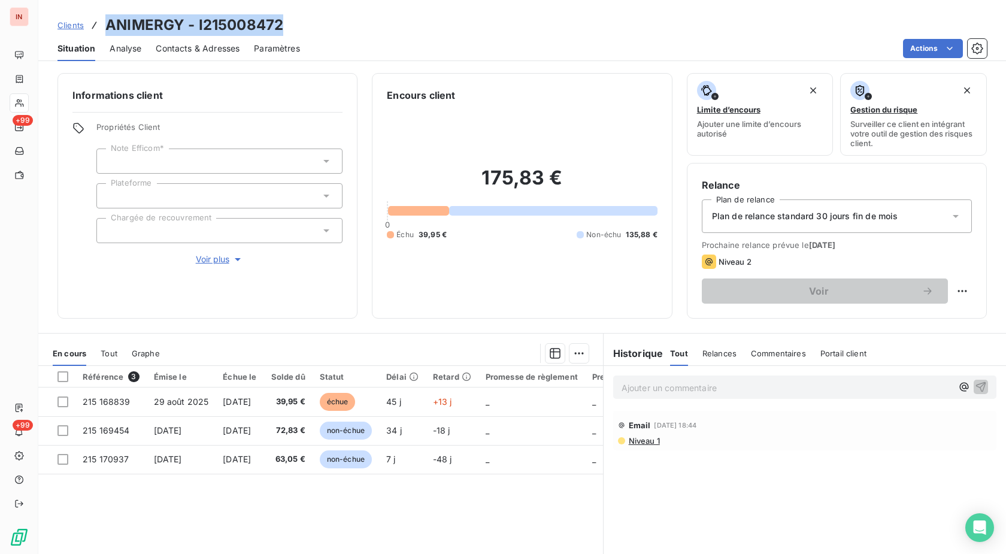
drag, startPoint x: 287, startPoint y: 25, endPoint x: 97, endPoint y: 28, distance: 189.9
click at [97, 28] on div "Clients ANIMERGY - I215008472" at bounding box center [522, 25] width 968 height 22
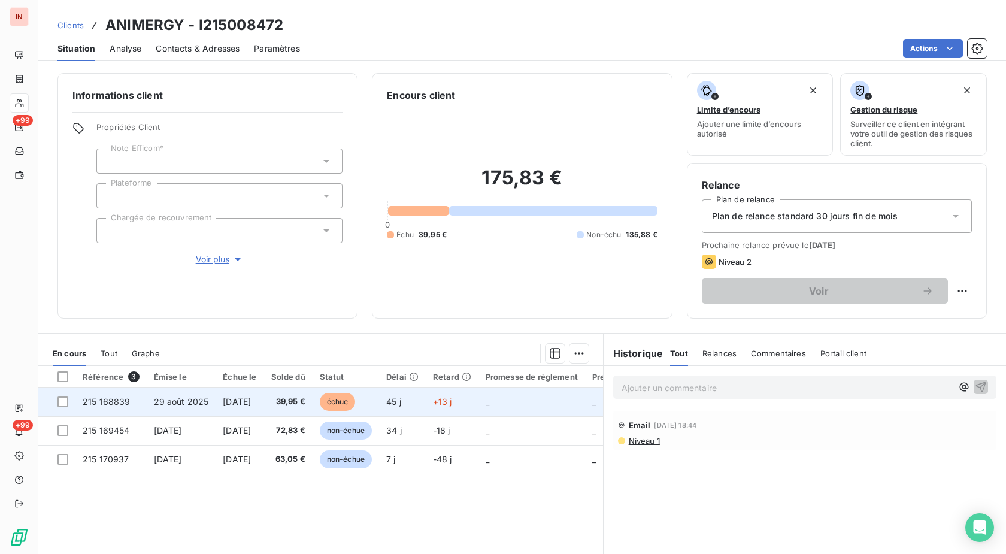
drag, startPoint x: 415, startPoint y: 399, endPoint x: 432, endPoint y: 388, distance: 20.3
click at [401, 399] on span "45 j" at bounding box center [393, 401] width 15 height 10
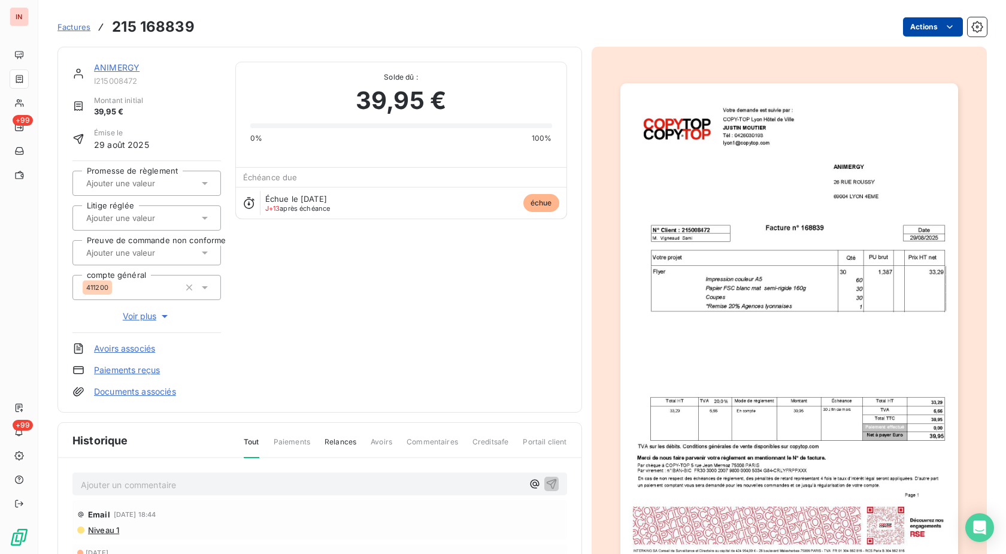
click at [906, 31] on html "IN +99 +99 Factures 215 168839 Actions ANIMERGY I215008472 Montant initial 39,9…" at bounding box center [503, 277] width 1006 height 554
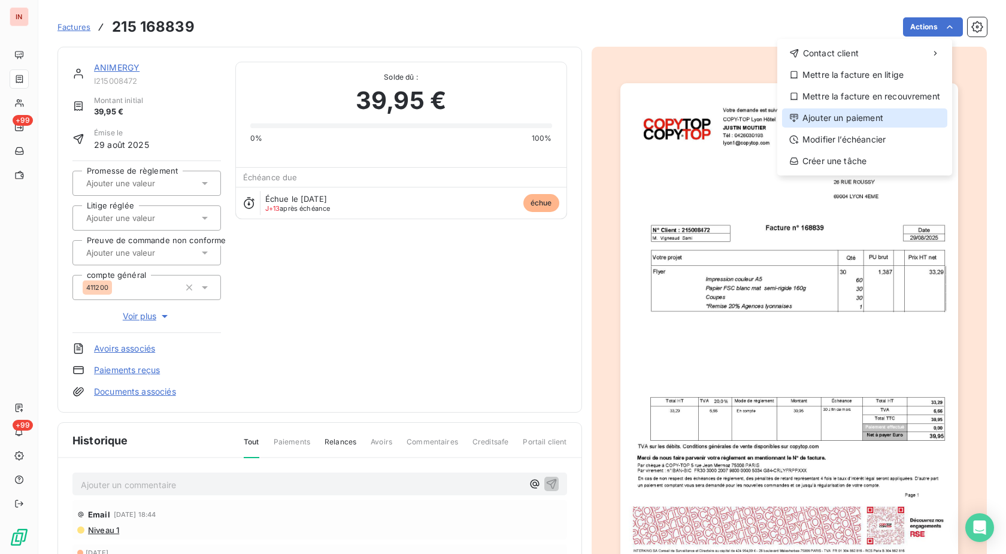
click at [852, 120] on div "Ajouter un paiement" at bounding box center [864, 117] width 165 height 19
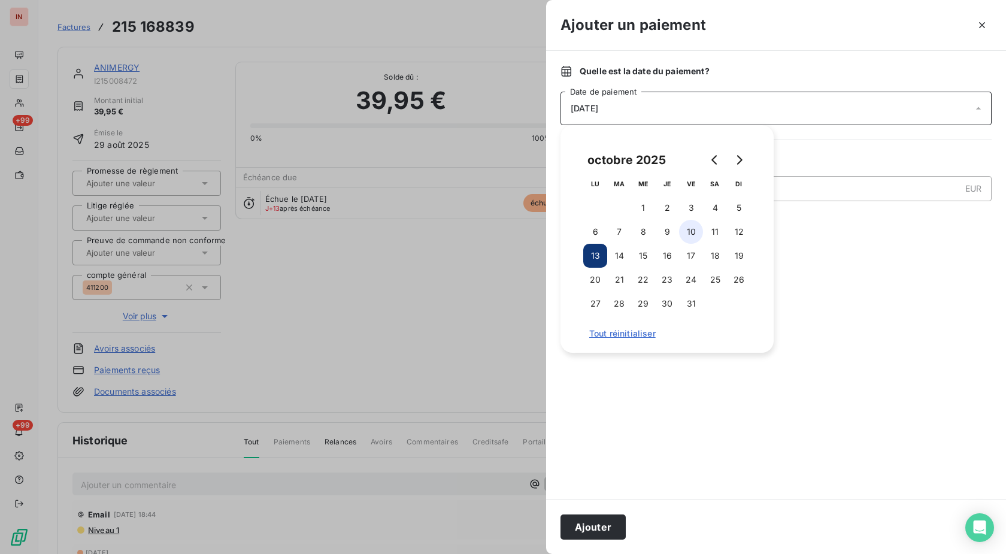
click at [690, 232] on button "10" at bounding box center [691, 232] width 24 height 24
click at [604, 529] on button "Ajouter" at bounding box center [593, 526] width 65 height 25
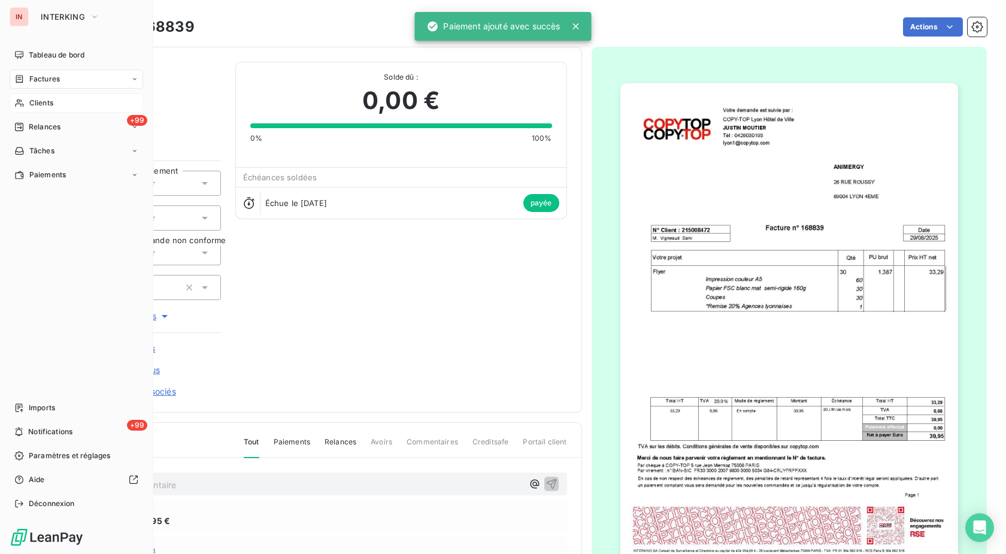
click at [28, 104] on div "Clients" at bounding box center [77, 102] width 134 height 19
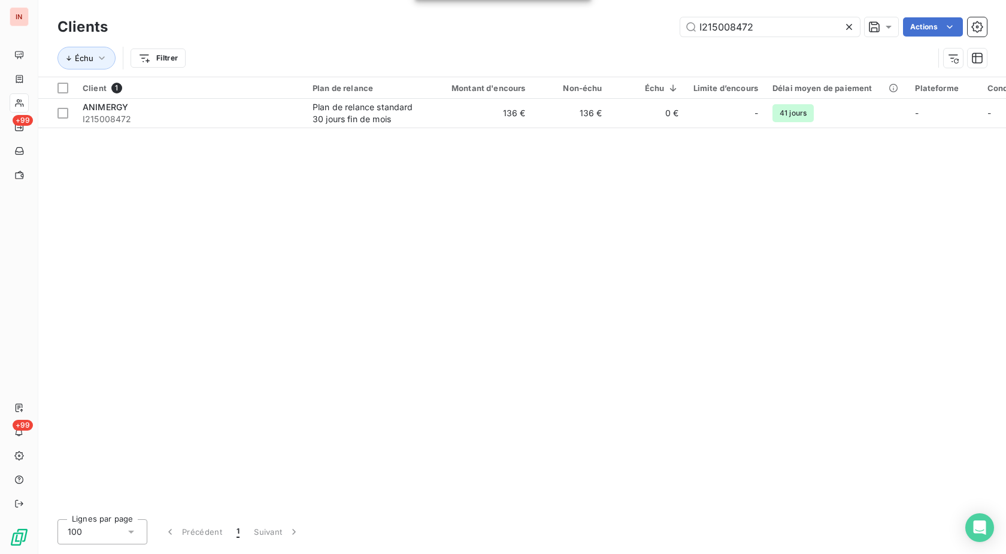
drag, startPoint x: 773, startPoint y: 34, endPoint x: 528, endPoint y: 52, distance: 245.6
click at [680, 37] on input "I215008472" at bounding box center [770, 26] width 180 height 19
type input "I218005247"
click at [210, 121] on span "I218005247" at bounding box center [191, 119] width 216 height 12
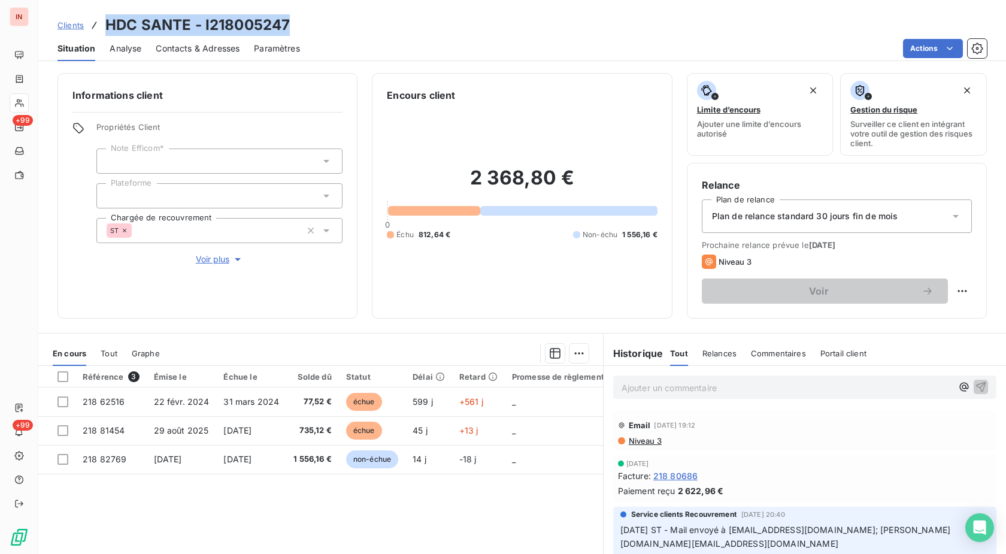
drag, startPoint x: 289, startPoint y: 25, endPoint x: 107, endPoint y: 29, distance: 181.5
click at [107, 29] on div "Clients HDC SANTE - I218005247" at bounding box center [522, 25] width 968 height 22
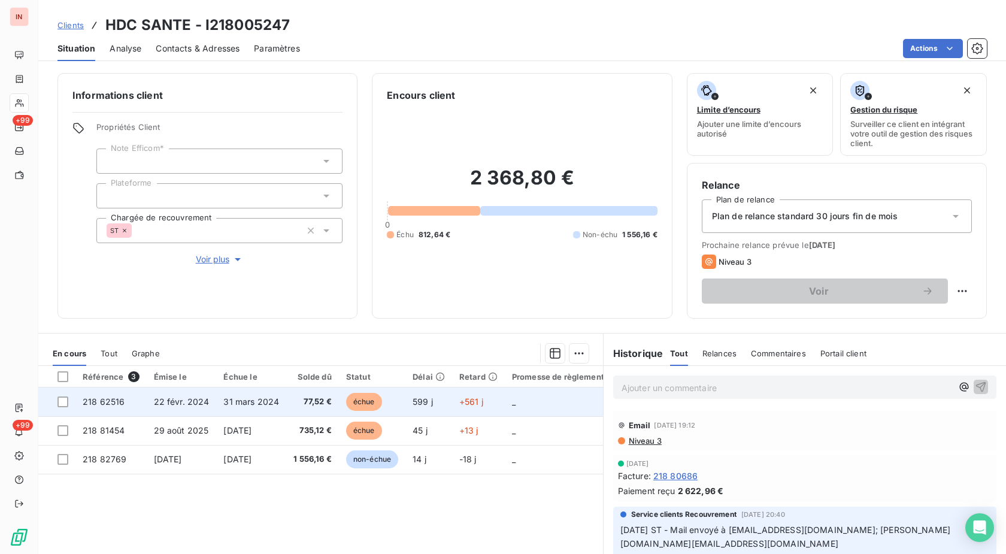
drag, startPoint x: 382, startPoint y: 399, endPoint x: 393, endPoint y: 395, distance: 11.9
click at [383, 399] on td "échue" at bounding box center [372, 401] width 66 height 29
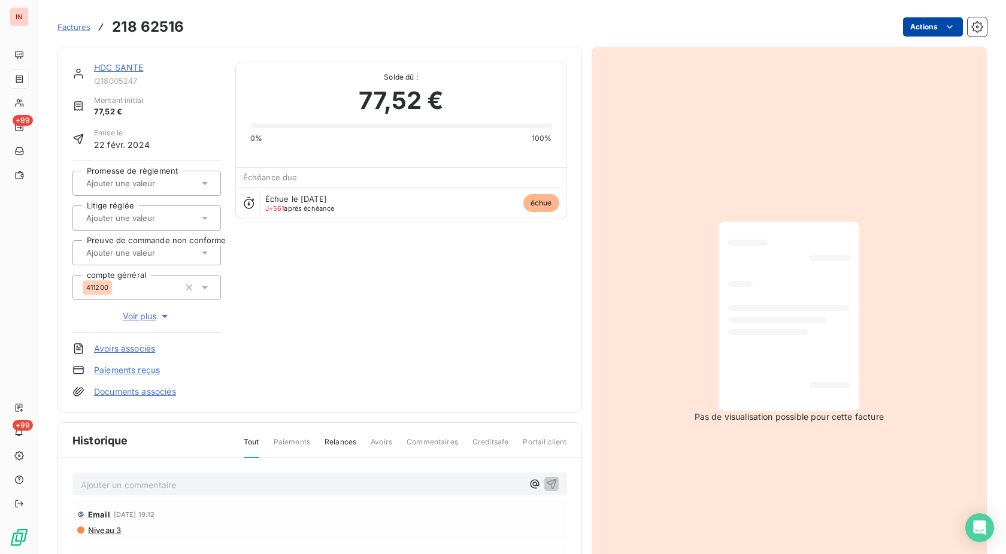
click at [919, 28] on html "IN +99 +99 Factures 218 62516 Actions HDC SANTE I218005247 Montant initial 77,5…" at bounding box center [503, 277] width 1006 height 554
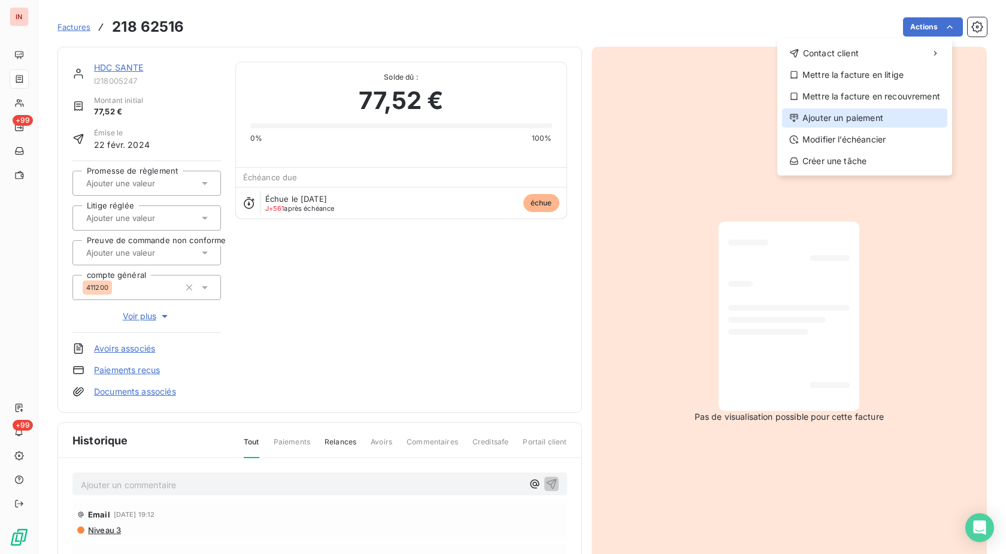
click at [849, 116] on div "Ajouter un paiement" at bounding box center [864, 117] width 165 height 19
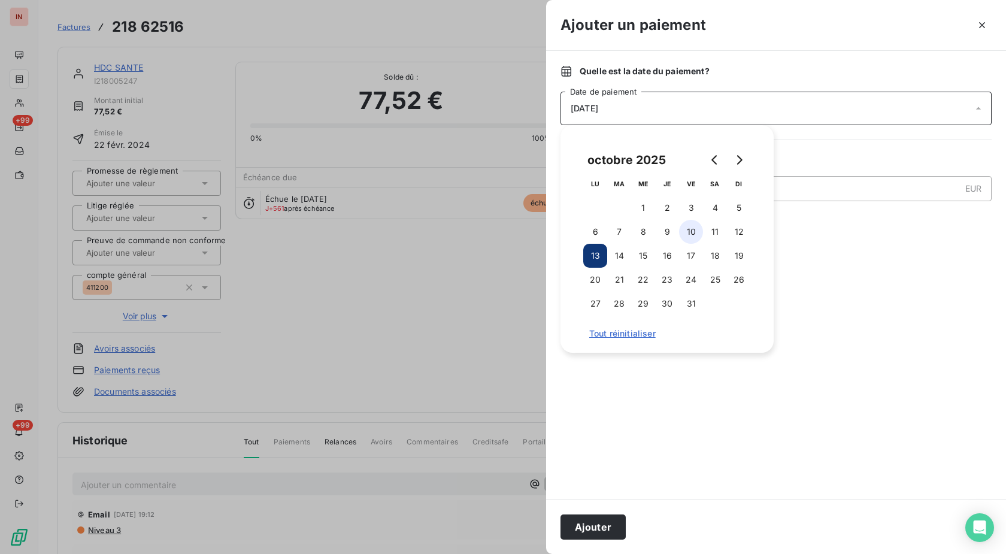
click at [690, 234] on button "10" at bounding box center [691, 232] width 24 height 24
click at [589, 531] on button "Ajouter" at bounding box center [593, 526] width 65 height 25
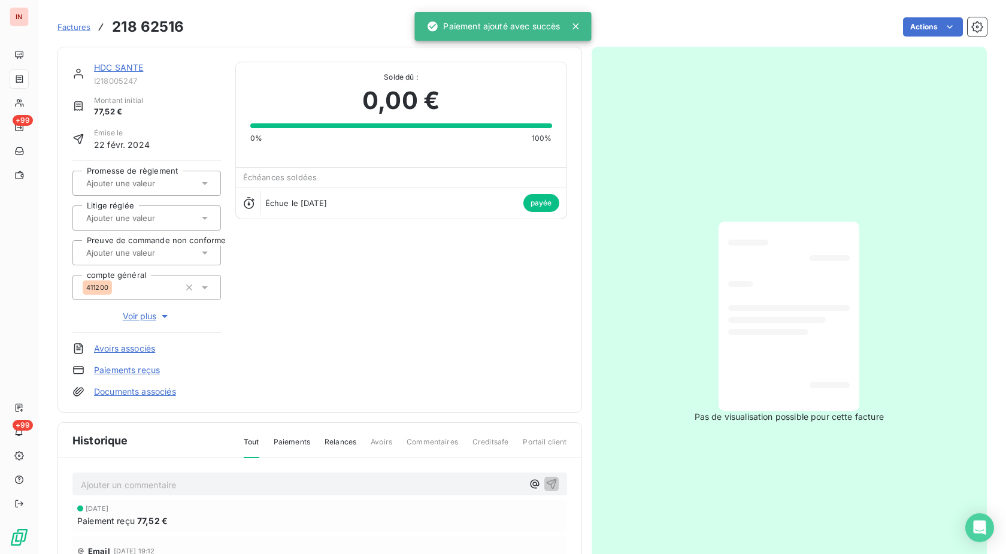
click at [856, 13] on div "Factures 218 62516 Actions" at bounding box center [521, 20] width 929 height 40
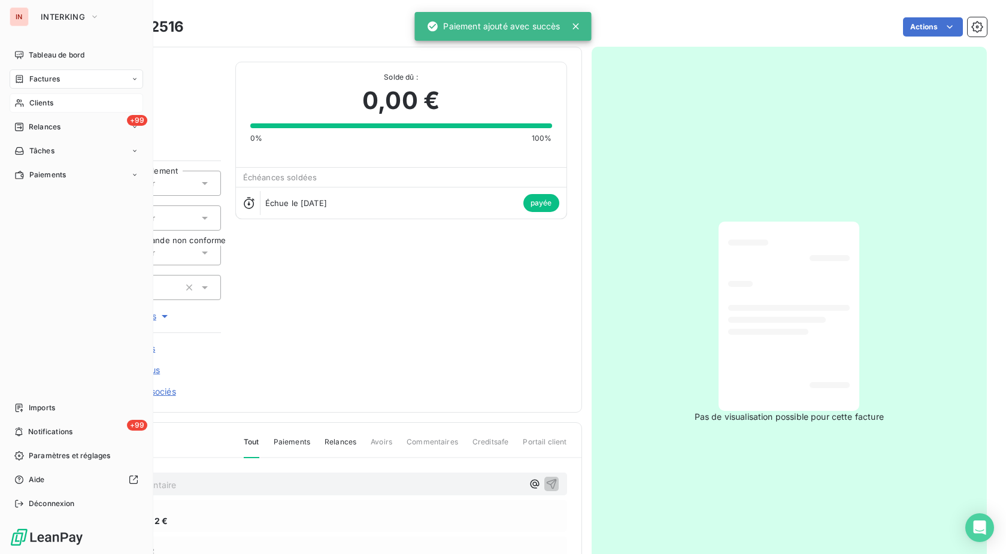
click at [40, 108] on span "Clients" at bounding box center [41, 103] width 24 height 11
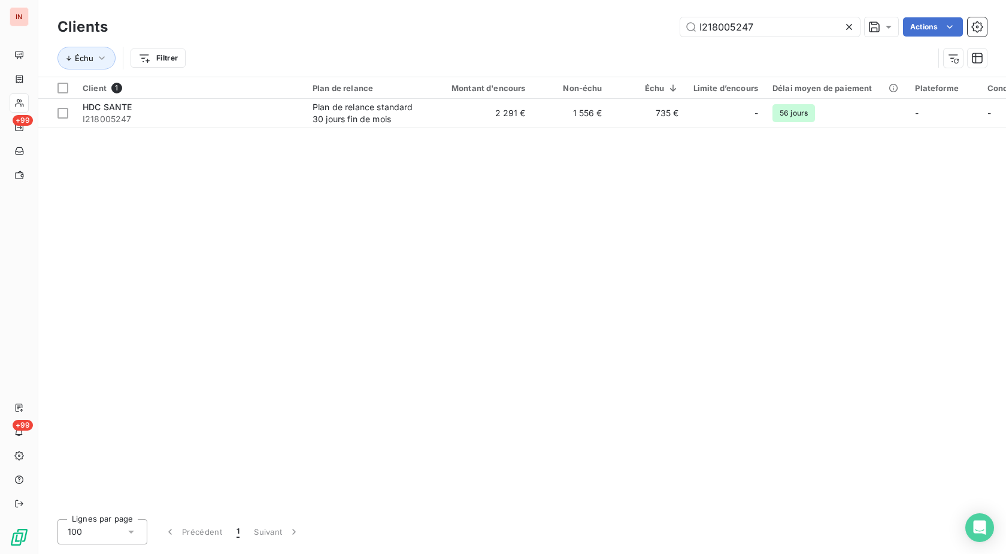
drag, startPoint x: 691, startPoint y: 26, endPoint x: 519, endPoint y: 48, distance: 173.9
click at [680, 37] on input "I218005247" at bounding box center [770, 26] width 180 height 19
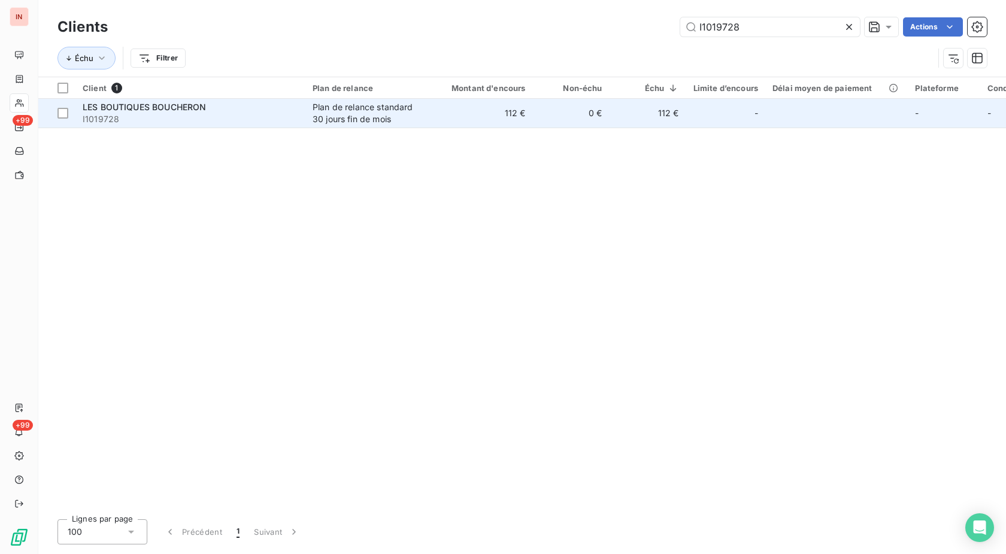
type input "I1019728"
click at [477, 112] on td "112 €" at bounding box center [481, 113] width 103 height 29
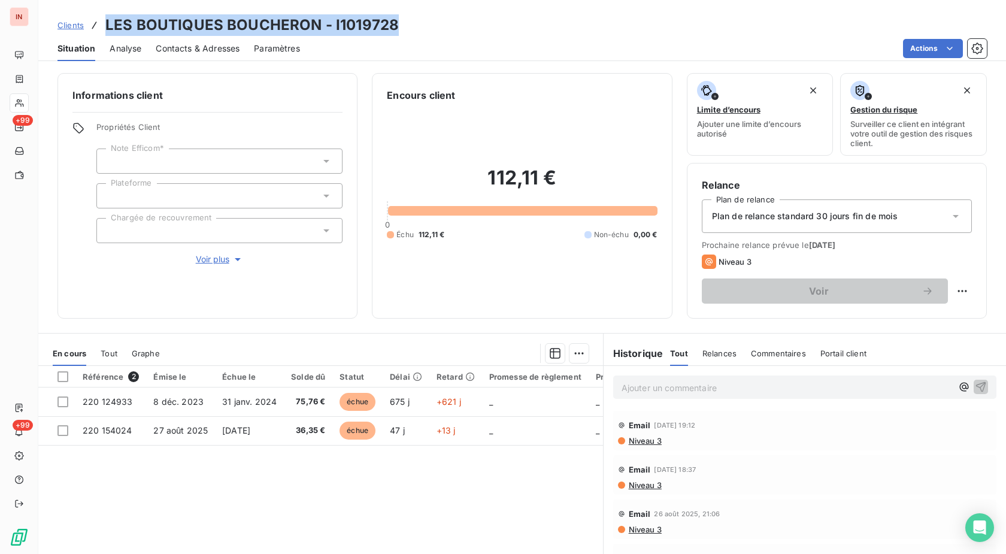
drag, startPoint x: 398, startPoint y: 24, endPoint x: 107, endPoint y: 25, distance: 291.1
click at [107, 25] on div "Clients LES BOUTIQUES BOUCHERON - I1019728" at bounding box center [522, 25] width 968 height 22
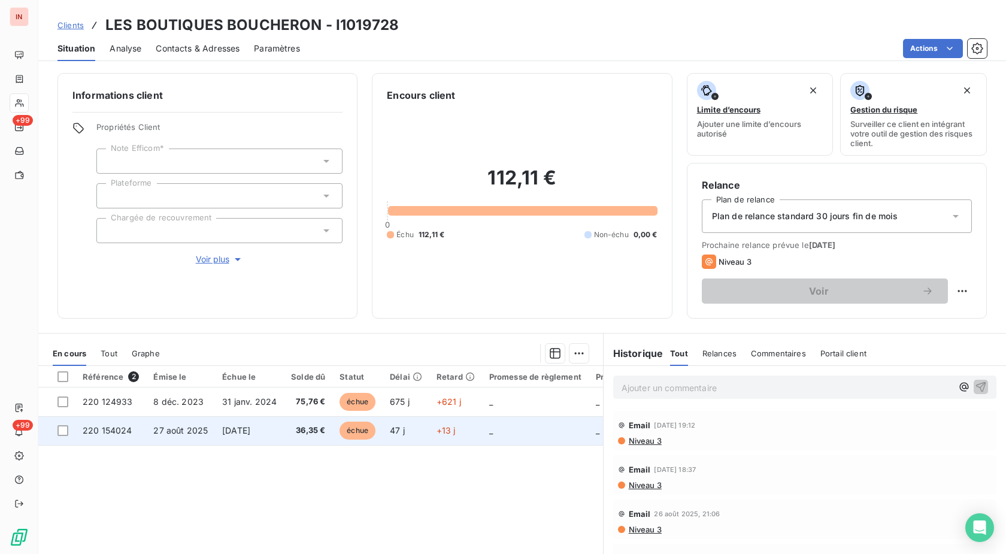
click at [315, 432] on span "36,35 €" at bounding box center [308, 431] width 34 height 12
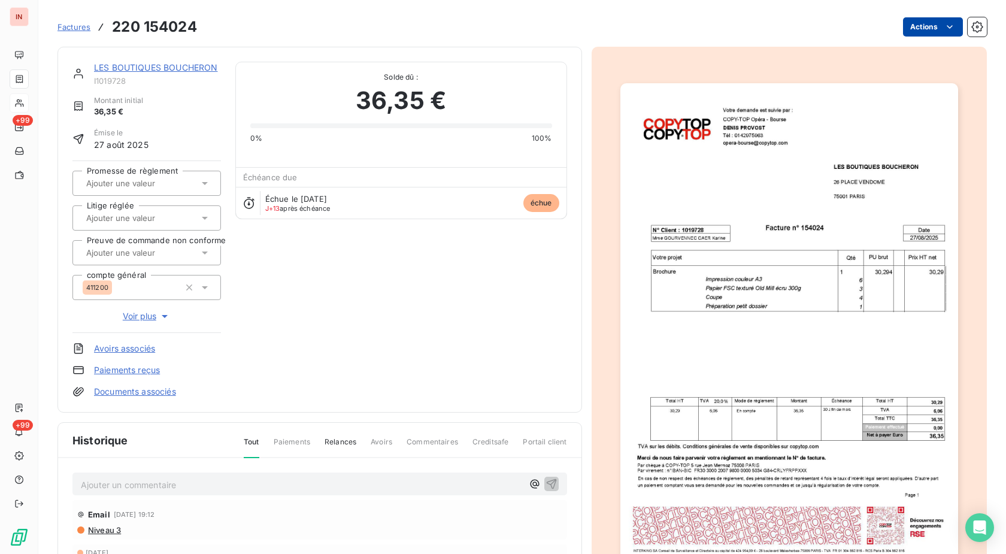
click at [904, 25] on html "IN +99 +99 Factures 220 154024 Actions LES BOUTIQUES BOUCHERON I1019728 Montant…" at bounding box center [503, 277] width 1006 height 554
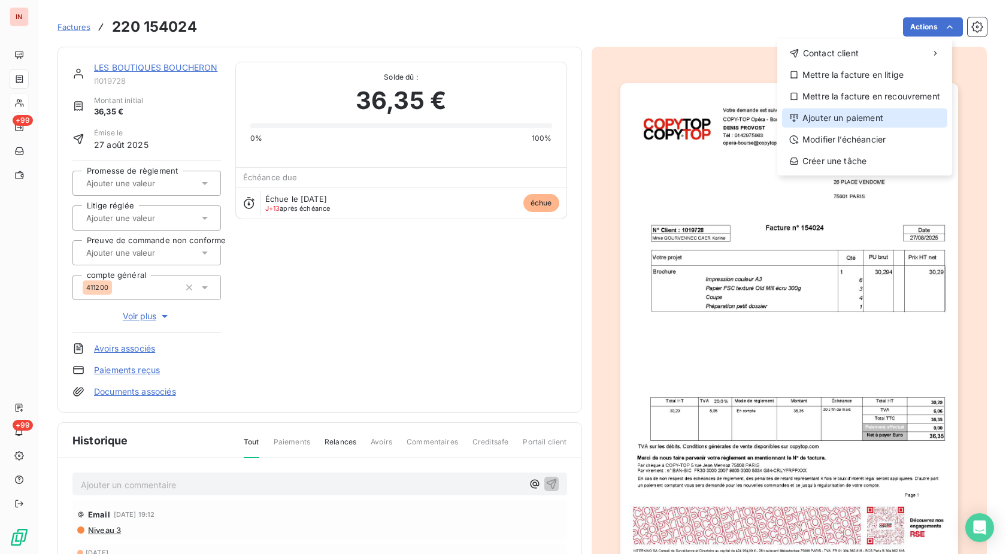
click at [846, 121] on div "Ajouter un paiement" at bounding box center [864, 117] width 165 height 19
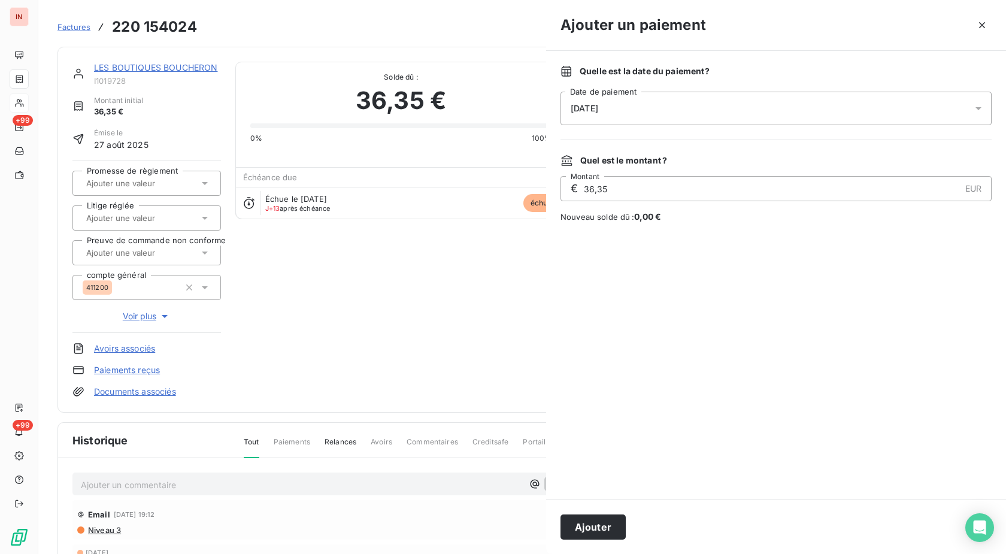
click at [748, 113] on div "[DATE]" at bounding box center [776, 109] width 431 height 34
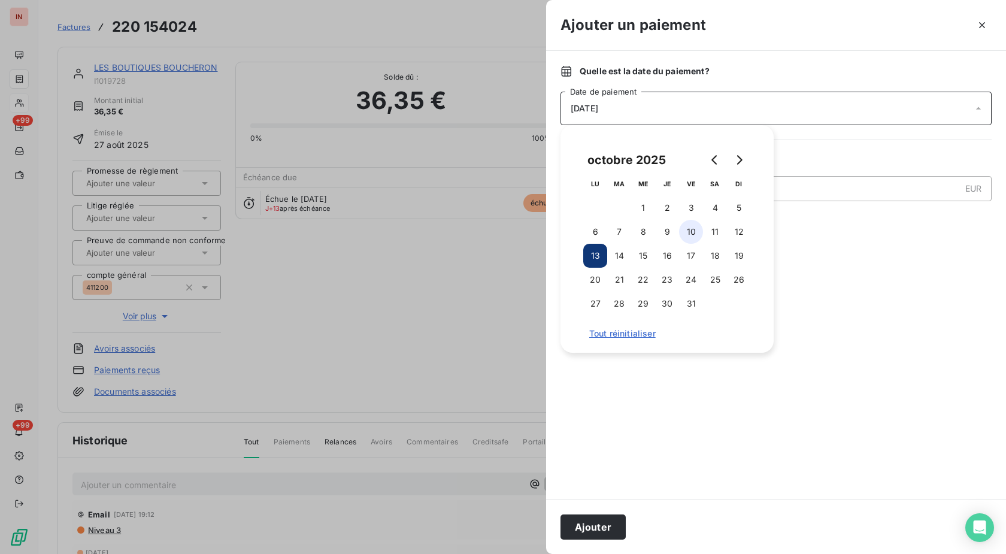
drag, startPoint x: 695, startPoint y: 228, endPoint x: 693, endPoint y: 236, distance: 8.6
click at [695, 229] on button "10" at bounding box center [691, 232] width 24 height 24
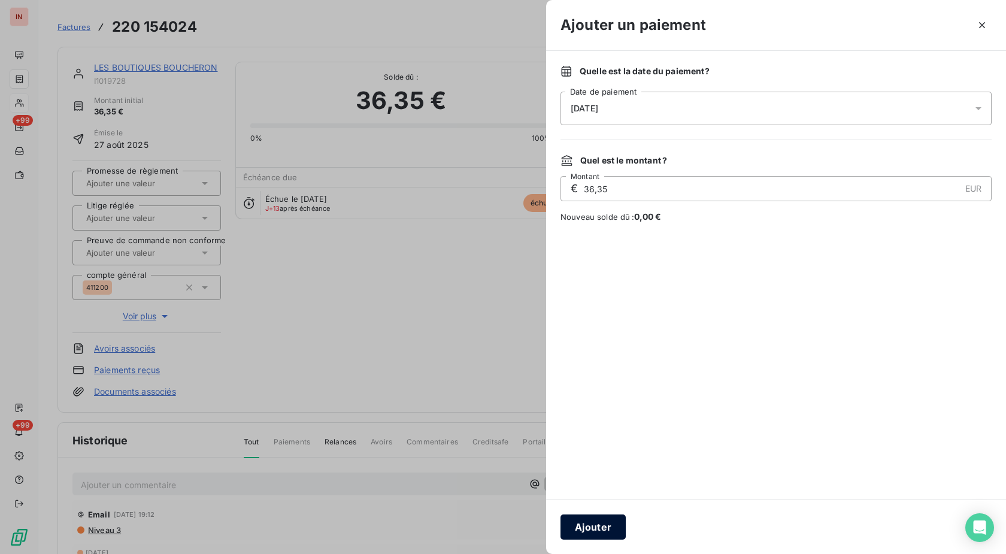
click at [594, 529] on button "Ajouter" at bounding box center [593, 526] width 65 height 25
